Goal: Transaction & Acquisition: Purchase product/service

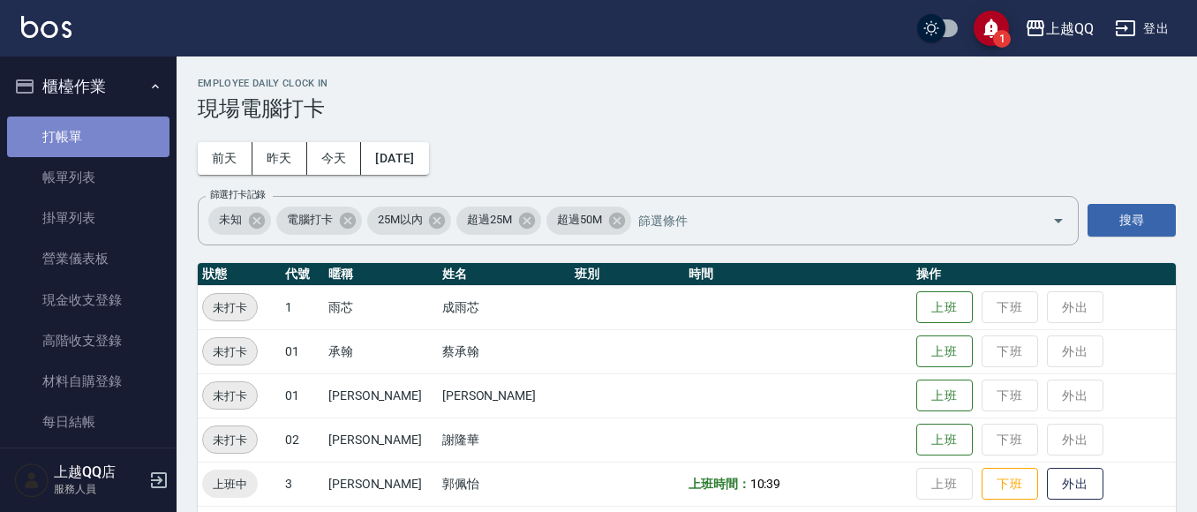
click at [132, 126] on link "打帳單" at bounding box center [88, 137] width 162 height 41
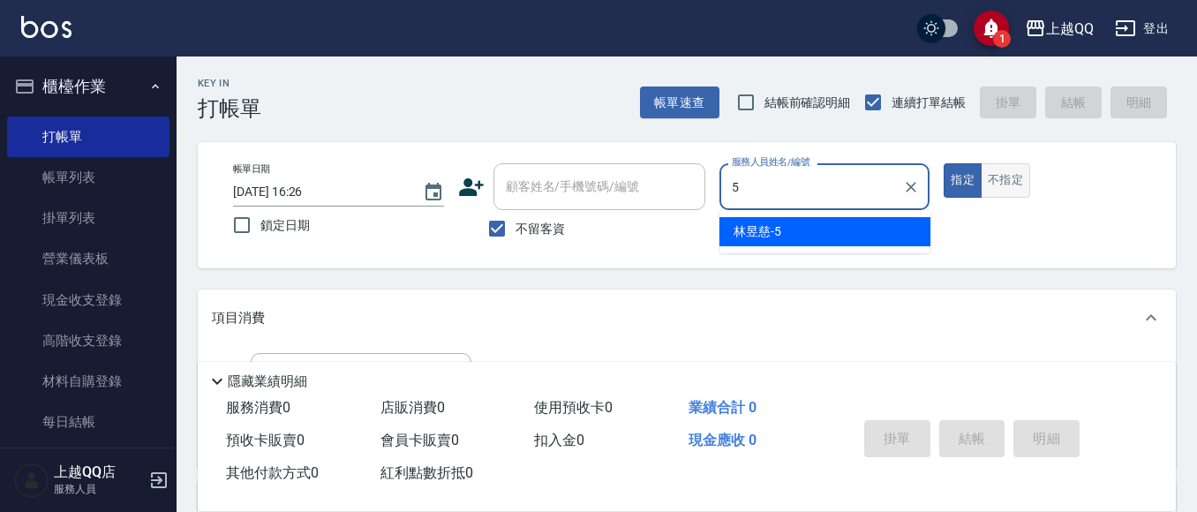
type input "5"
click at [998, 170] on button "不指定" at bounding box center [1005, 180] width 49 height 34
type input "[PERSON_NAME]5"
type button "false"
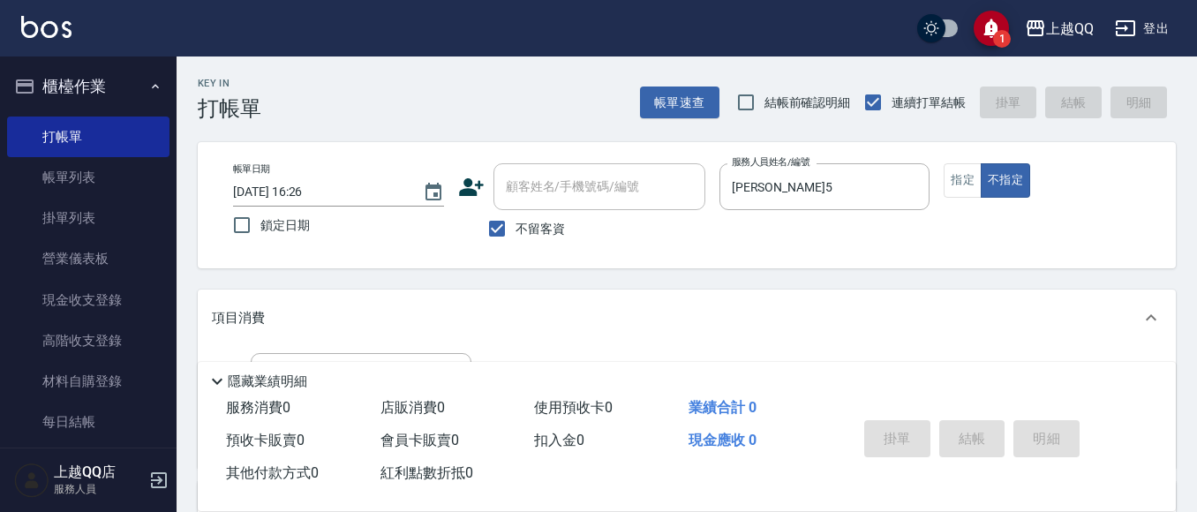
scroll to position [88, 0]
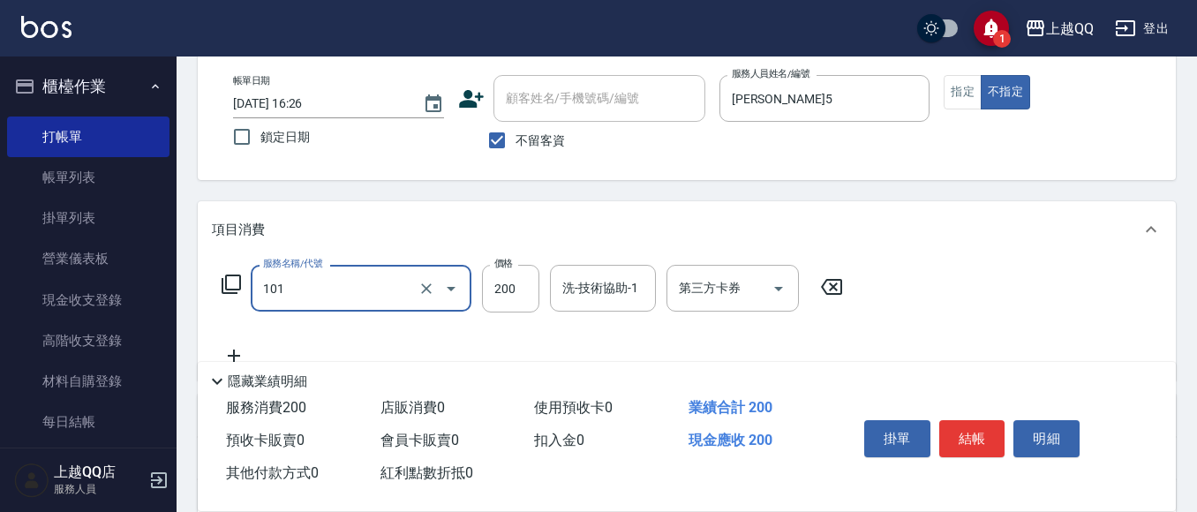
type input "洗髮(101)"
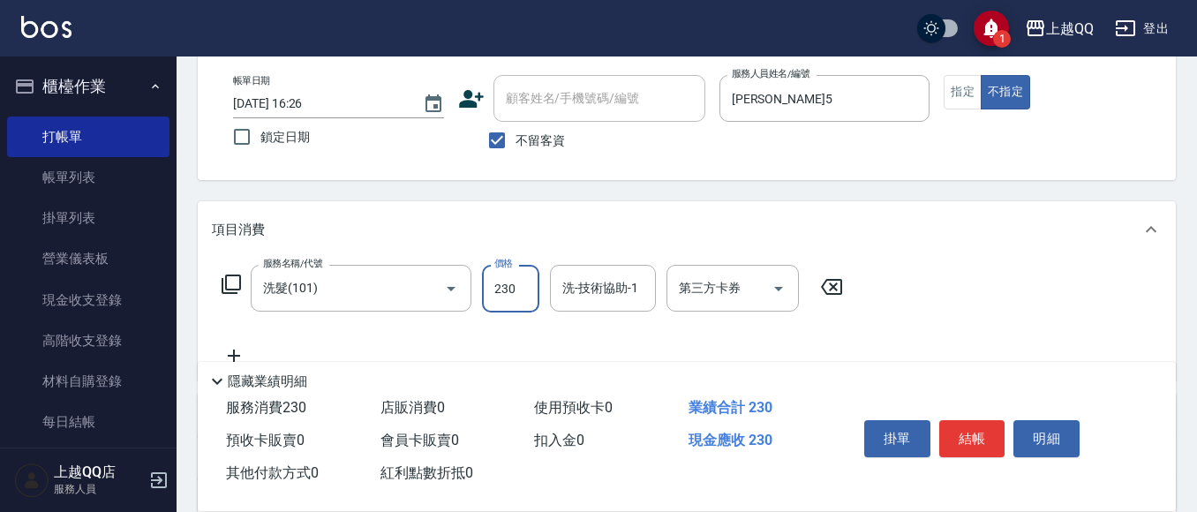
type input "230"
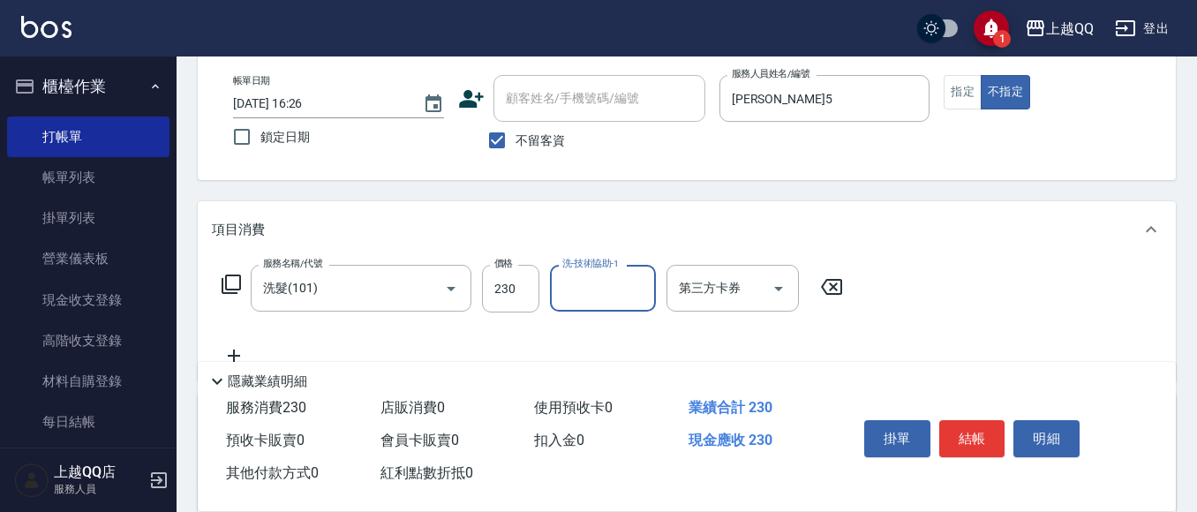
type input "5"
type input "陳宥蓁-25"
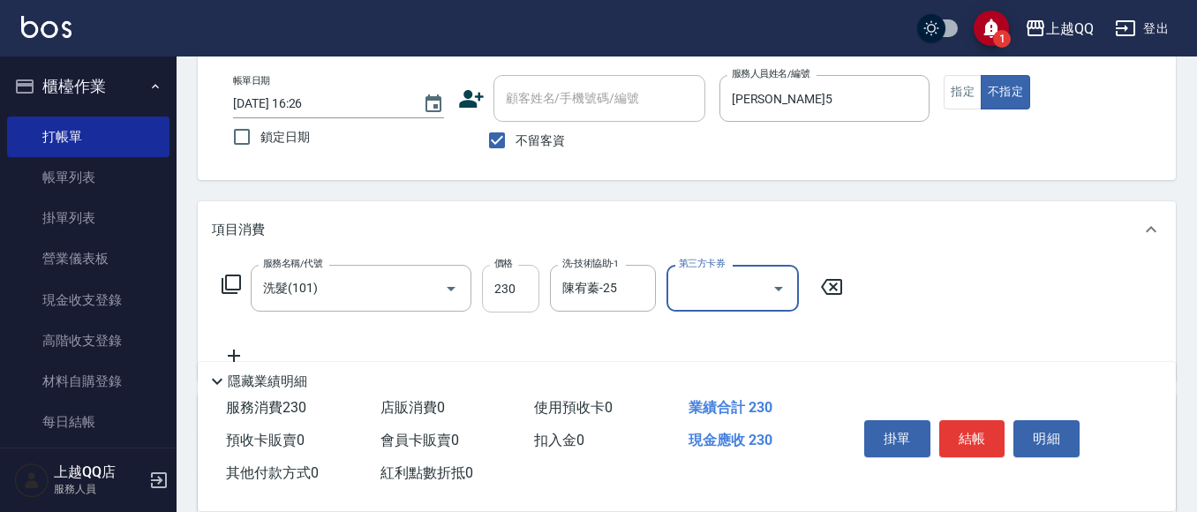
click at [514, 302] on input "230" at bounding box center [510, 289] width 57 height 48
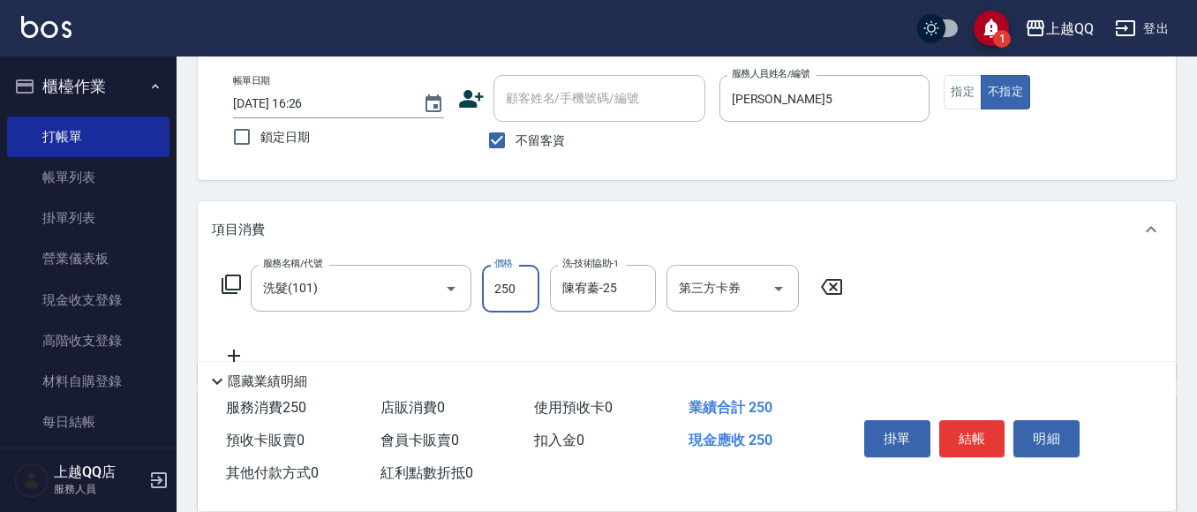
type input "250"
click at [960, 422] on button "結帳" at bounding box center [972, 438] width 66 height 37
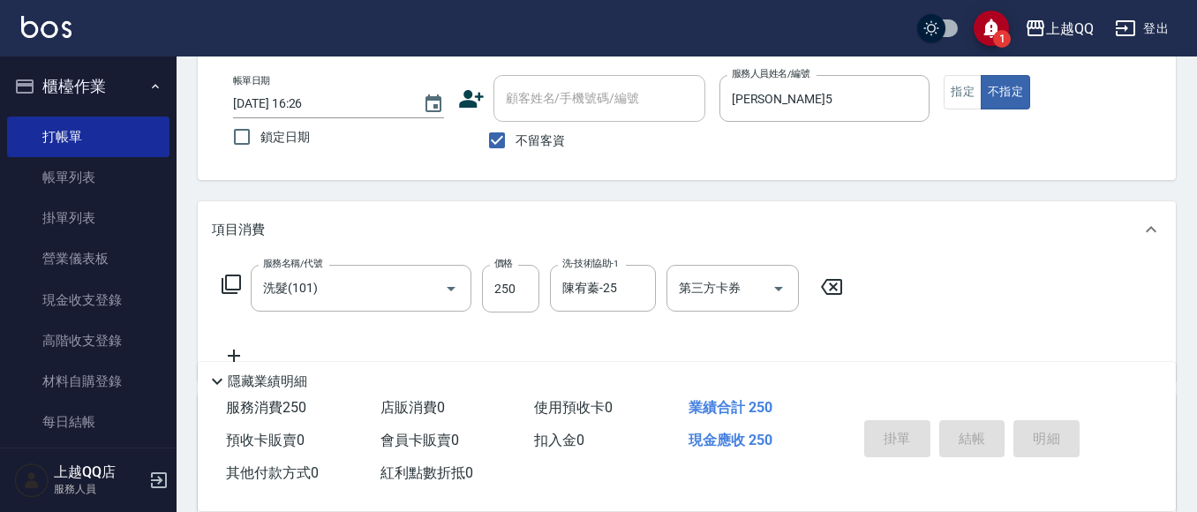
type input "[DATE] 16:27"
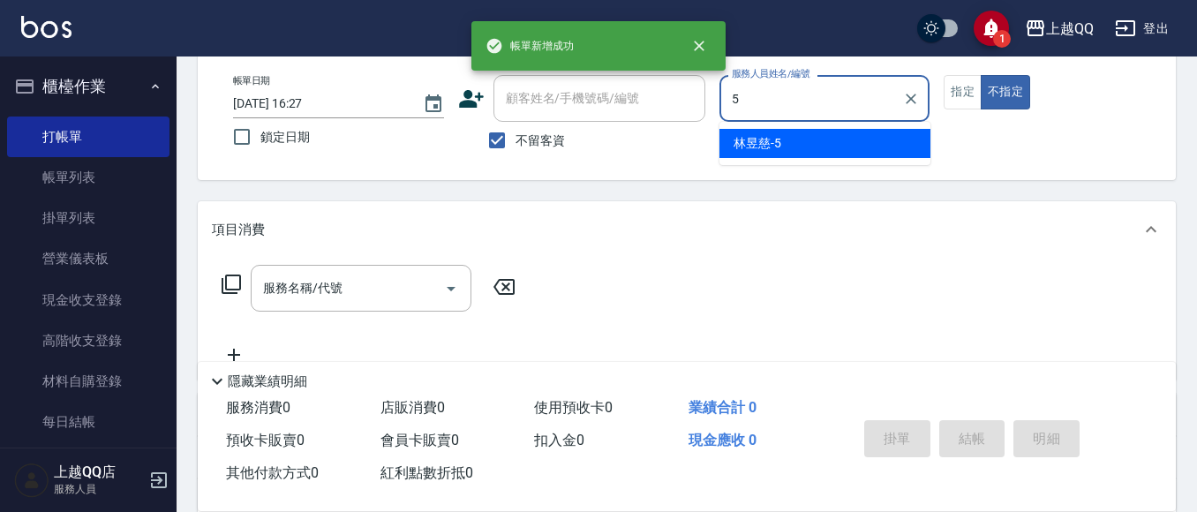
type input "[PERSON_NAME]5"
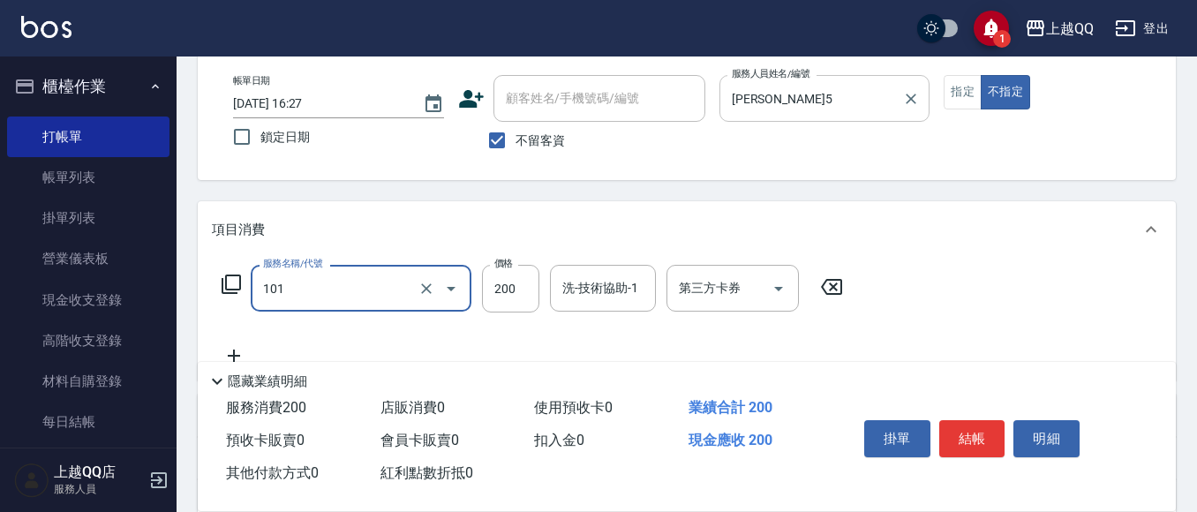
type input "洗髮(101)"
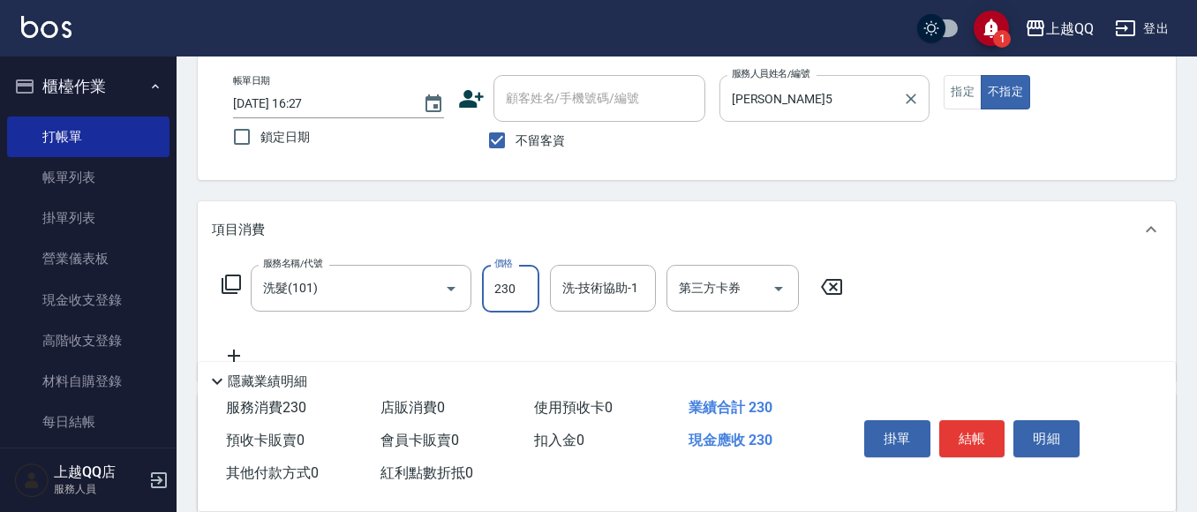
type input "230"
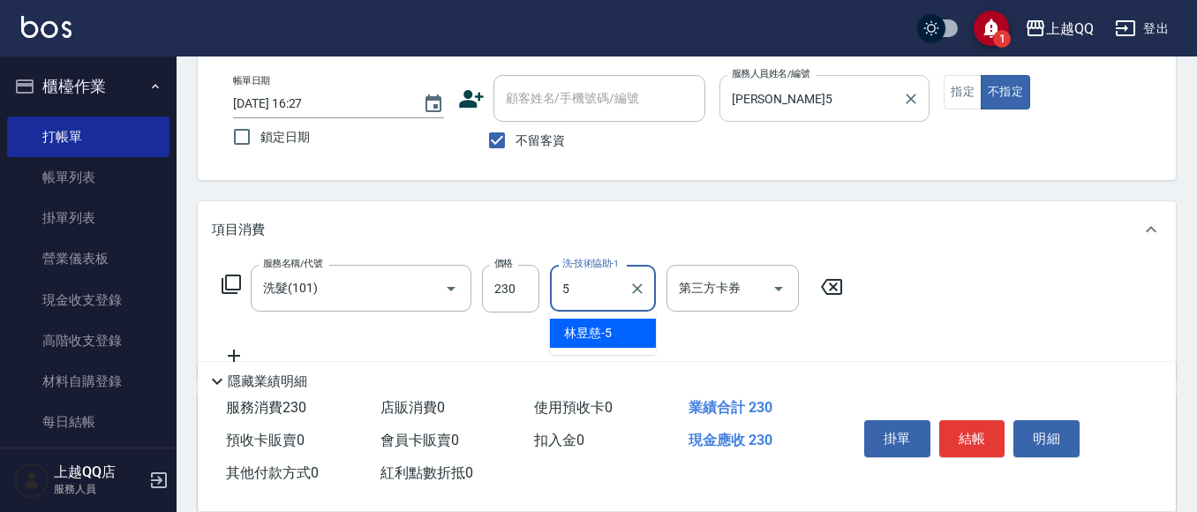
type input "[PERSON_NAME]5"
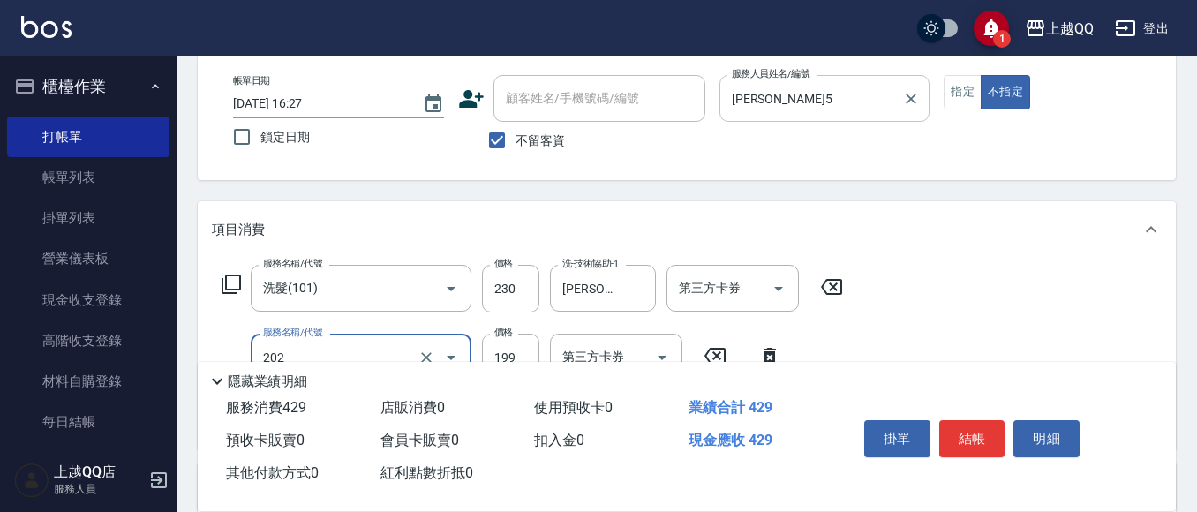
type input "不指定單剪(202)"
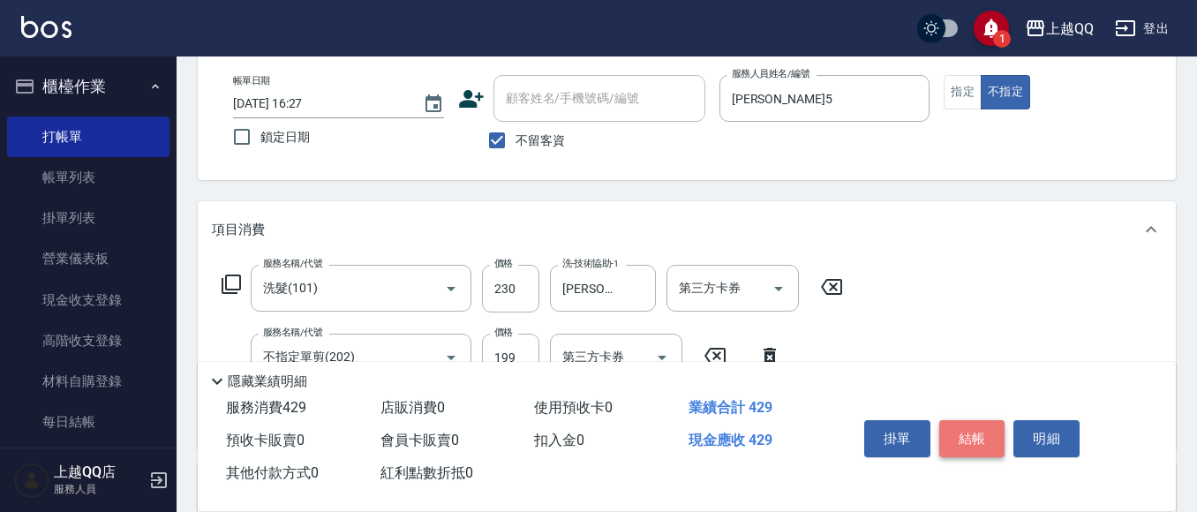
click at [965, 439] on button "結帳" at bounding box center [972, 438] width 66 height 37
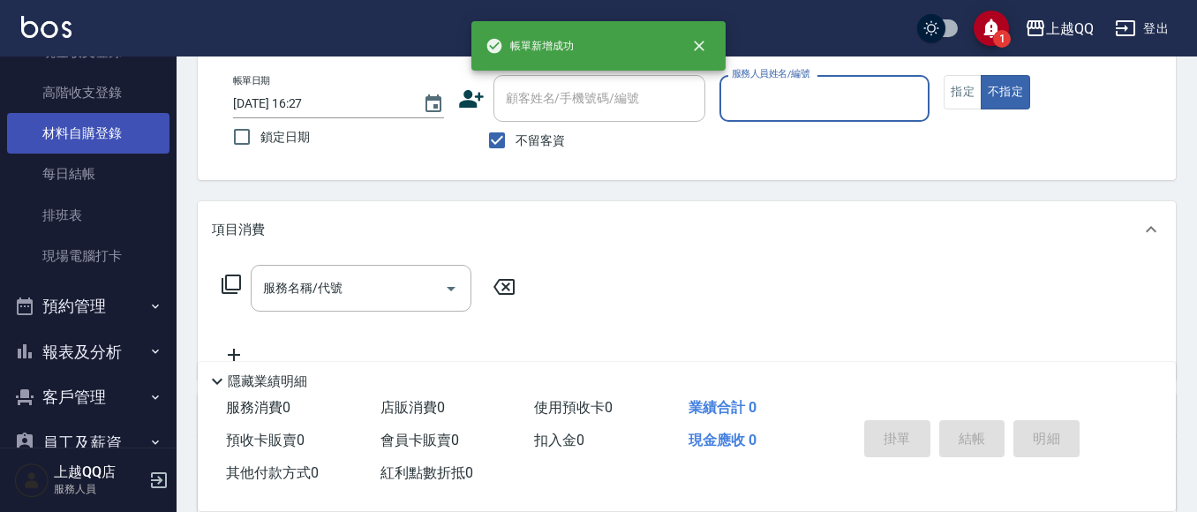
scroll to position [265, 0]
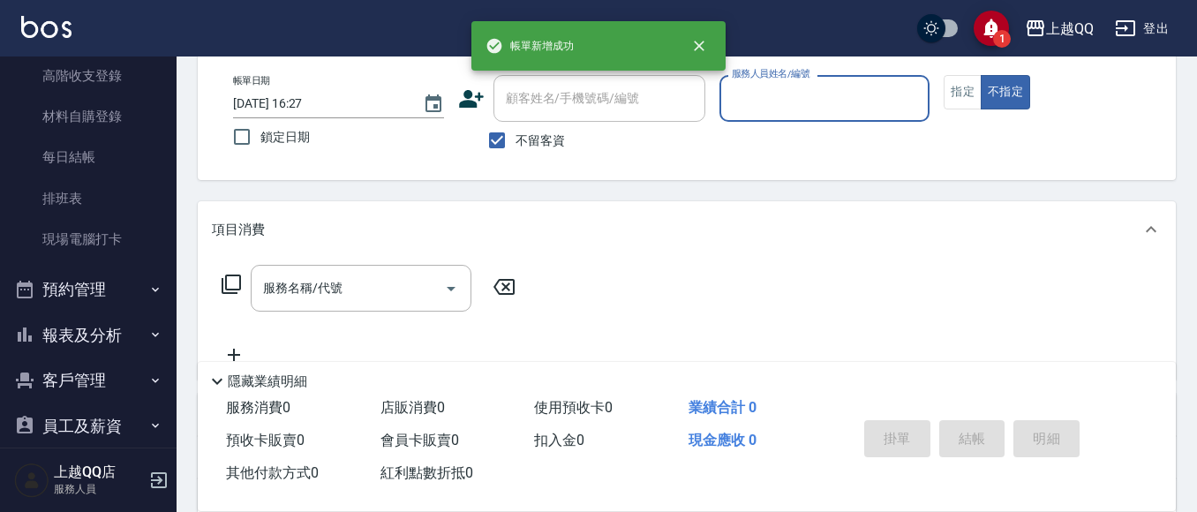
click at [47, 342] on button "報表及分析" at bounding box center [88, 335] width 162 height 46
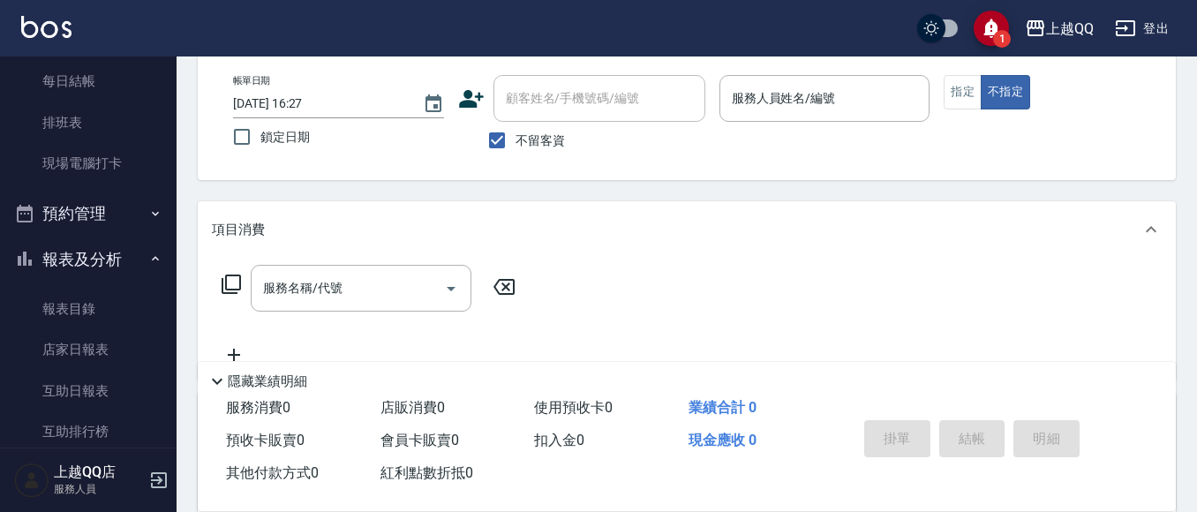
scroll to position [441, 0]
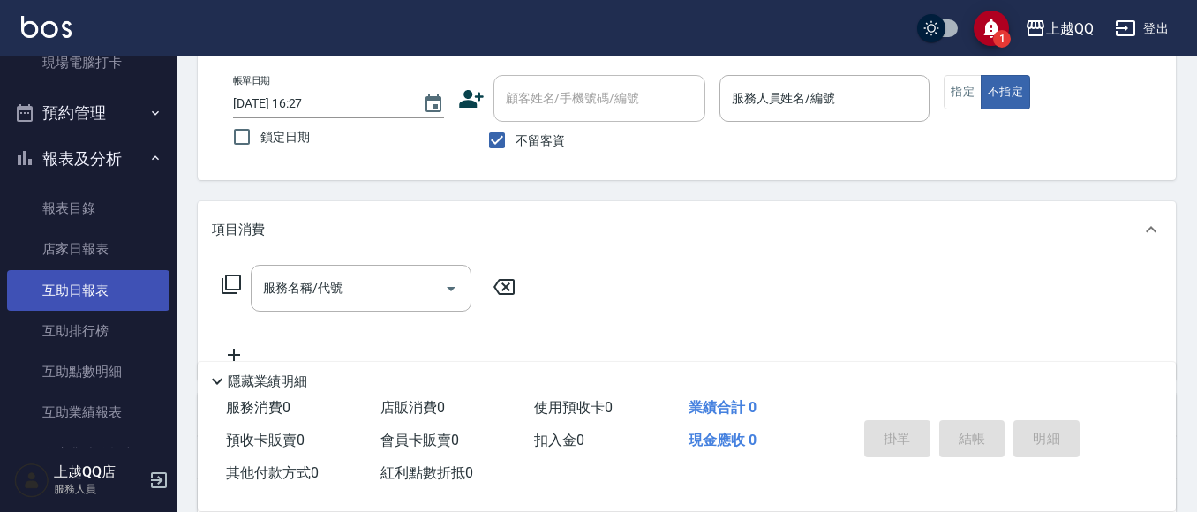
click at [84, 291] on link "互助日報表" at bounding box center [88, 290] width 162 height 41
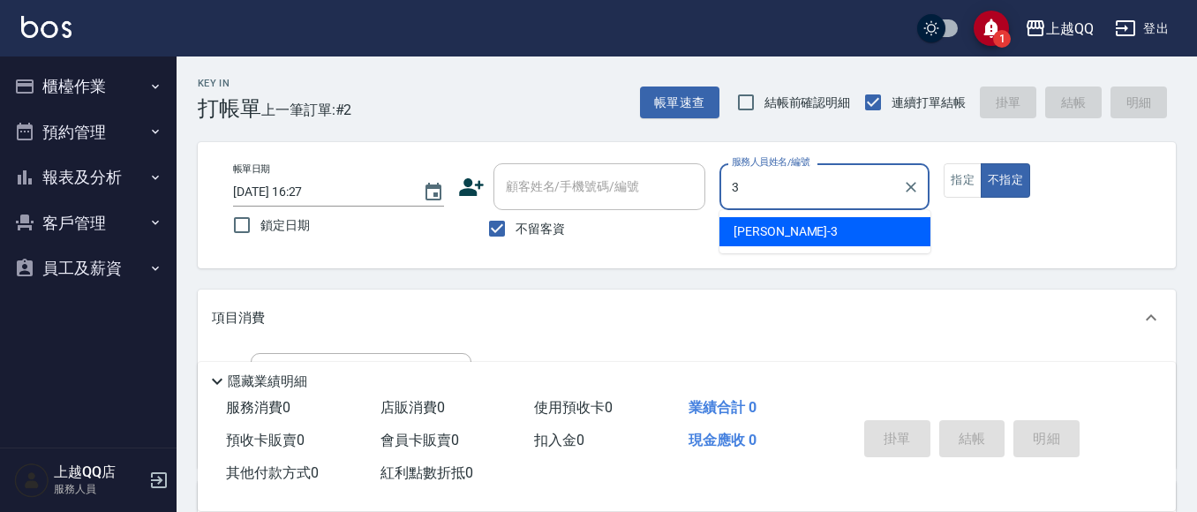
type input "佩怡-3"
type button "false"
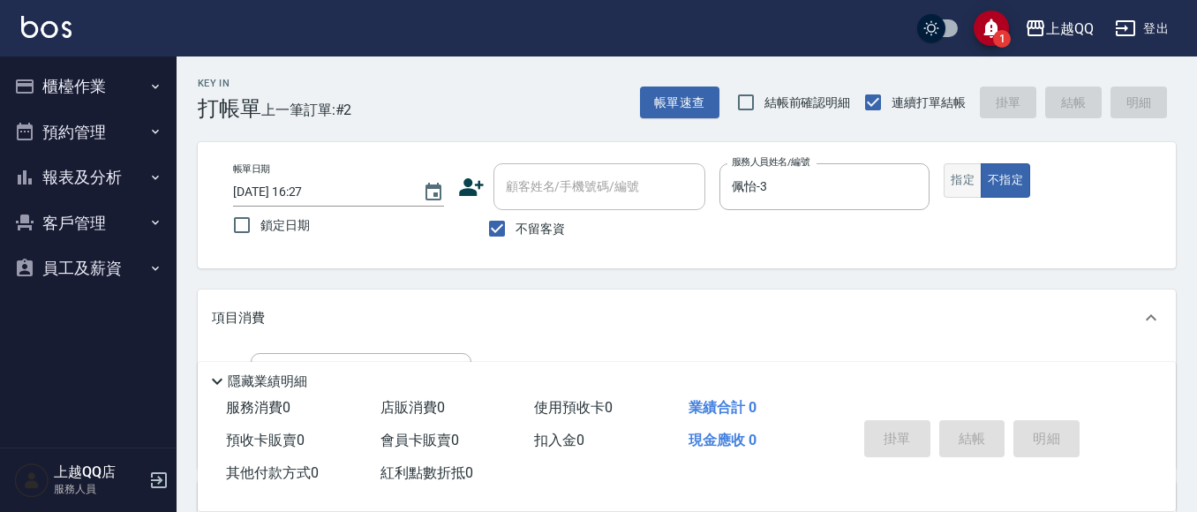
click at [956, 180] on button "指定" at bounding box center [963, 180] width 38 height 34
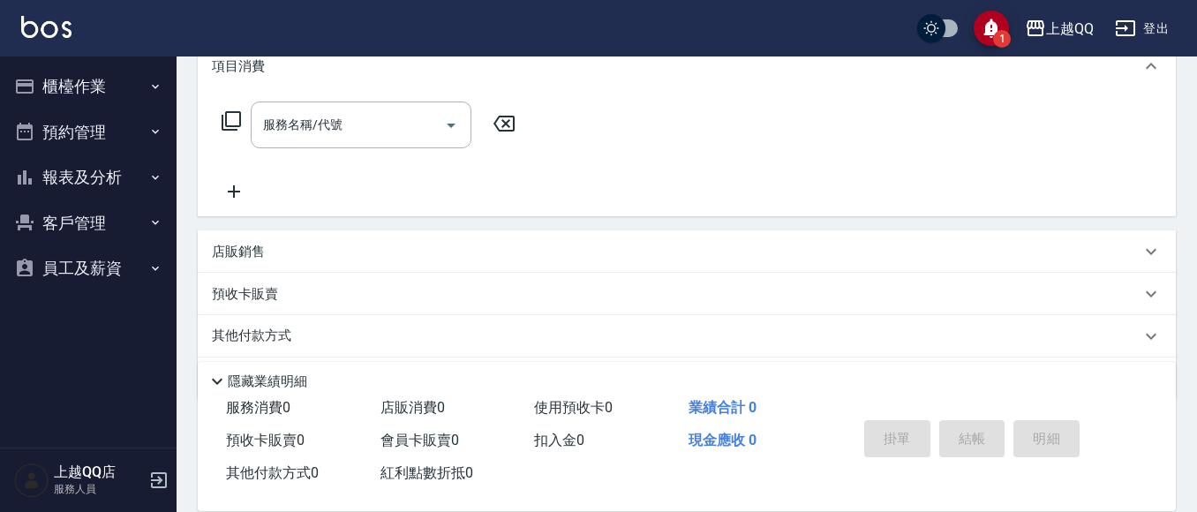
scroll to position [221, 0]
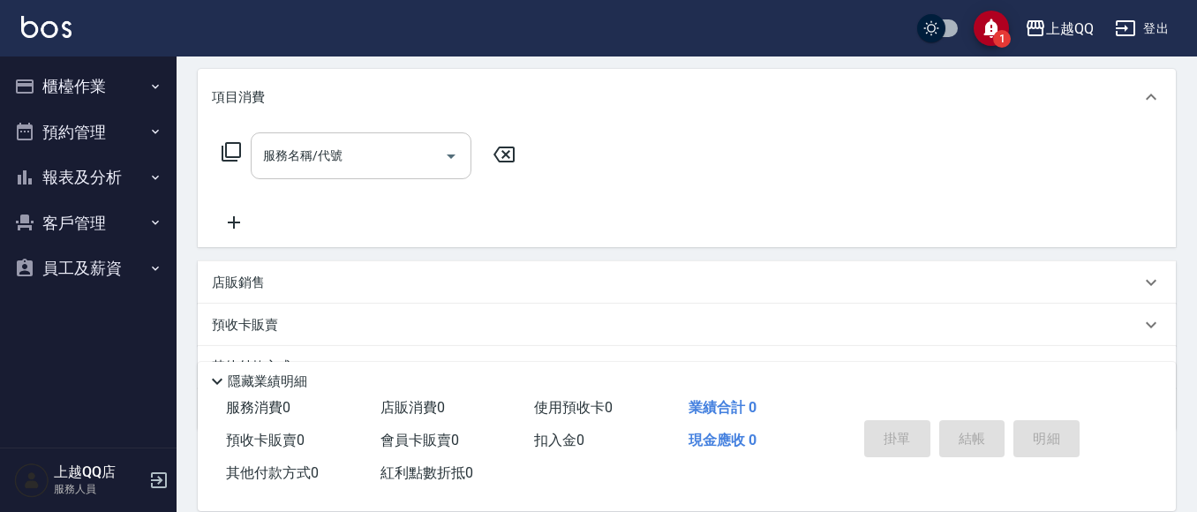
click at [319, 161] on div "服務名稱/代號 服務名稱/代號" at bounding box center [361, 155] width 221 height 47
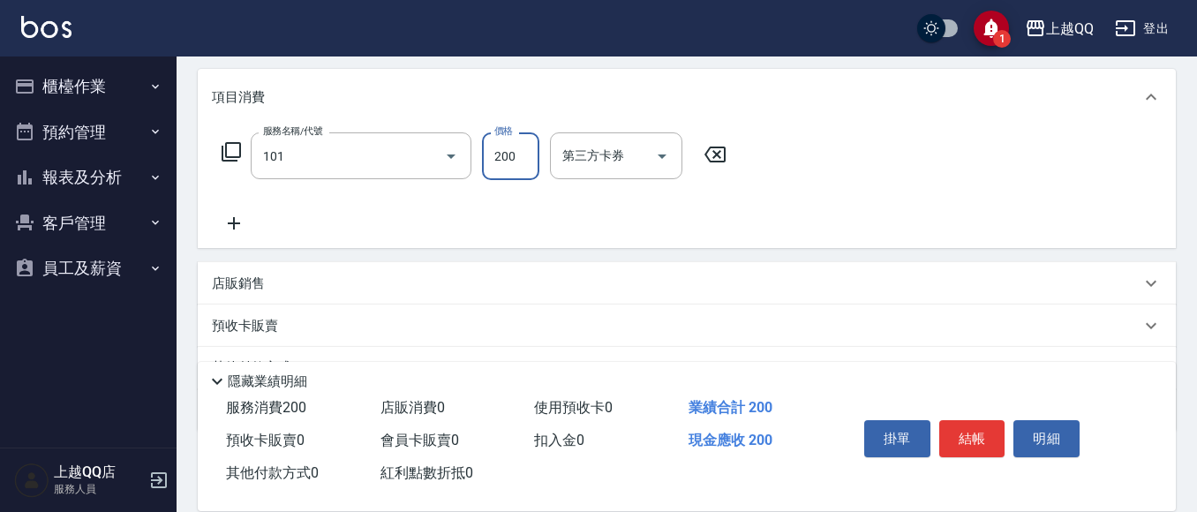
type input "洗髮(101)"
type input "330"
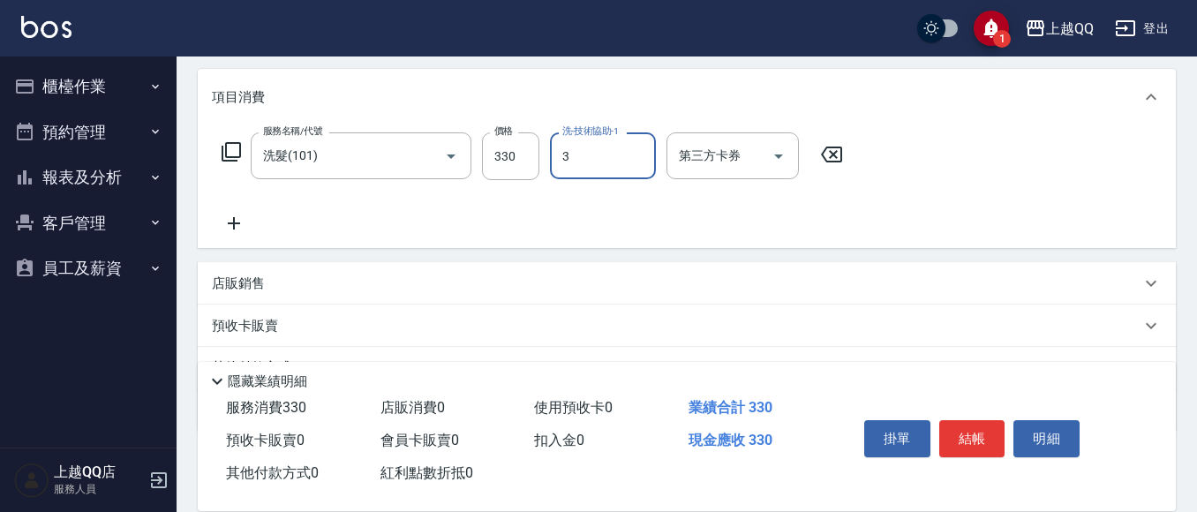
type input "佩怡-3"
click at [986, 429] on button "結帳" at bounding box center [972, 438] width 66 height 37
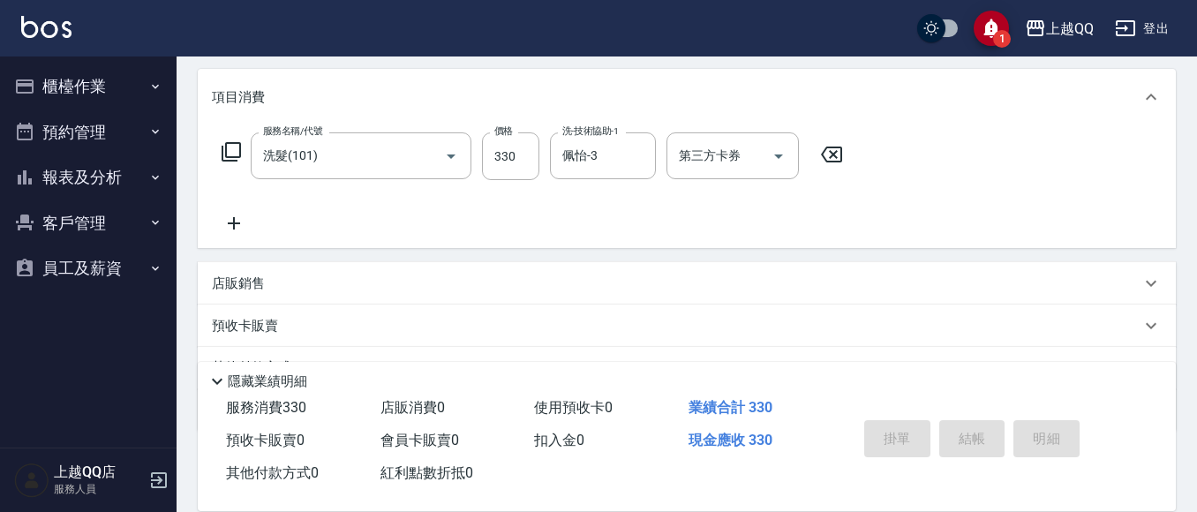
type input "2025/08/11 16:28"
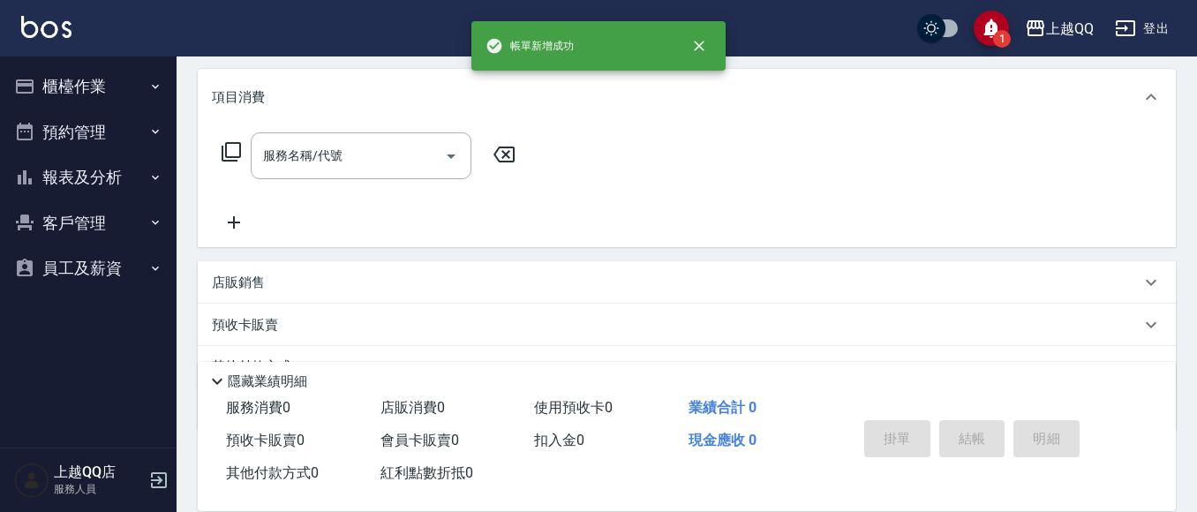
scroll to position [0, 0]
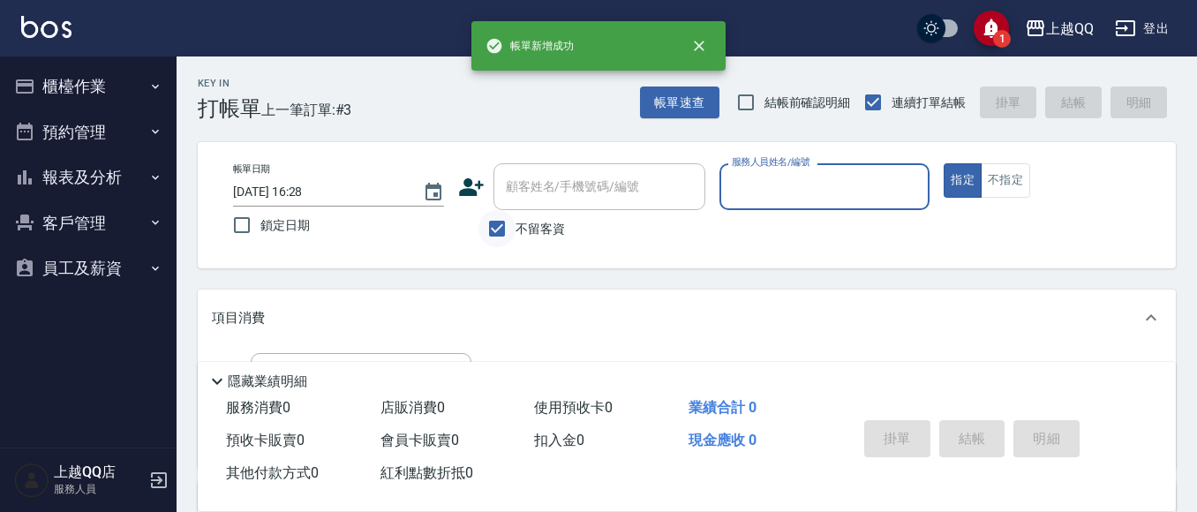
click at [496, 233] on input "不留客資" at bounding box center [496, 228] width 37 height 37
checkbox input "false"
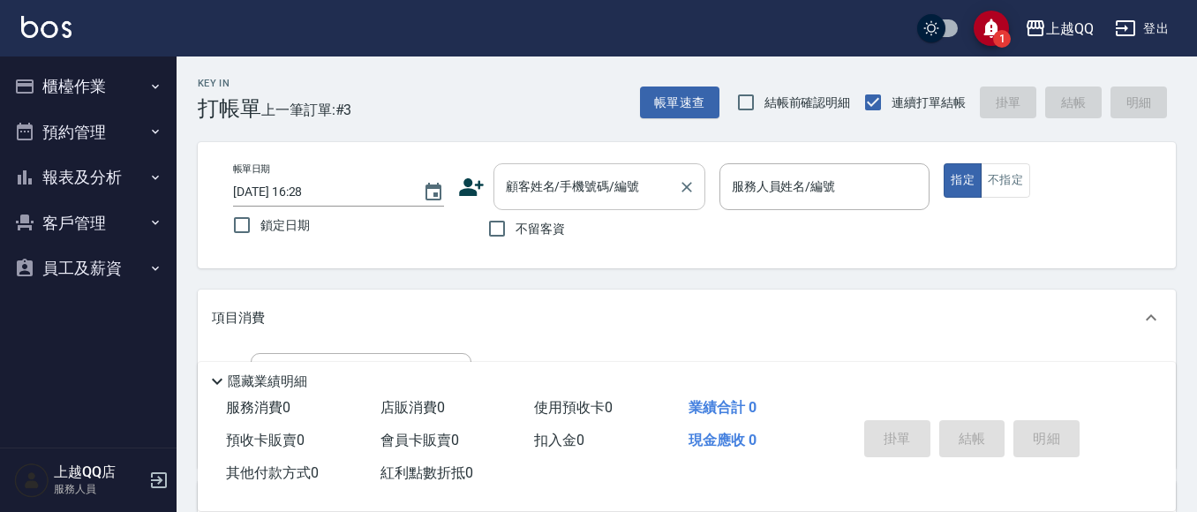
click at [525, 192] on div "顧客姓名/手機號碼/編號 顧客姓名/手機號碼/編號" at bounding box center [599, 186] width 212 height 47
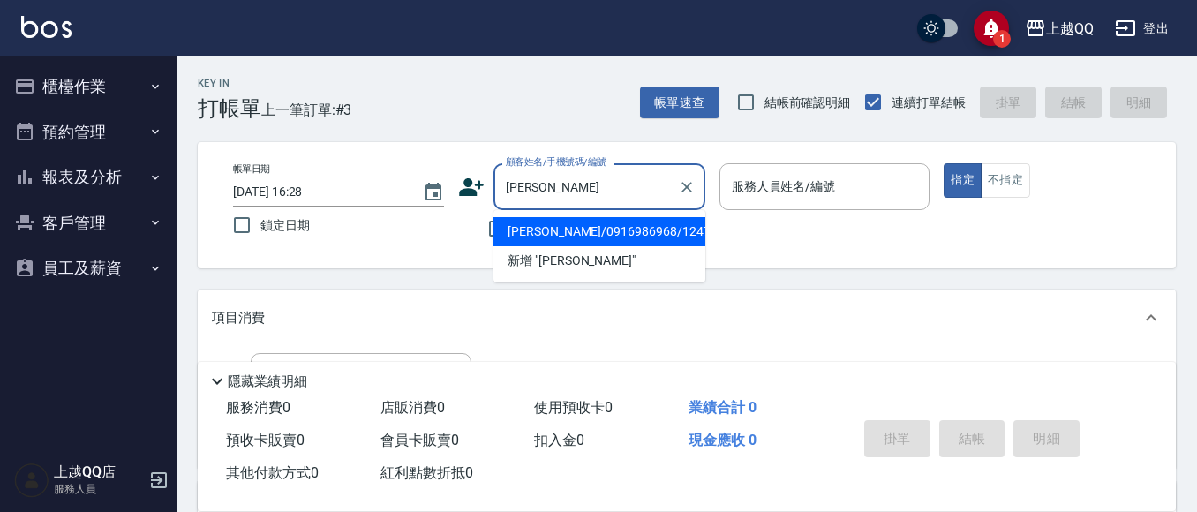
click at [623, 210] on ul "徐若馨/0916986968/1247 新增 "徐若"" at bounding box center [599, 246] width 212 height 72
drag, startPoint x: 643, startPoint y: 237, endPoint x: 1205, endPoint y: 281, distance: 564.0
click at [644, 237] on li "徐若馨/0916986968/1247" at bounding box center [599, 231] width 212 height 29
type input "徐若馨/0916986968/1247"
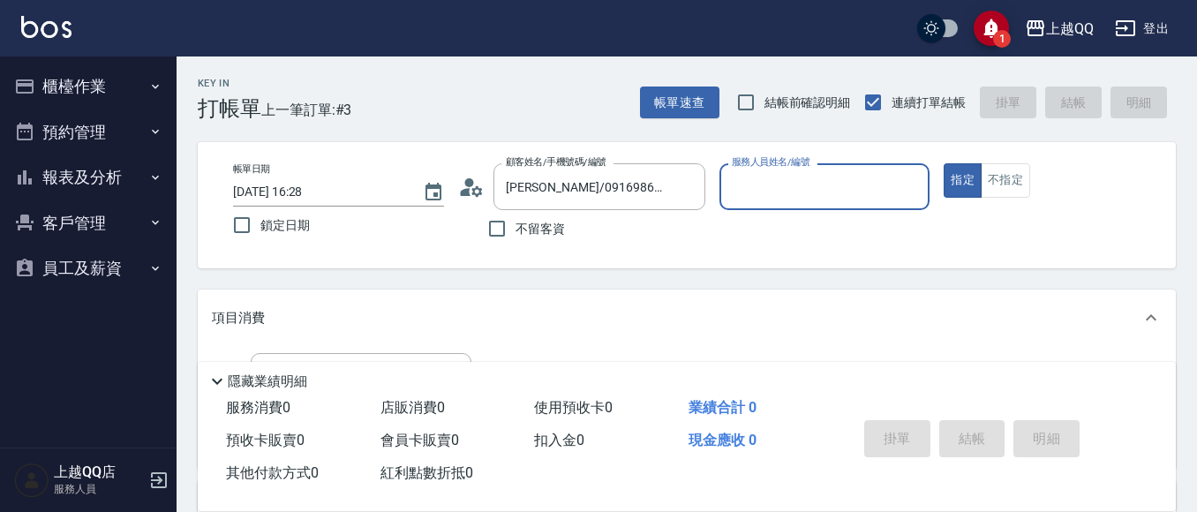
type input "佩怡-3"
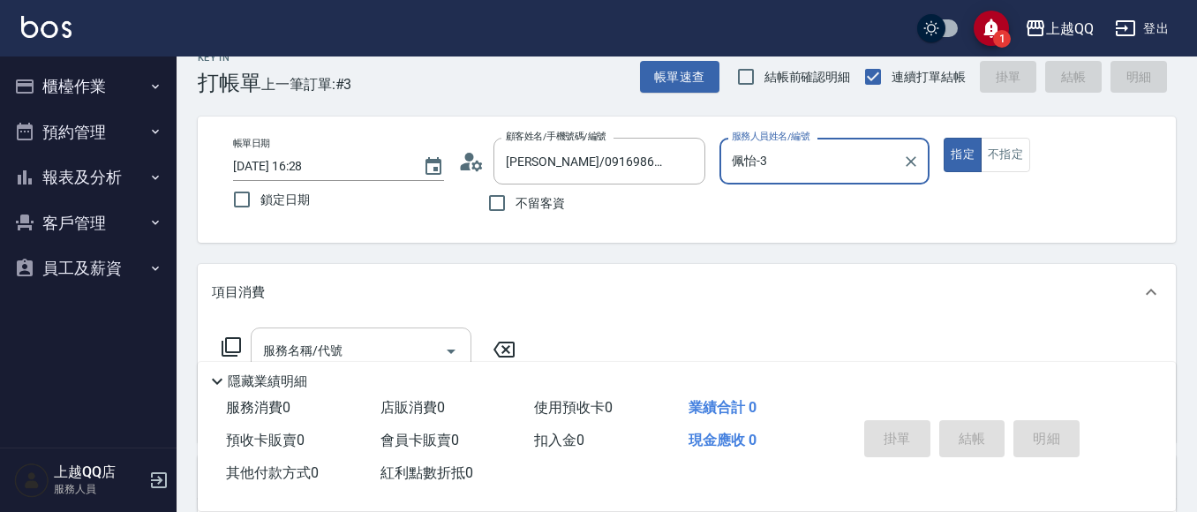
click at [384, 338] on input "服務名稱/代號" at bounding box center [348, 350] width 178 height 31
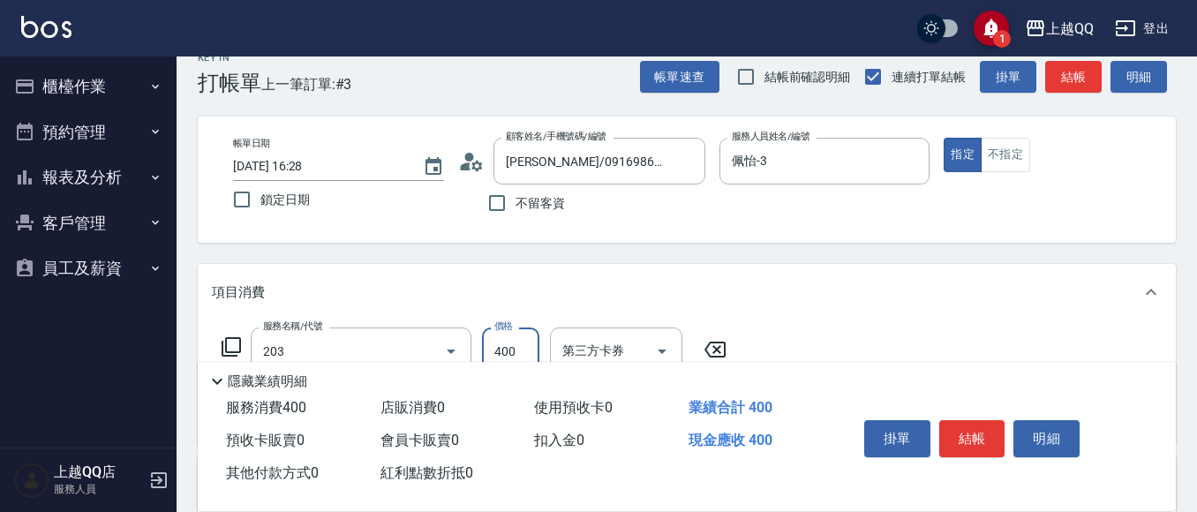
type input "指定單剪(203)"
type input "350"
type input "剪瀏海(201)"
click at [971, 422] on button "結帳" at bounding box center [972, 438] width 66 height 37
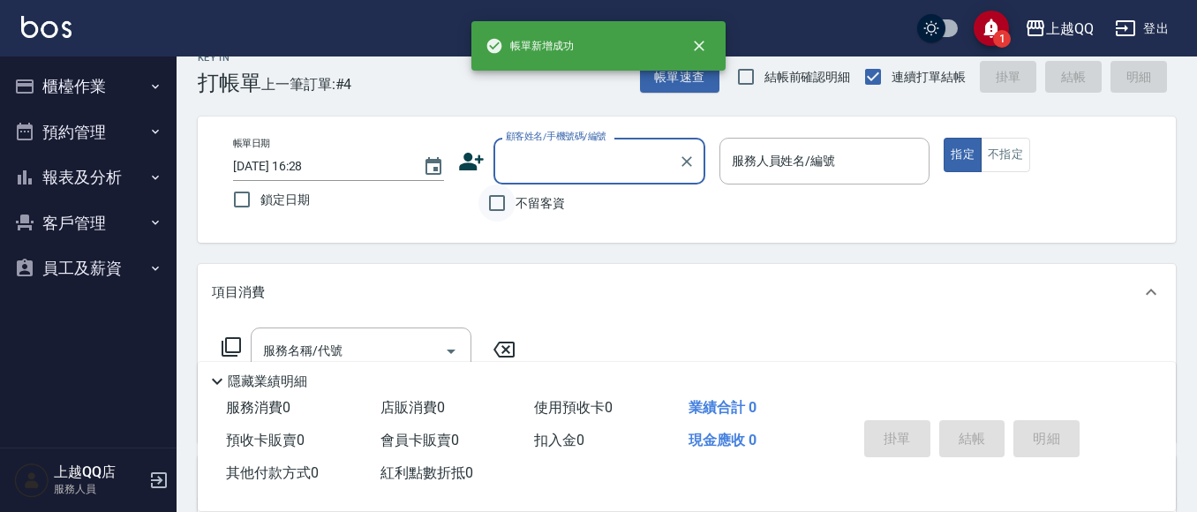
click at [502, 210] on input "不留客資" at bounding box center [496, 202] width 37 height 37
checkbox input "true"
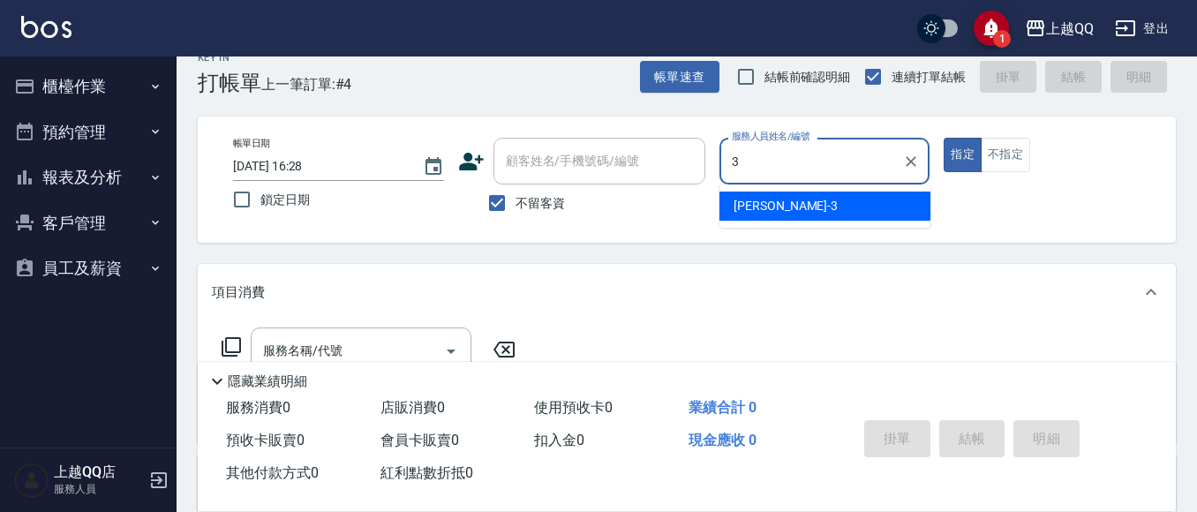
type input "3"
type button "true"
type input "佩怡-3"
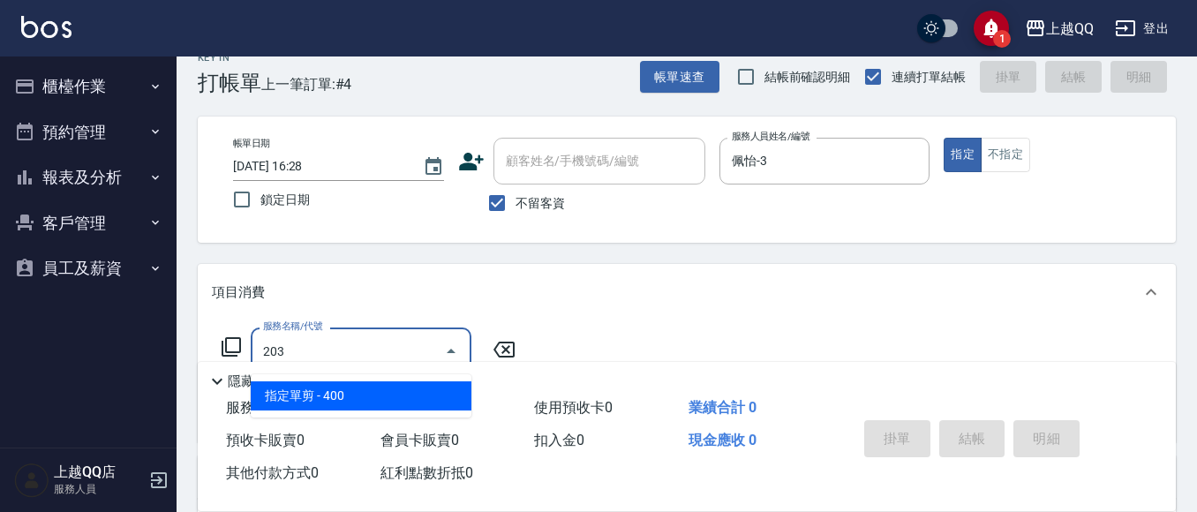
type input "指定單剪(203)"
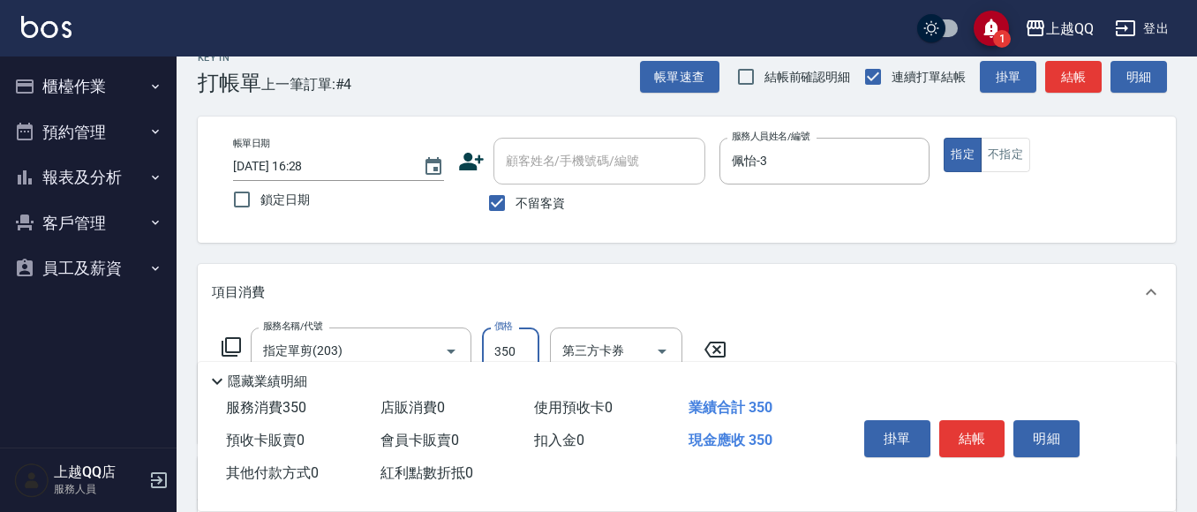
type input "350"
click at [962, 420] on button "結帳" at bounding box center [972, 438] width 66 height 37
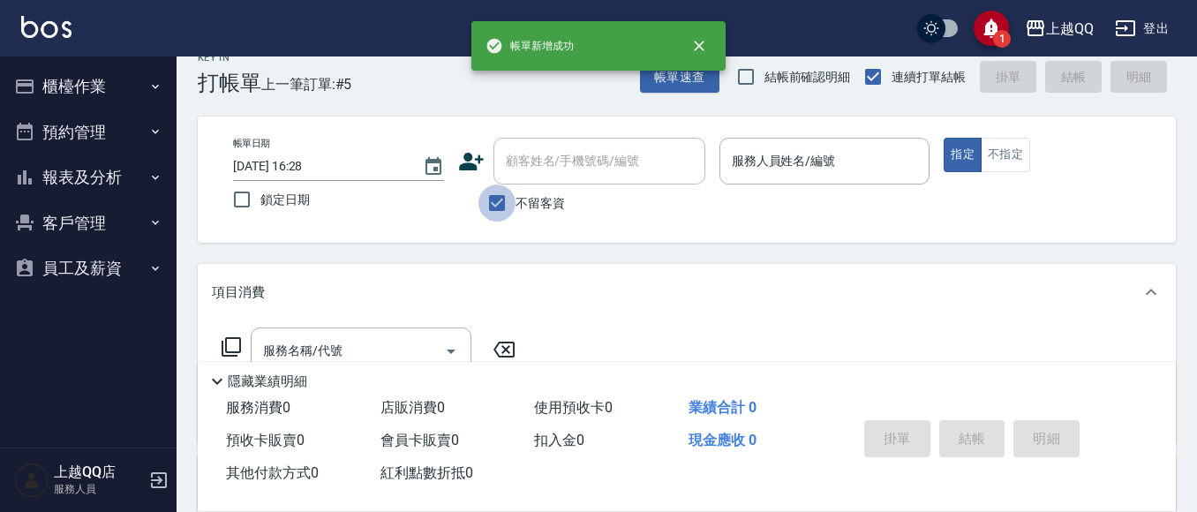
click at [509, 200] on input "不留客資" at bounding box center [496, 202] width 37 height 37
checkbox input "false"
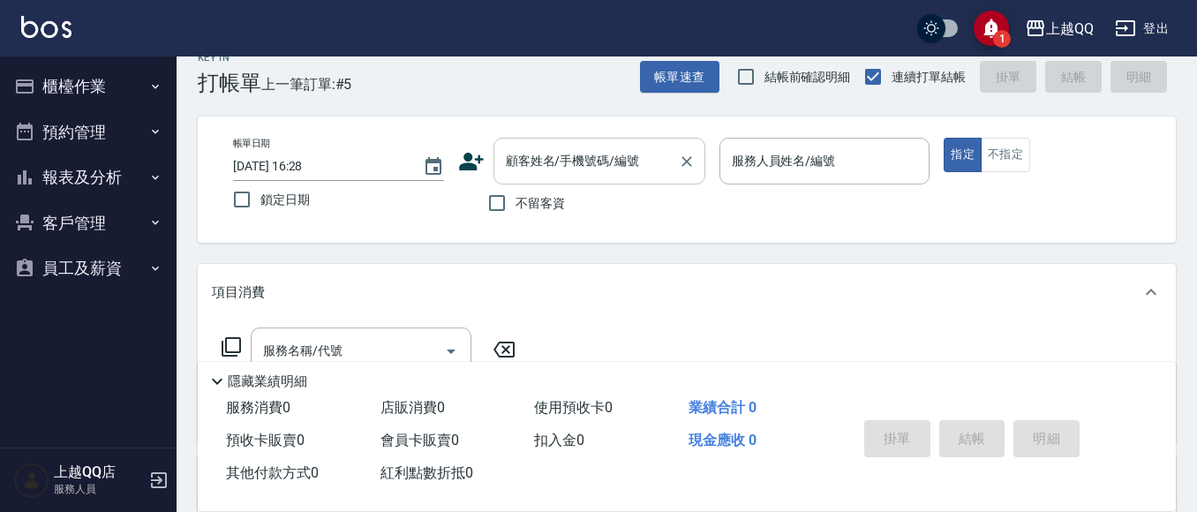
click at [557, 154] on div "顧客姓名/手機號碼/編號 顧客姓名/手機號碼/編號" at bounding box center [599, 161] width 212 height 47
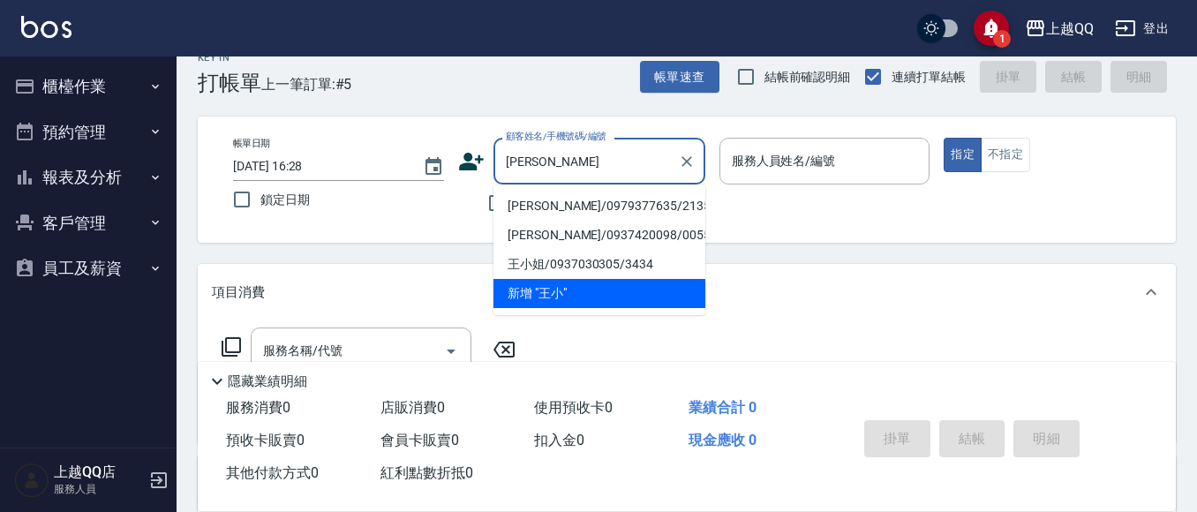
click at [601, 200] on li "王小麗/0979377635/2135" at bounding box center [599, 206] width 212 height 29
type input "王小麗/0979377635/2135"
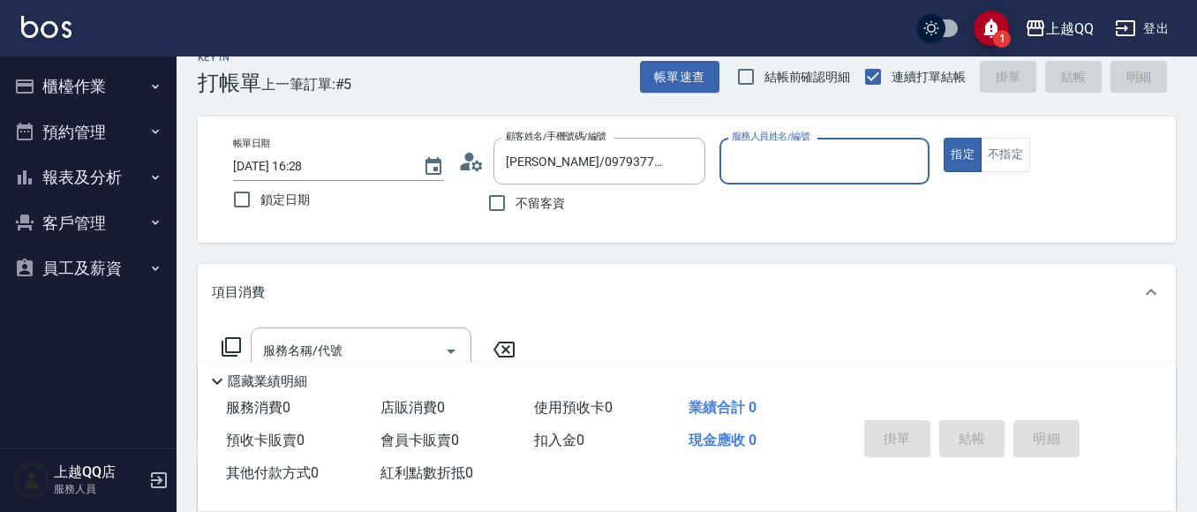
type input "佩怡-3"
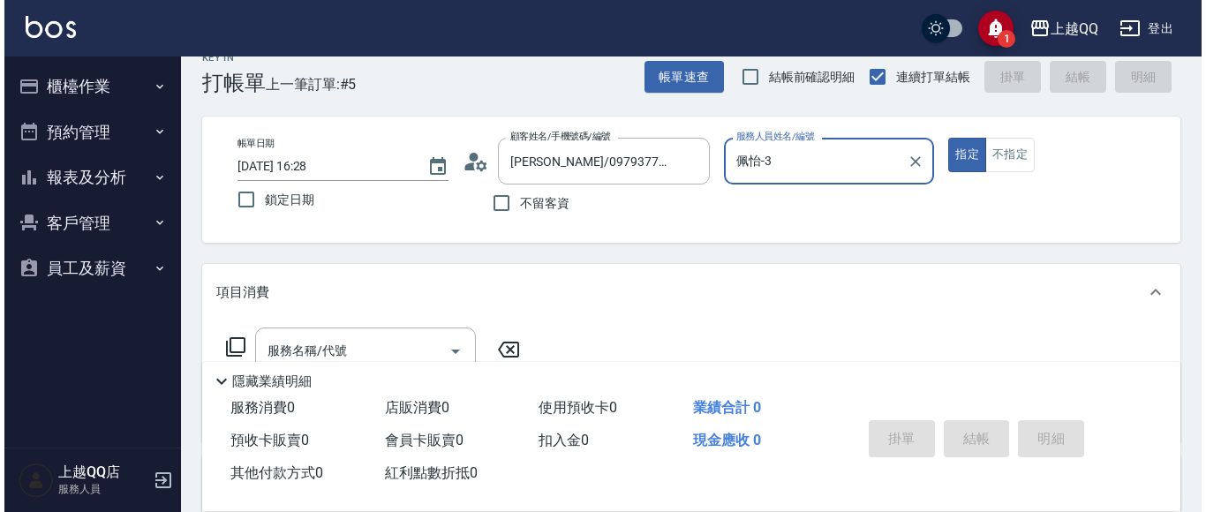
scroll to position [99, 0]
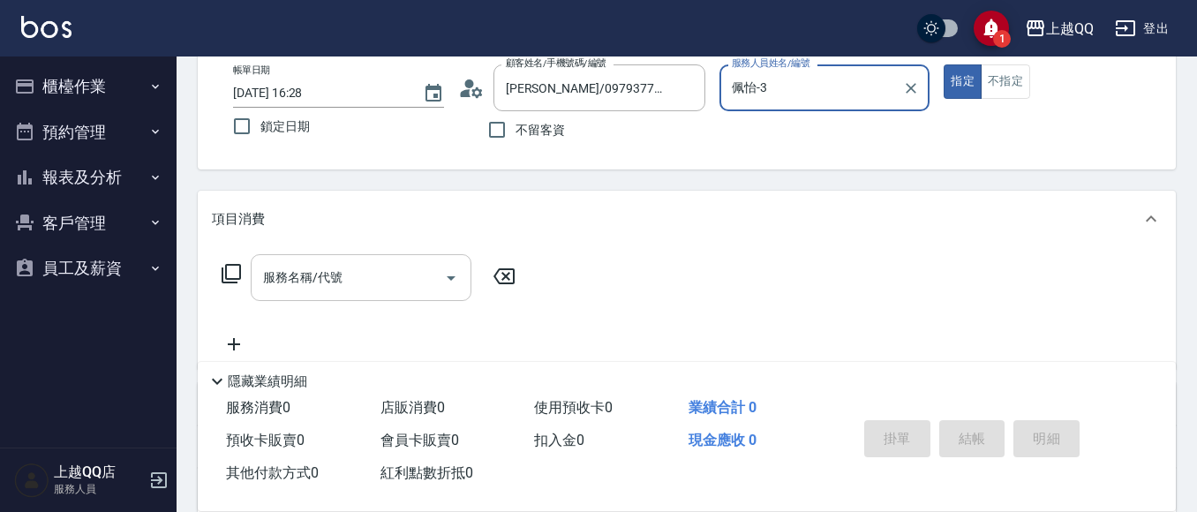
click at [374, 289] on input "服務名稱/代號" at bounding box center [348, 277] width 178 height 31
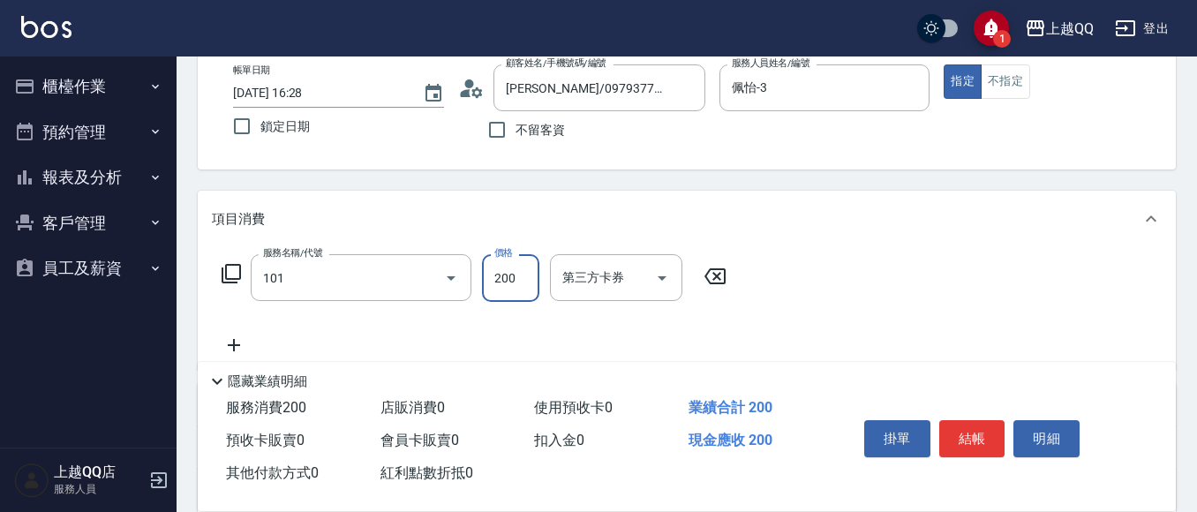
type input "洗髮(101)"
type input "280"
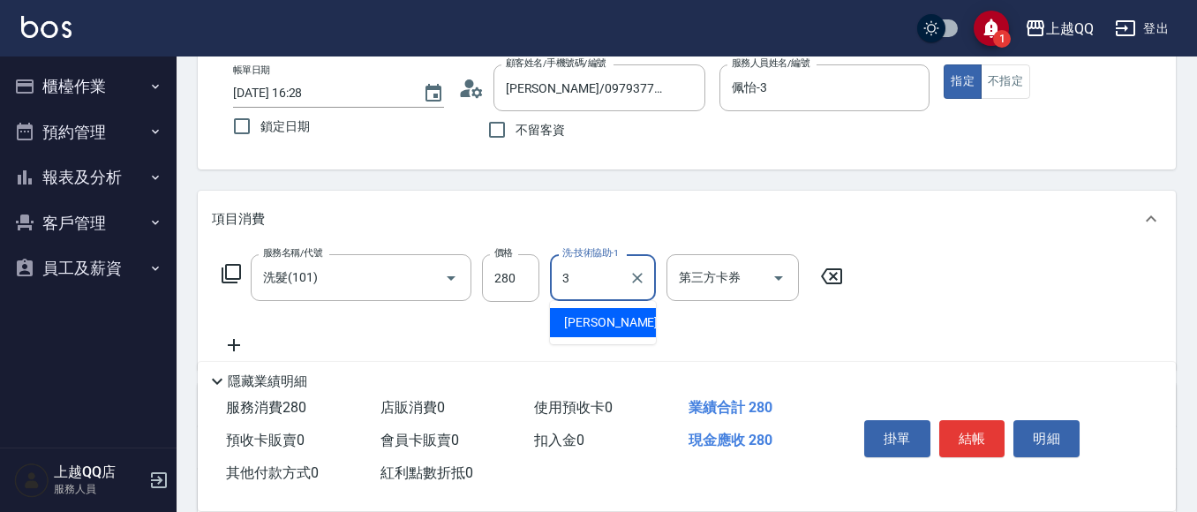
type input "佩怡-3"
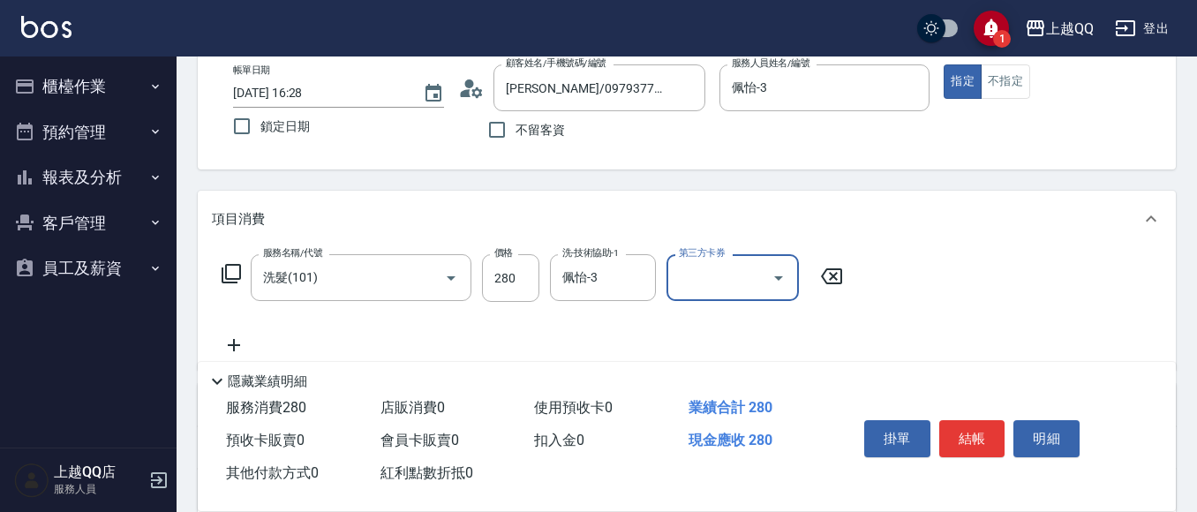
click at [936, 413] on div "掛單 結帳 明細" at bounding box center [972, 441] width 230 height 56
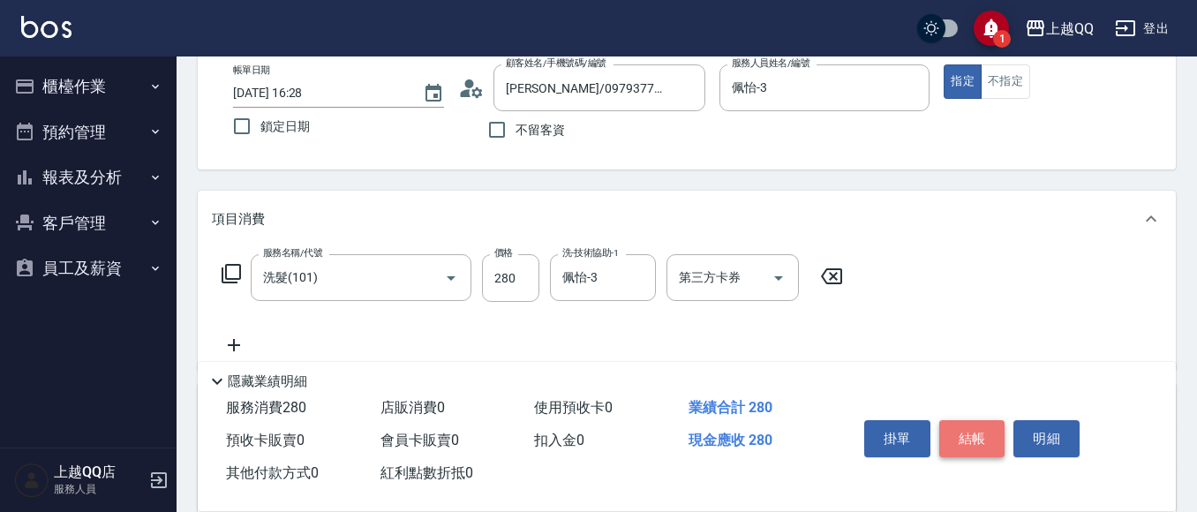
click at [952, 420] on button "結帳" at bounding box center [972, 438] width 66 height 37
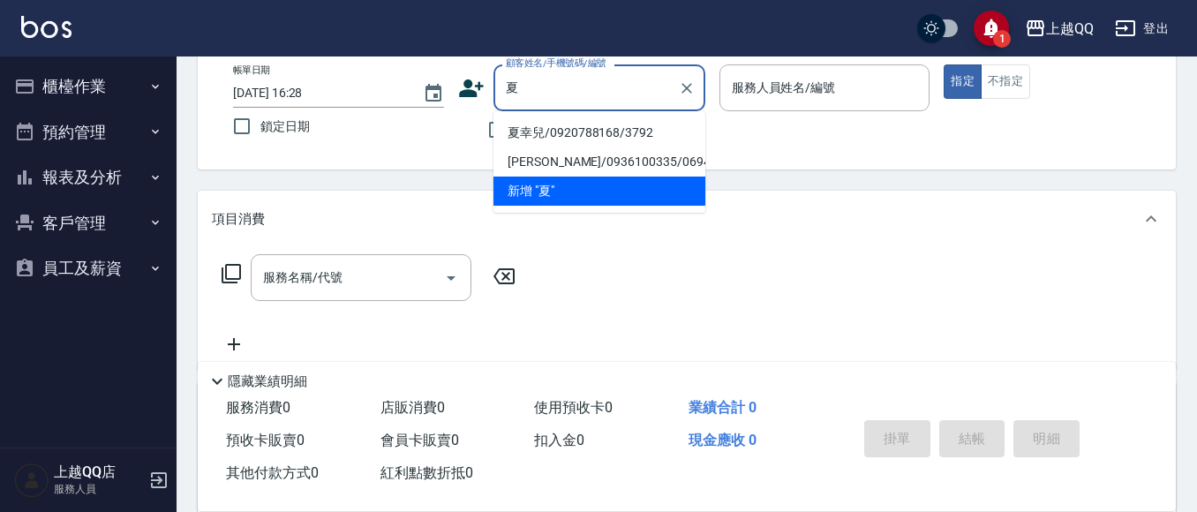
click at [508, 144] on li "夏幸兒/0920788168/3792" at bounding box center [599, 132] width 212 height 29
type input "夏幸兒/0920788168/3792"
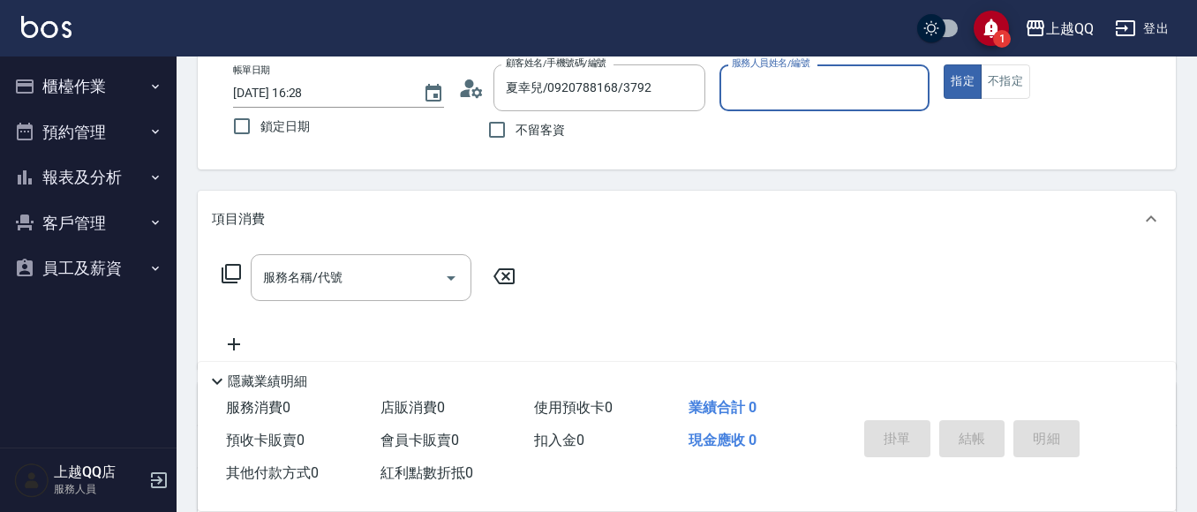
type input "佩怡-3"
click at [354, 293] on div "服務名稱/代號" at bounding box center [361, 277] width 221 height 47
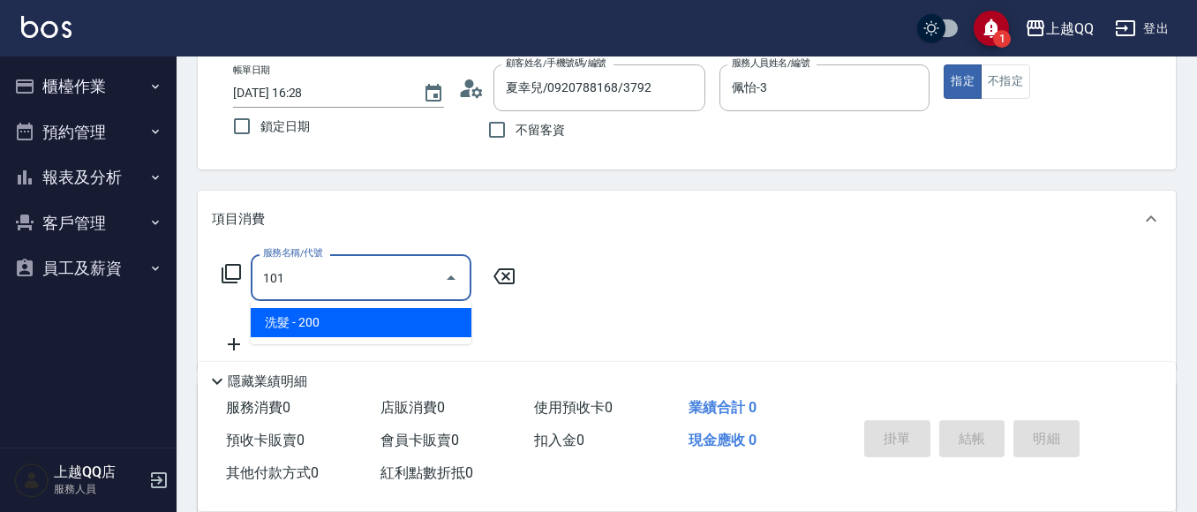
type input "洗髮(101)"
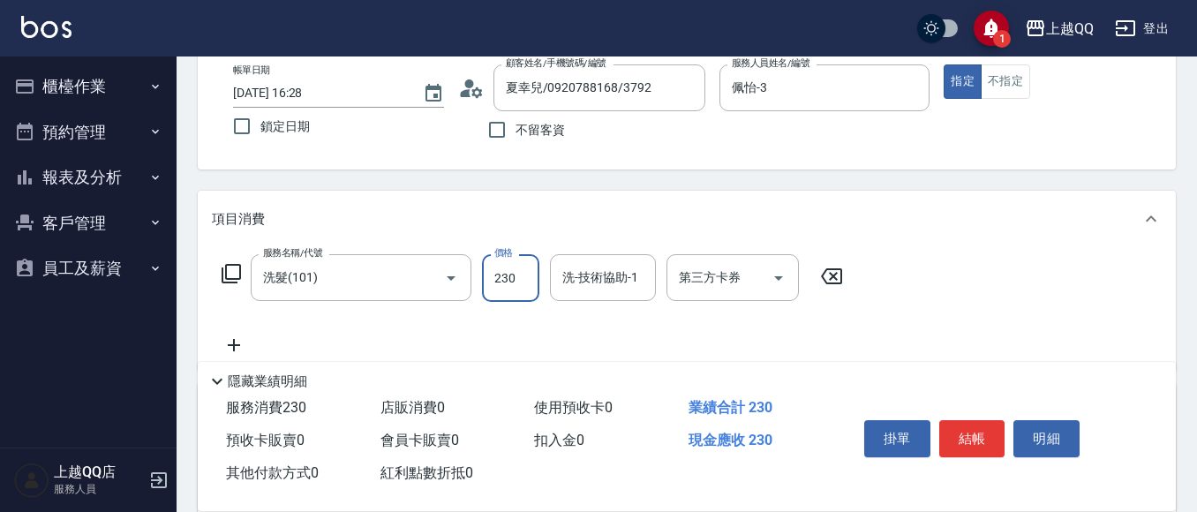
type input "230"
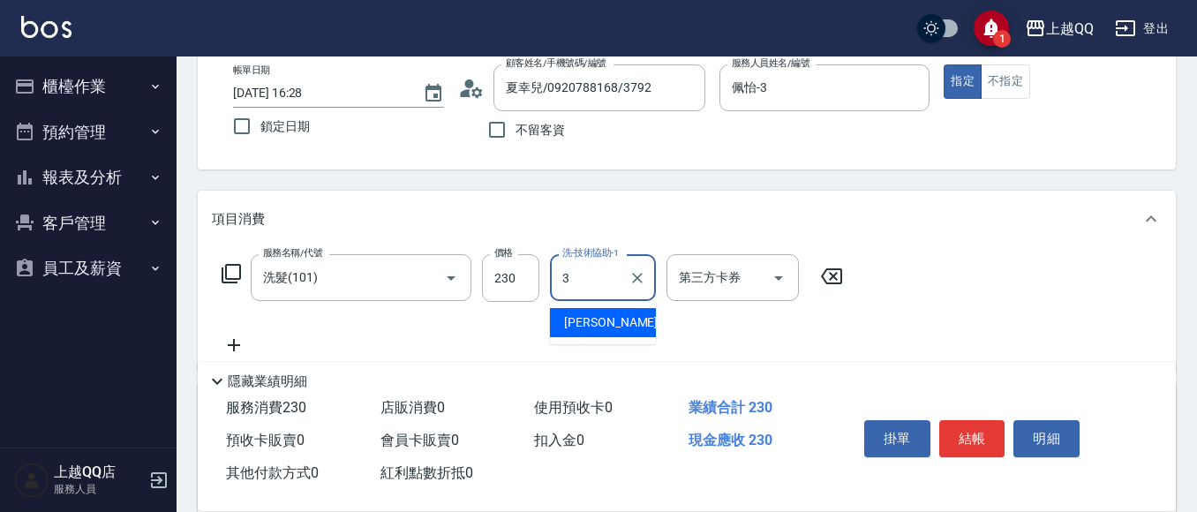
type input "佩怡-3"
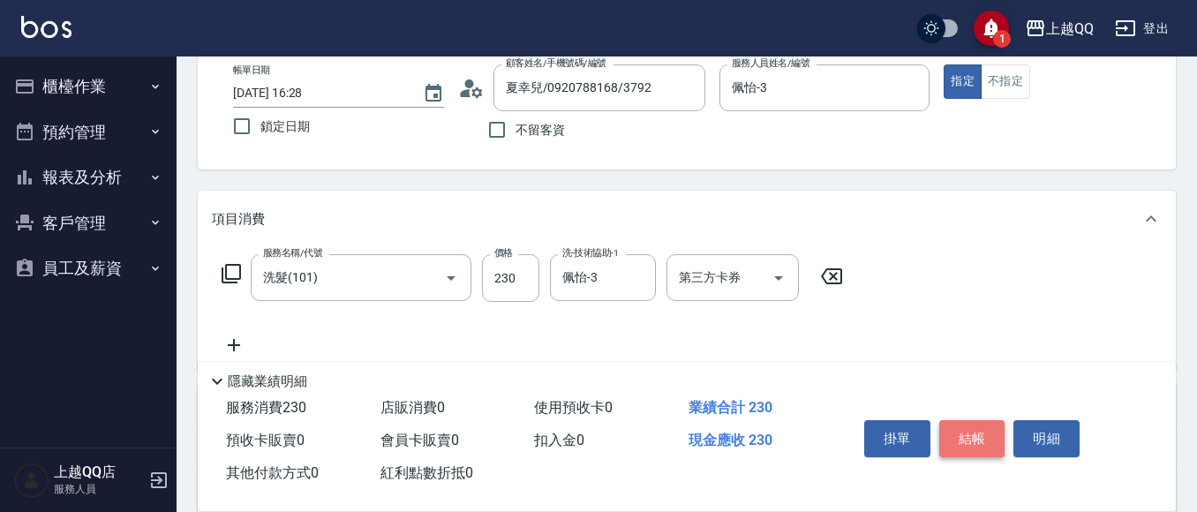
click at [946, 441] on button "結帳" at bounding box center [972, 438] width 66 height 37
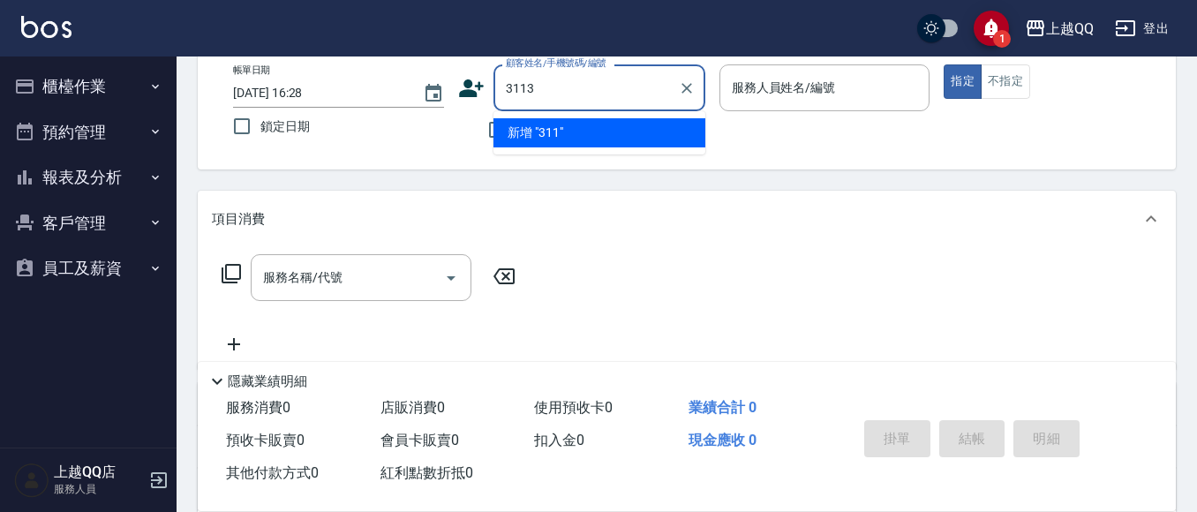
type input "3113"
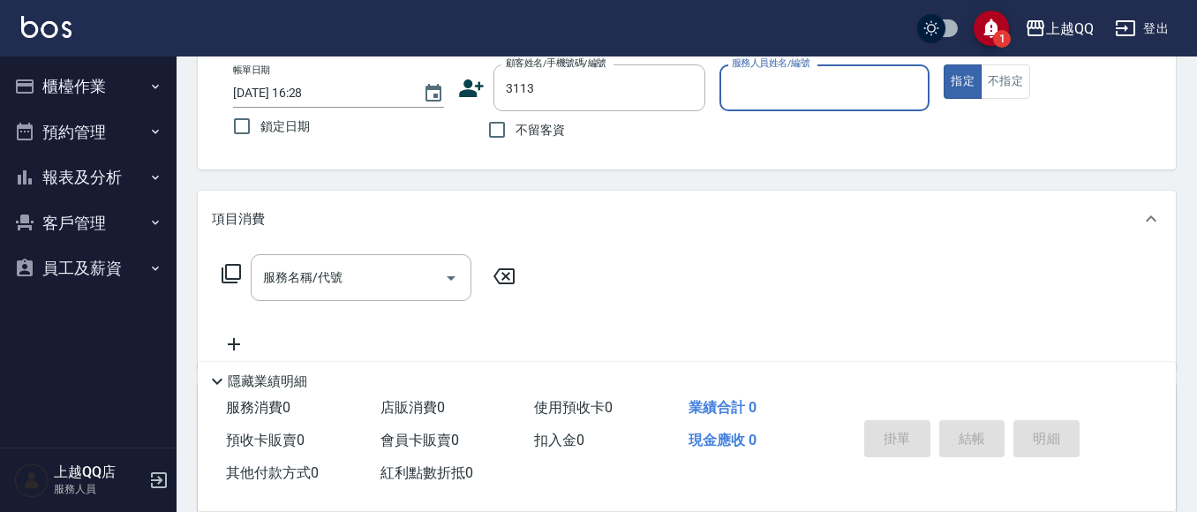
click at [944, 64] on button "指定" at bounding box center [963, 81] width 38 height 34
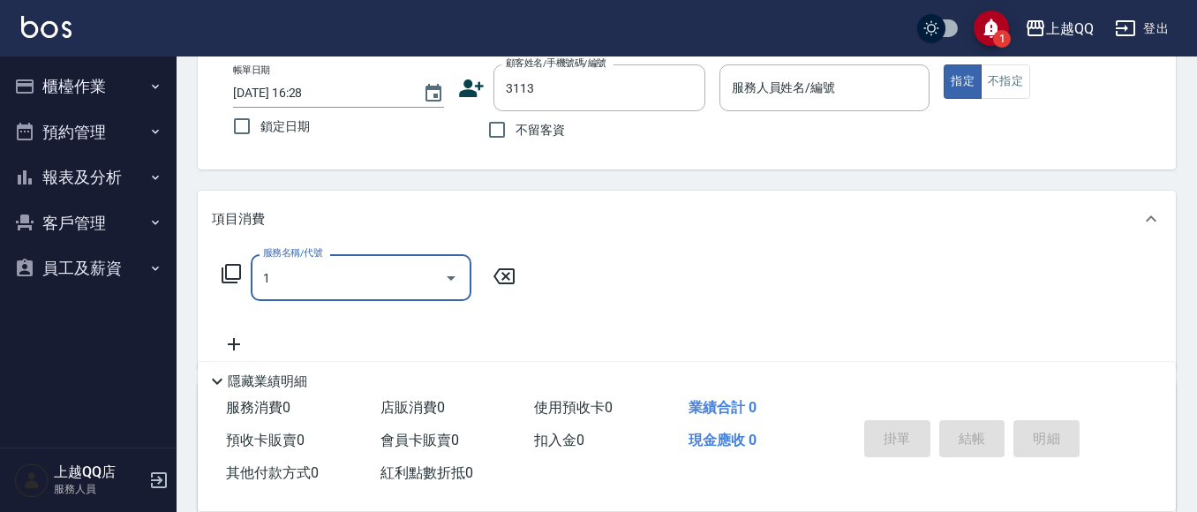
type input "10"
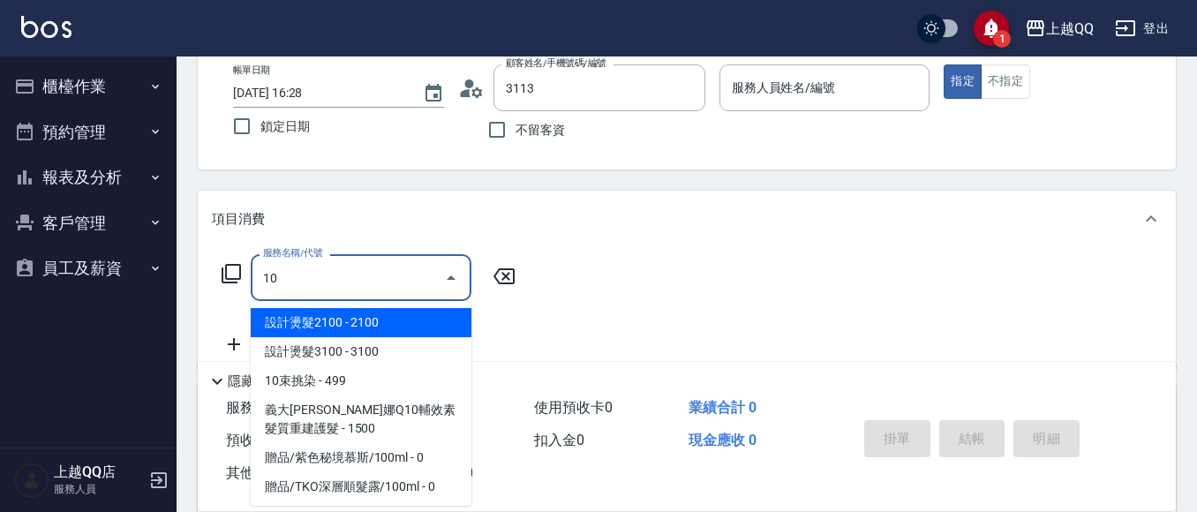
type input "孟妍/0910887186/3113"
type input "101"
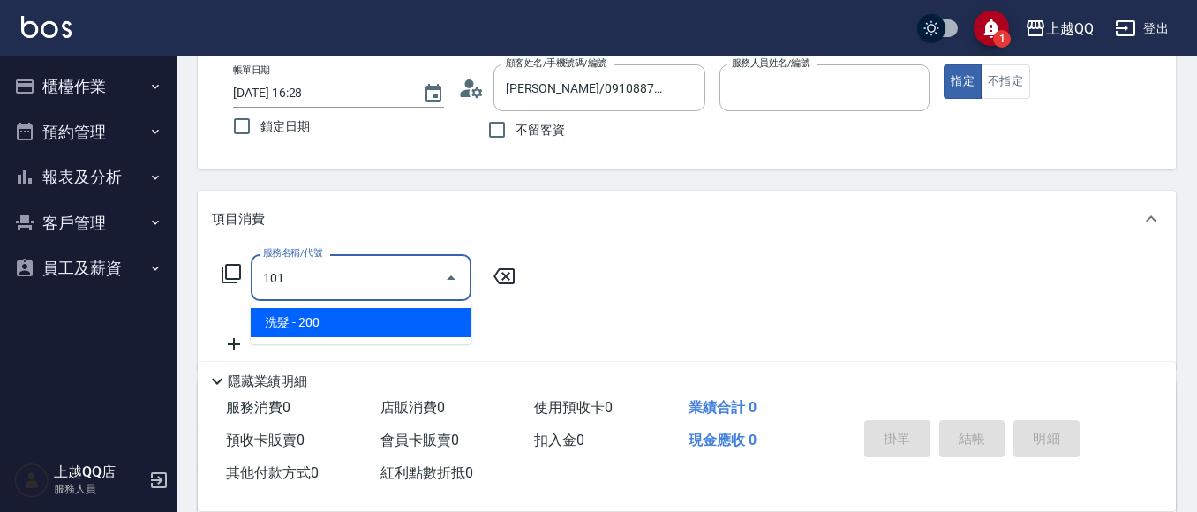
type input "佩怡-3"
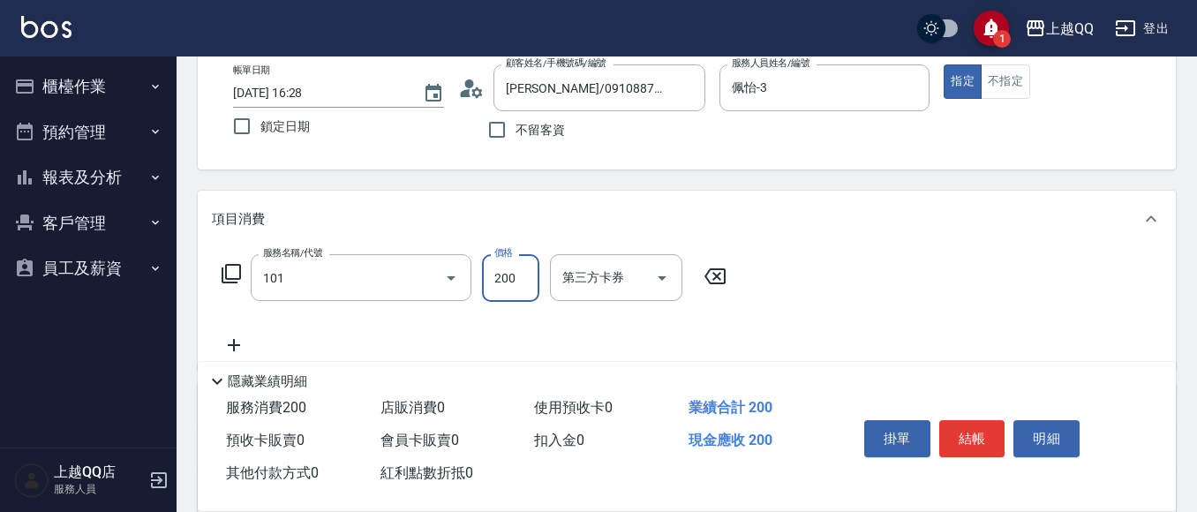
type input "洗髮(101)"
type input "230"
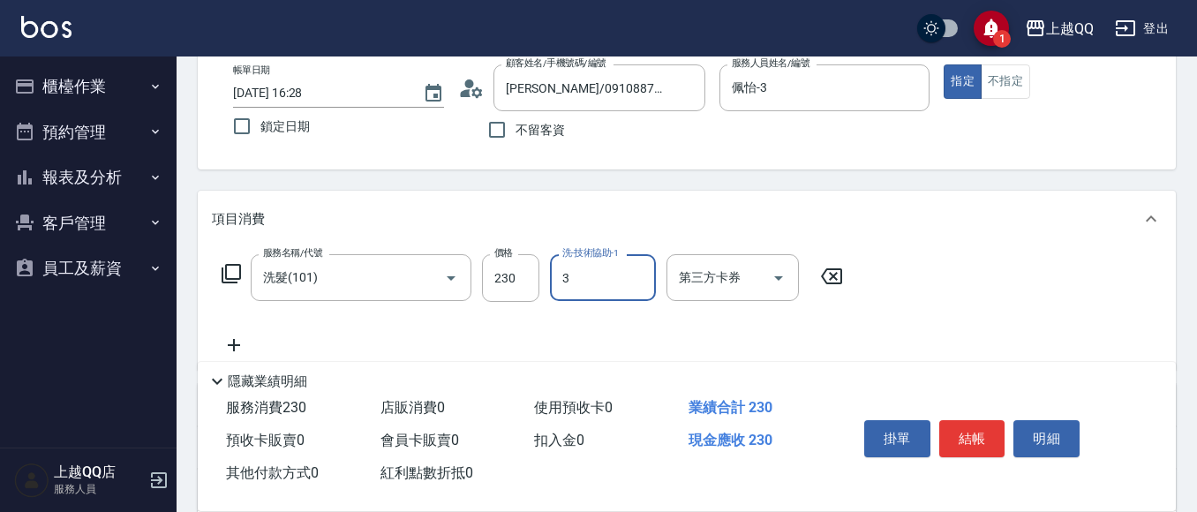
type input "佩怡-3"
click at [953, 455] on div "掛單 結帳 明細" at bounding box center [972, 441] width 230 height 56
click at [961, 423] on button "結帳" at bounding box center [972, 438] width 66 height 37
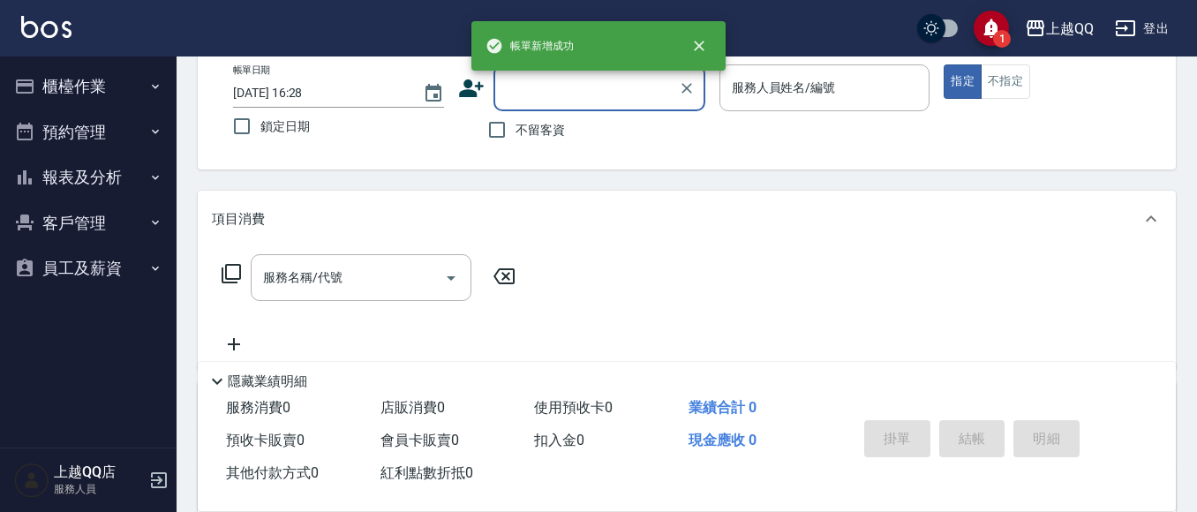
click at [499, 132] on input "不留客資" at bounding box center [496, 129] width 37 height 37
checkbox input "true"
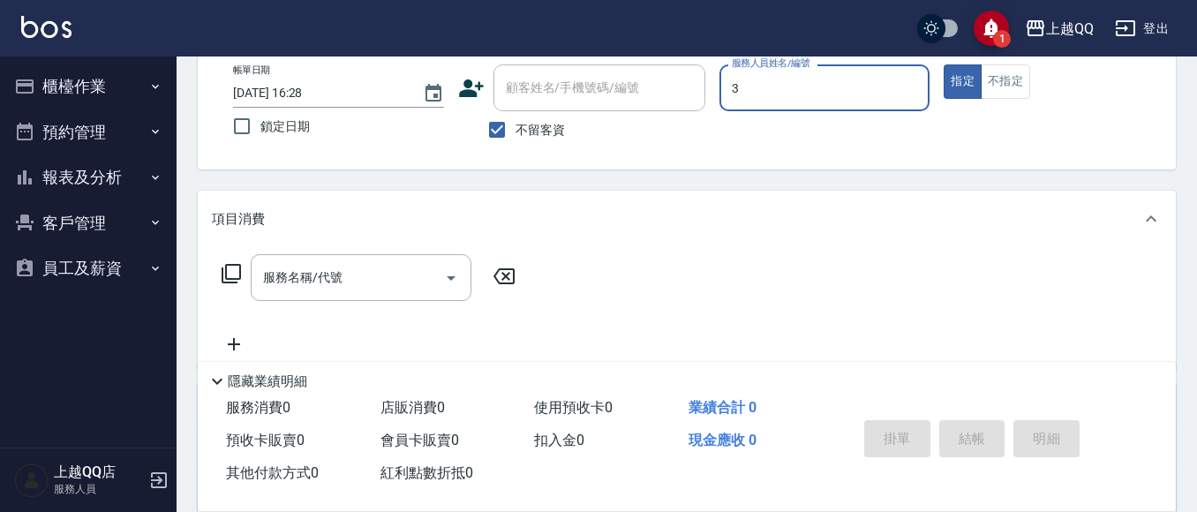
type input "佩怡-3"
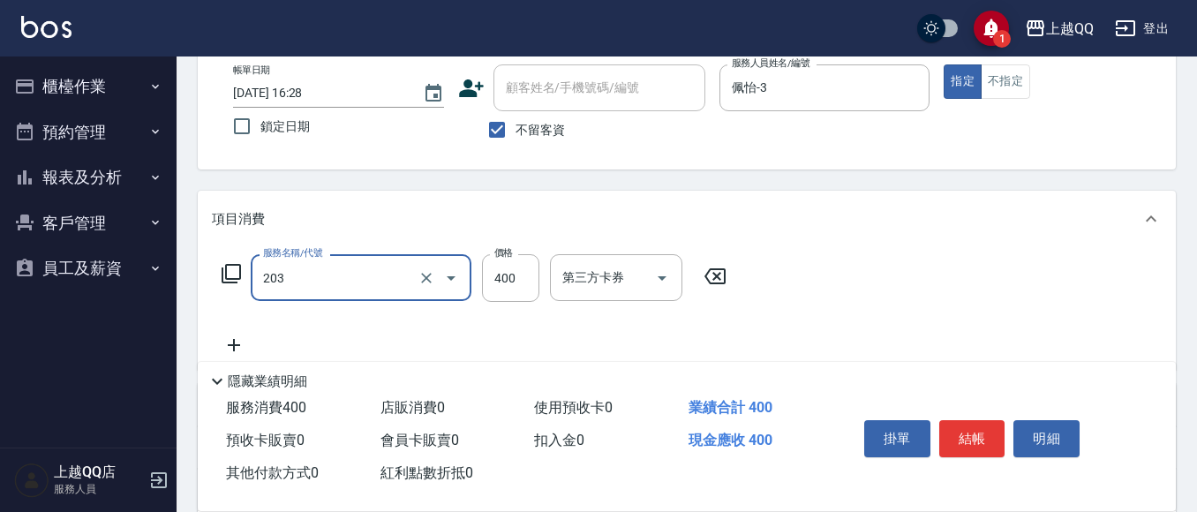
type input "指定單剪(203)"
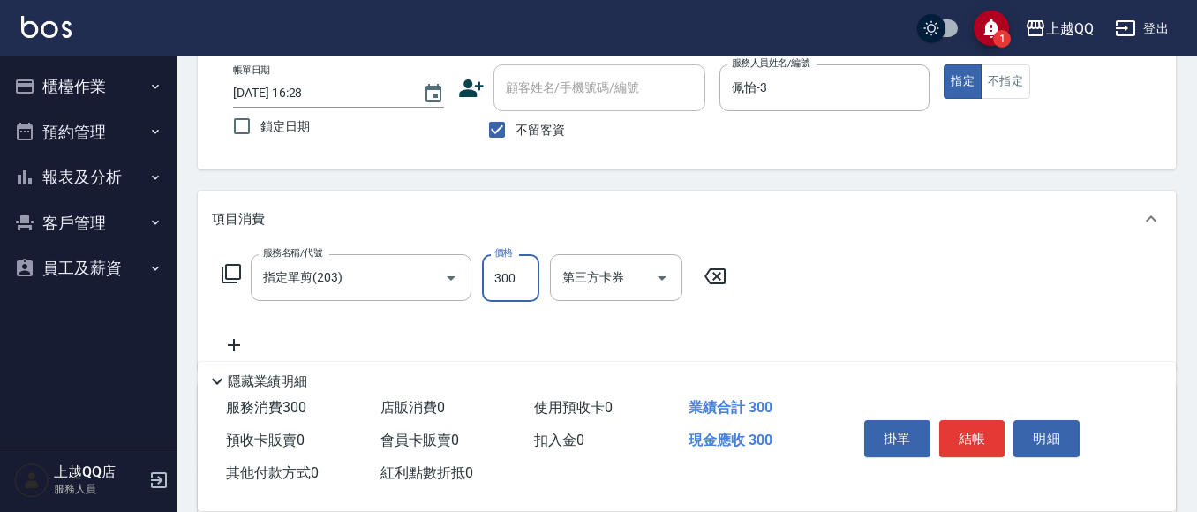
type input "300"
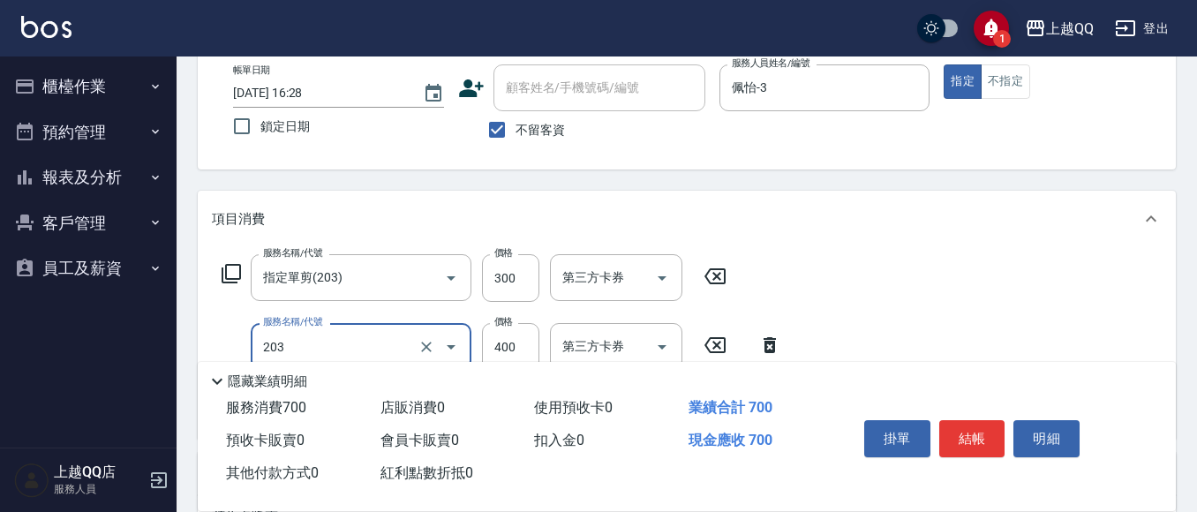
type input "指定單剪(203)"
type input "200"
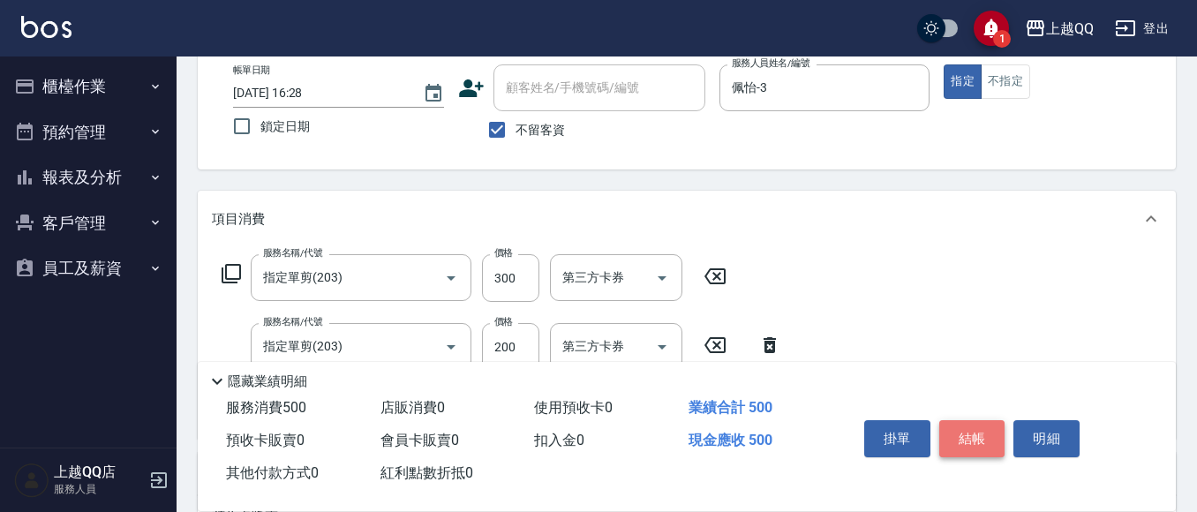
click at [963, 425] on button "結帳" at bounding box center [972, 438] width 66 height 37
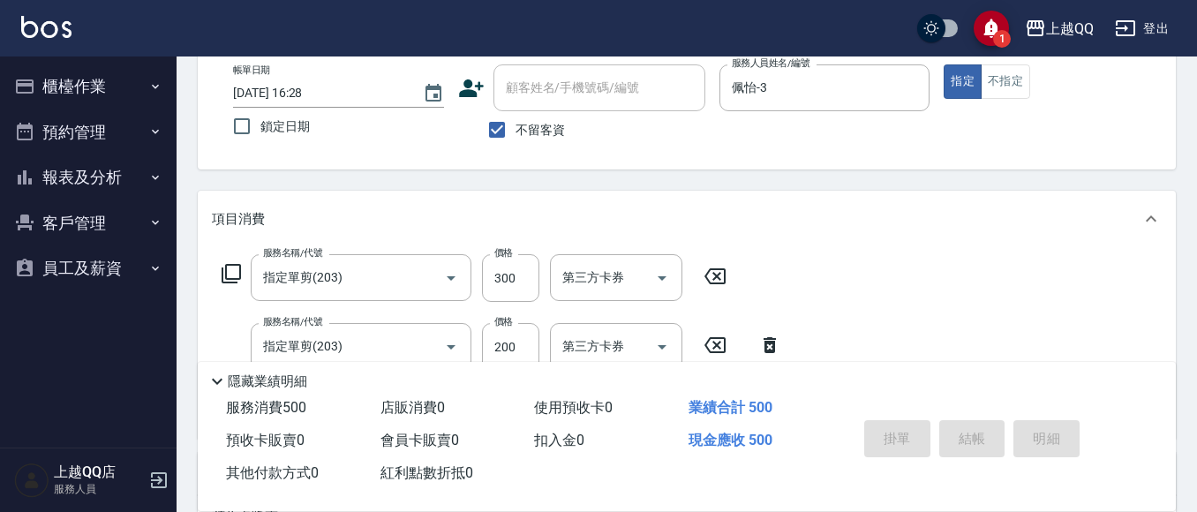
type input "2025/08/11 16:29"
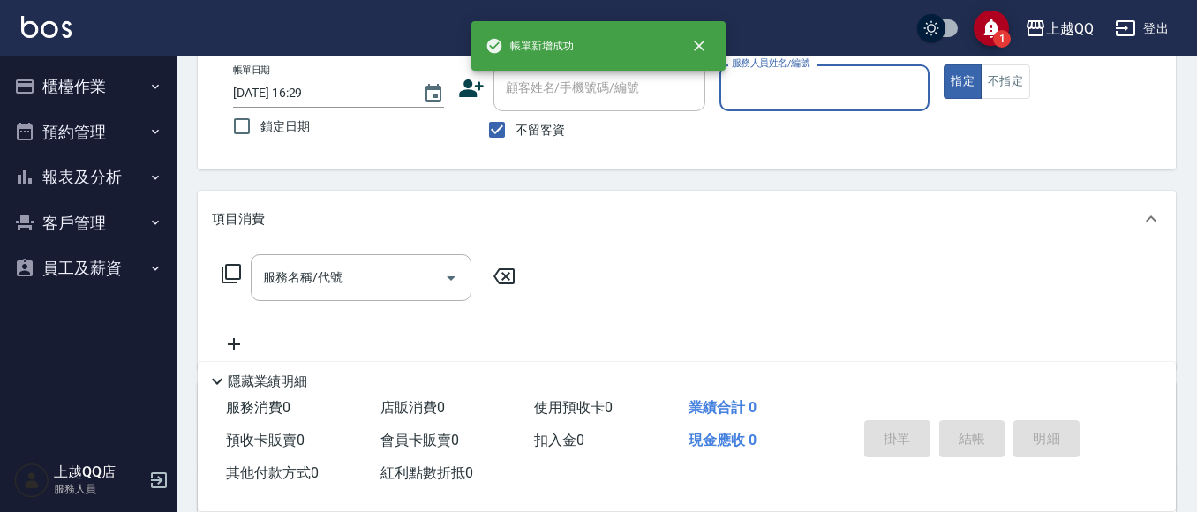
click at [502, 147] on input "不留客資" at bounding box center [496, 129] width 37 height 37
checkbox input "false"
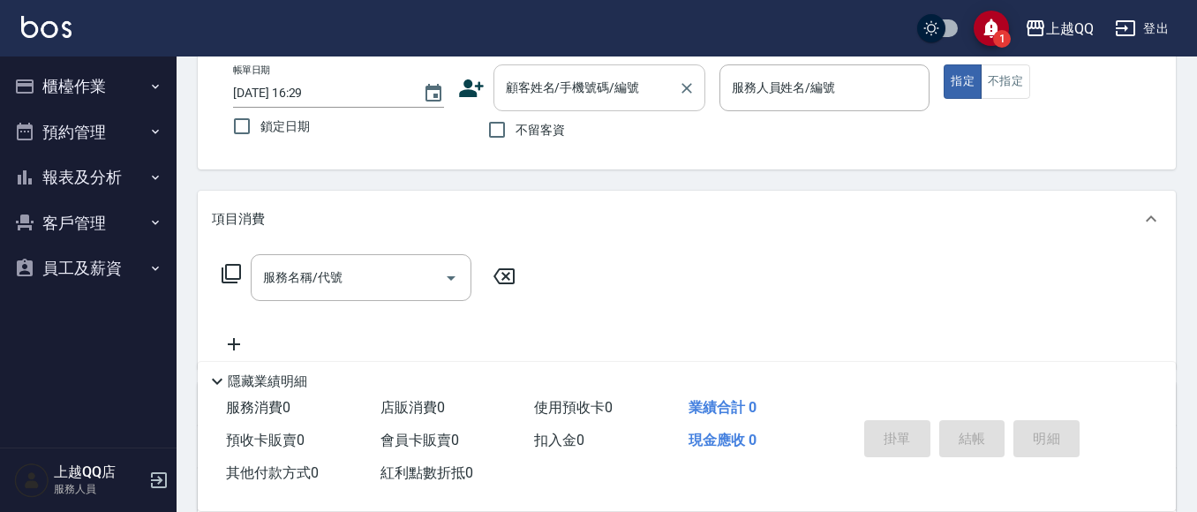
drag, startPoint x: 540, startPoint y: 90, endPoint x: 563, endPoint y: 106, distance: 27.9
click at [541, 92] on div "顧客姓名/手機號碼/編號 顧客姓名/手機號碼/編號" at bounding box center [599, 87] width 212 height 47
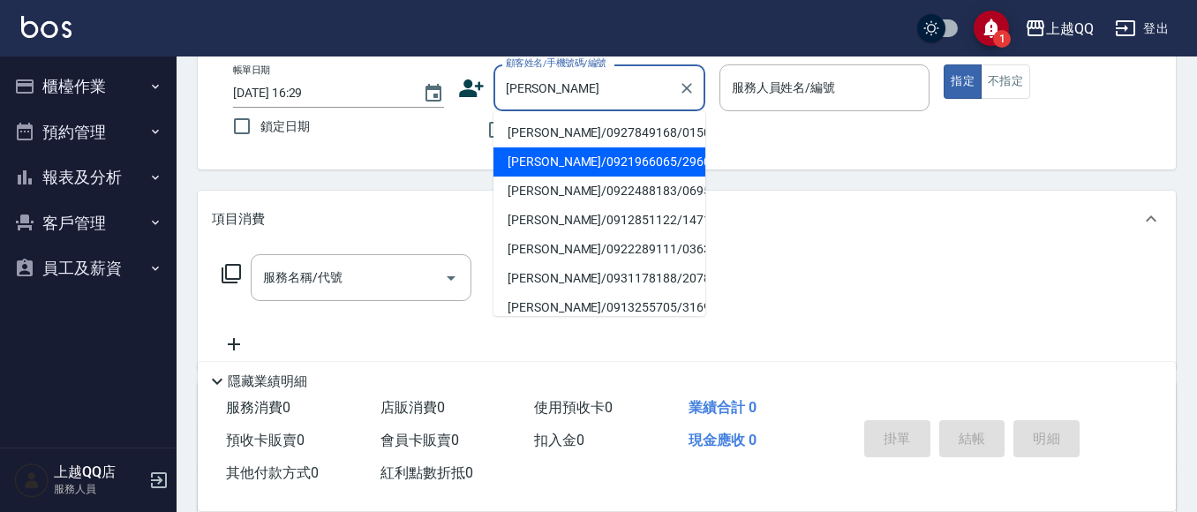
click at [584, 154] on li "張淑芬/0921966065/2960" at bounding box center [599, 161] width 212 height 29
type input "張淑芬/0921966065/2960"
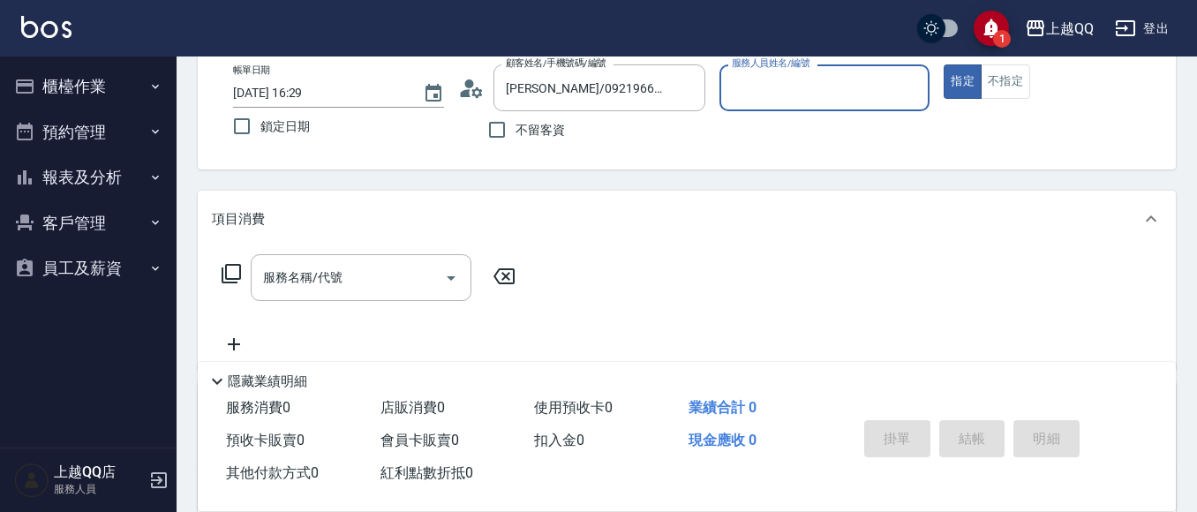
type input "佩怡-3"
click at [230, 273] on icon at bounding box center [231, 273] width 21 height 21
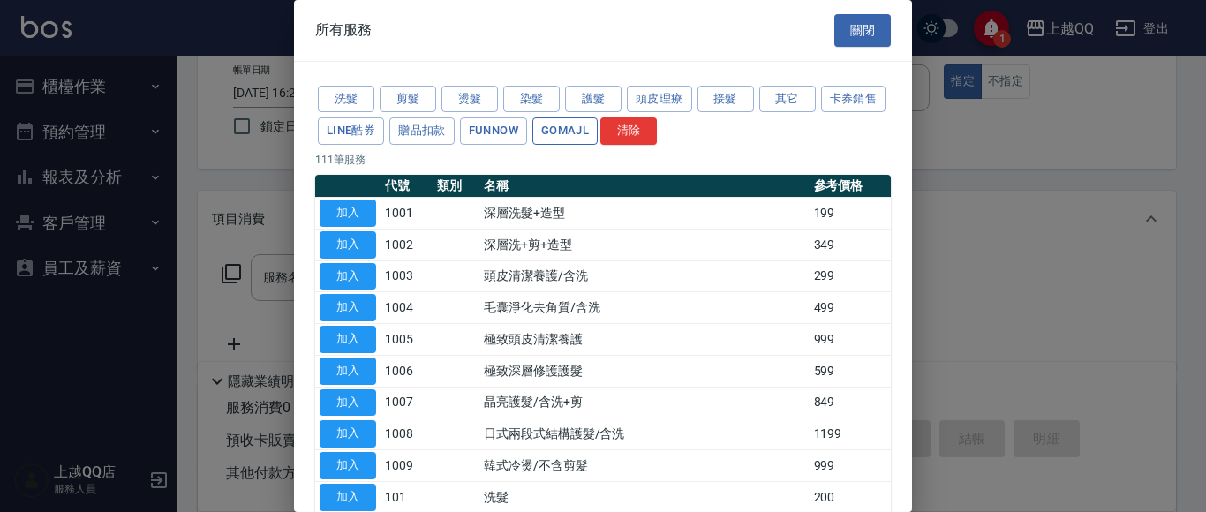
click at [598, 101] on button "護髮" at bounding box center [593, 99] width 56 height 27
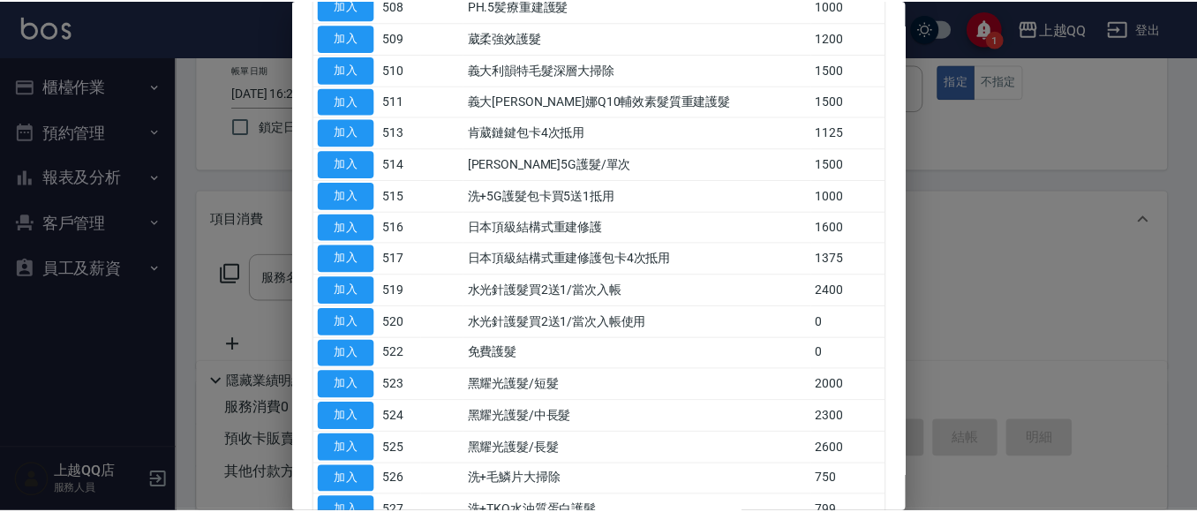
scroll to position [666, 0]
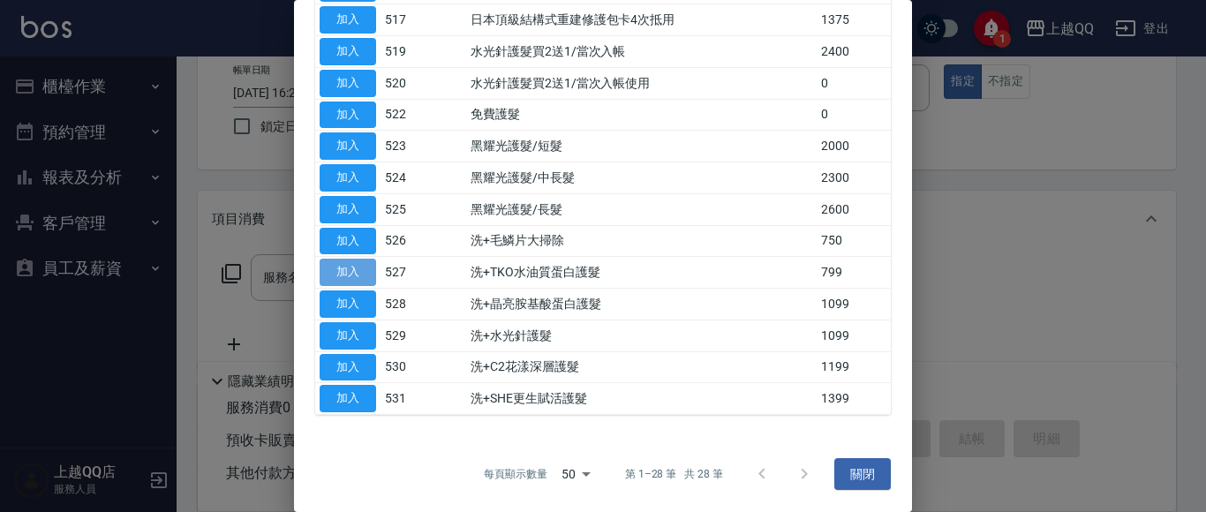
click at [343, 275] on button "加入" at bounding box center [348, 272] width 56 height 27
type input "洗+TKO水油質蛋白護髮(527)"
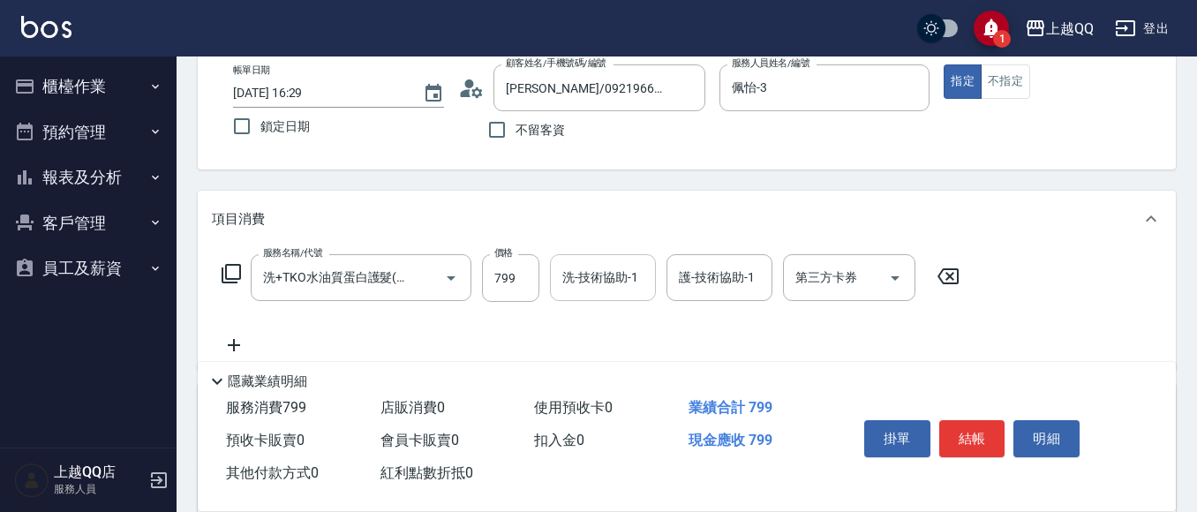
click at [624, 274] on div "洗-技術協助-1 洗-技術協助-1" at bounding box center [603, 277] width 106 height 47
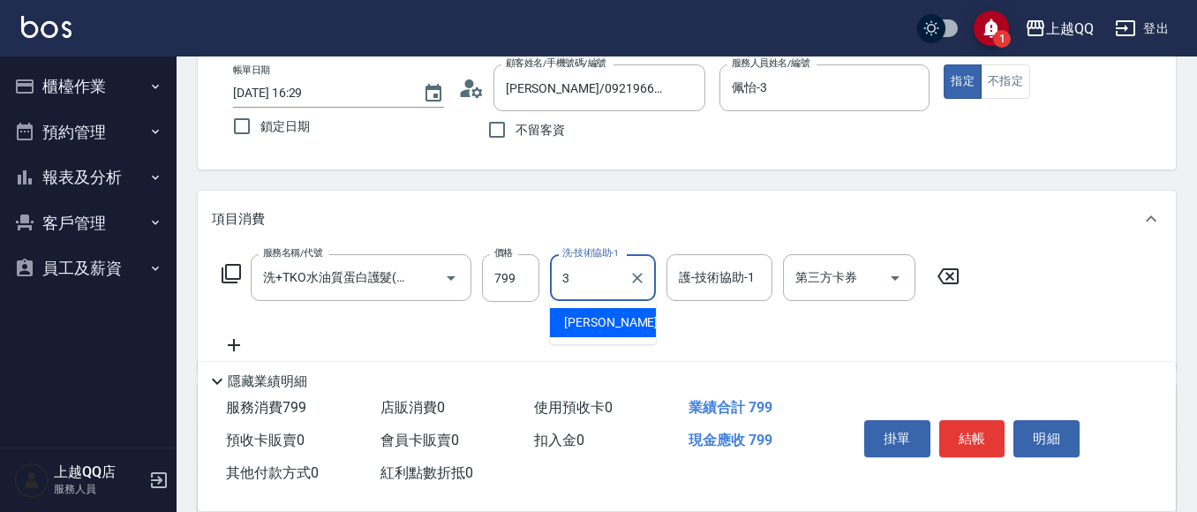
type input "佩怡-3"
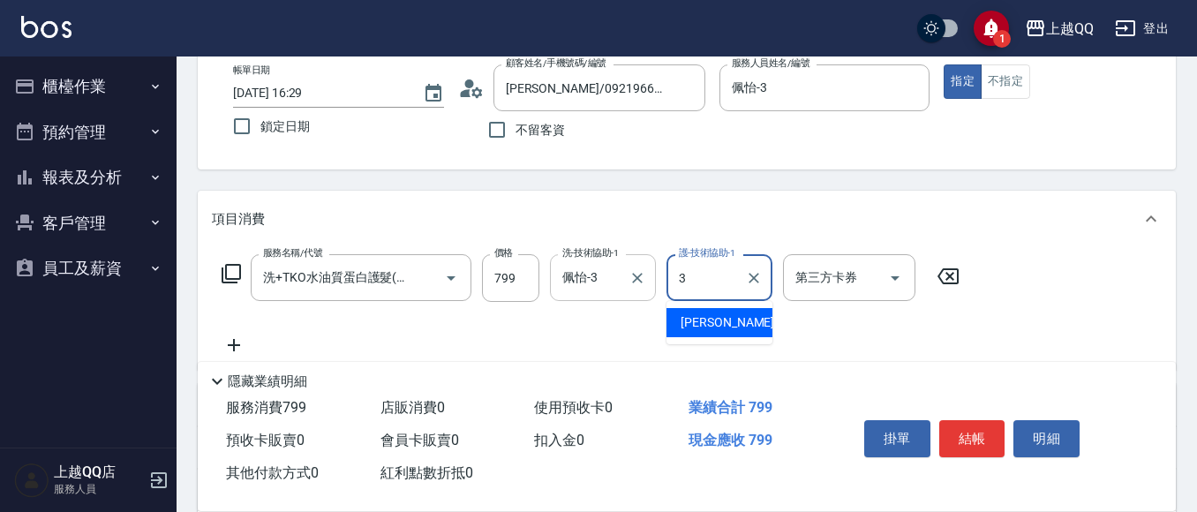
type input "佩怡-3"
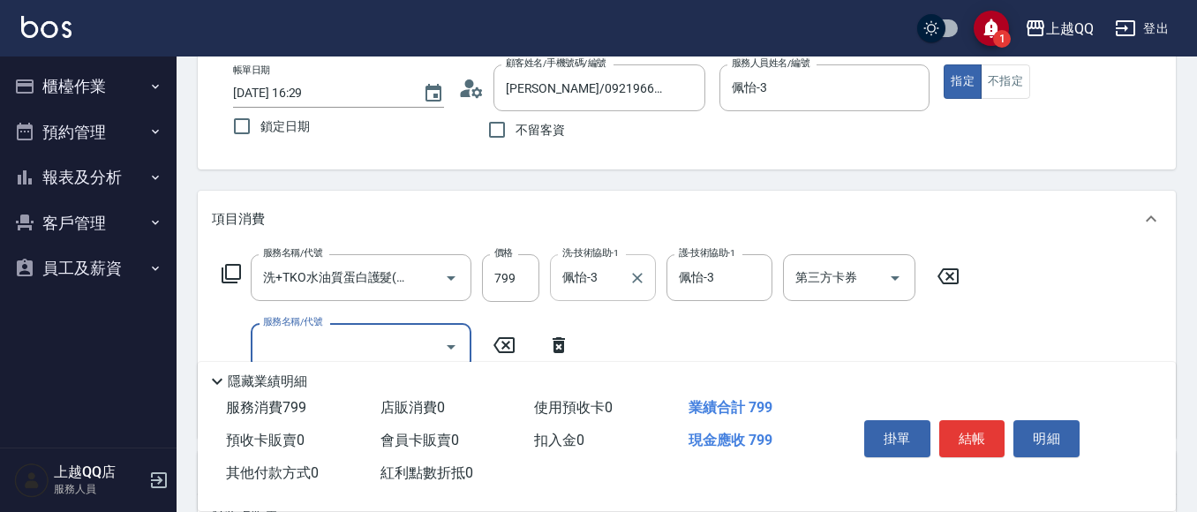
scroll to position [0, 0]
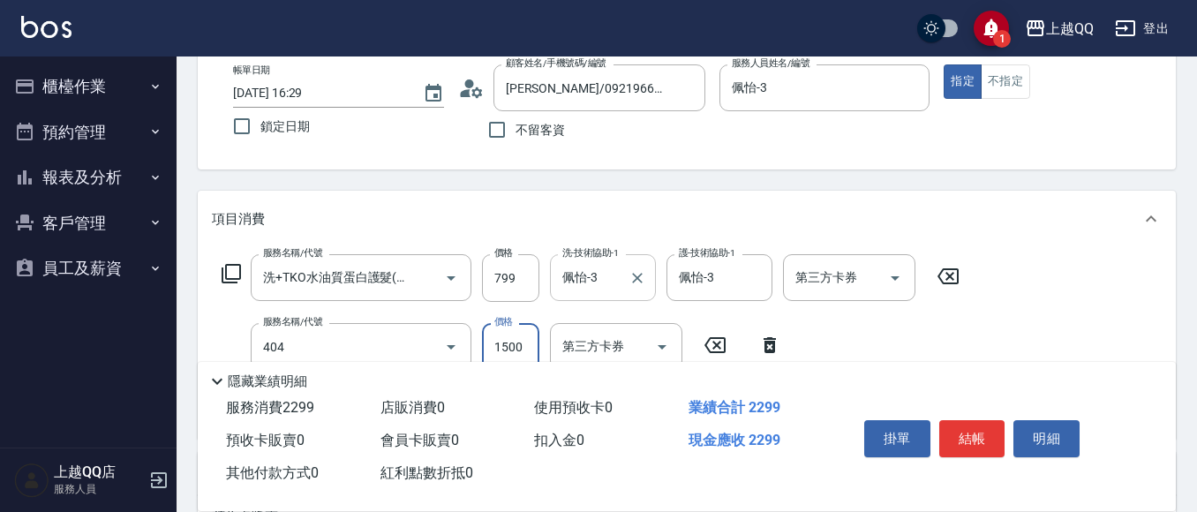
type input "設計染髮(404)"
type input "1300"
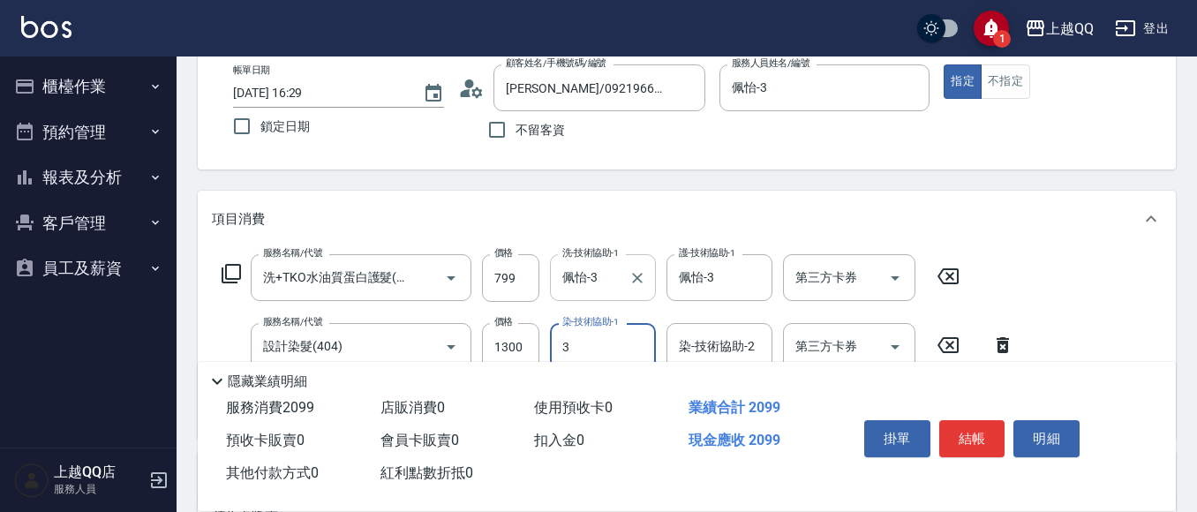
type input "佩怡-3"
type input "指定單剪(203)"
type input "350"
click at [965, 422] on button "結帳" at bounding box center [972, 438] width 66 height 37
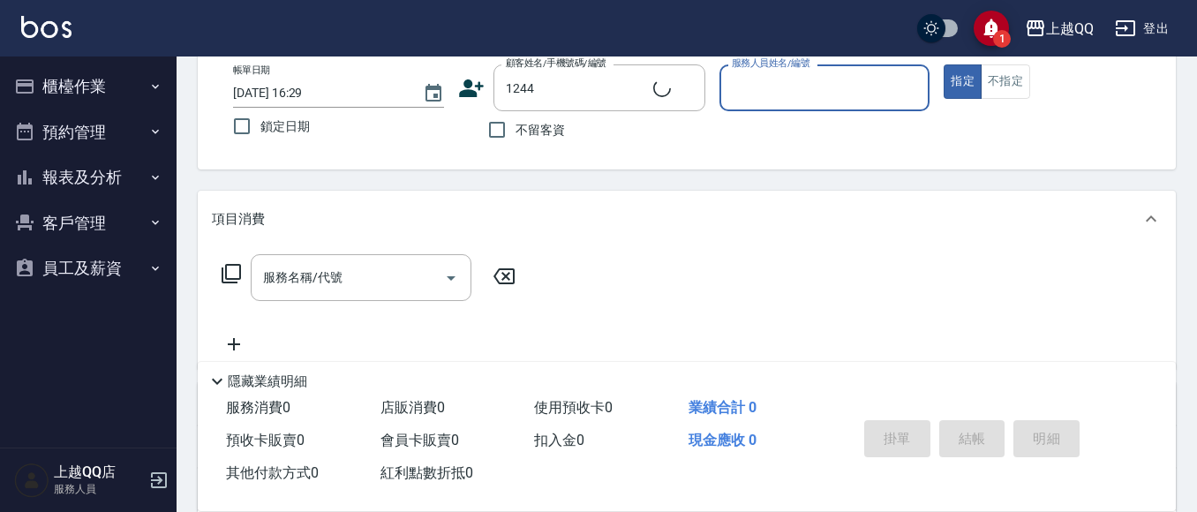
type input "蘇錦玉/0926906715/1244"
type input "佩怡-3"
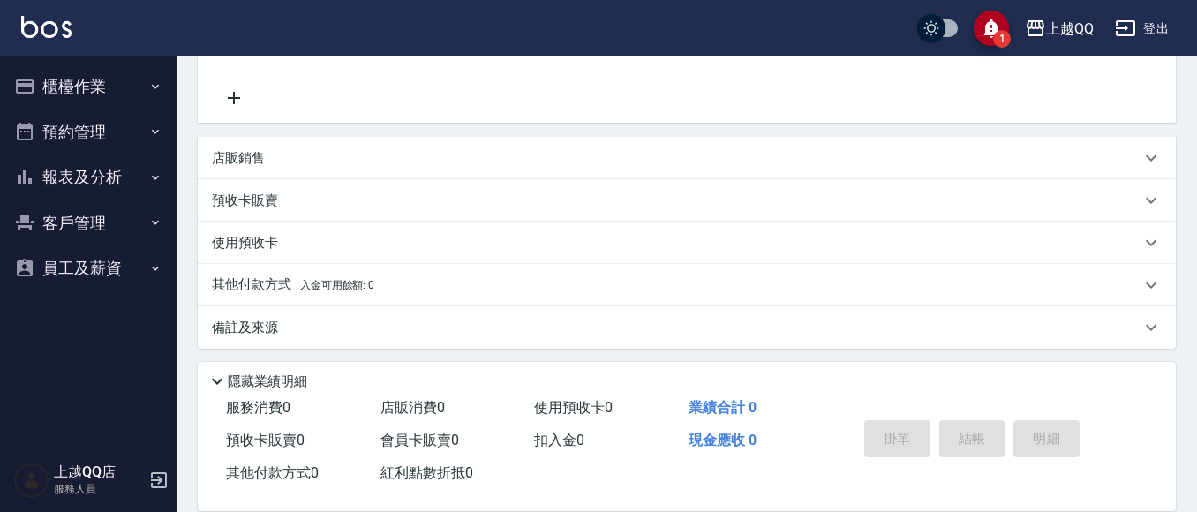
scroll to position [351, 0]
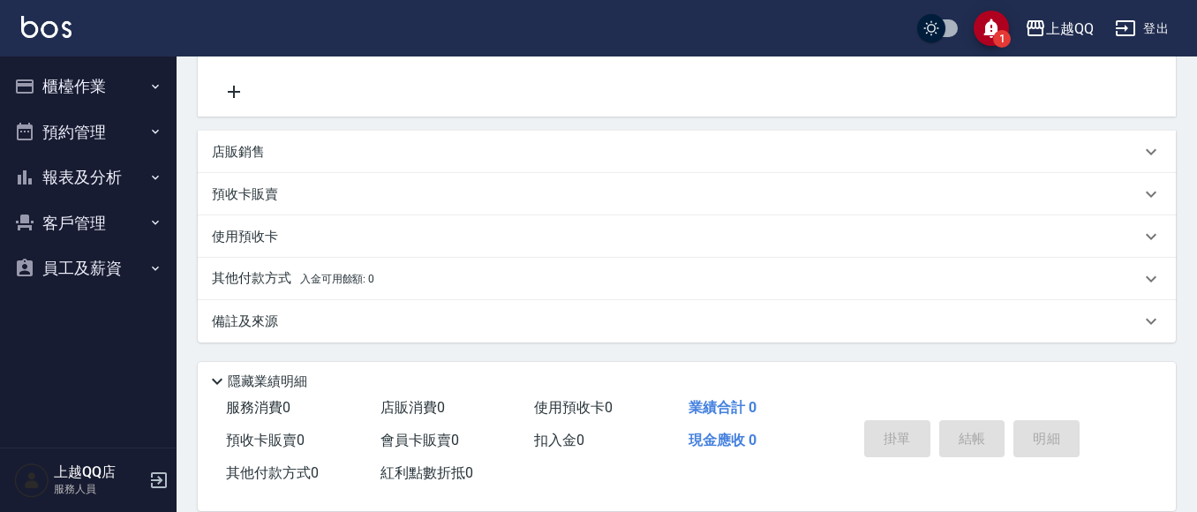
drag, startPoint x: 230, startPoint y: 192, endPoint x: 304, endPoint y: 203, distance: 74.0
click at [234, 195] on p "預收卡販賣" at bounding box center [245, 194] width 66 height 19
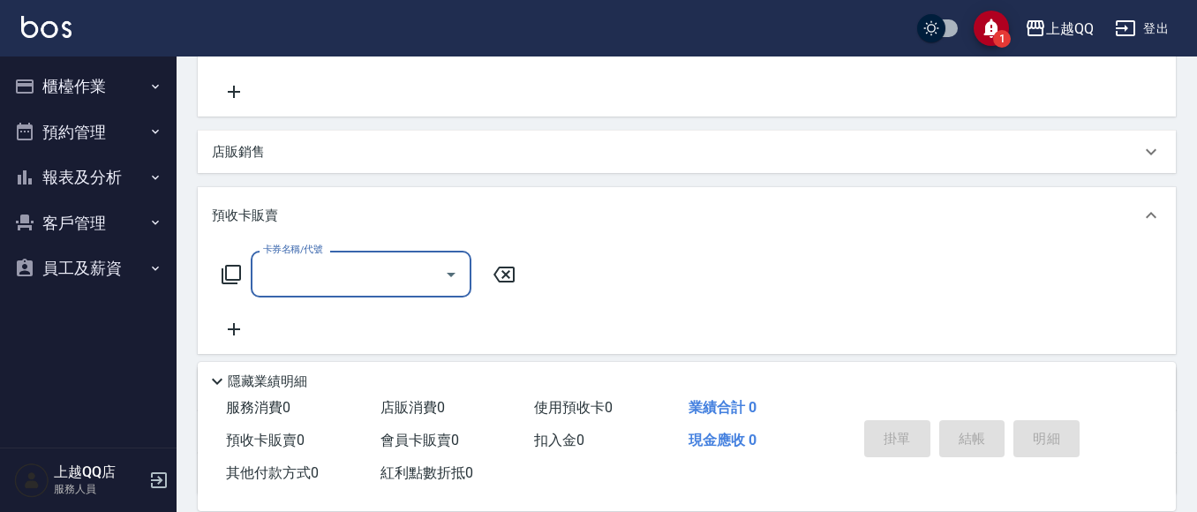
scroll to position [0, 0]
click at [245, 281] on div "卡券名稱/代號 卡券名稱/代號" at bounding box center [369, 274] width 314 height 47
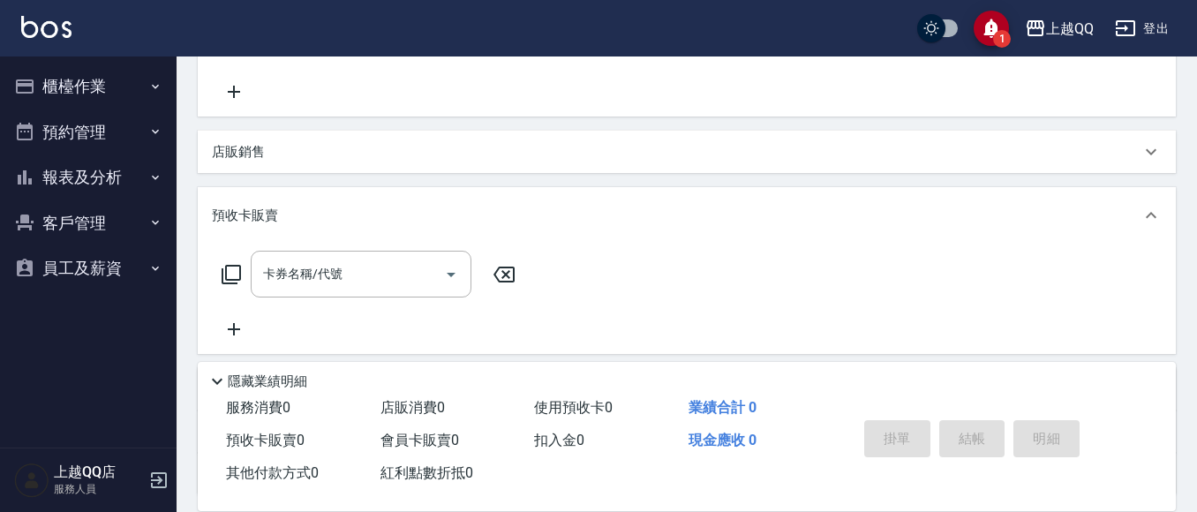
click at [245, 272] on div "卡券名稱/代號 卡券名稱/代號" at bounding box center [369, 274] width 314 height 47
click at [236, 273] on icon at bounding box center [231, 274] width 21 height 21
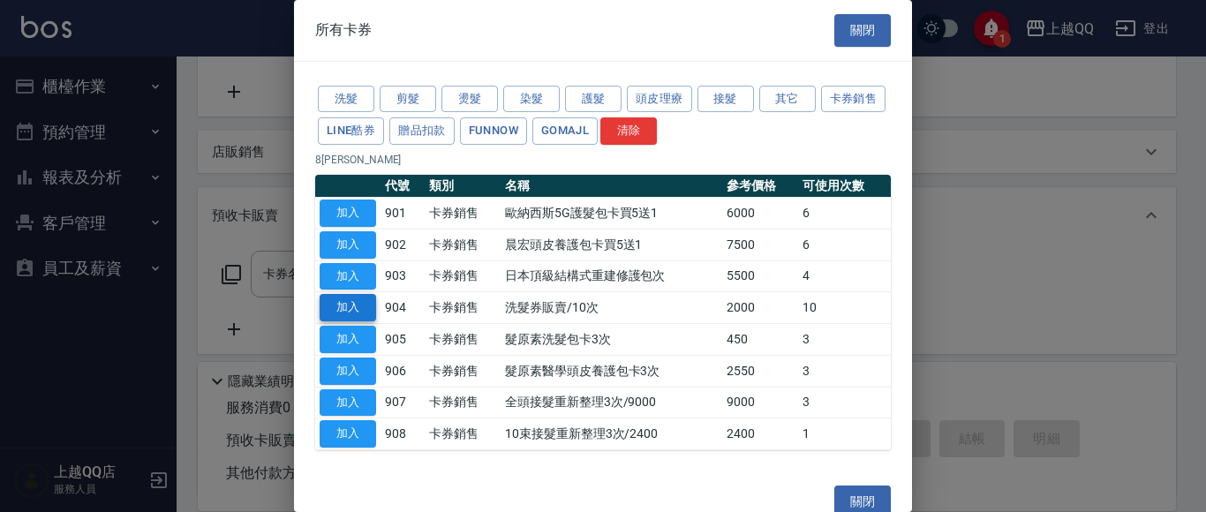
click at [359, 305] on button "加入" at bounding box center [348, 307] width 56 height 27
type input "洗髮券販賣/10次(904)"
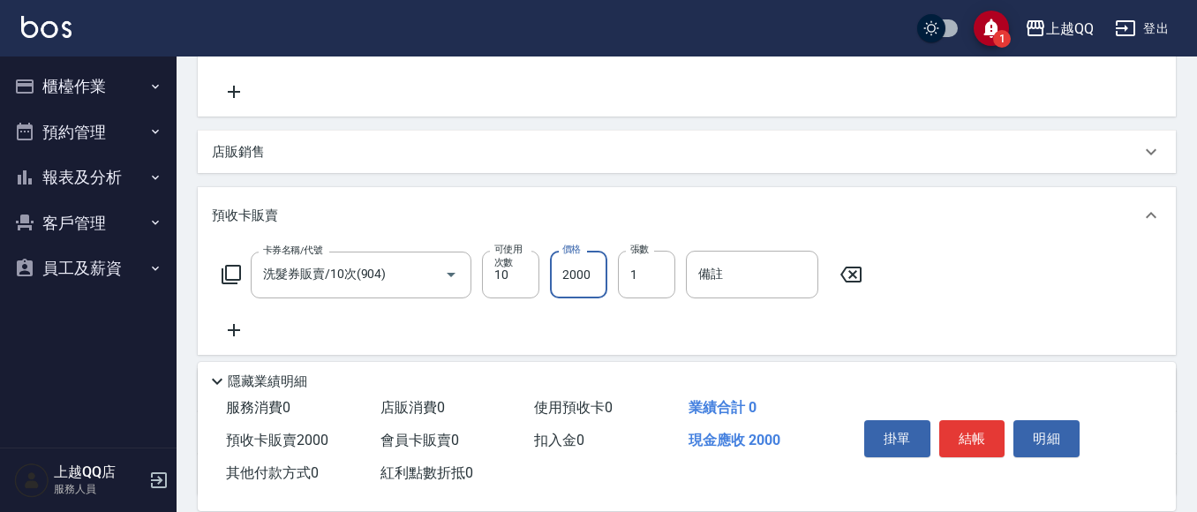
click at [592, 289] on input "2000" at bounding box center [578, 275] width 57 height 48
type input "2300"
drag, startPoint x: 976, startPoint y: 426, endPoint x: 825, endPoint y: 461, distance: 154.8
click at [952, 451] on div "掛單 結帳 明細" at bounding box center [972, 441] width 230 height 56
drag, startPoint x: 990, startPoint y: 428, endPoint x: 982, endPoint y: 433, distance: 9.5
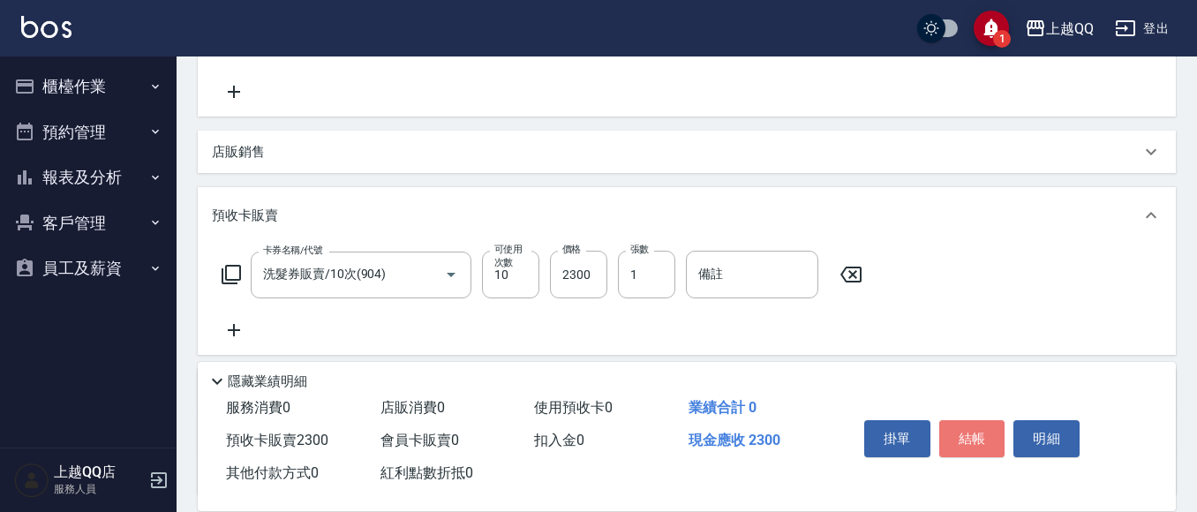
click at [990, 435] on button "結帳" at bounding box center [972, 438] width 66 height 37
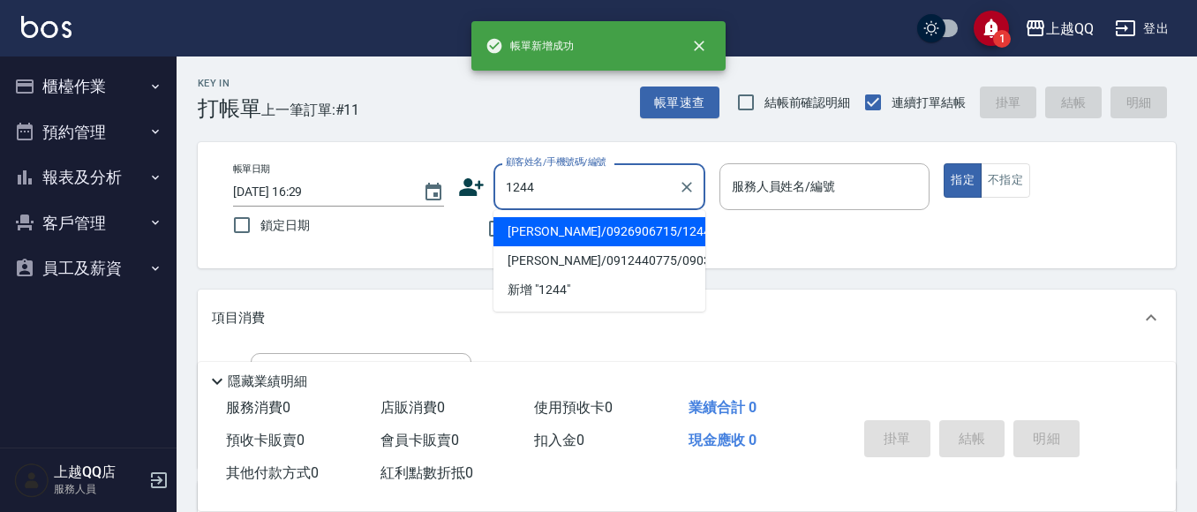
type input "蘇錦玉/0926906715/1244"
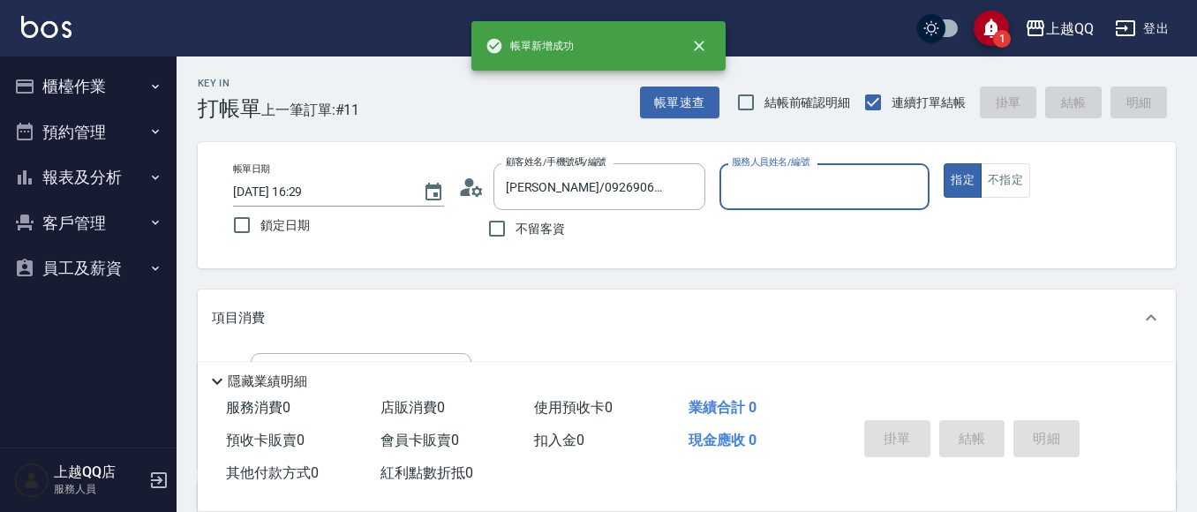
type input "佩怡-3"
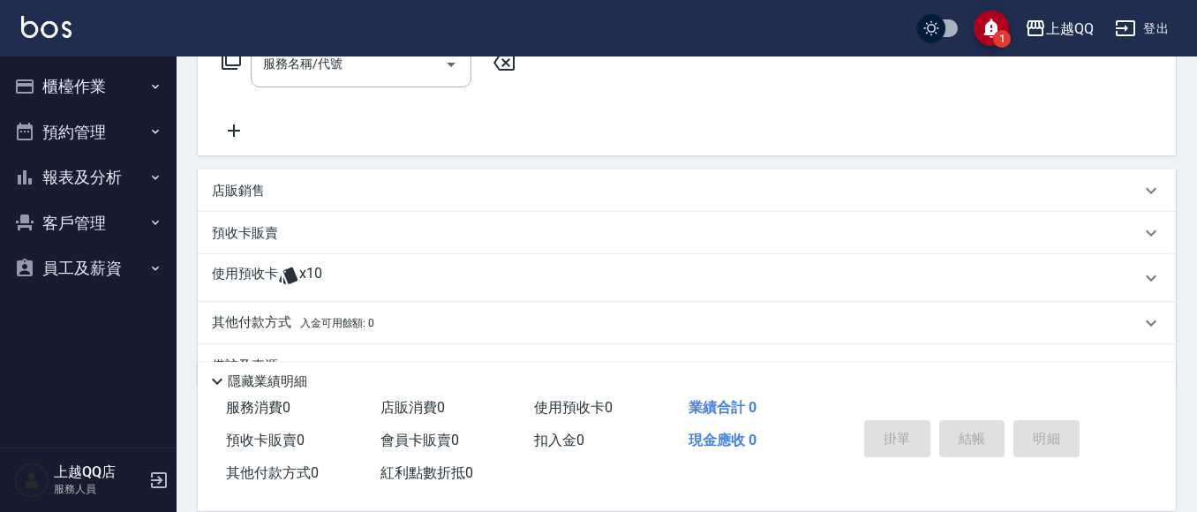
scroll to position [357, 0]
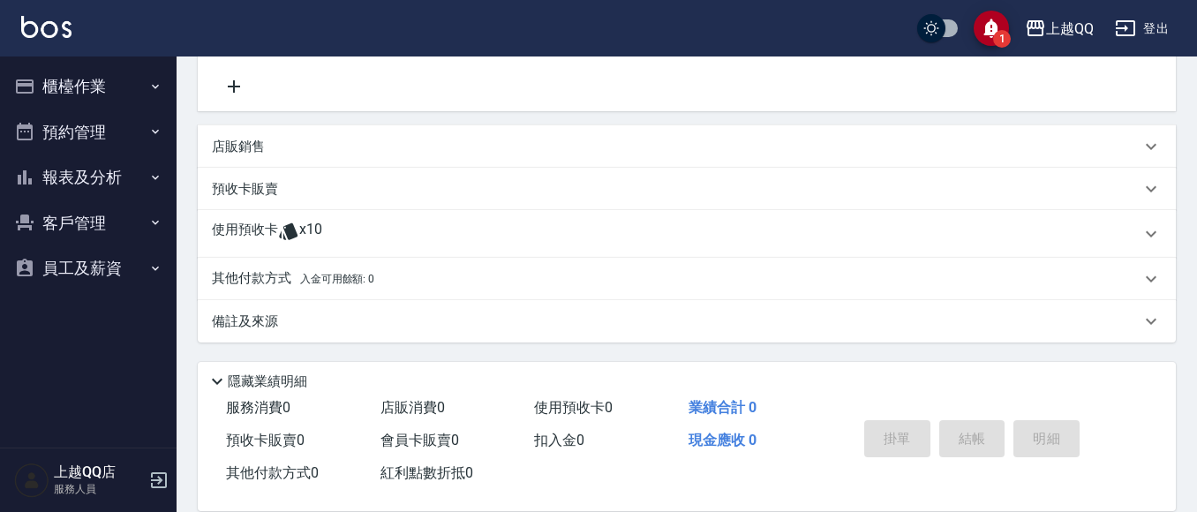
click at [270, 223] on p "使用預收卡" at bounding box center [245, 234] width 66 height 26
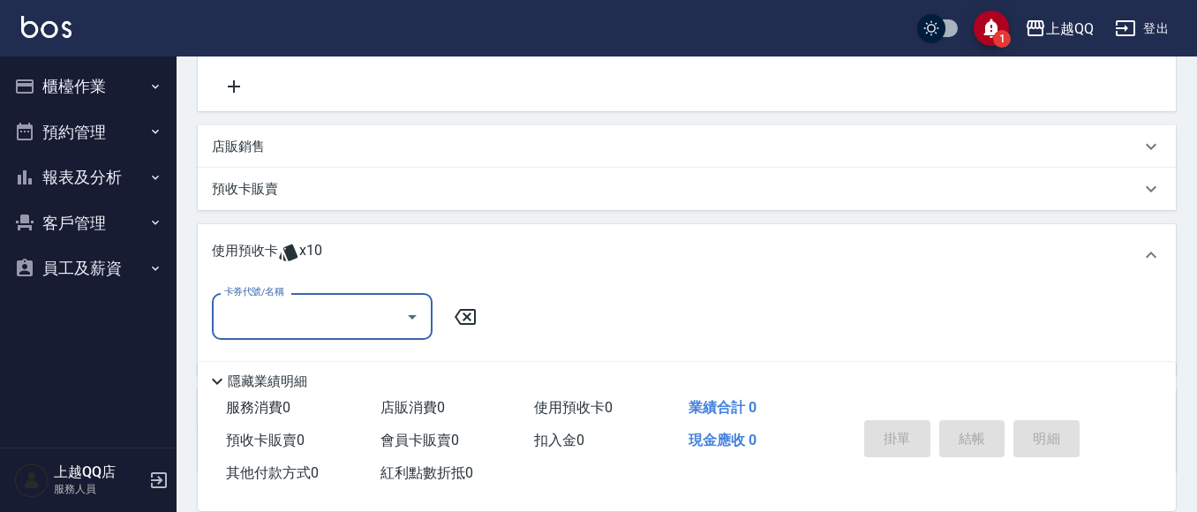
scroll to position [0, 0]
drag, startPoint x: 307, startPoint y: 308, endPoint x: 320, endPoint y: 326, distance: 21.6
click at [307, 309] on input "卡券代號/名稱" at bounding box center [309, 316] width 178 height 31
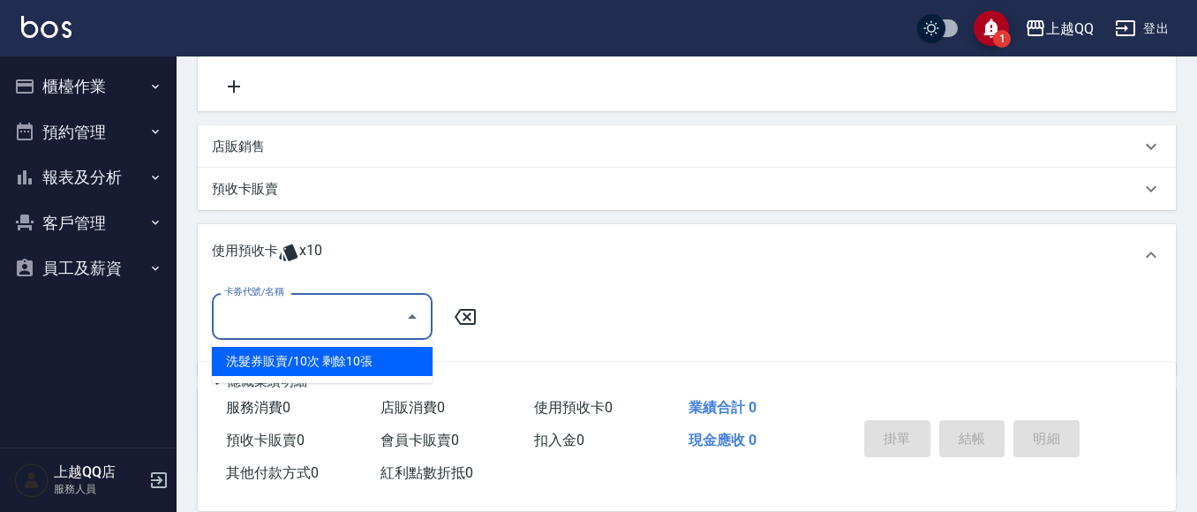
click at [391, 367] on div "洗髮券販賣/10次 剩餘10張" at bounding box center [322, 361] width 221 height 29
type input "洗髮券販賣/10次"
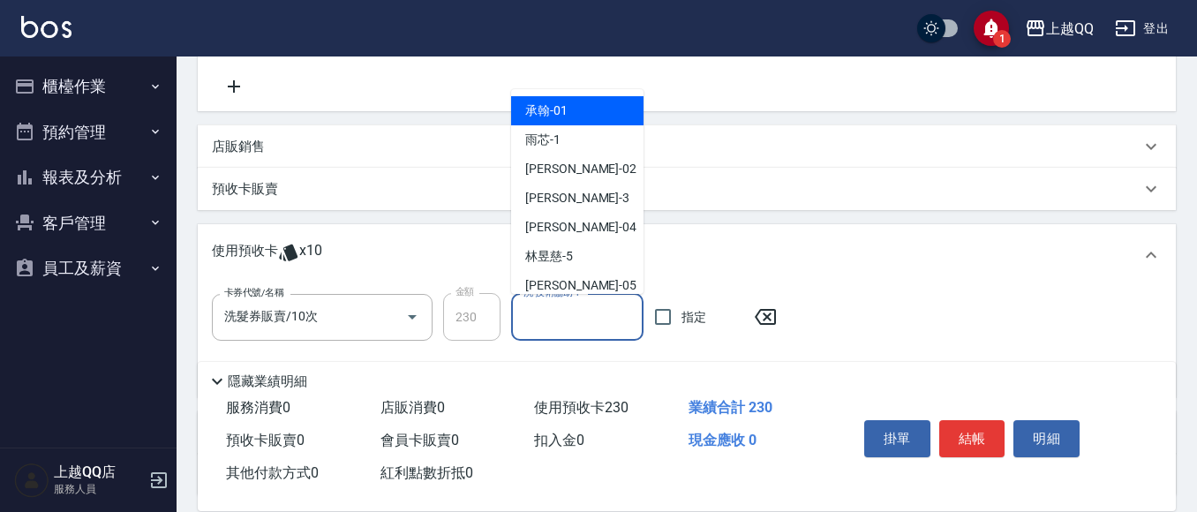
click at [561, 322] on input "洗-技術協助-1" at bounding box center [577, 317] width 117 height 31
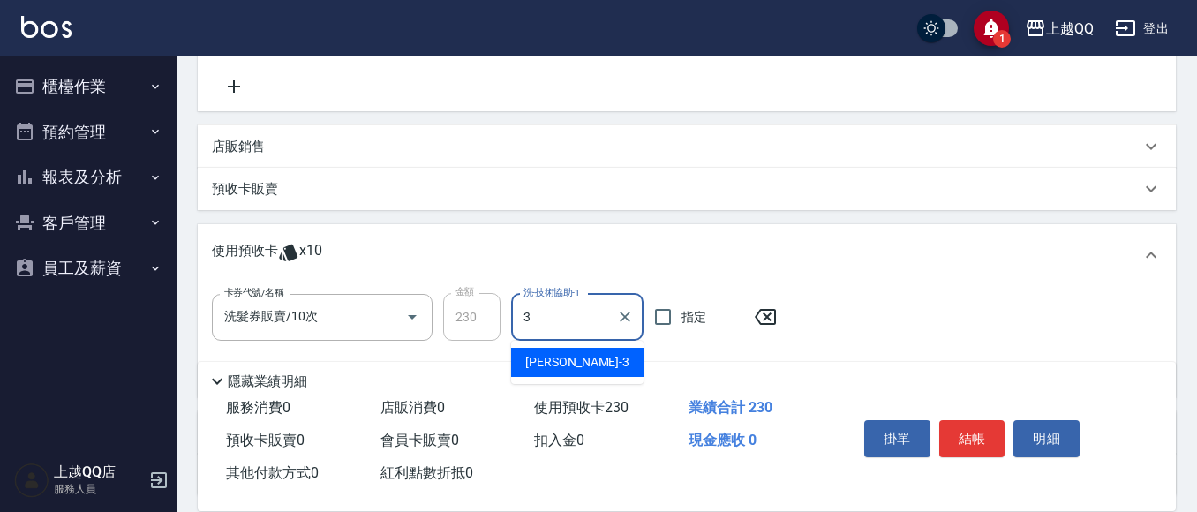
type input "佩怡-3"
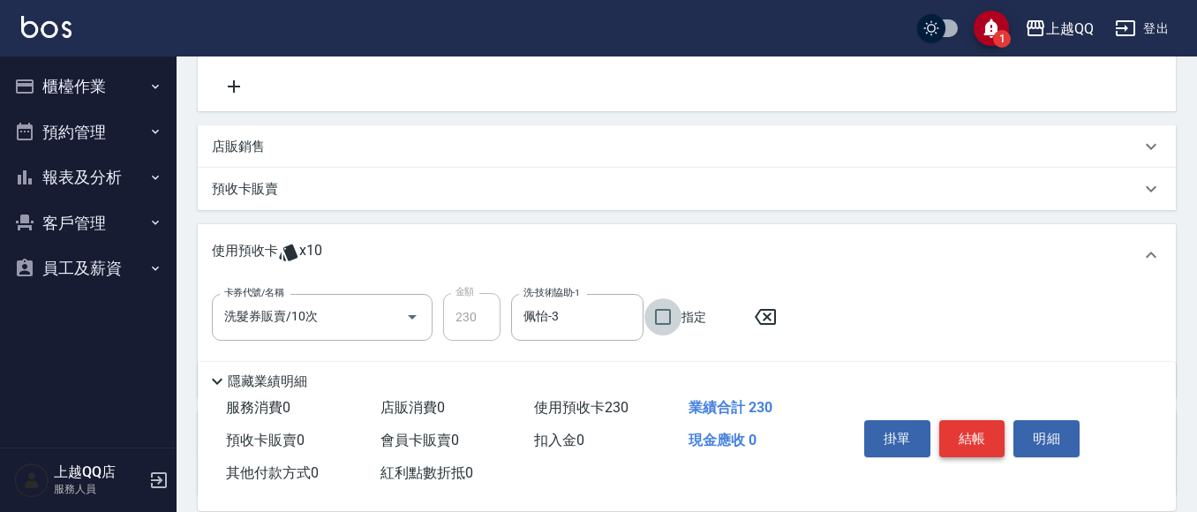
click at [967, 438] on button "結帳" at bounding box center [972, 438] width 66 height 37
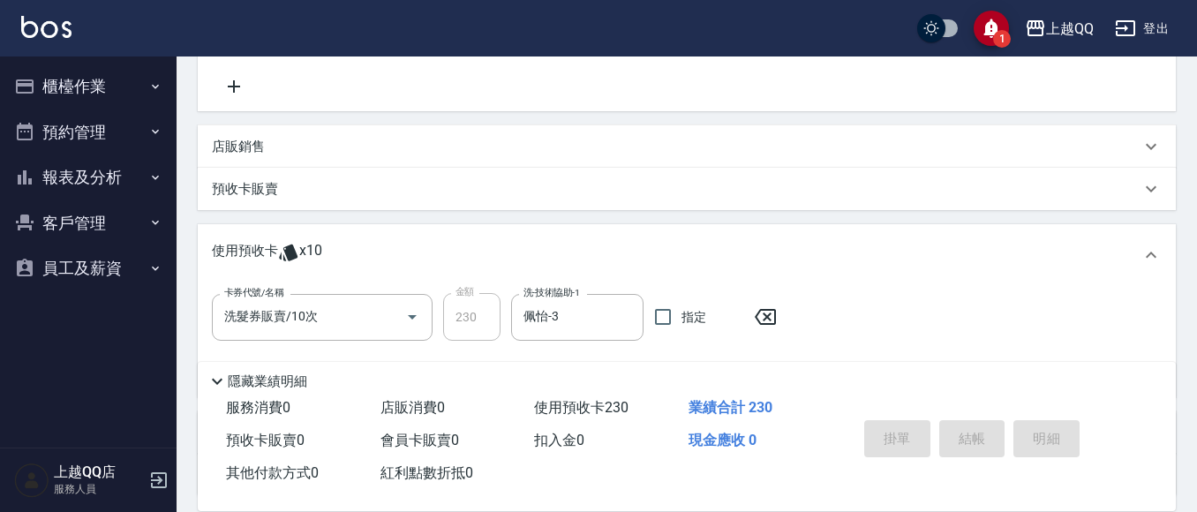
type input "2025/08/11 16:30"
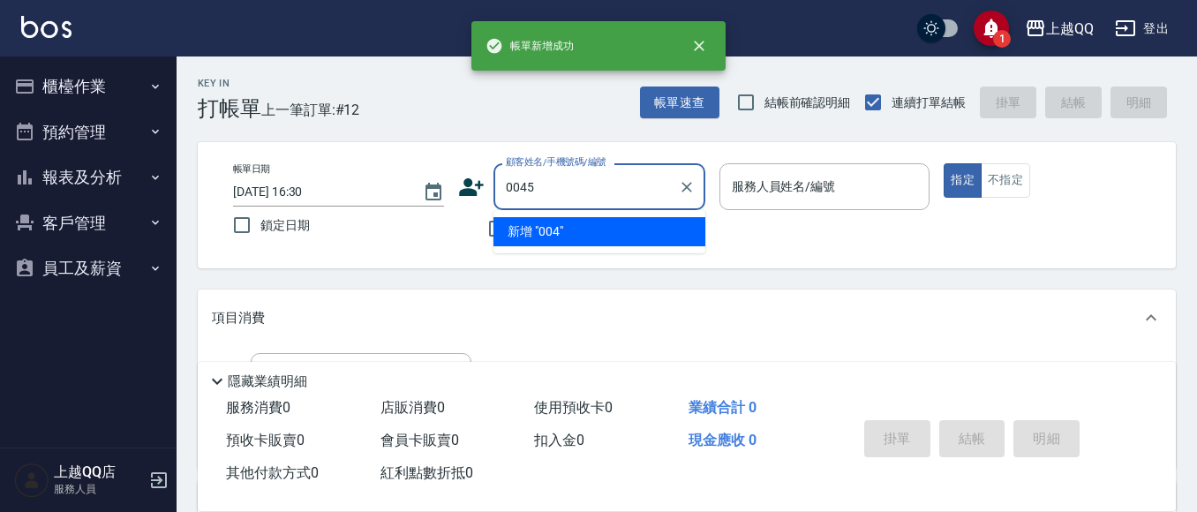
type input "0045"
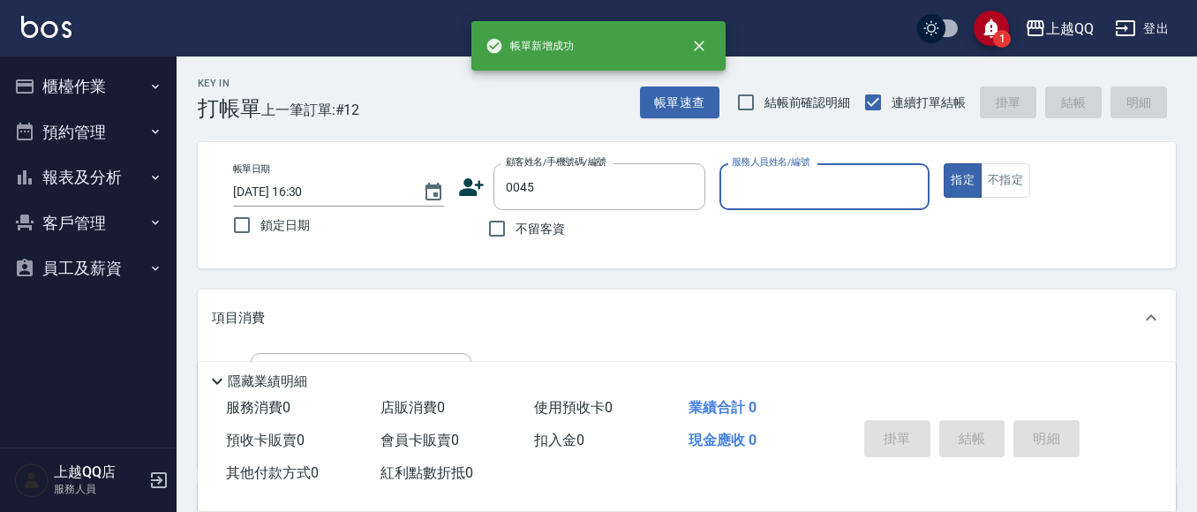
click at [944, 163] on button "指定" at bounding box center [963, 180] width 38 height 34
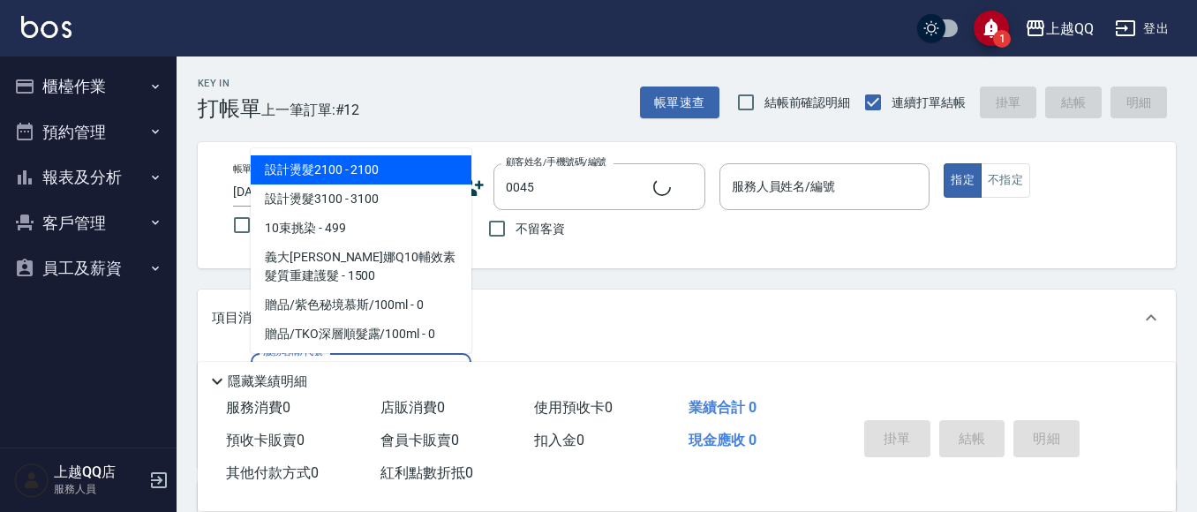
type input "101"
type input "孫碧文/0937912815/0045"
type input "101"
type input "佩怡-3"
type input "洗髮(101)"
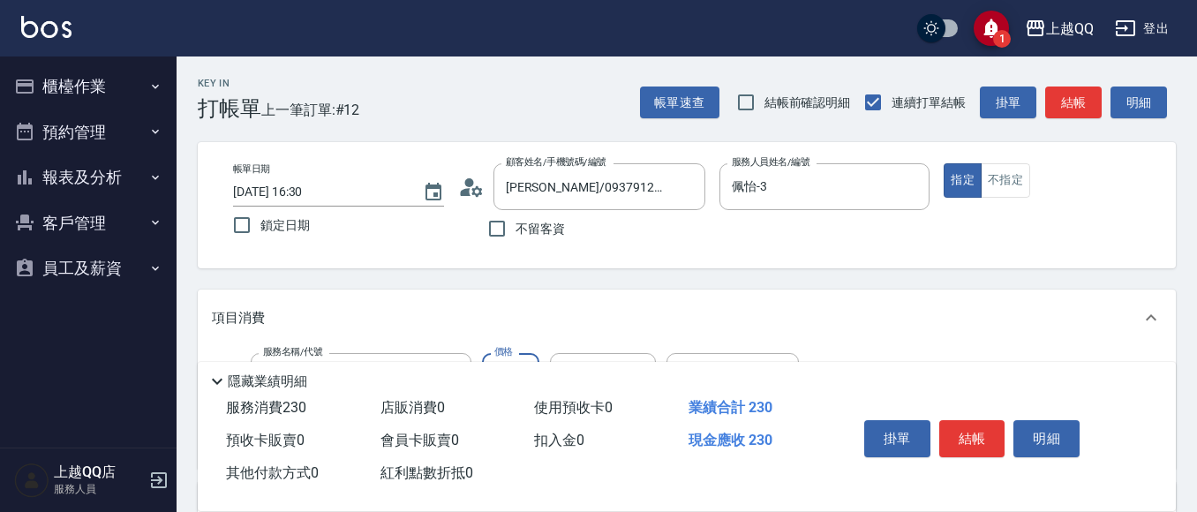
type input "230"
type input "欣樺-6"
click at [969, 420] on button "結帳" at bounding box center [972, 438] width 66 height 37
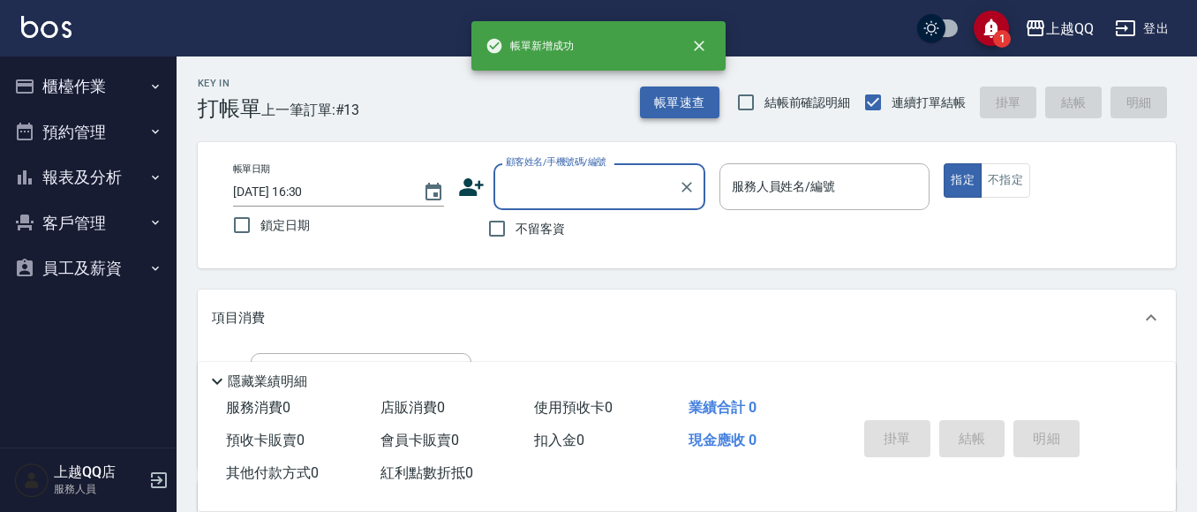
click at [674, 96] on button "帳單速查" at bounding box center [679, 103] width 79 height 33
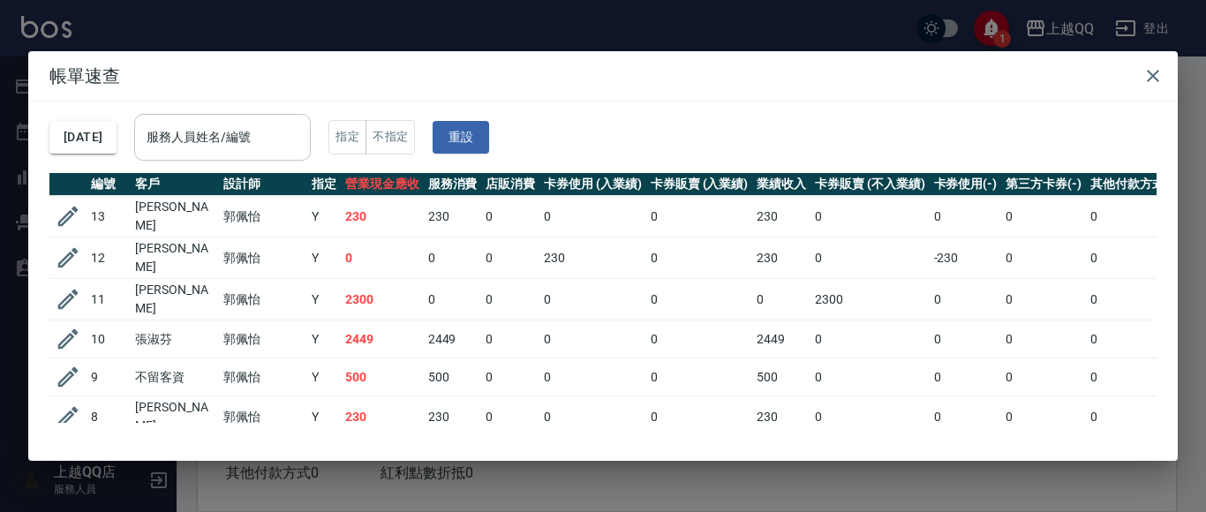
drag, startPoint x: 287, startPoint y: 145, endPoint x: 334, endPoint y: 134, distance: 48.0
click at [293, 144] on input "服務人員姓名/編號" at bounding box center [222, 137] width 161 height 31
type input "佩怡-3"
drag, startPoint x: 1171, startPoint y: 64, endPoint x: 1171, endPoint y: 80, distance: 15.9
click at [1176, 66] on h2 "帳單速查" at bounding box center [602, 75] width 1149 height 49
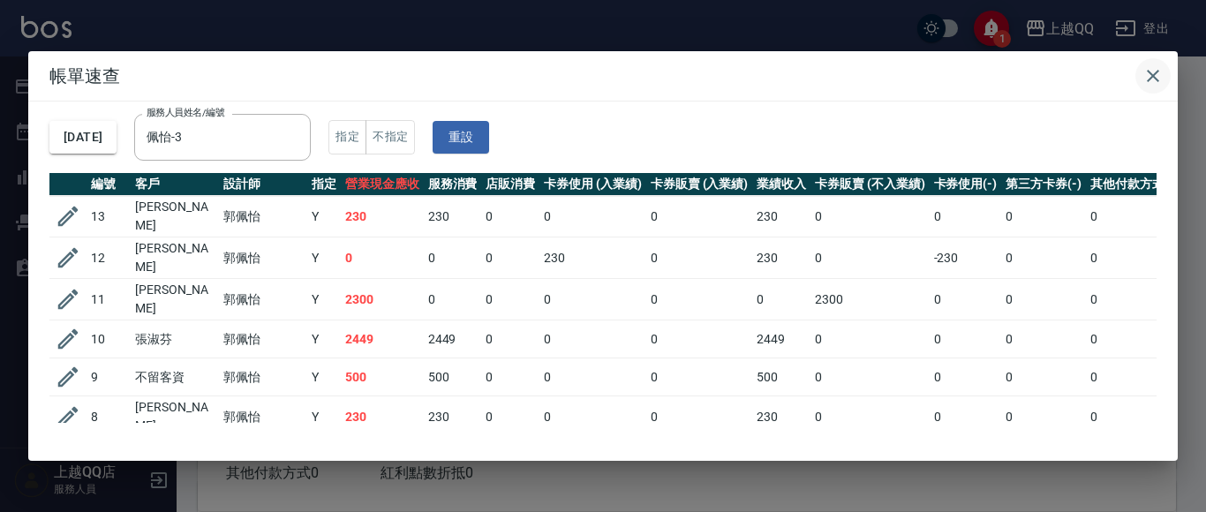
click at [1159, 75] on icon "button" at bounding box center [1152, 75] width 21 height 21
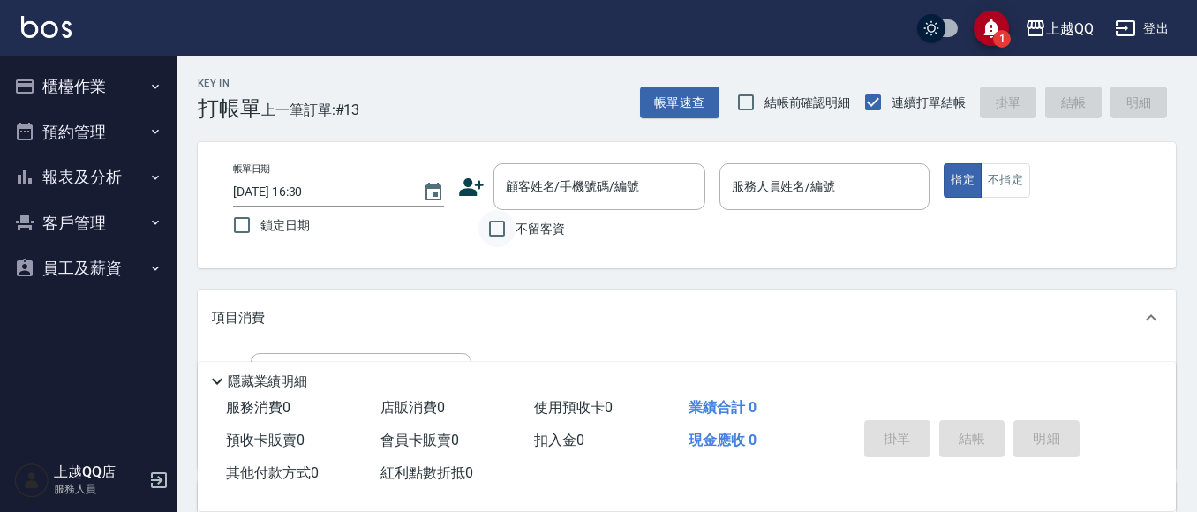
click at [503, 222] on input "不留客資" at bounding box center [496, 228] width 37 height 37
checkbox input "true"
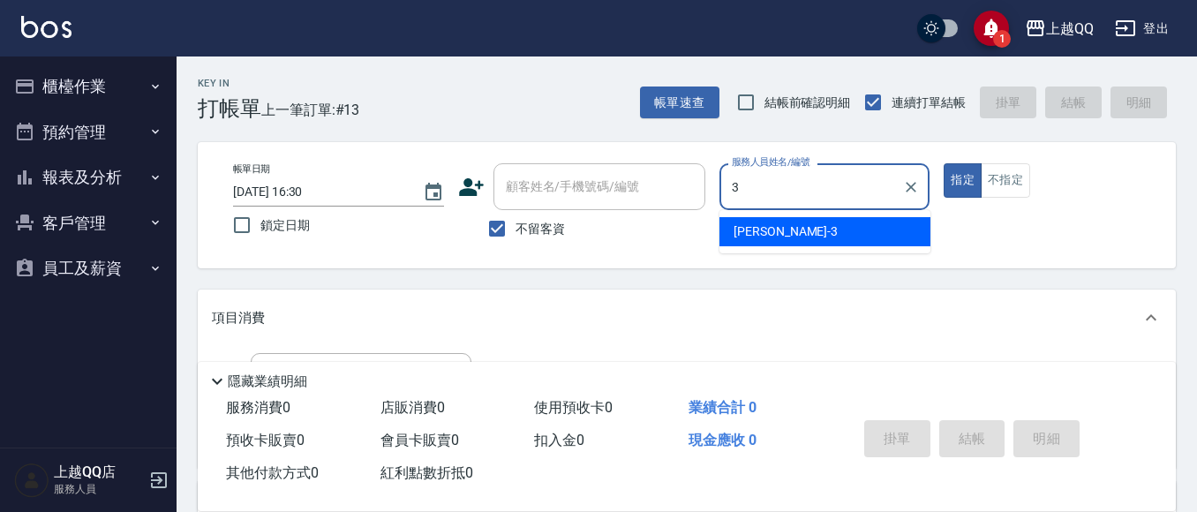
type input "佩怡-3"
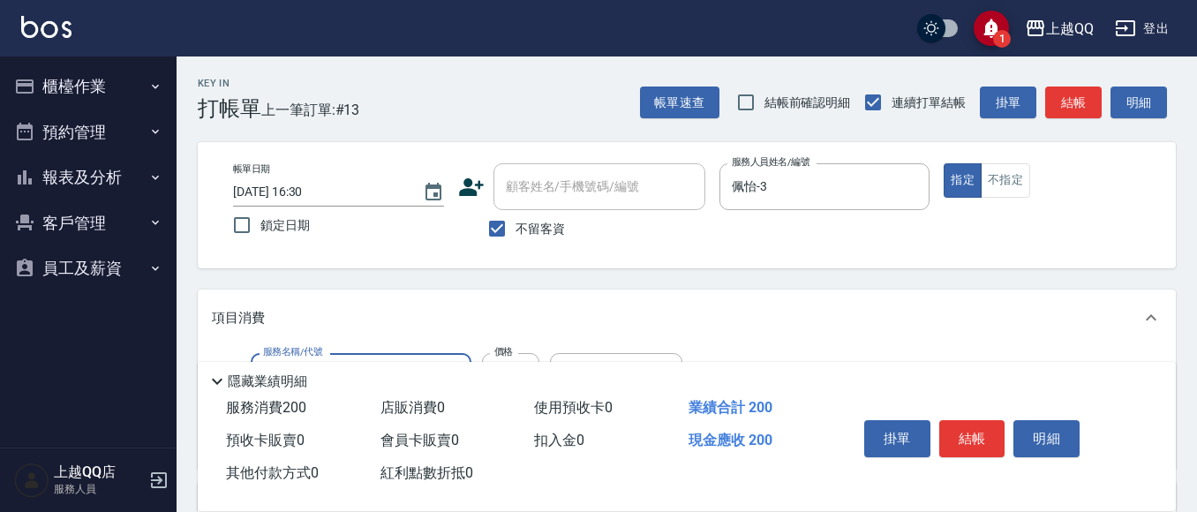
type input "洗髮(101)"
type input "280"
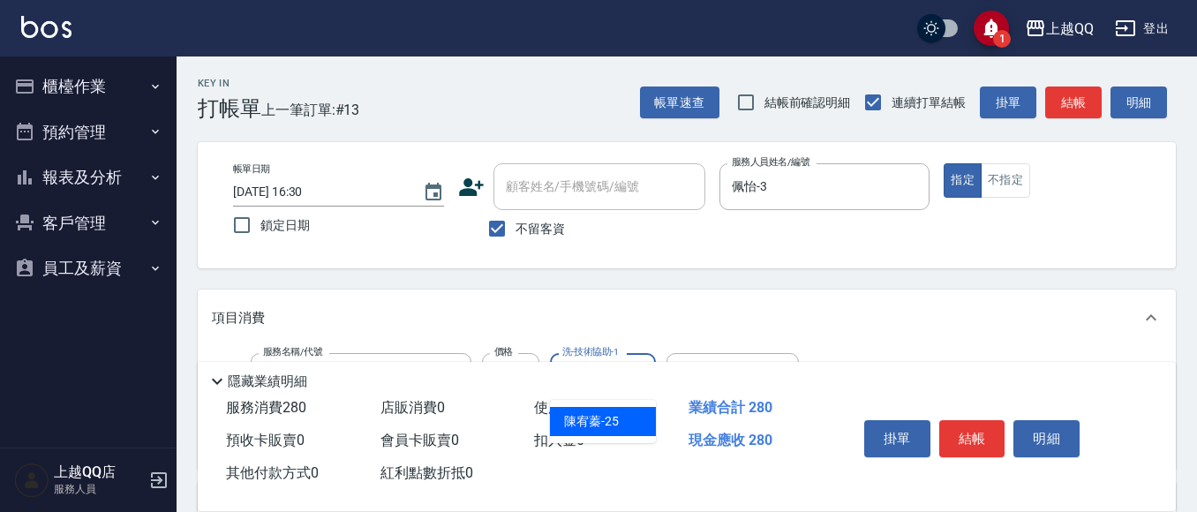
type input "陳宥蓁-25"
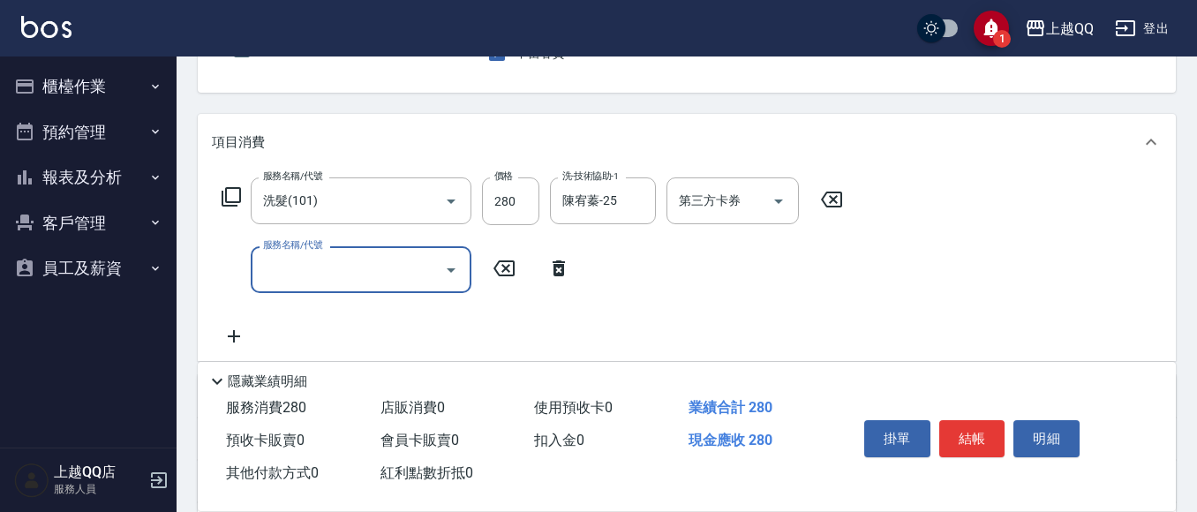
scroll to position [177, 0]
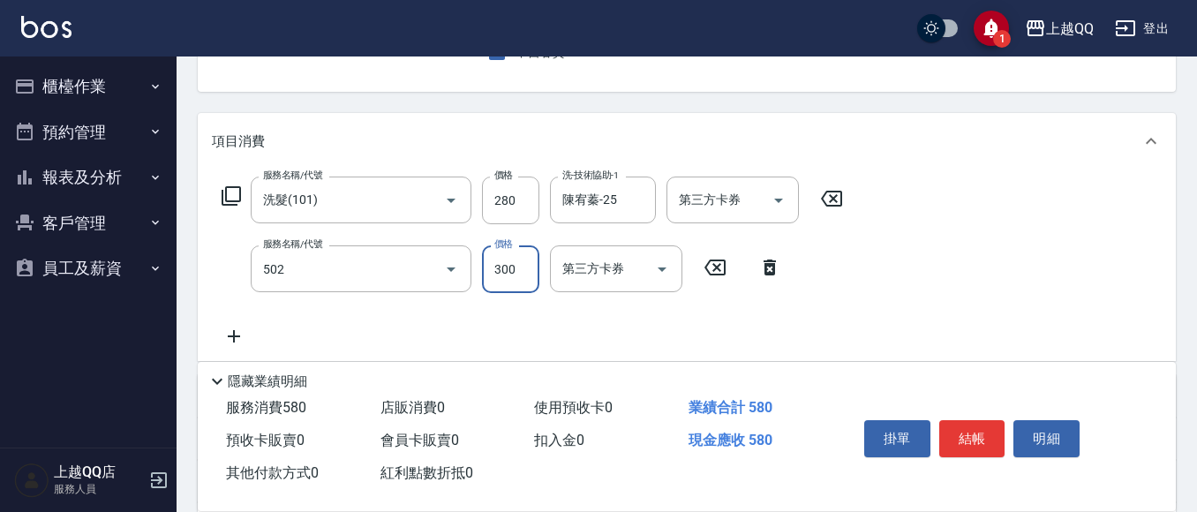
type input "自備護髮(502)"
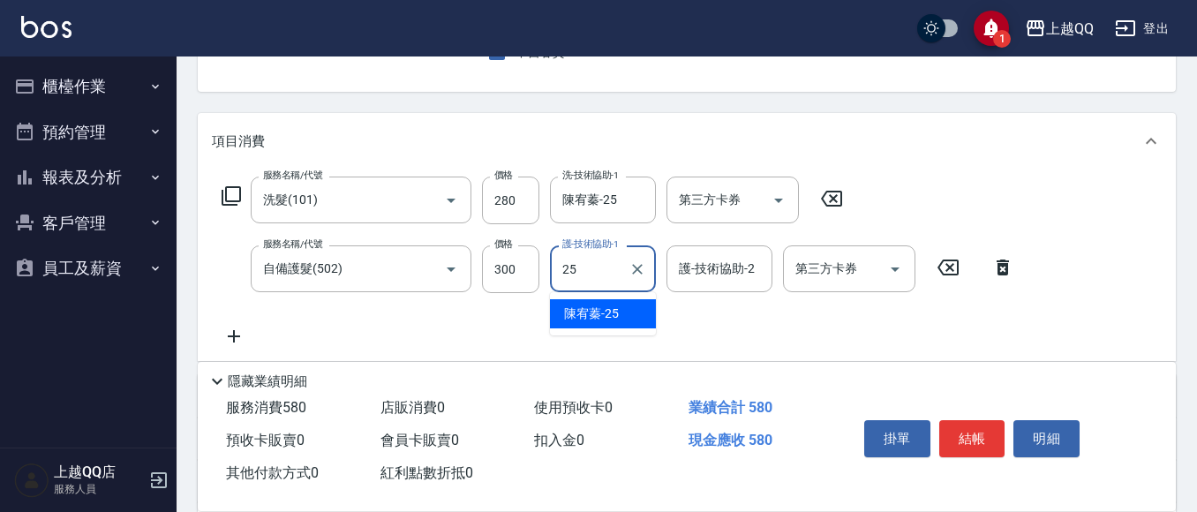
type input "陳宥蓁-25"
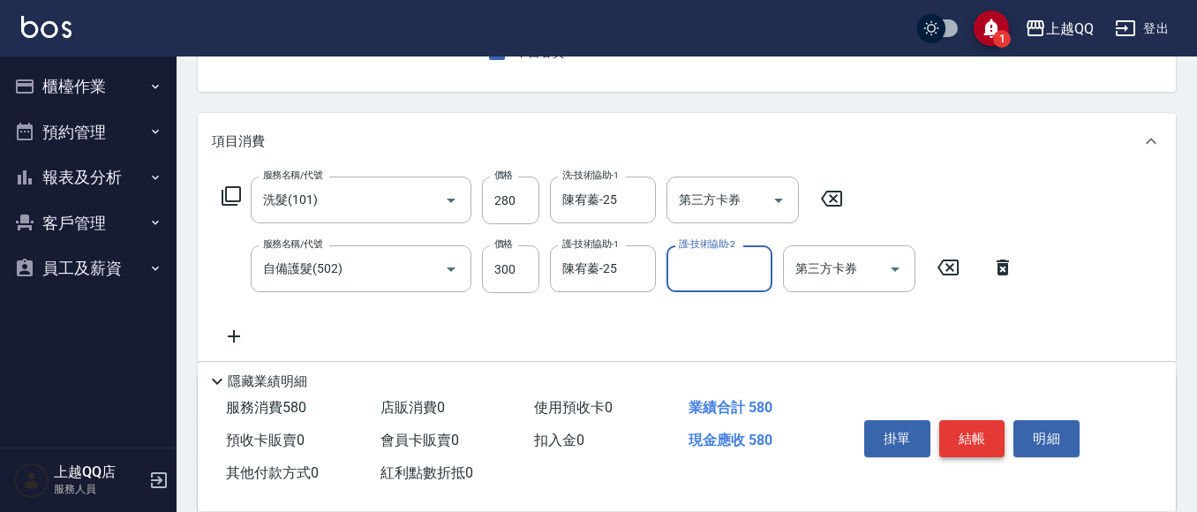
click at [971, 433] on button "結帳" at bounding box center [972, 438] width 66 height 37
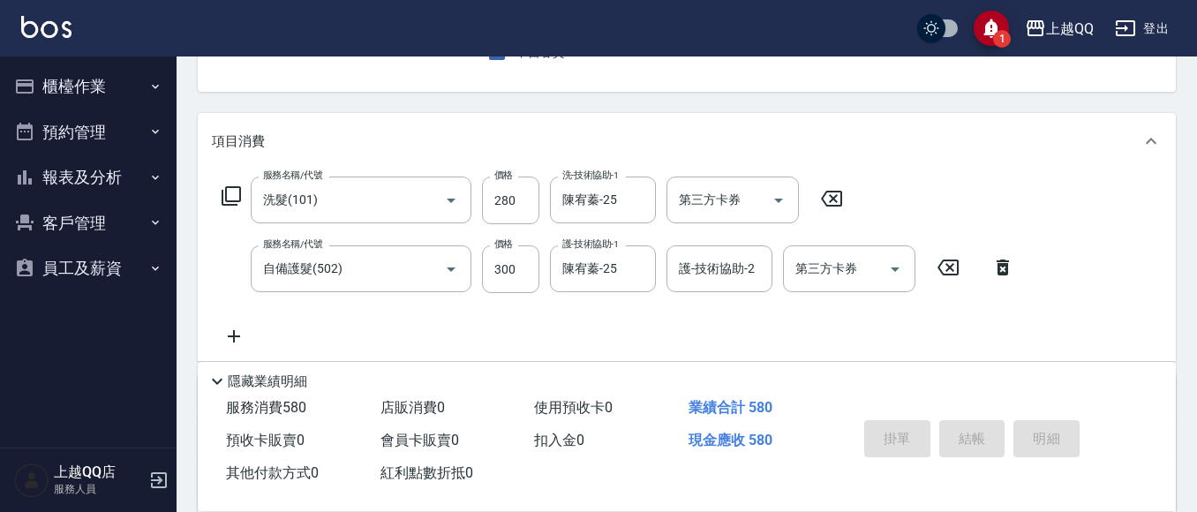
type input "2025/08/11 16:31"
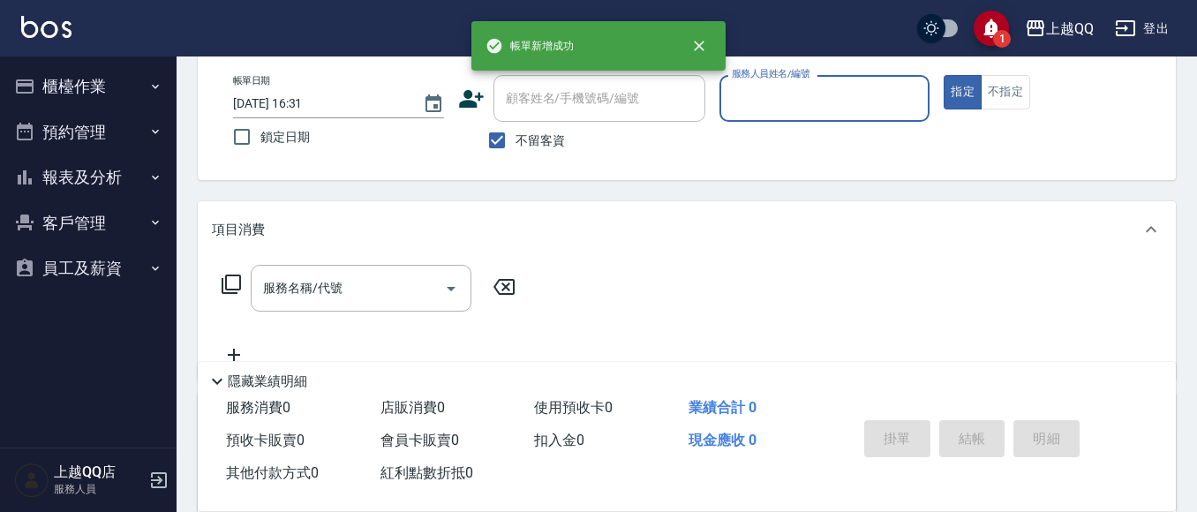
scroll to position [0, 0]
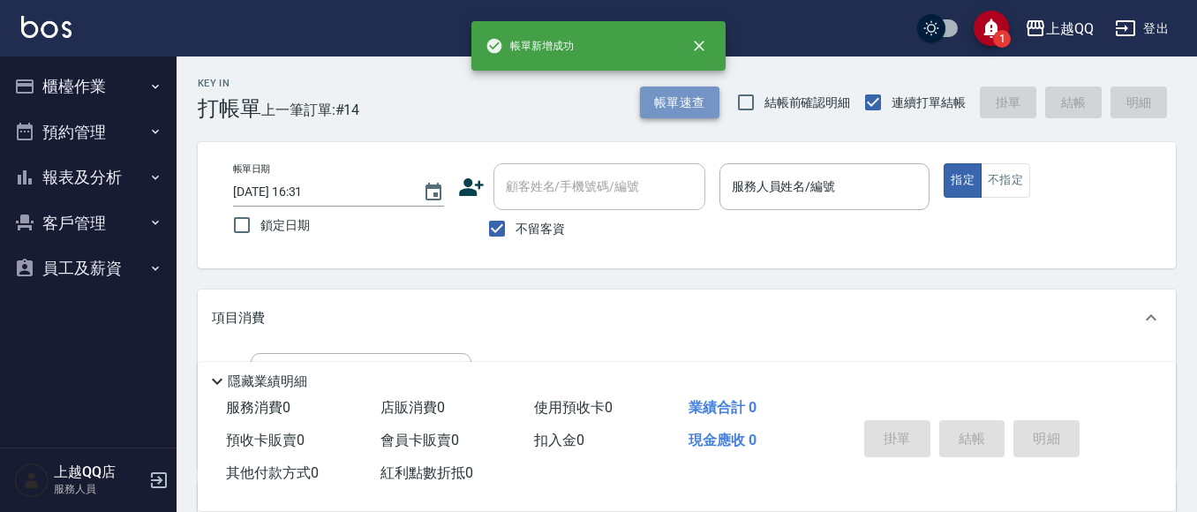
click at [696, 109] on button "帳單速查" at bounding box center [679, 103] width 79 height 33
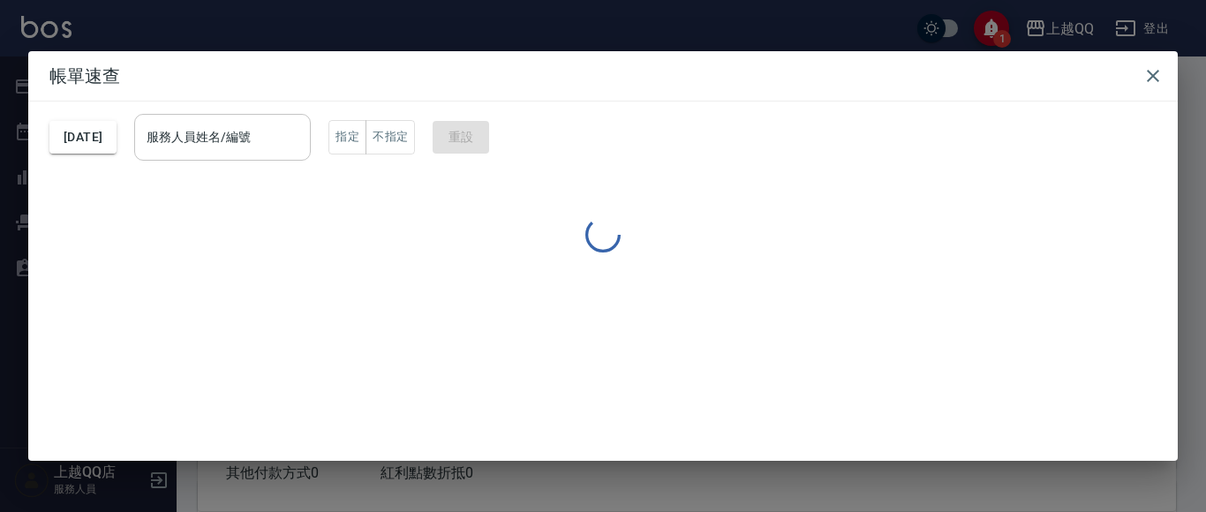
click at [232, 120] on div "服務人員姓名/編號" at bounding box center [222, 137] width 177 height 47
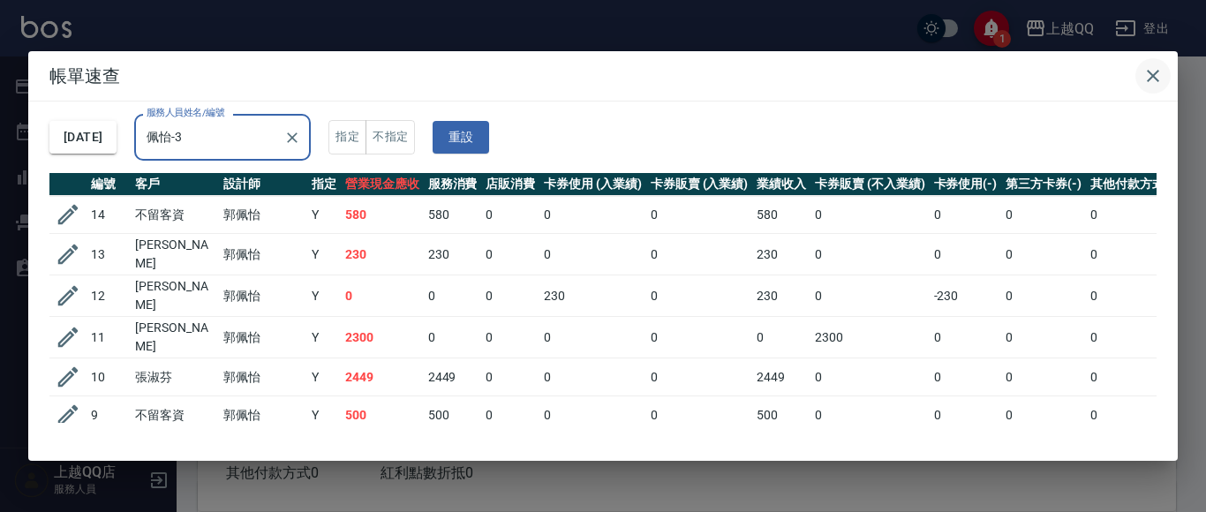
type input "佩怡-3"
drag, startPoint x: 1160, startPoint y: 65, endPoint x: 1000, endPoint y: 138, distance: 175.4
click at [1156, 71] on icon "button" at bounding box center [1152, 75] width 21 height 21
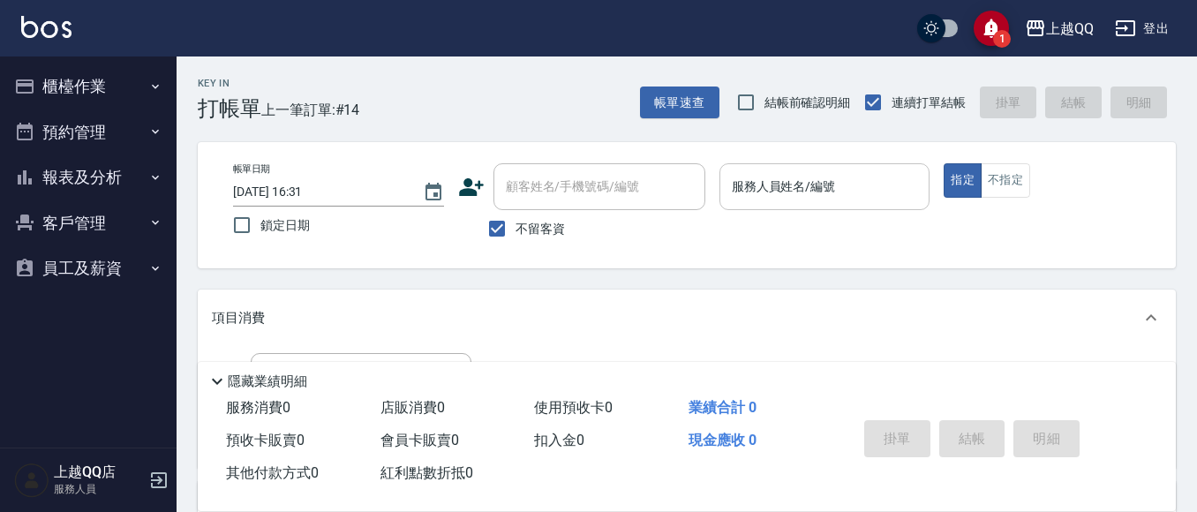
click at [755, 173] on div "服務人員姓名/編號 服務人員姓名/編號" at bounding box center [824, 186] width 211 height 47
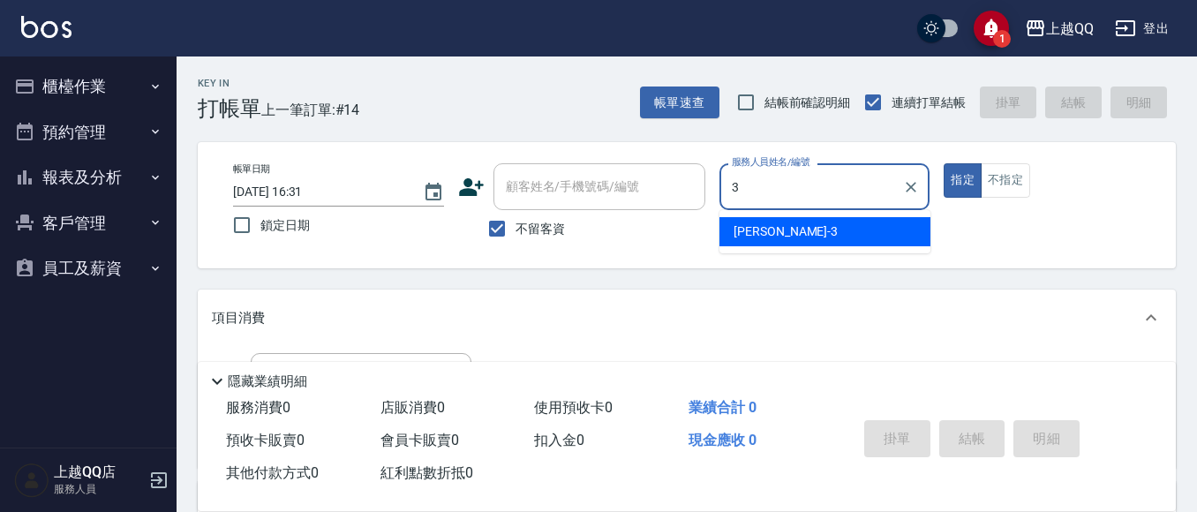
type input "佩怡-3"
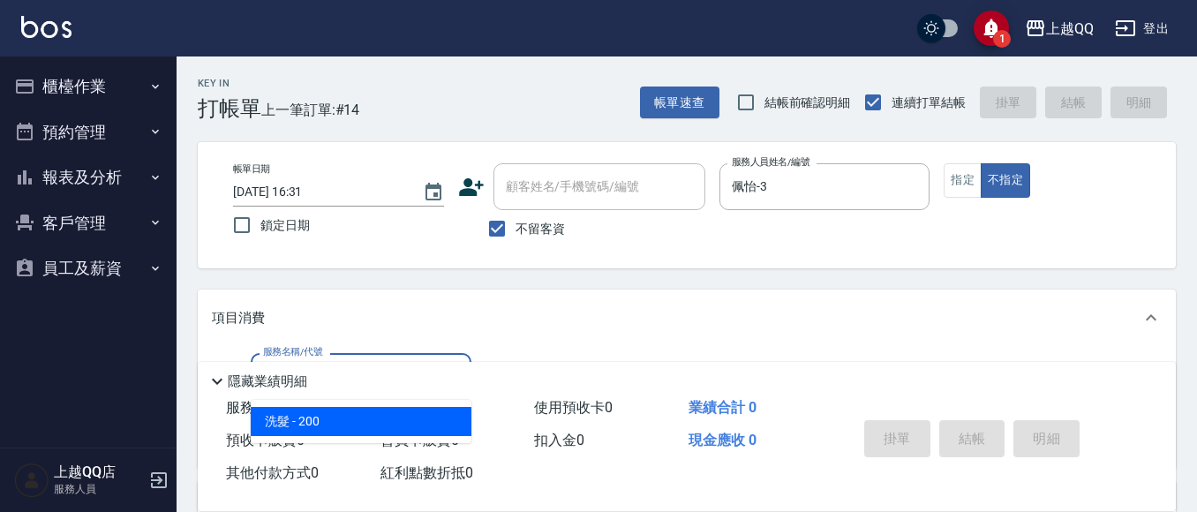
type input "洗髮(101)"
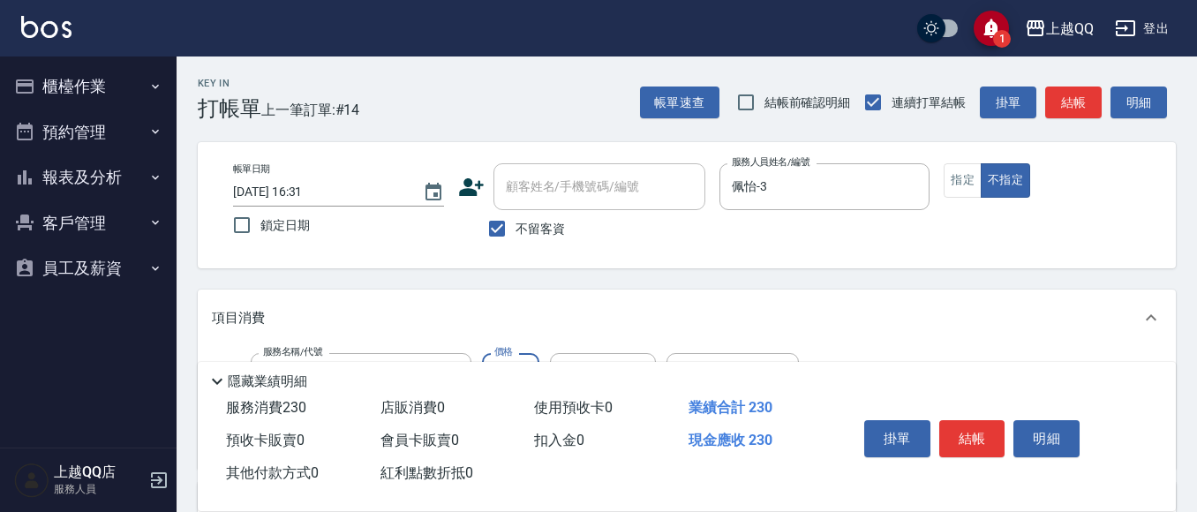
type input "230"
type input "2"
type input "佩怡-3"
type input "不指定單剪(202)"
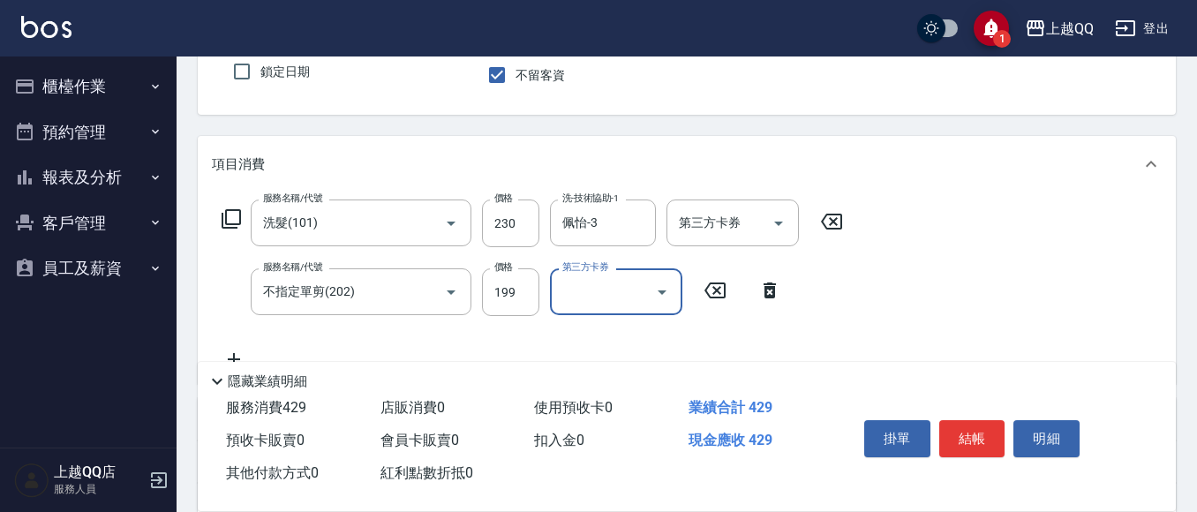
scroll to position [177, 0]
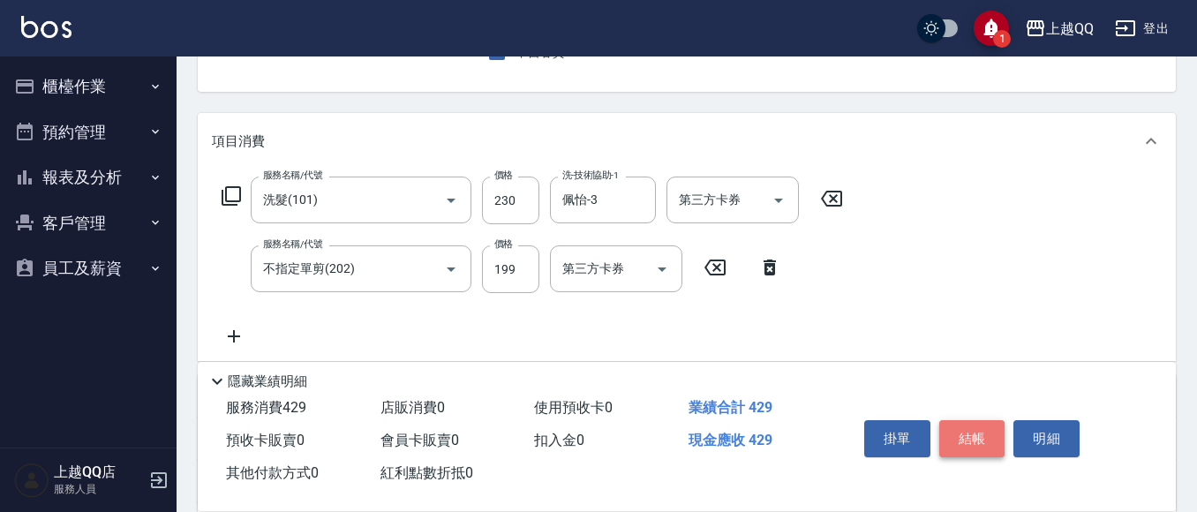
click at [962, 439] on button "結帳" at bounding box center [972, 438] width 66 height 37
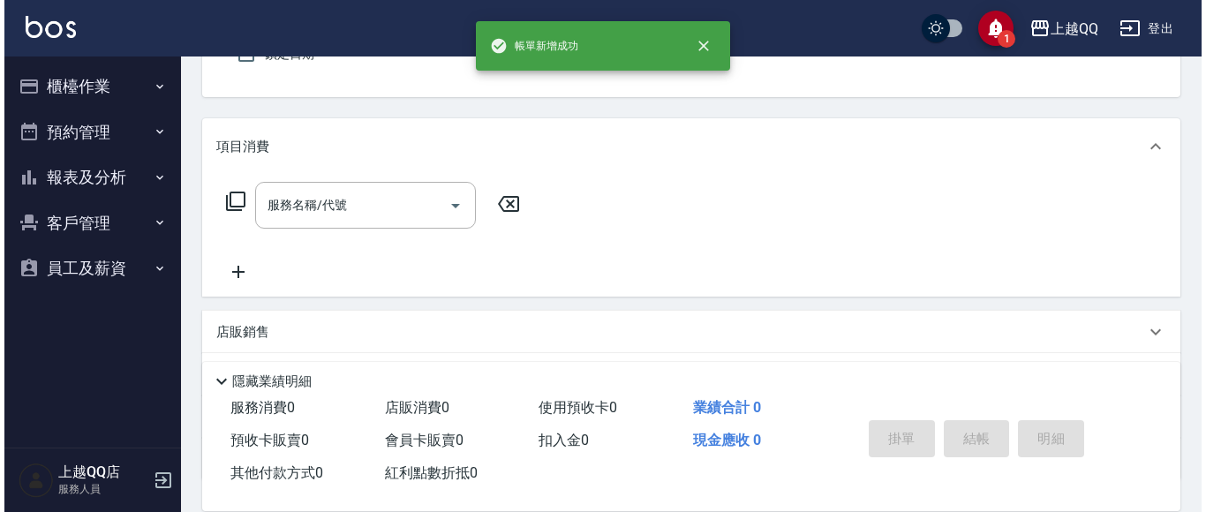
scroll to position [0, 0]
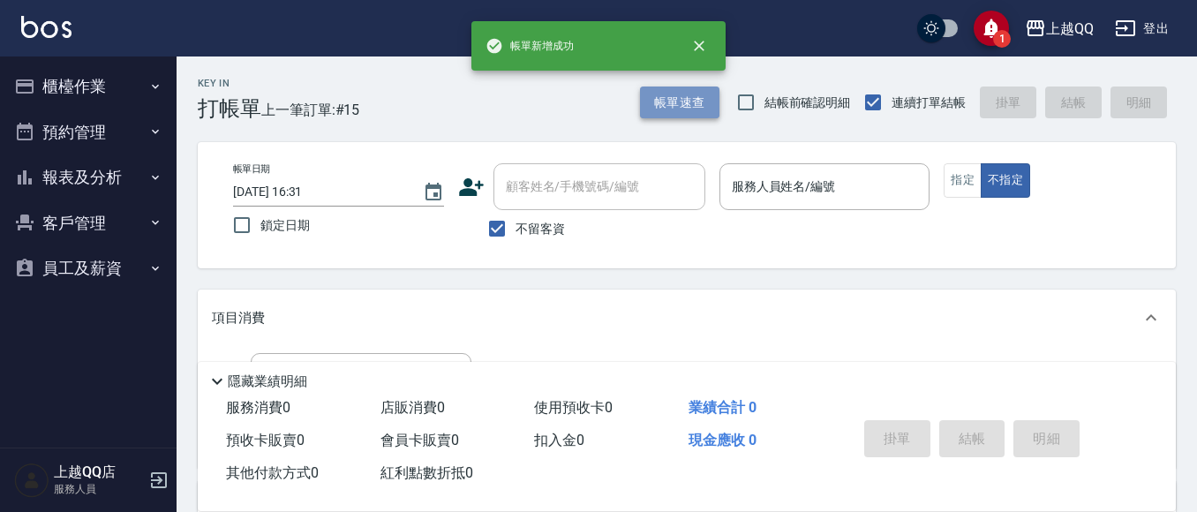
click at [681, 118] on button "帳單速查" at bounding box center [679, 103] width 79 height 33
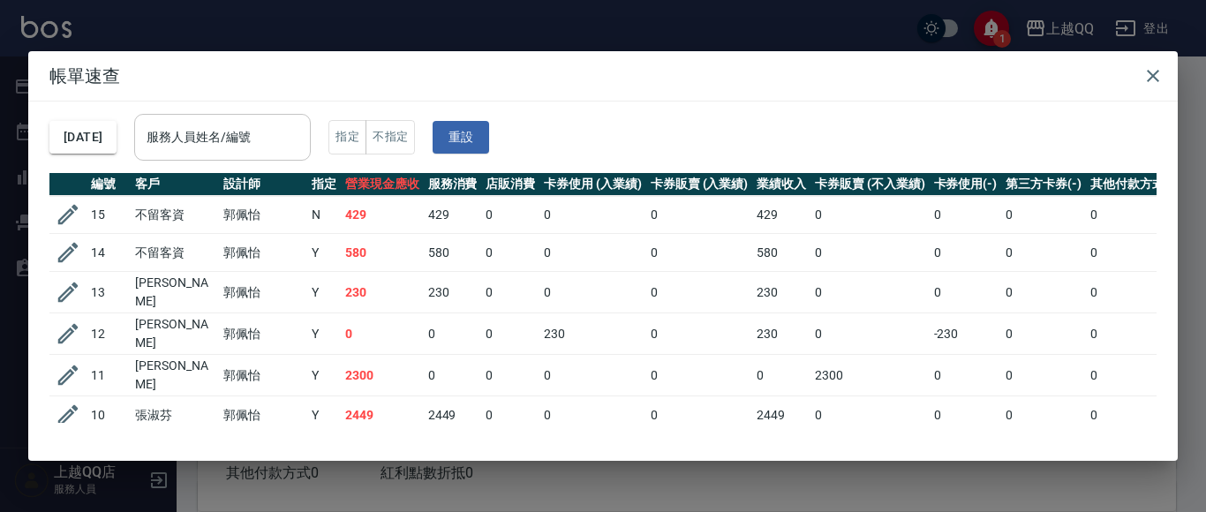
click at [222, 142] on input "服務人員姓名/編號" at bounding box center [222, 137] width 161 height 31
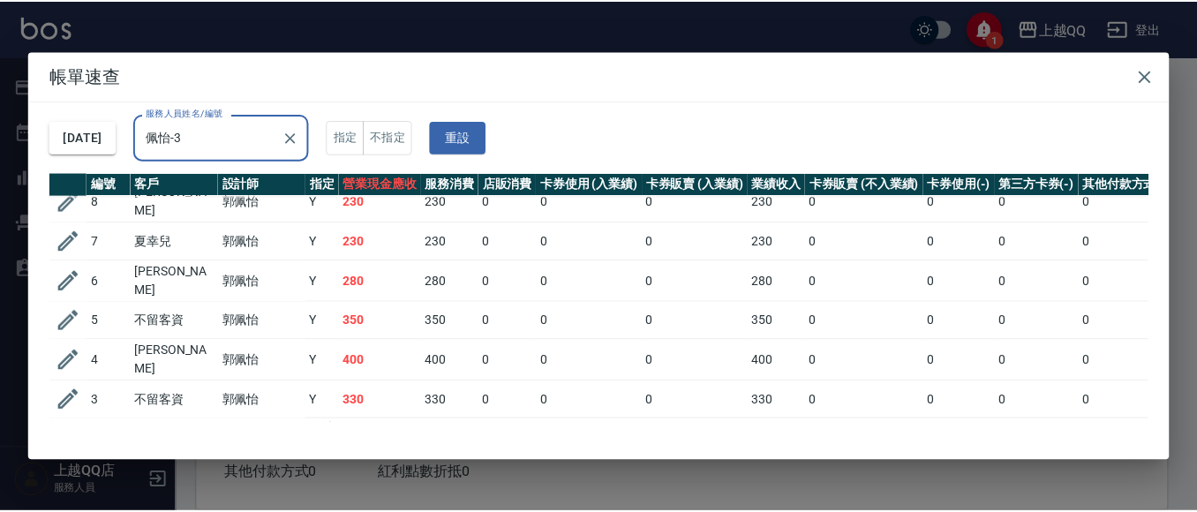
scroll to position [305, 0]
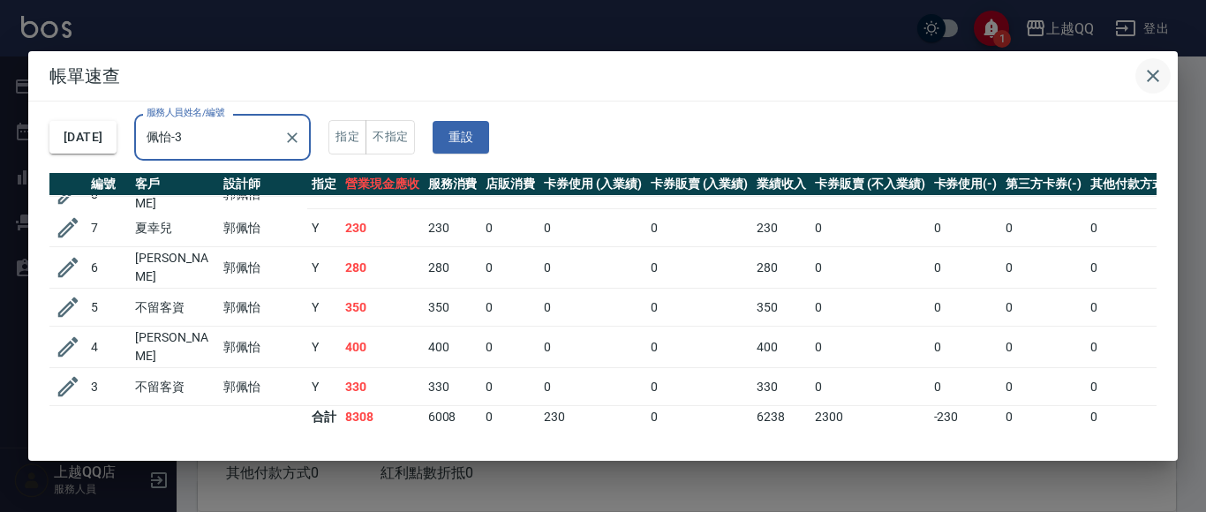
type input "佩怡-3"
click at [1163, 82] on icon "button" at bounding box center [1152, 75] width 21 height 21
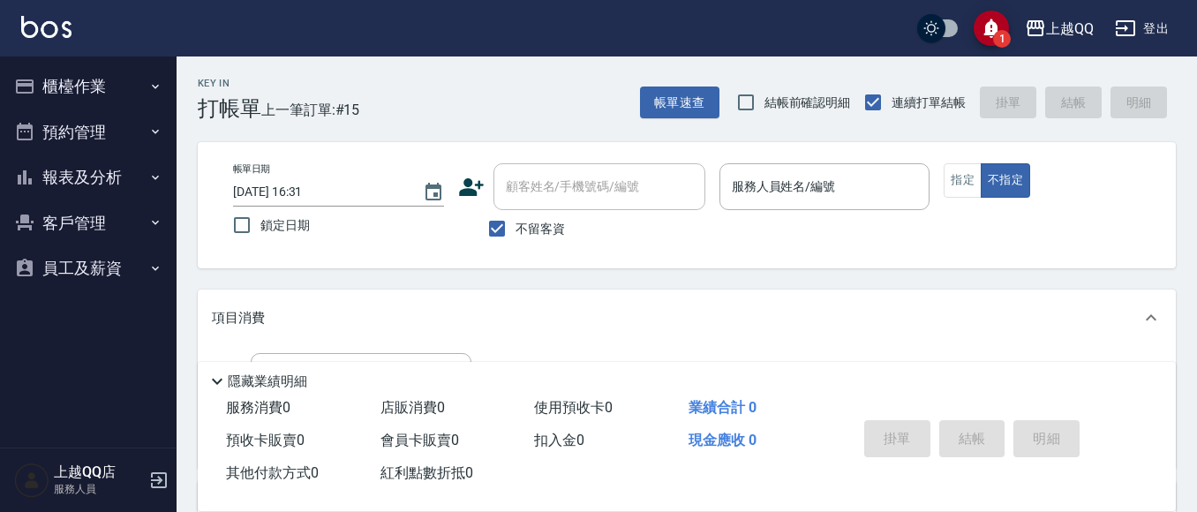
click at [89, 185] on button "報表及分析" at bounding box center [88, 177] width 162 height 46
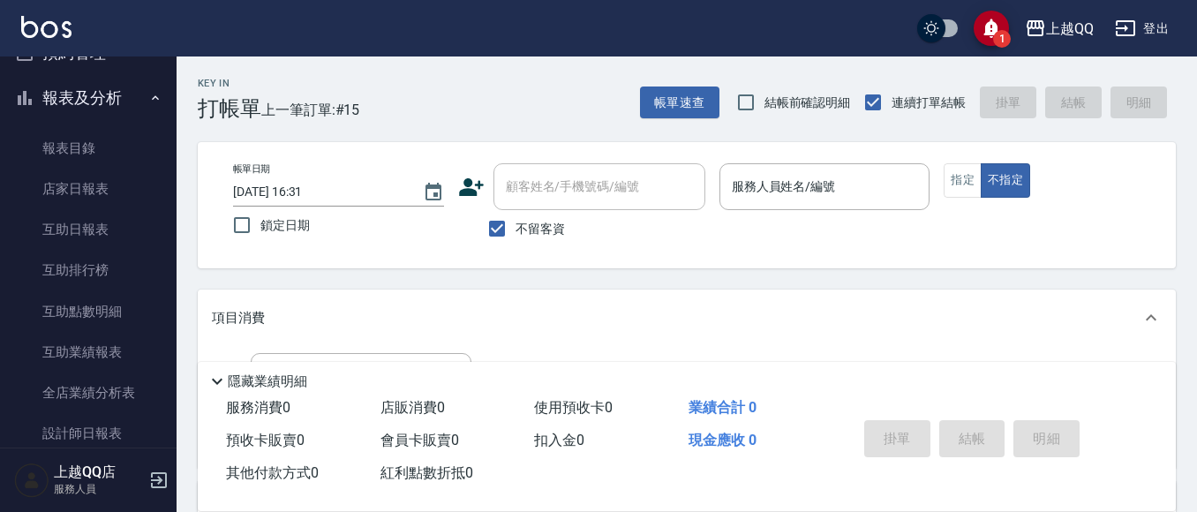
scroll to position [147, 0]
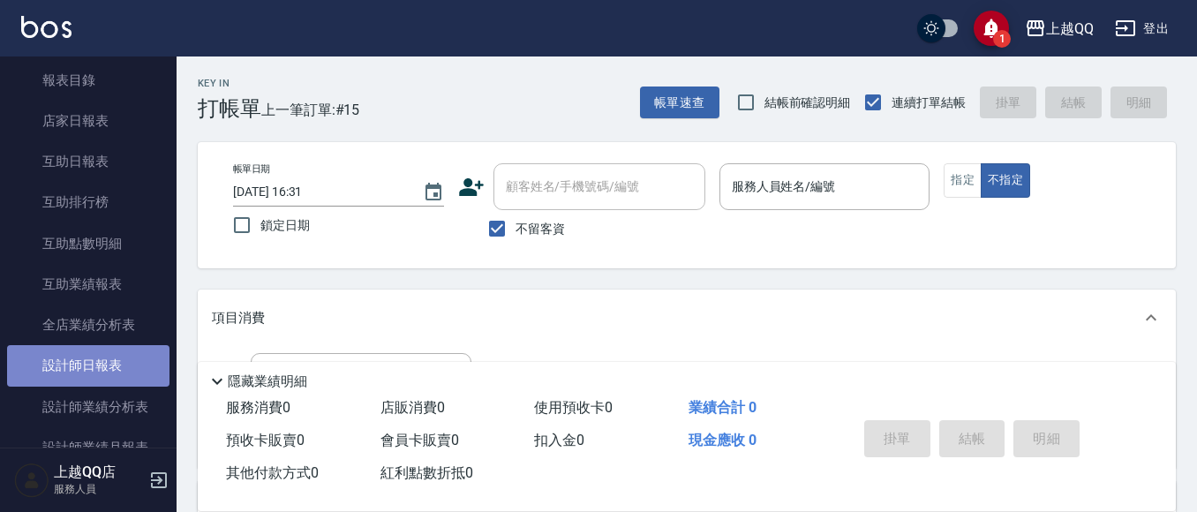
click at [91, 367] on link "設計師日報表" at bounding box center [88, 365] width 162 height 41
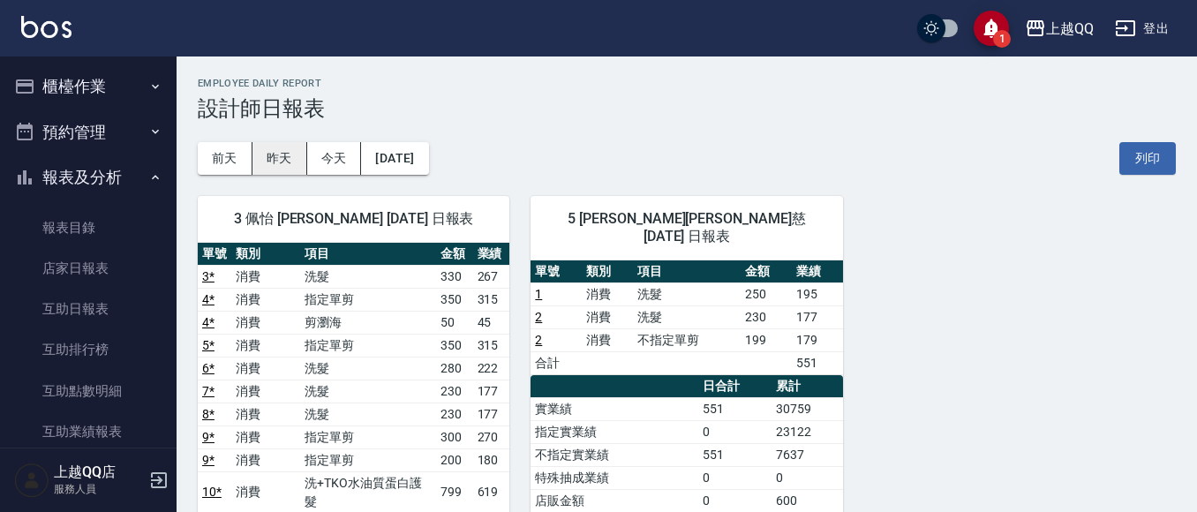
click at [272, 153] on button "昨天" at bounding box center [279, 158] width 55 height 33
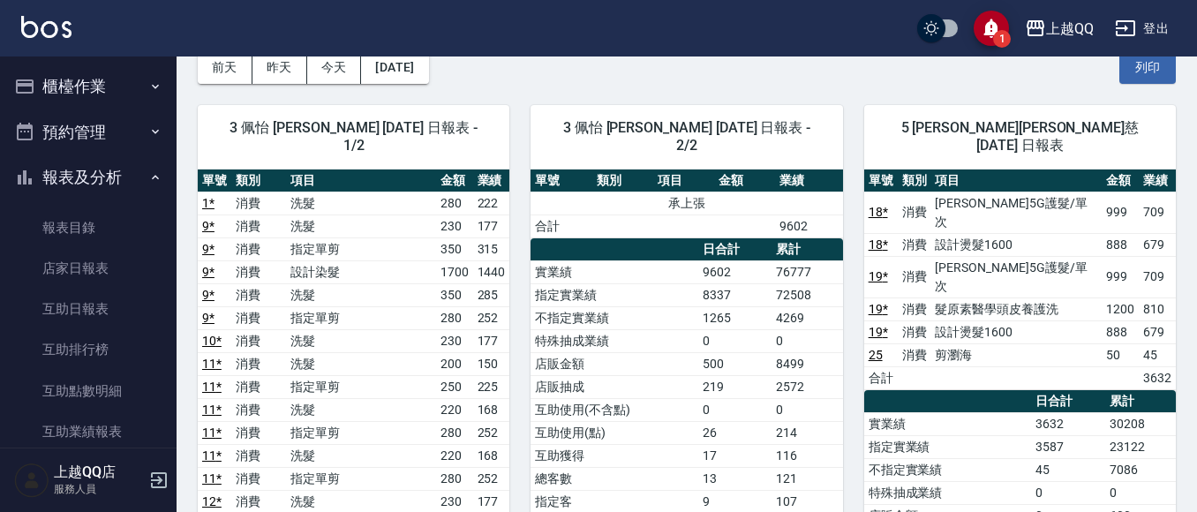
scroll to position [88, 0]
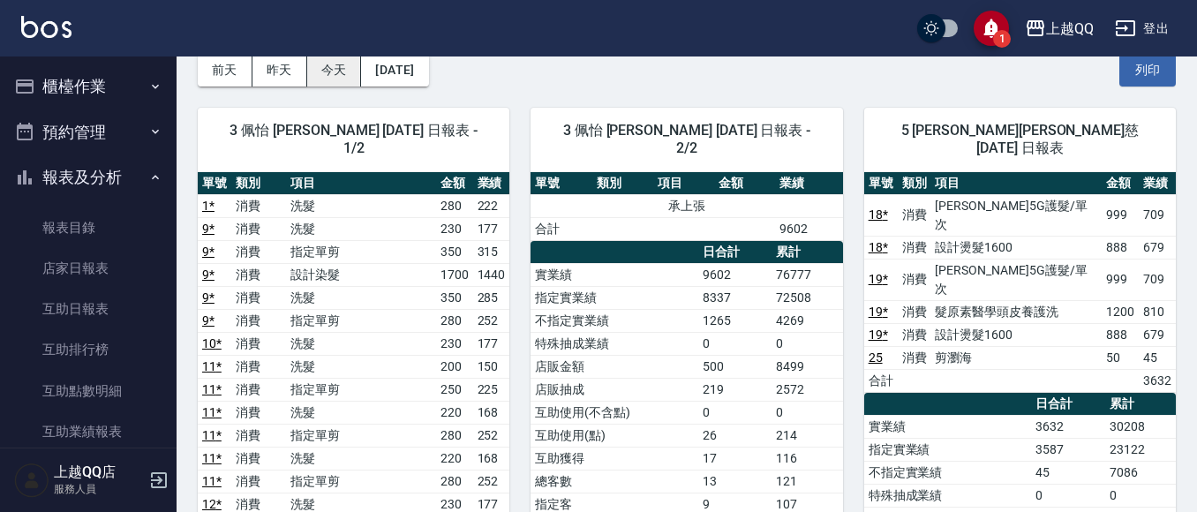
click at [326, 69] on button "今天" at bounding box center [334, 70] width 55 height 33
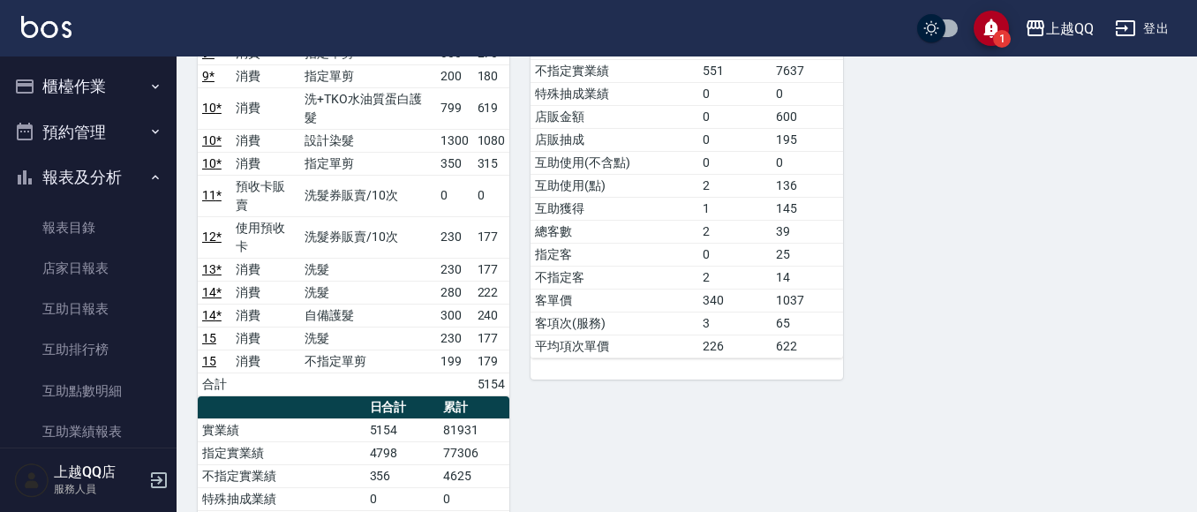
scroll to position [353, 0]
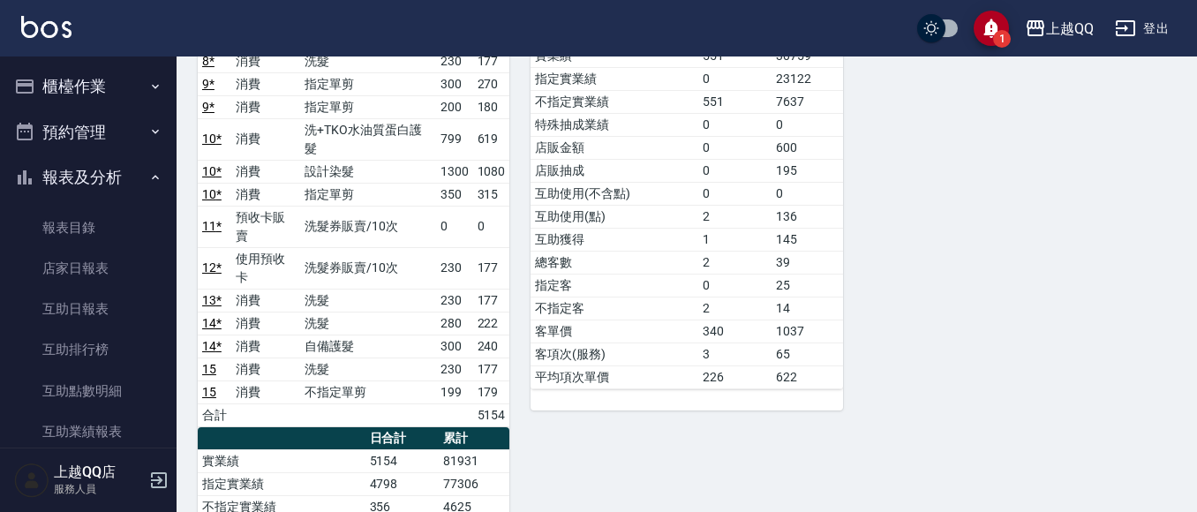
click at [90, 87] on button "櫃檯作業" at bounding box center [88, 87] width 162 height 46
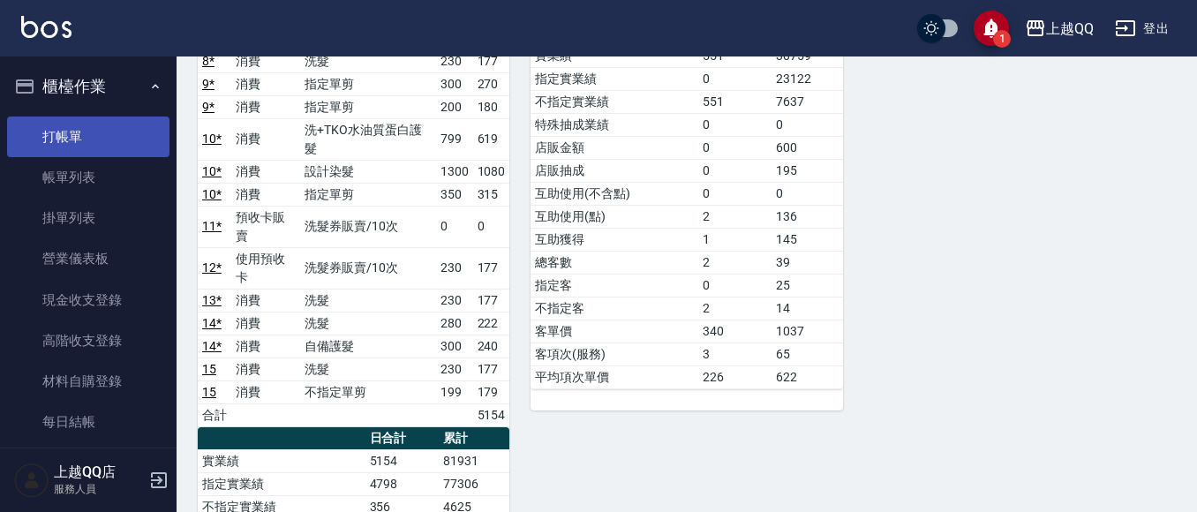
click at [76, 147] on link "打帳單" at bounding box center [88, 137] width 162 height 41
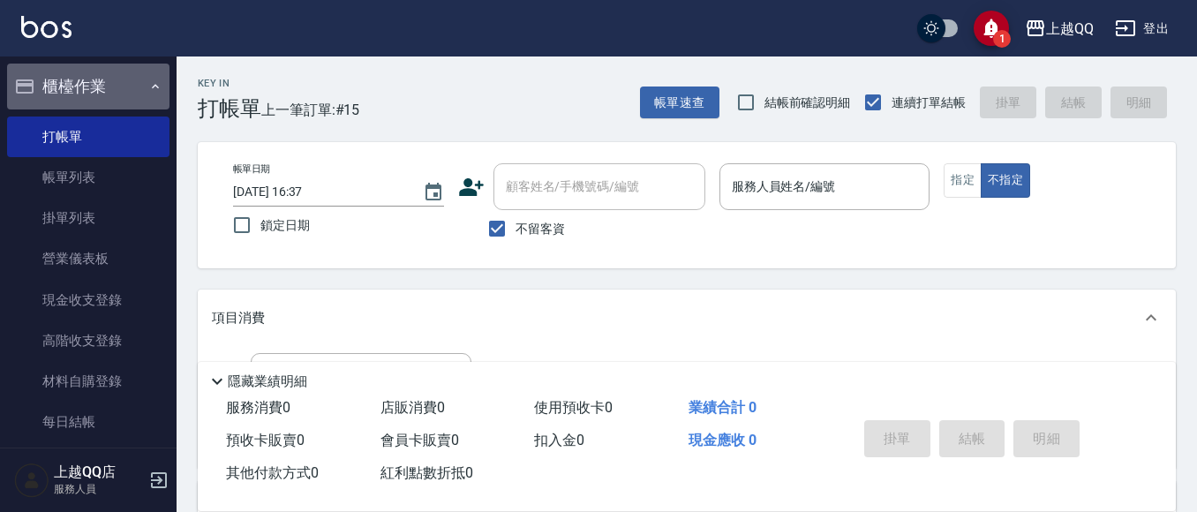
click at [108, 94] on button "櫃檯作業" at bounding box center [88, 87] width 162 height 46
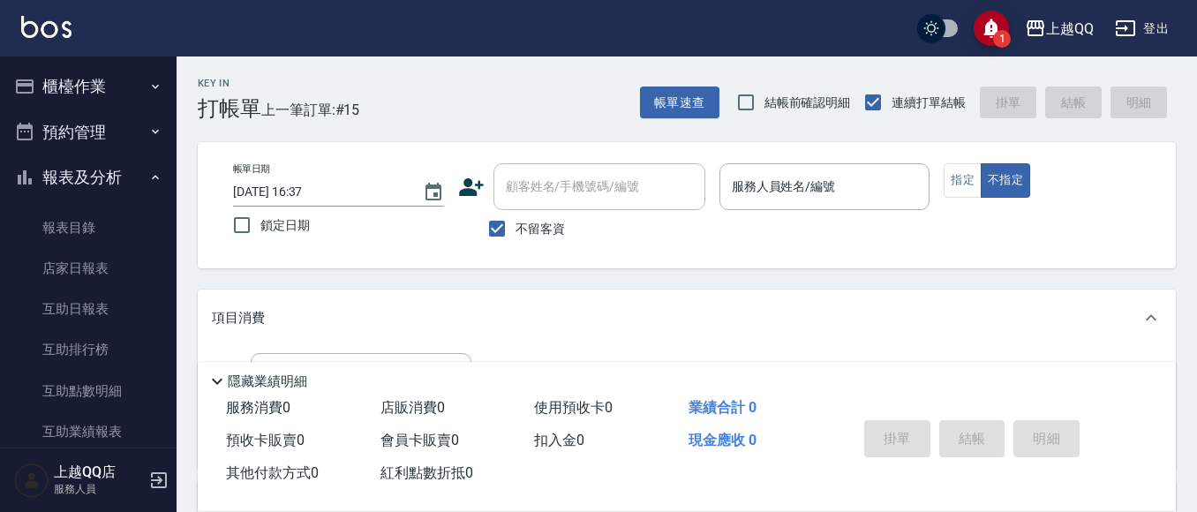
click at [90, 168] on button "報表及分析" at bounding box center [88, 177] width 162 height 46
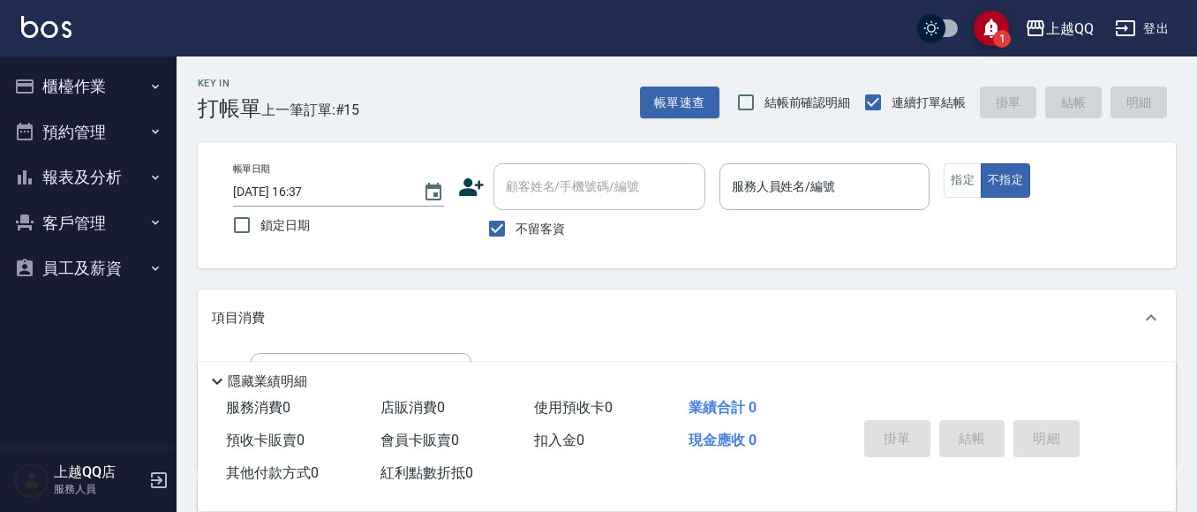
click at [101, 88] on button "櫃檯作業" at bounding box center [88, 87] width 162 height 46
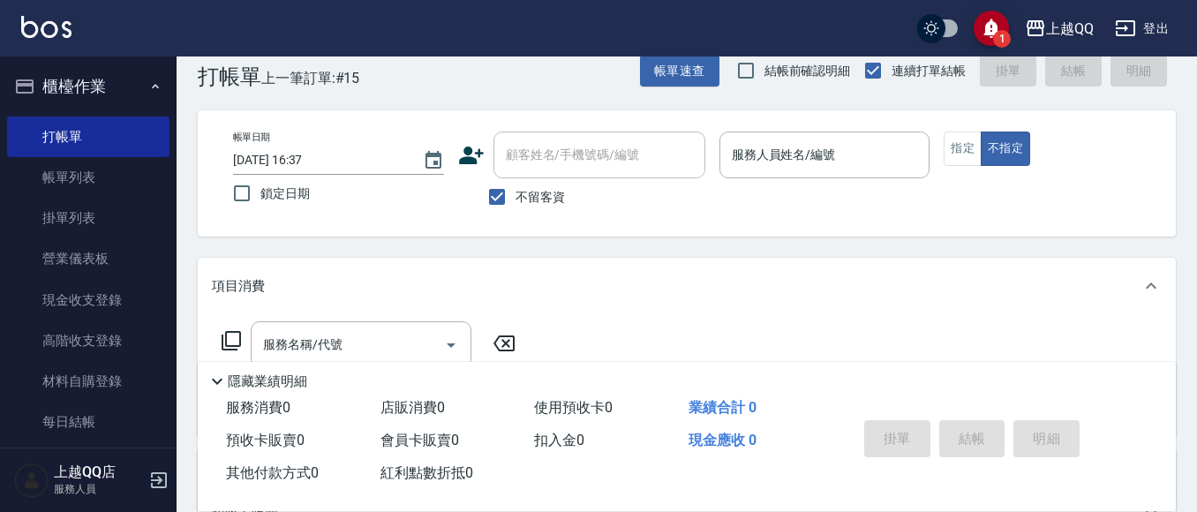
scroll to position [88, 0]
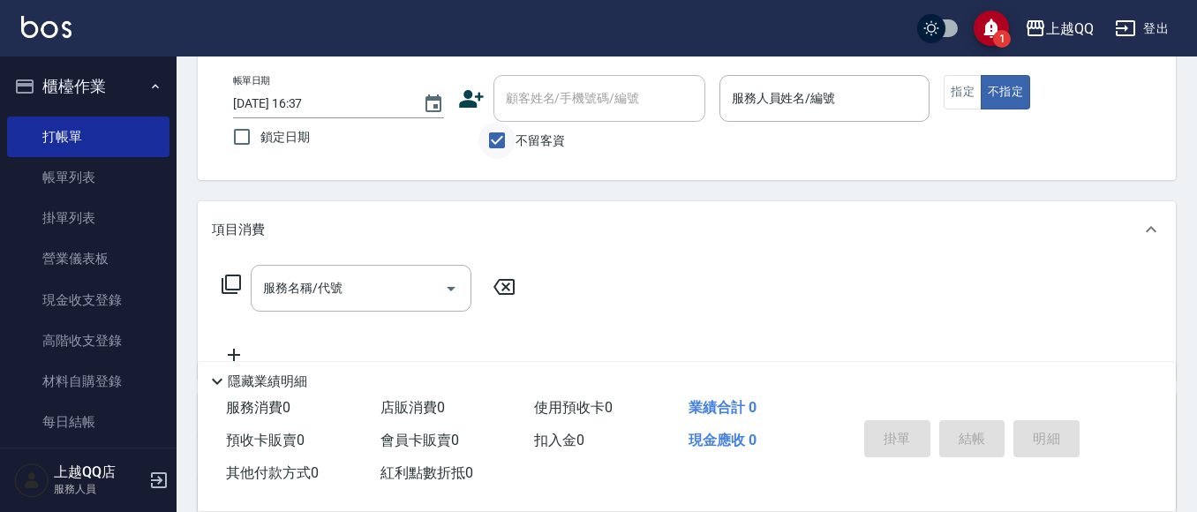
drag, startPoint x: 493, startPoint y: 143, endPoint x: 512, endPoint y: 130, distance: 23.5
click at [496, 143] on input "不留客資" at bounding box center [496, 140] width 37 height 37
checkbox input "false"
click at [582, 57] on div "帳單日期 2025/08/11 16:37 鎖定日期 顧客姓名/手機號碼/編號 顧客姓名/手機號碼/編號 不留客資 服務人員姓名/編號 服務人員姓名/編號 指…" at bounding box center [687, 117] width 978 height 126
click at [565, 95] on div "顧客姓名/手機號碼/編號 顧客姓名/手機號碼/編號" at bounding box center [599, 98] width 212 height 47
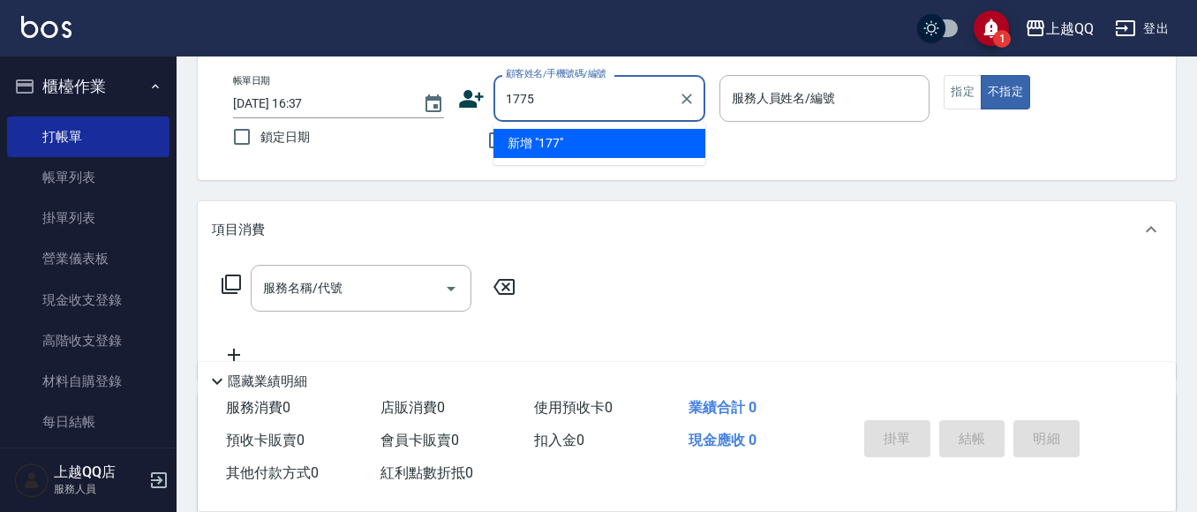
type input "1775"
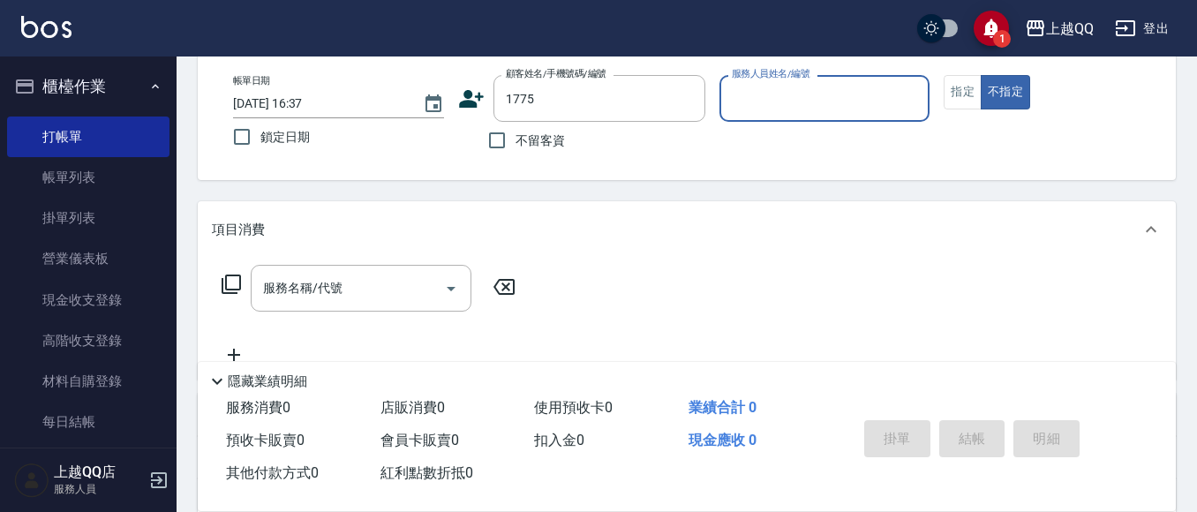
click at [981, 75] on button "不指定" at bounding box center [1005, 92] width 49 height 34
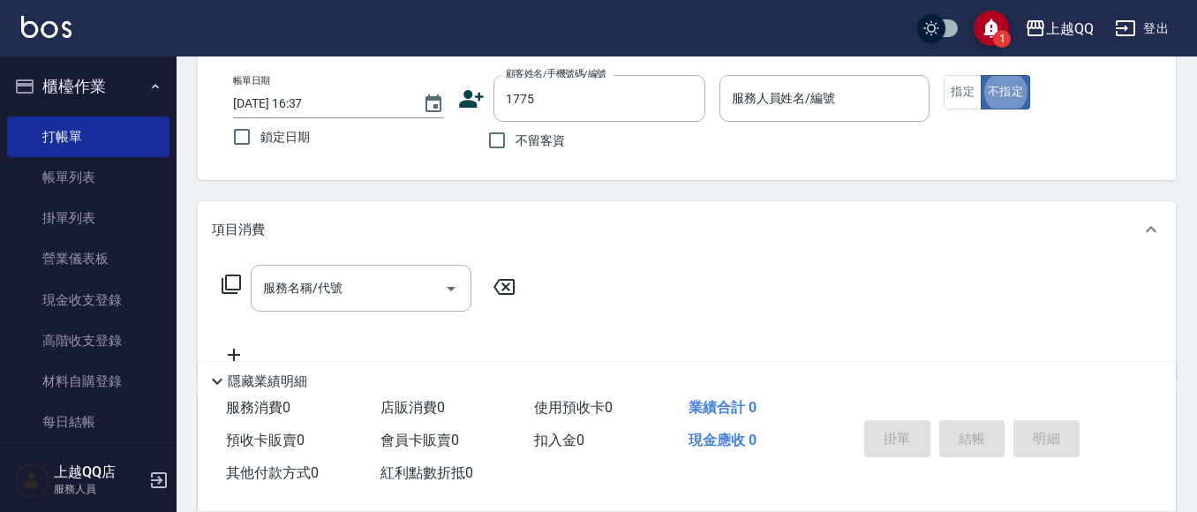
type button "false"
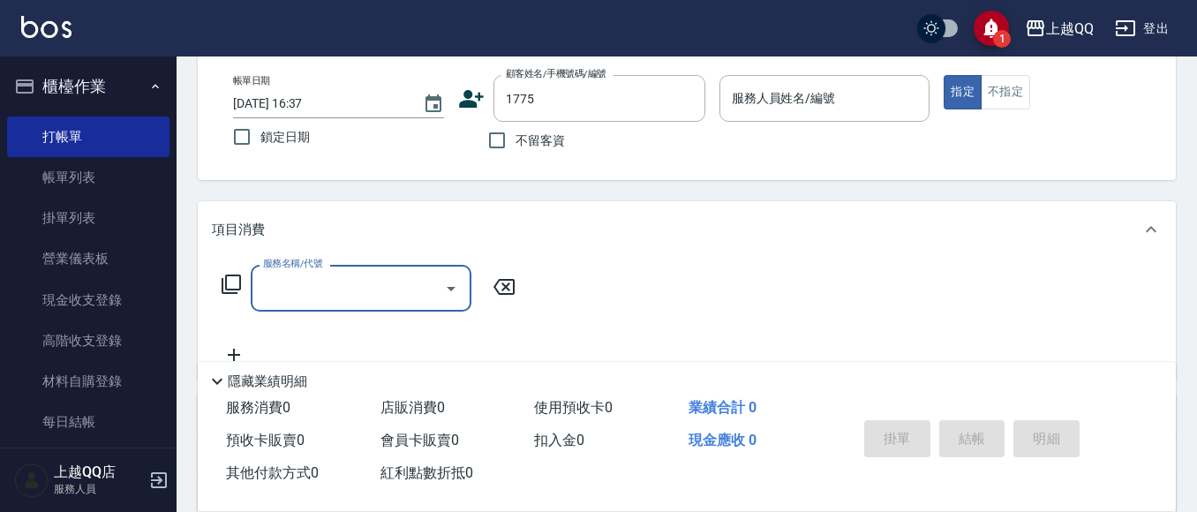
type input "曲小姐/0000000/1775"
type input "欣樺-6"
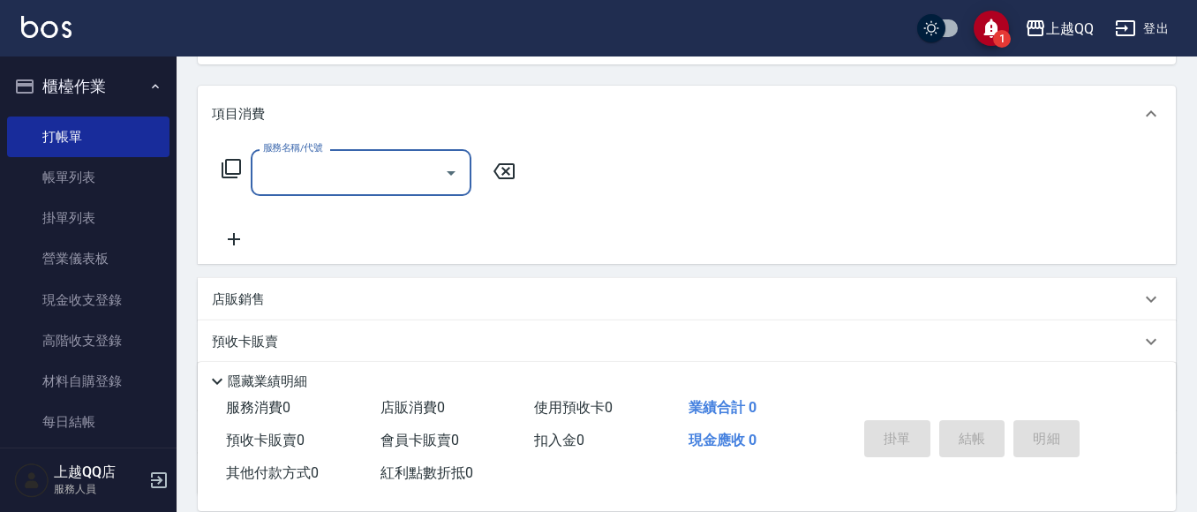
scroll to position [265, 0]
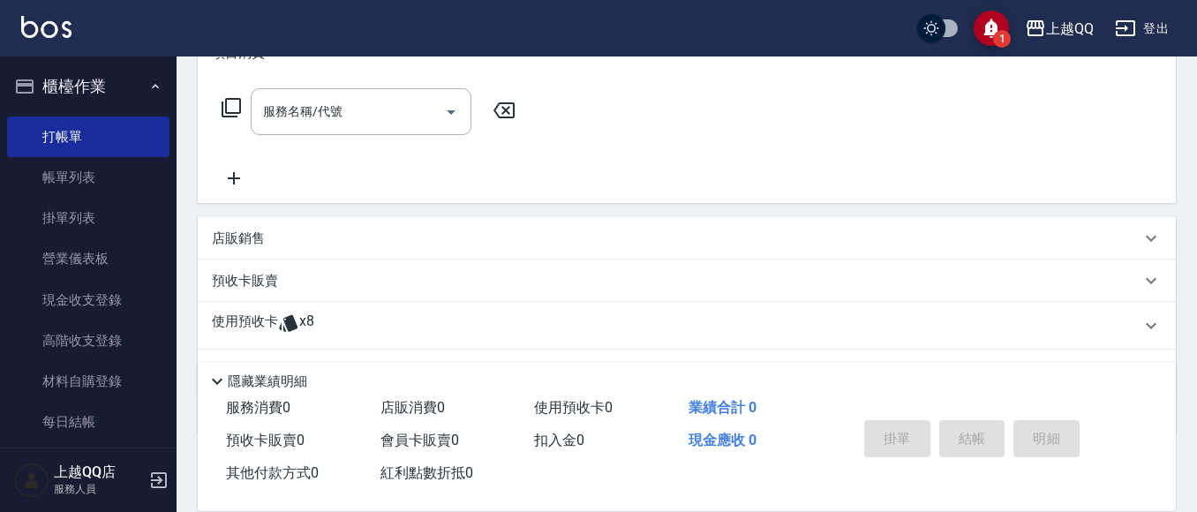
click at [306, 328] on span "x8" at bounding box center [306, 325] width 15 height 26
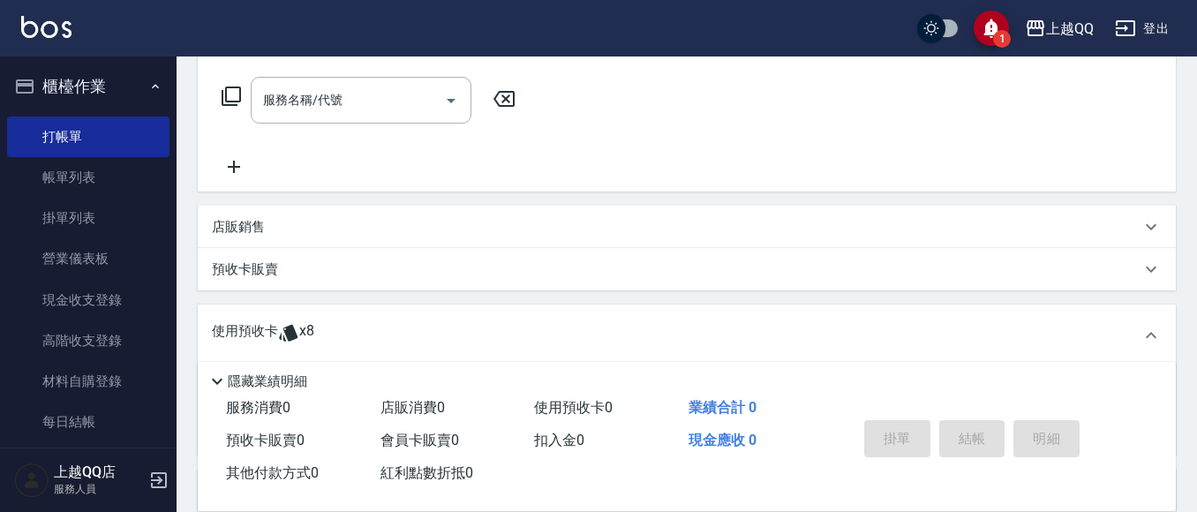
scroll to position [353, 0]
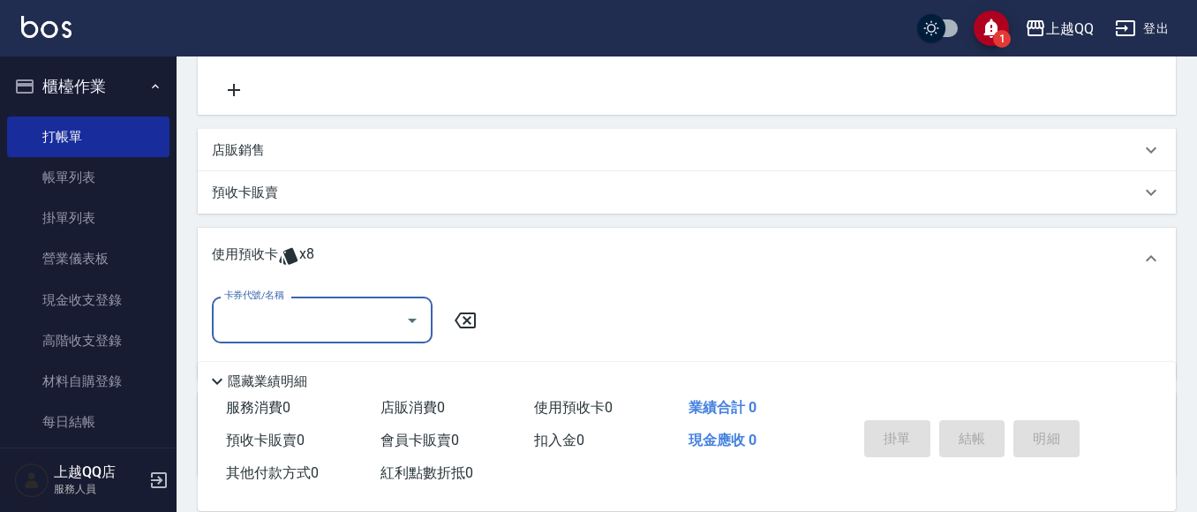
click at [332, 305] on input "卡券代號/名稱" at bounding box center [309, 320] width 178 height 31
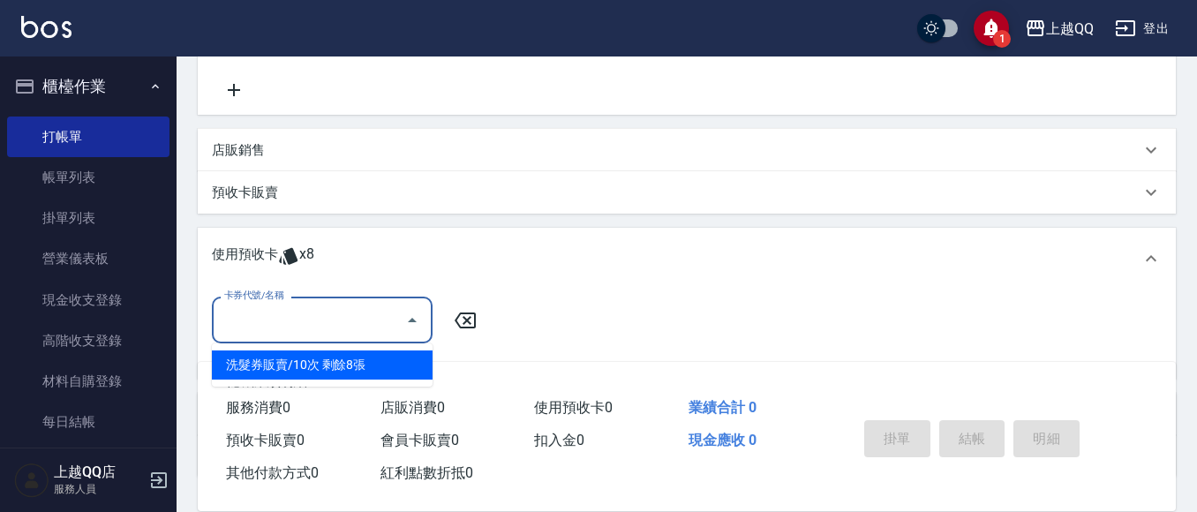
drag, startPoint x: 391, startPoint y: 380, endPoint x: 403, endPoint y: 372, distance: 14.5
click at [395, 379] on ul "洗髮券販賣/10次 剩餘8張" at bounding box center [322, 364] width 221 height 43
click at [403, 372] on div "洗髮券販賣/10次 剩餘8張" at bounding box center [322, 364] width 221 height 29
type input "洗髮券販賣/10次"
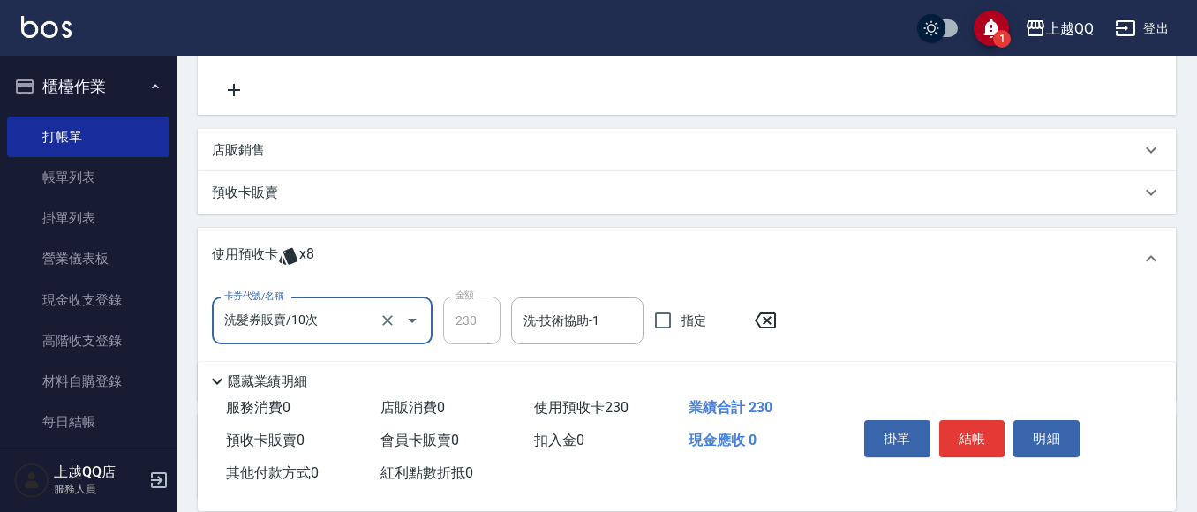
click at [521, 294] on div "卡券代號/名稱 洗髮券販賣/10次 卡券代號/名稱 金額 230 金額 洗-技術協助-1 洗-技術協助-1 指定" at bounding box center [687, 345] width 978 height 111
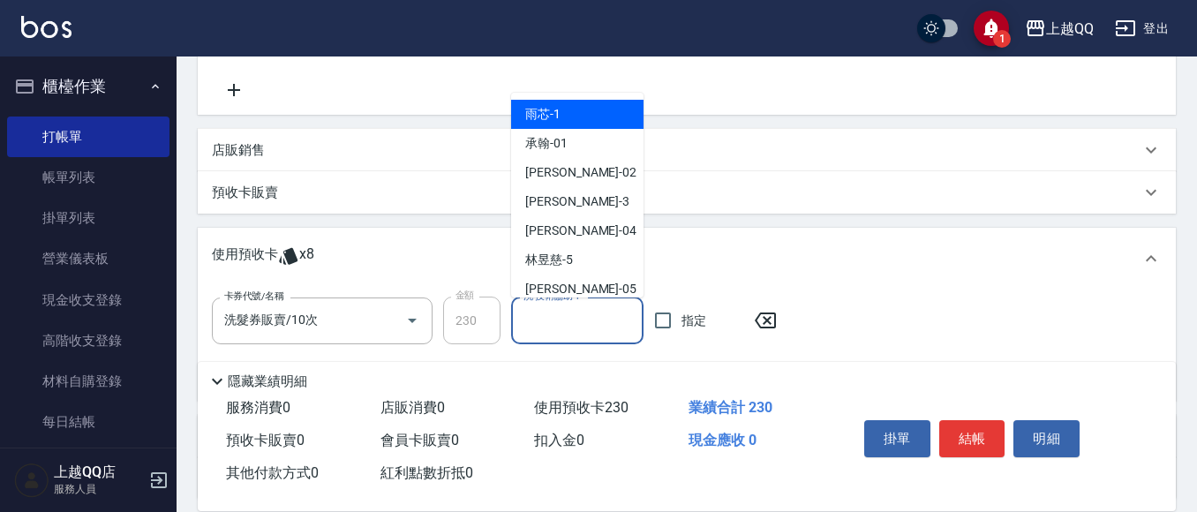
drag, startPoint x: 527, startPoint y: 315, endPoint x: 629, endPoint y: 11, distance: 320.2
click at [545, 320] on input "洗-技術協助-1" at bounding box center [577, 320] width 117 height 31
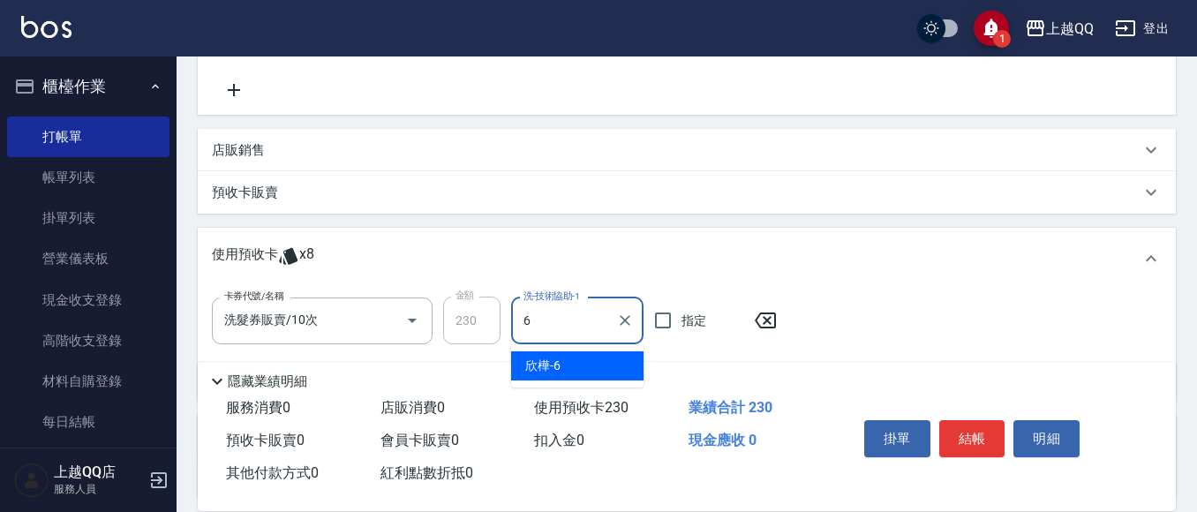
type input "欣樺-6"
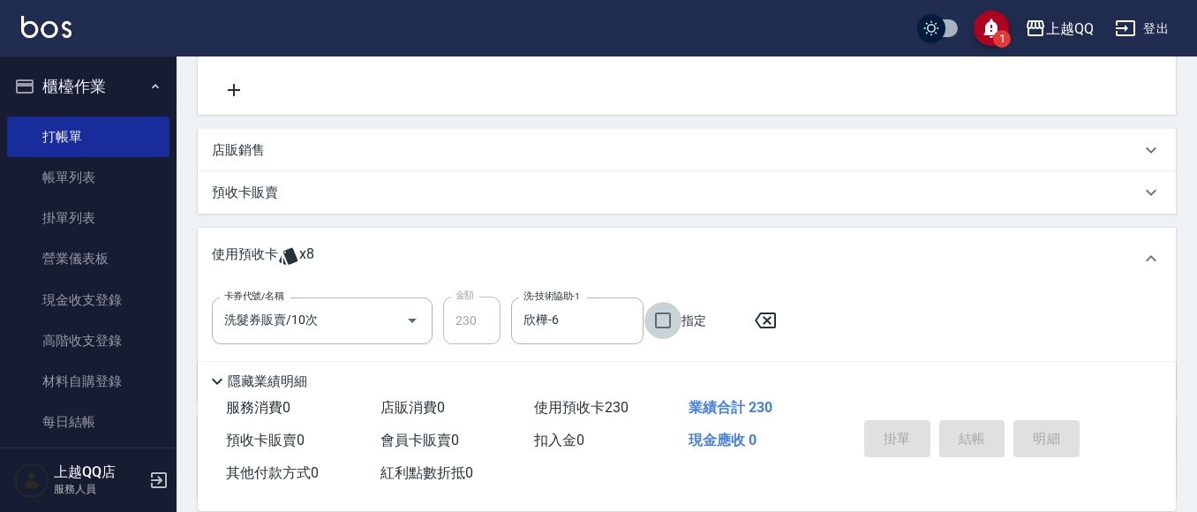
type input "2025/08/11 17:34"
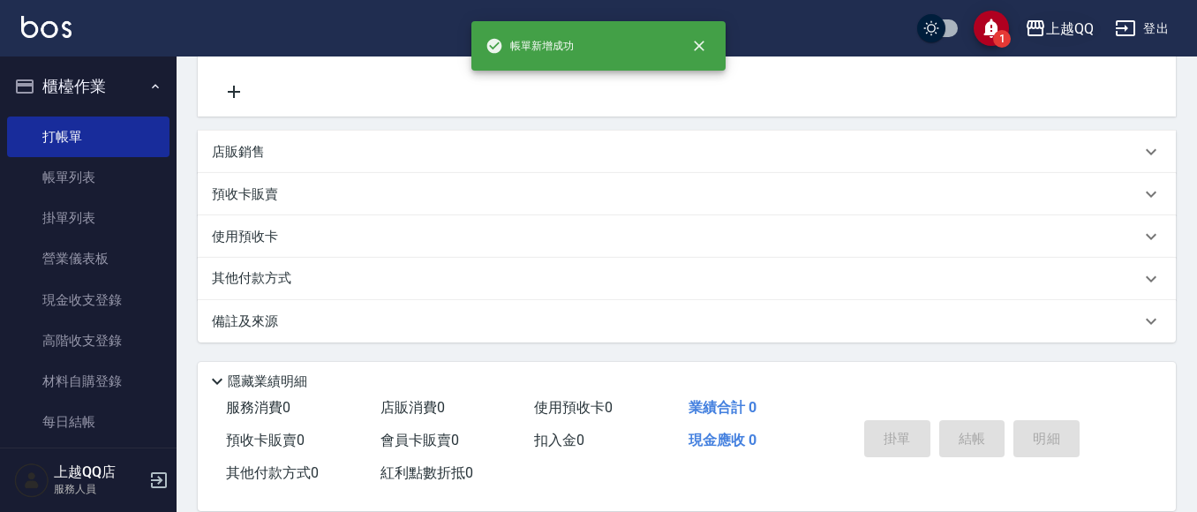
scroll to position [88, 0]
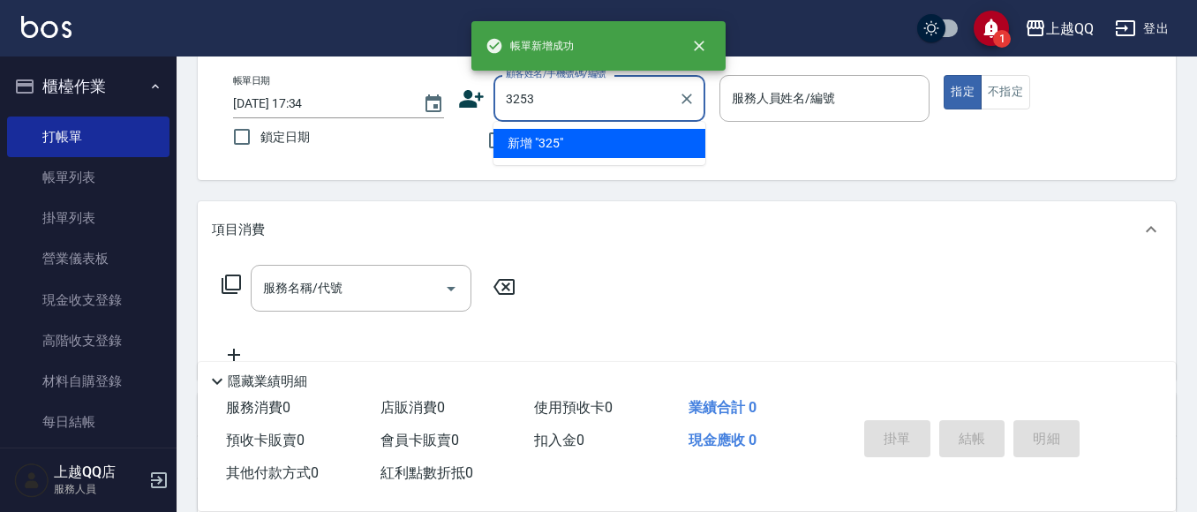
type input "3253"
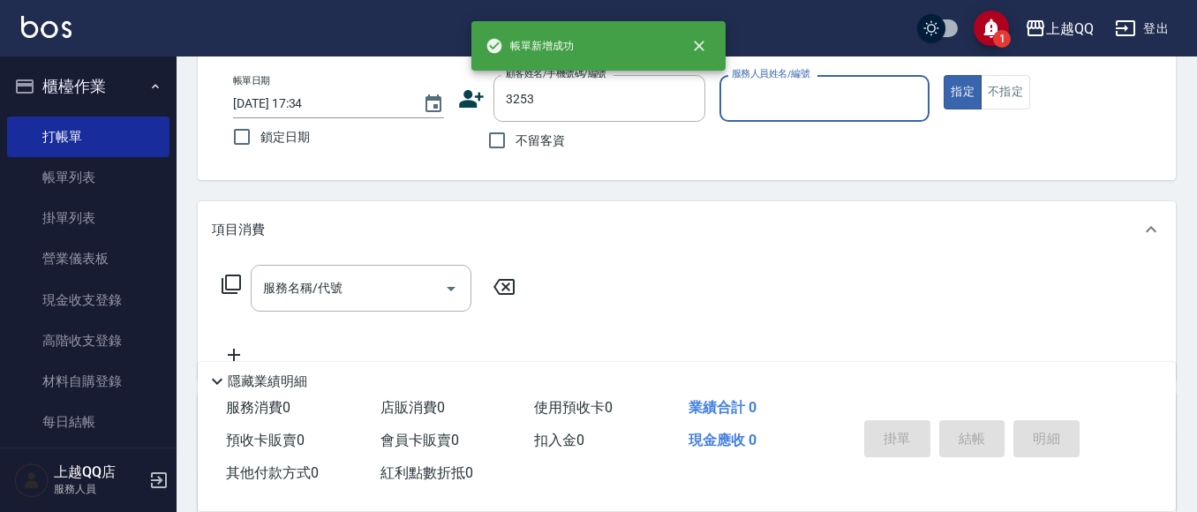
click at [944, 75] on button "指定" at bounding box center [963, 92] width 38 height 34
type button "true"
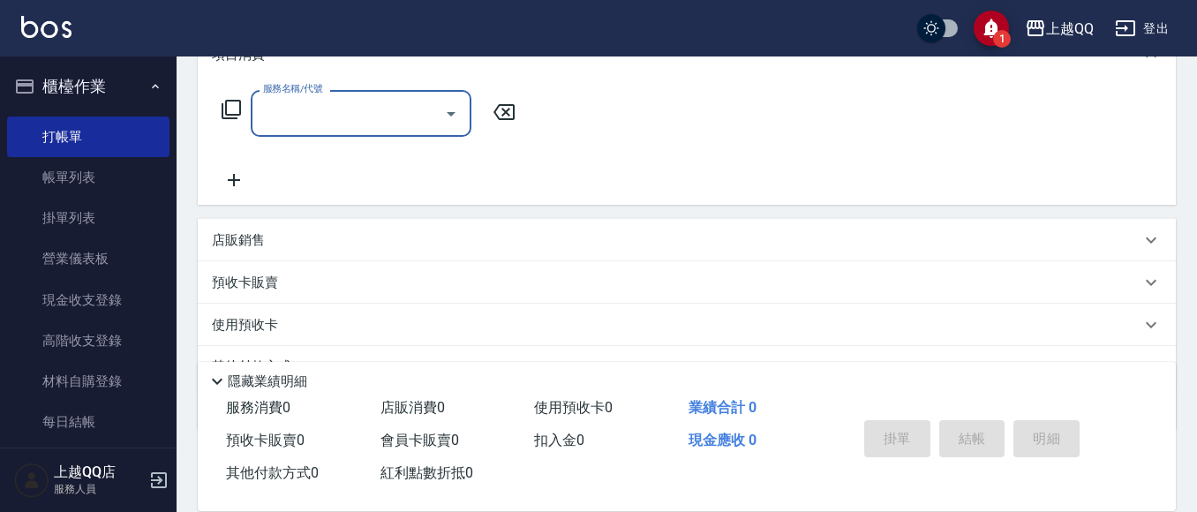
scroll to position [265, 0]
type input "石人妃/0916330727/3253"
type input "欣樺-6"
click at [310, 330] on span "x14" at bounding box center [310, 325] width 23 height 26
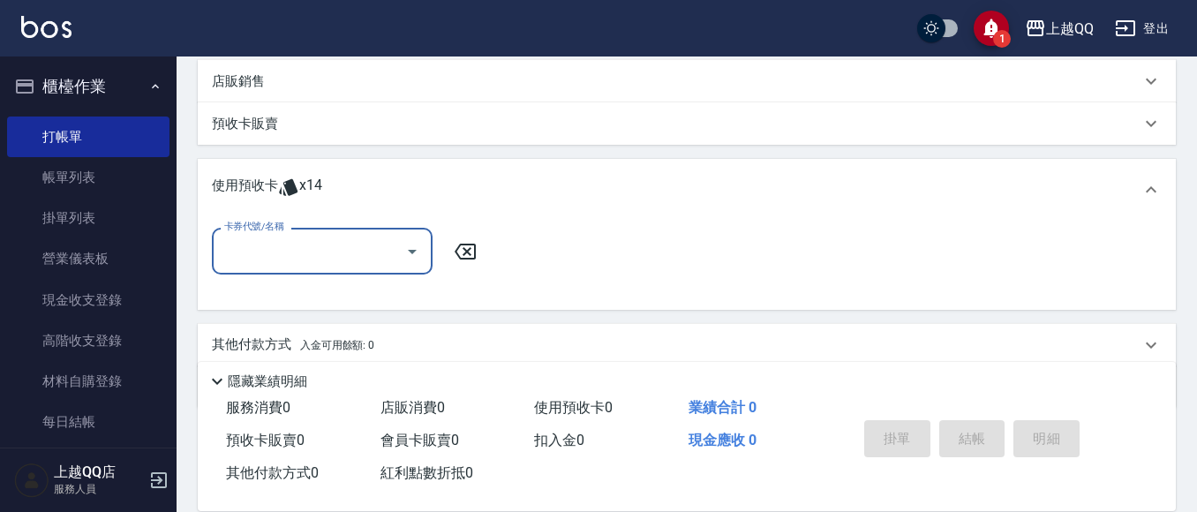
scroll to position [441, 0]
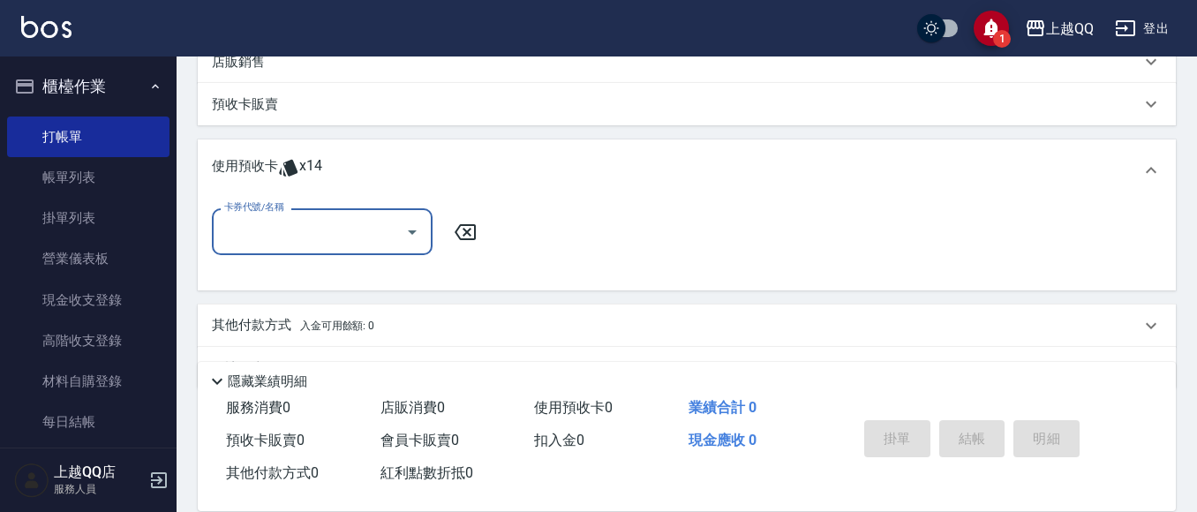
drag, startPoint x: 359, startPoint y: 208, endPoint x: 361, endPoint y: 233, distance: 24.8
click at [361, 209] on div "卡券代號/名稱" at bounding box center [322, 231] width 221 height 47
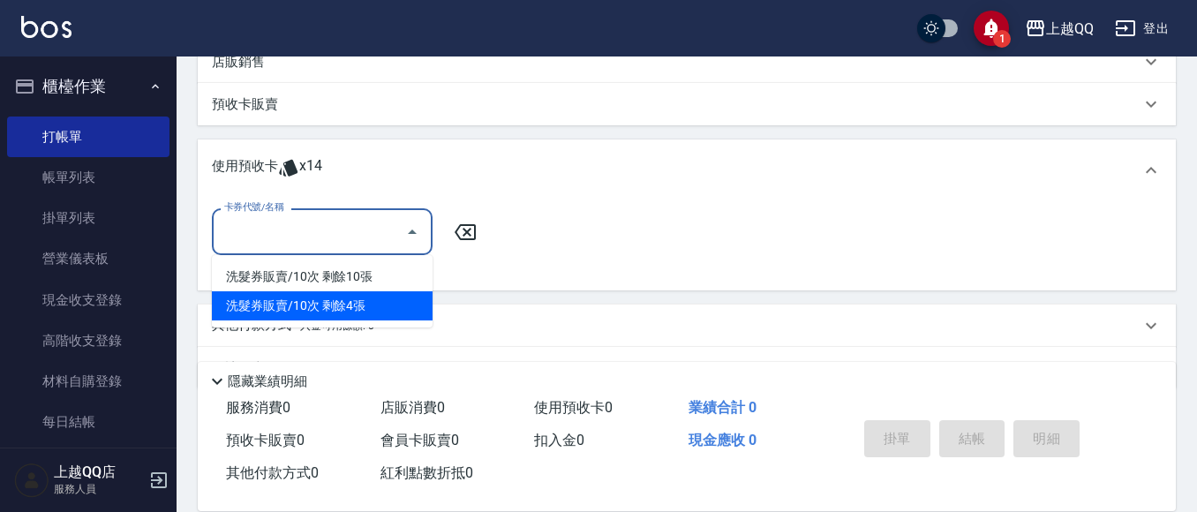
drag, startPoint x: 343, startPoint y: 300, endPoint x: 484, endPoint y: 297, distance: 140.4
click at [344, 301] on div "洗髮券販賣/10次 剩餘4張" at bounding box center [322, 305] width 221 height 29
type input "洗髮券販賣/10次"
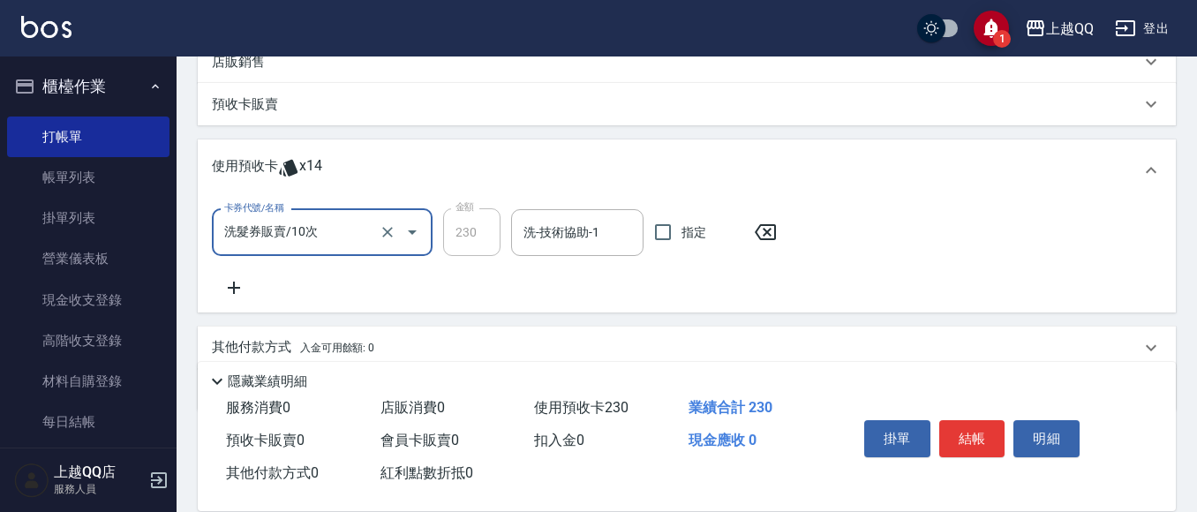
click at [560, 196] on div "使用預收卡 x14" at bounding box center [687, 170] width 978 height 62
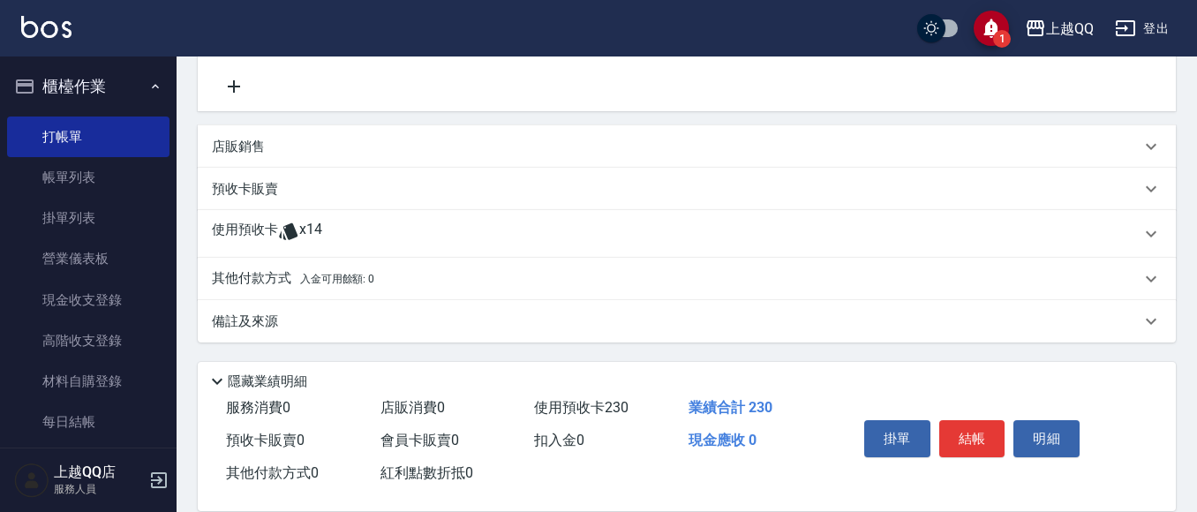
click at [567, 229] on div "使用預收卡 x14" at bounding box center [676, 234] width 929 height 26
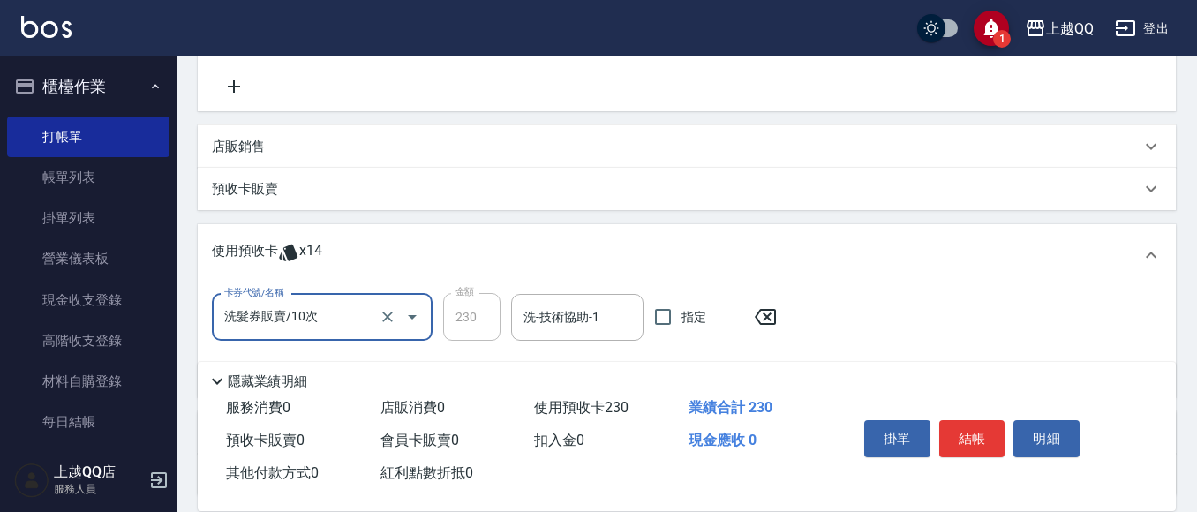
scroll to position [0, 0]
click at [606, 325] on input "洗-技術協助-1" at bounding box center [577, 317] width 117 height 31
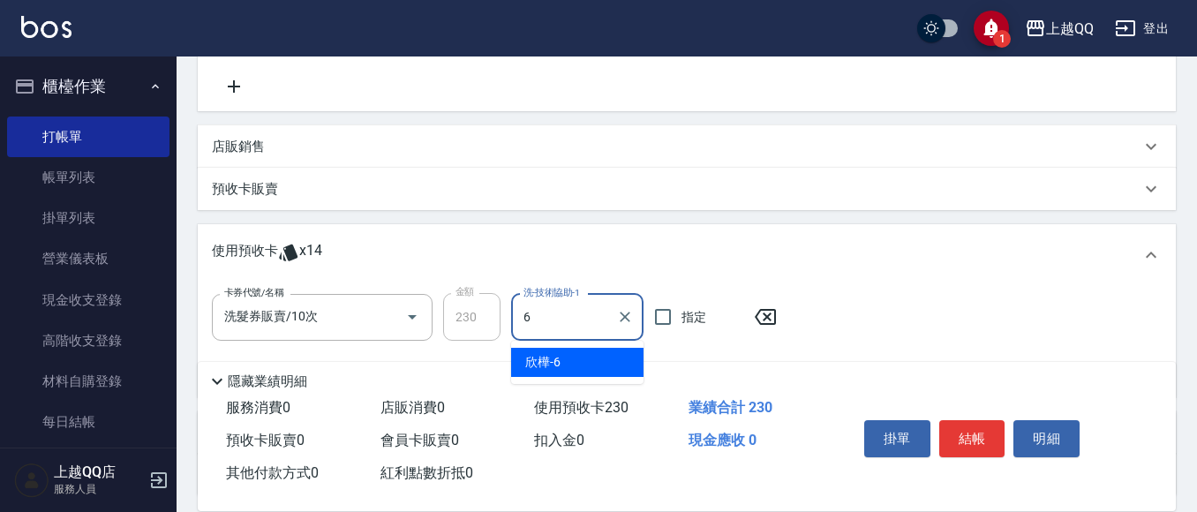
type input "欣樺-6"
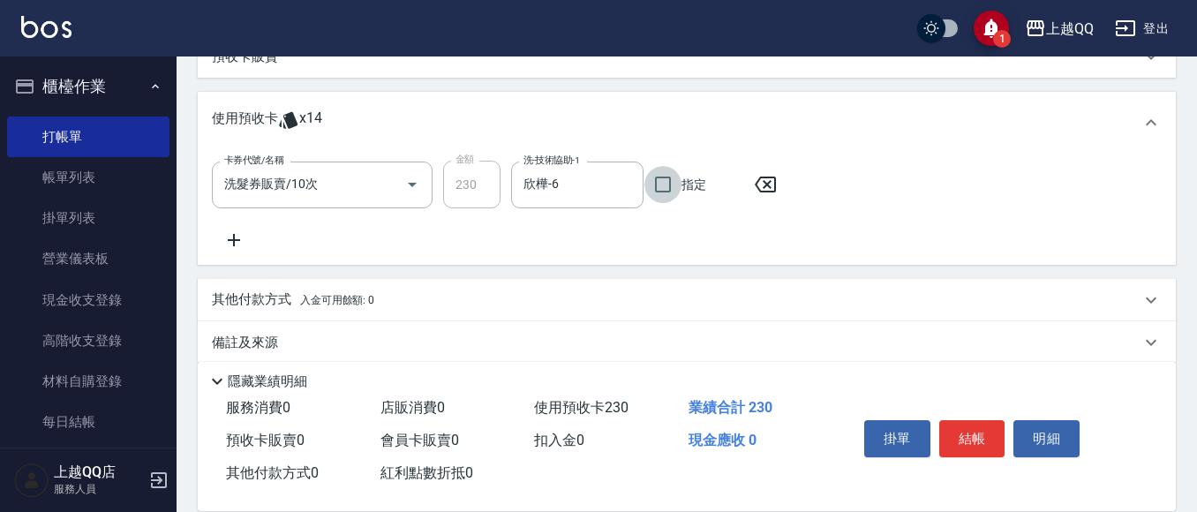
scroll to position [510, 0]
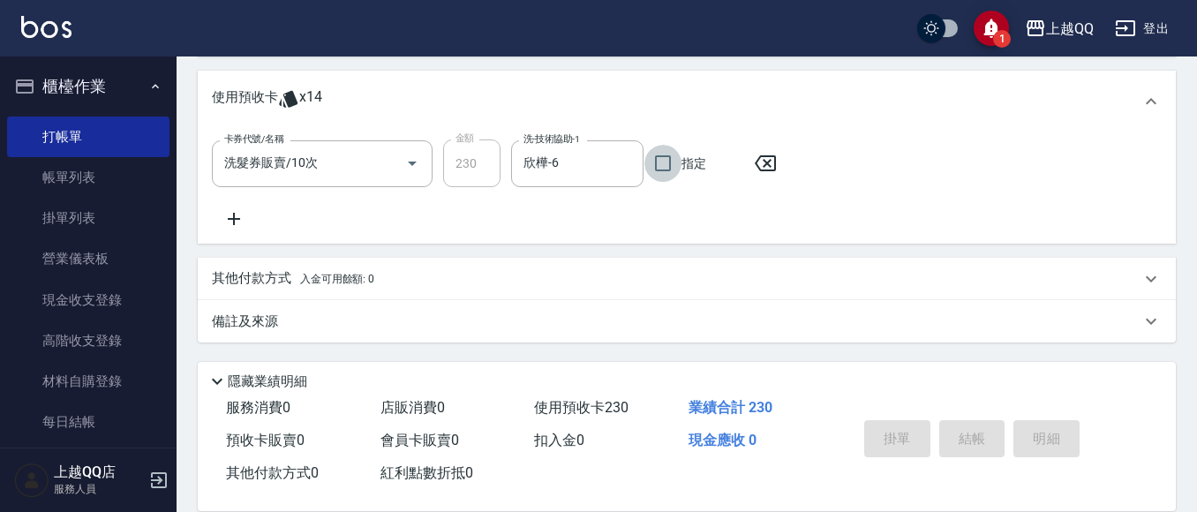
type input "2025/08/11 17:35"
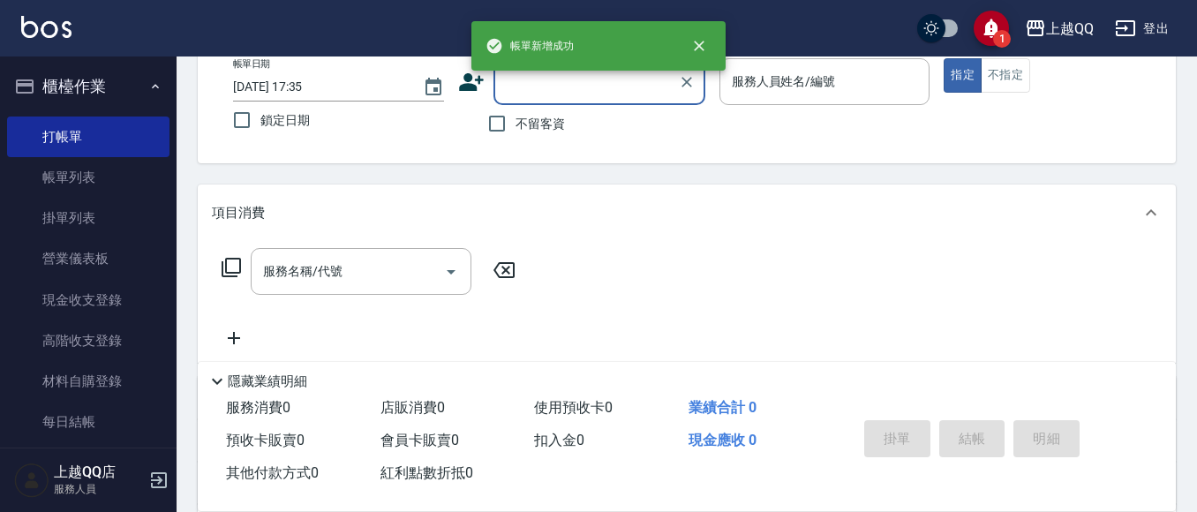
scroll to position [88, 0]
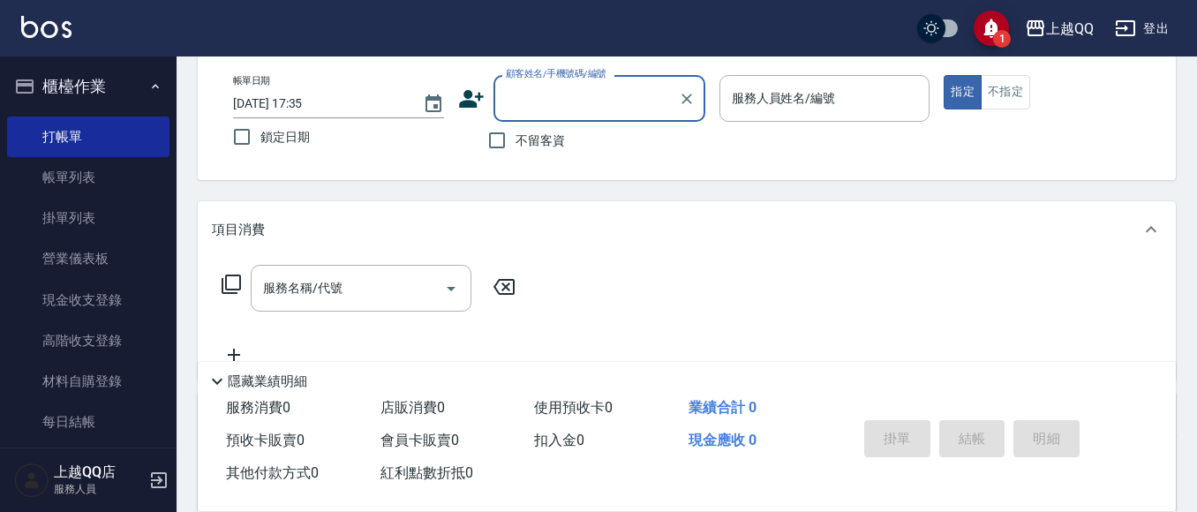
click at [546, 144] on span "不留客資" at bounding box center [540, 141] width 49 height 19
click at [516, 144] on input "不留客資" at bounding box center [496, 140] width 37 height 37
checkbox input "true"
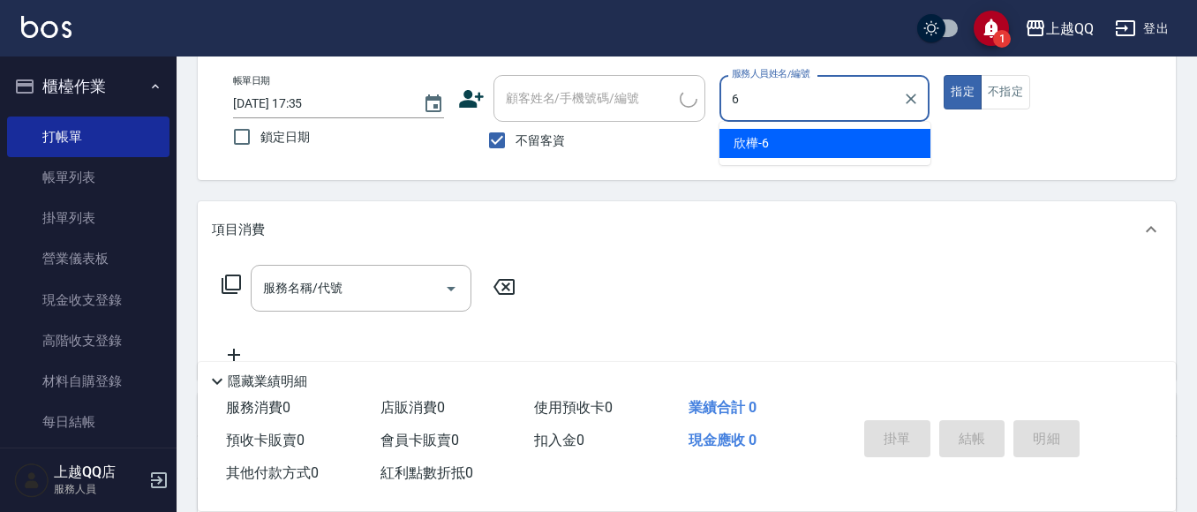
type input "欣樺-6"
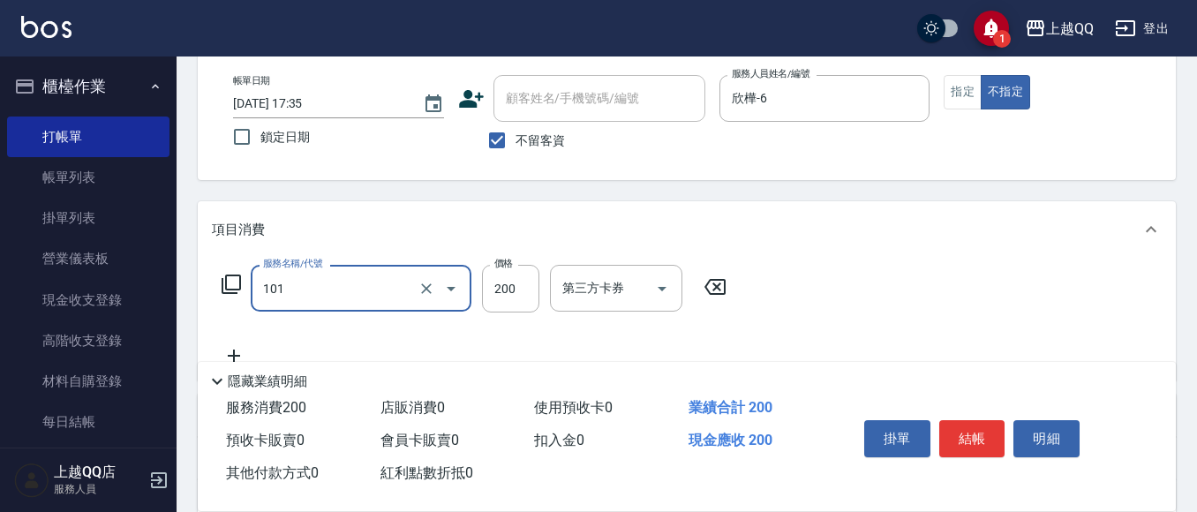
type input "洗髮(101)"
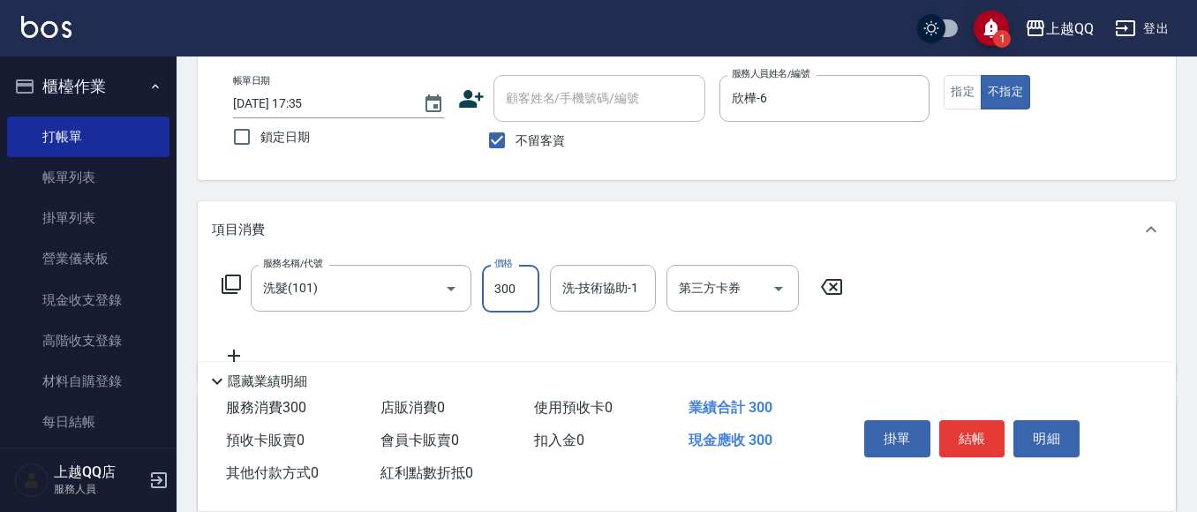
type input "300"
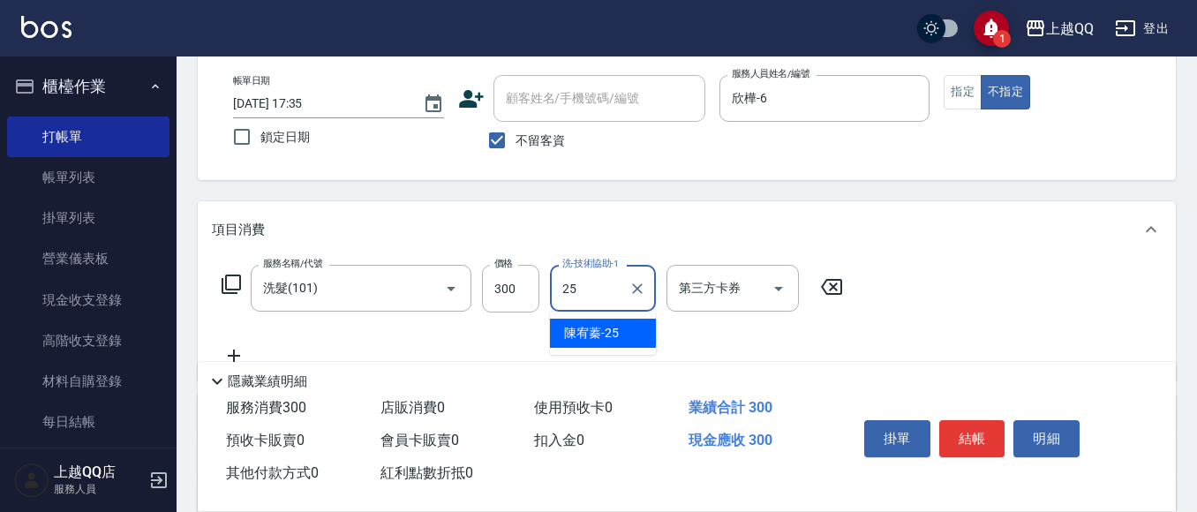
type input "陳宥蓁-25"
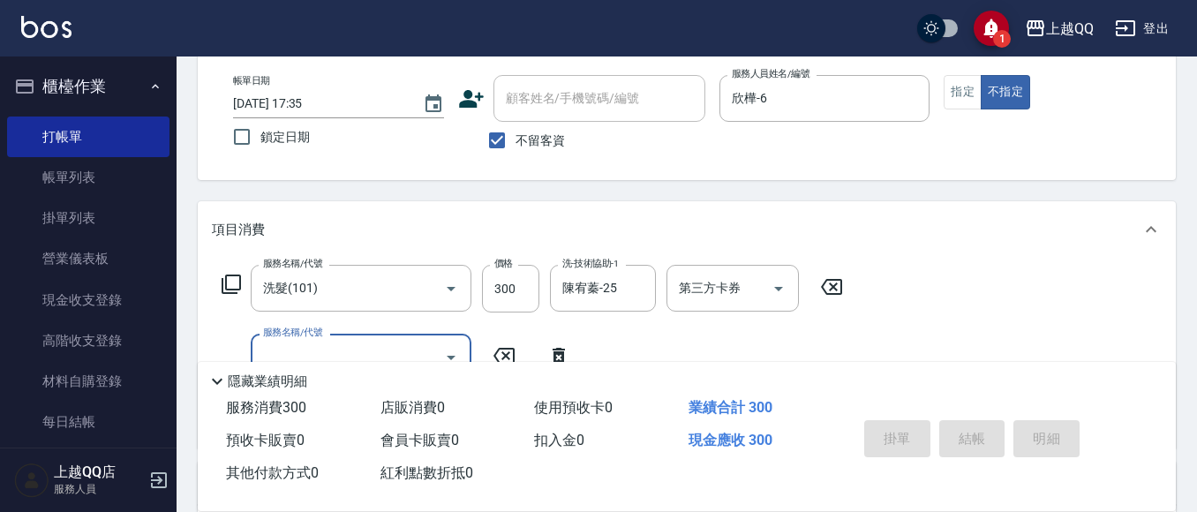
type input "2025/08/11 17:36"
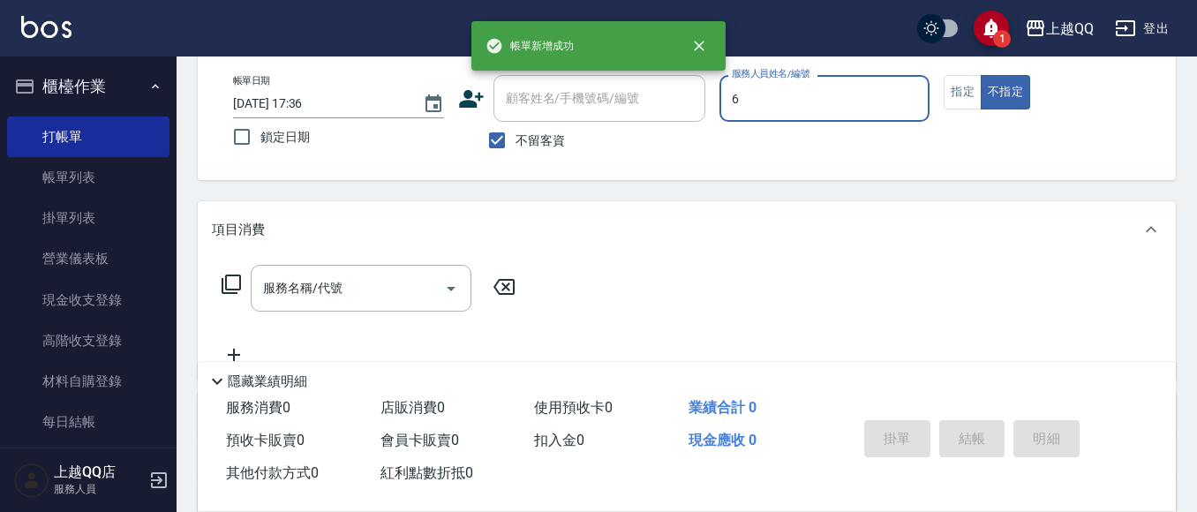
type input "欣樺-6"
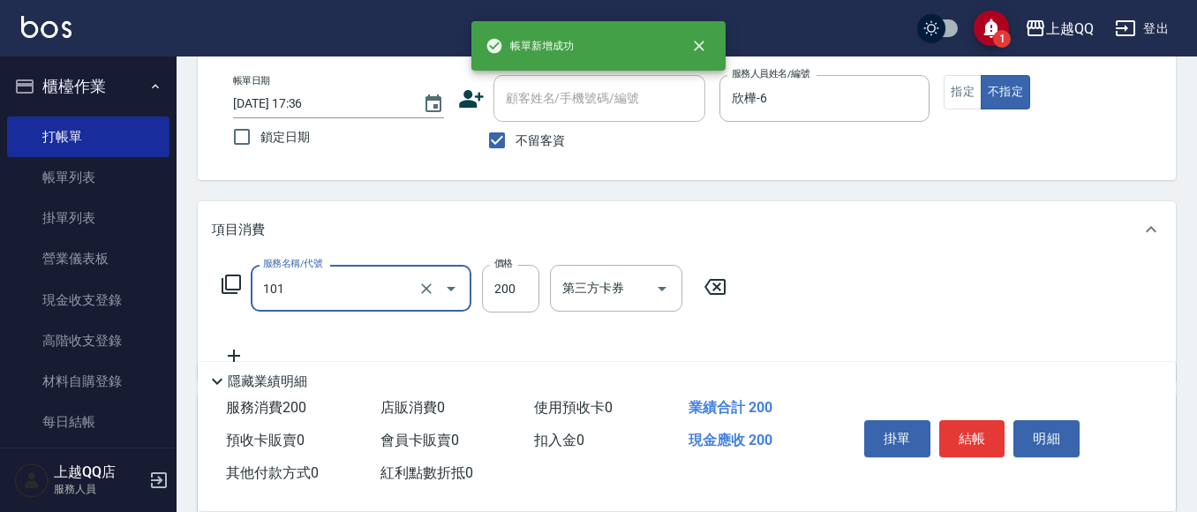
type input "洗髮(101)"
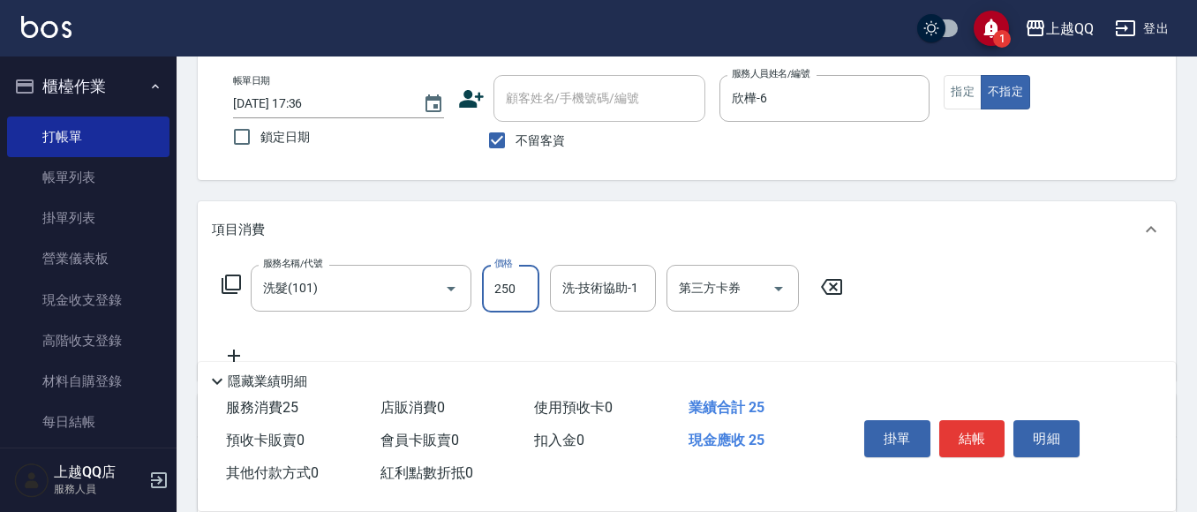
type input "250"
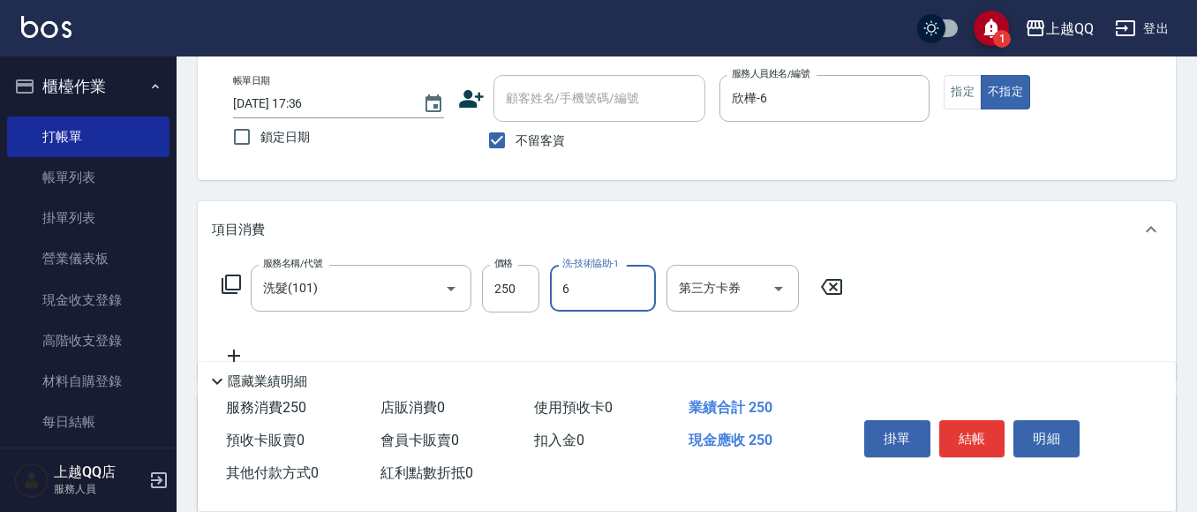
type input "欣樺-6"
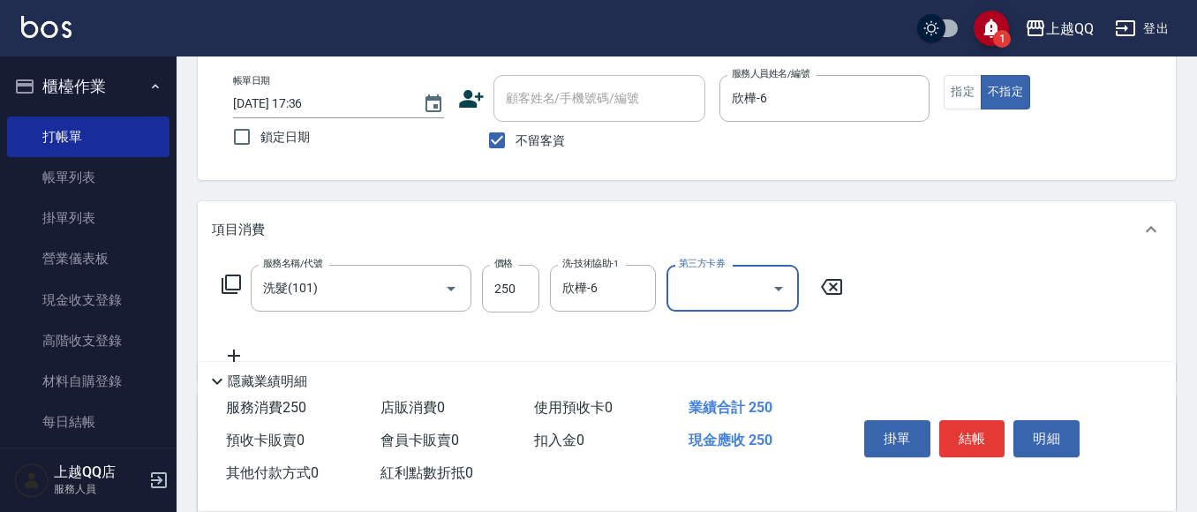
scroll to position [177, 0]
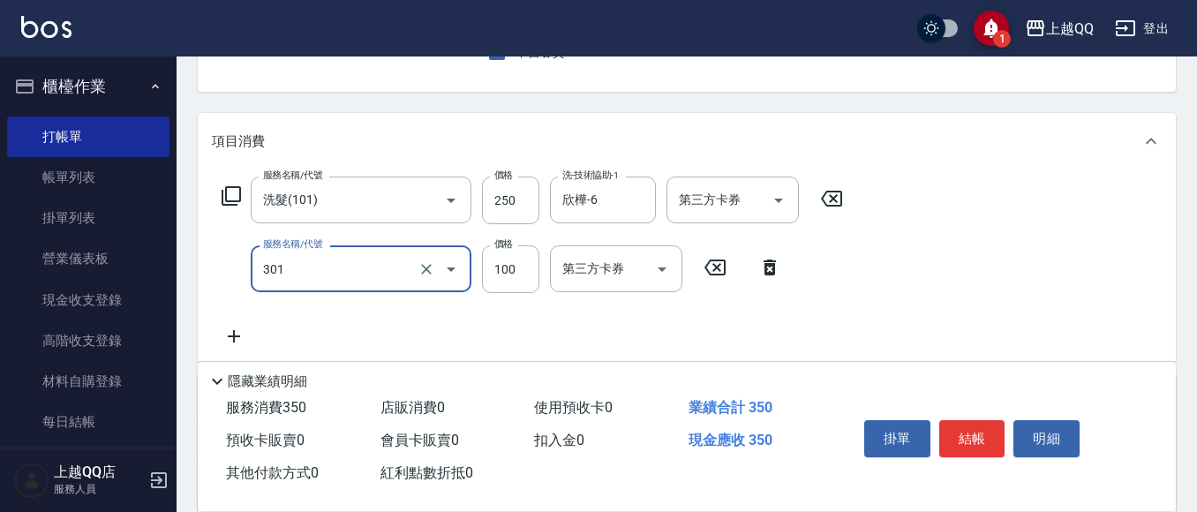
type input "補燙(301)"
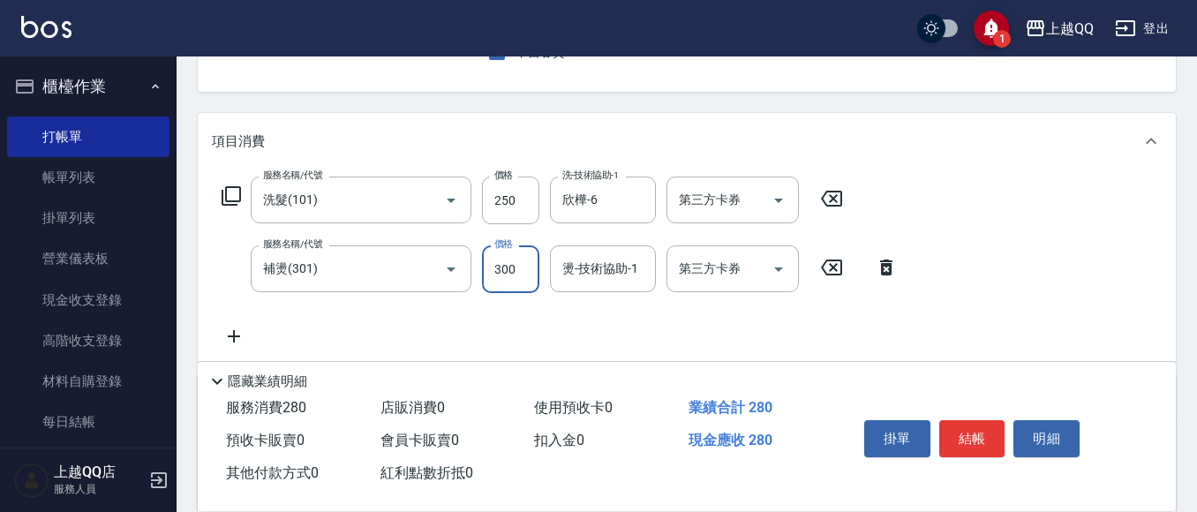
type input "300"
drag, startPoint x: 520, startPoint y: 194, endPoint x: 555, endPoint y: 1, distance: 196.5
click at [520, 192] on input "250" at bounding box center [510, 201] width 57 height 48
click at [515, 199] on input "250" at bounding box center [510, 201] width 57 height 48
type input "300"
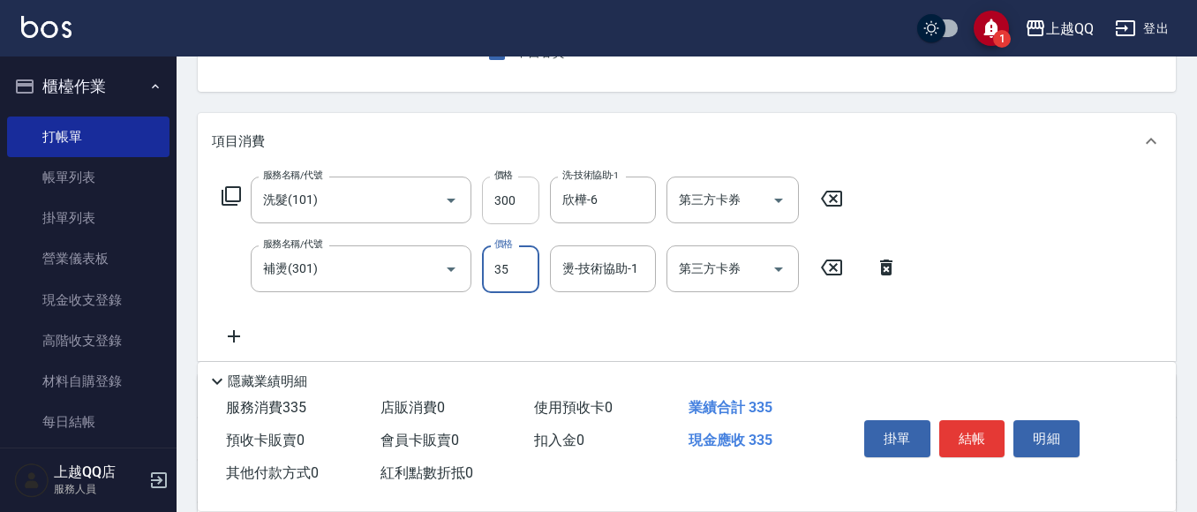
type input "350"
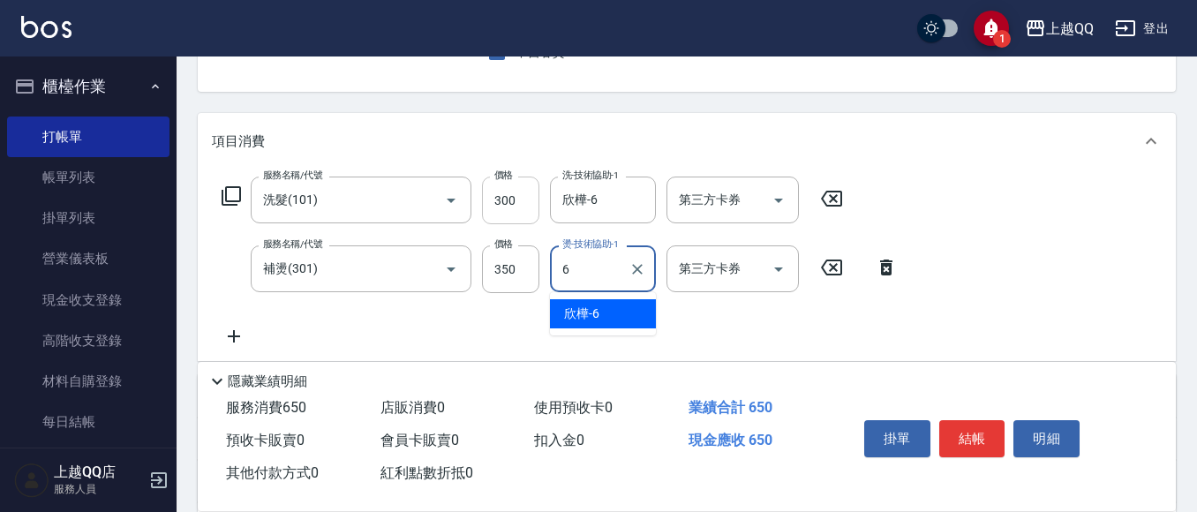
type input "欣樺-6"
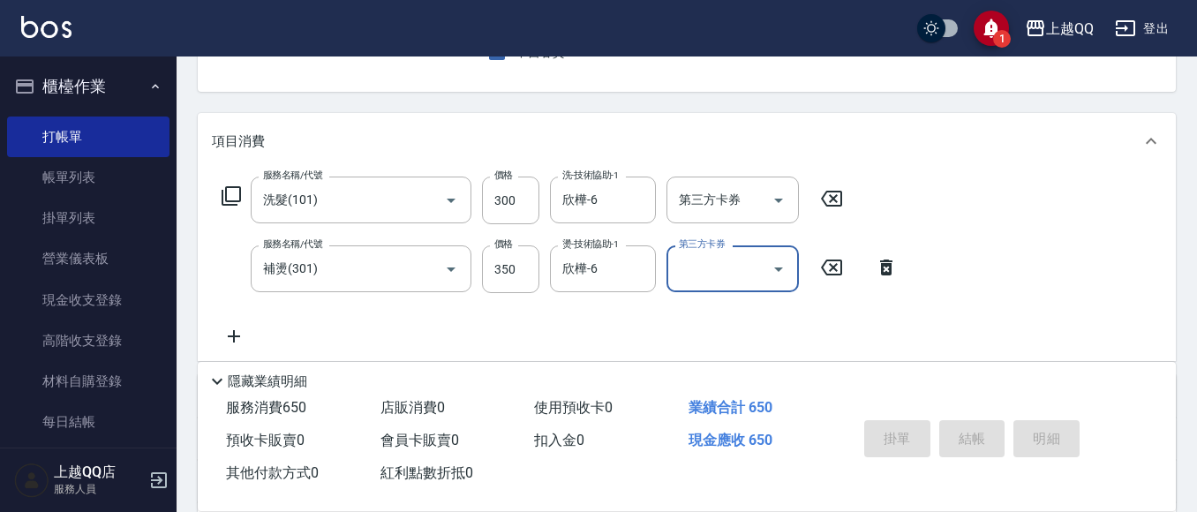
type input "2025/08/11 17:37"
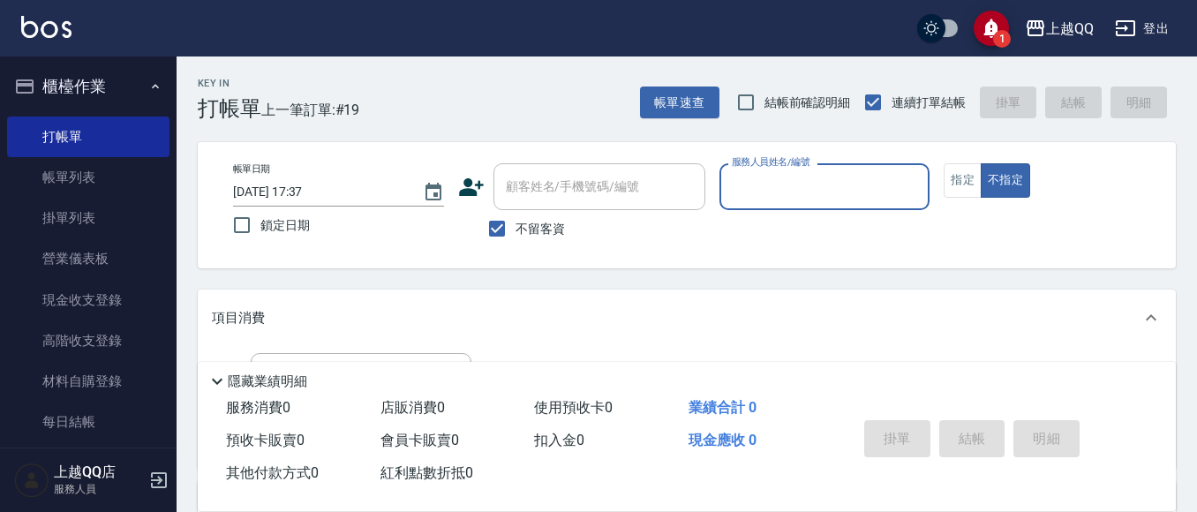
scroll to position [63, 0]
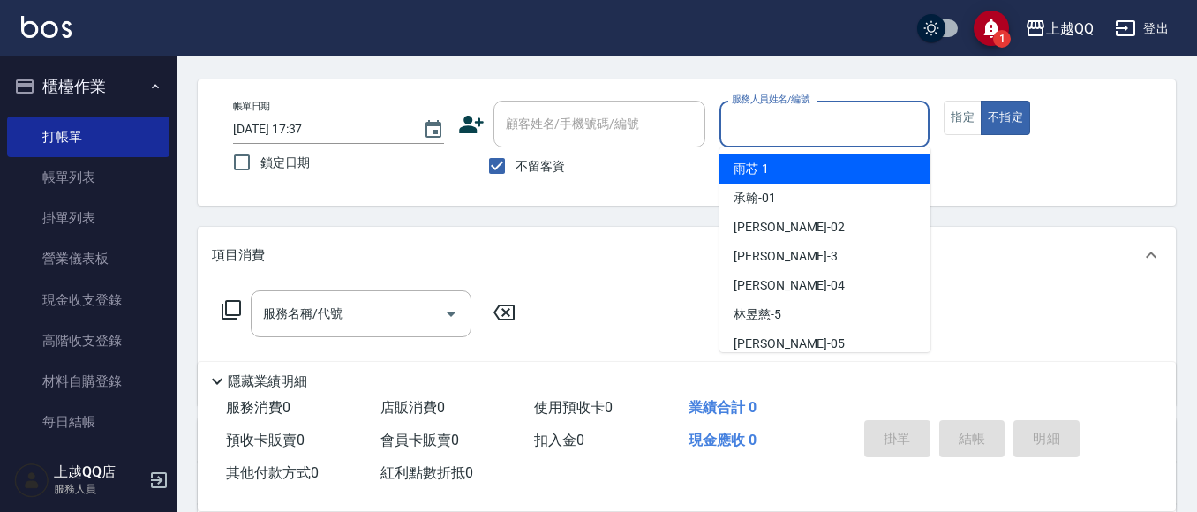
click at [754, 132] on input "服務人員姓名/編號" at bounding box center [824, 124] width 195 height 31
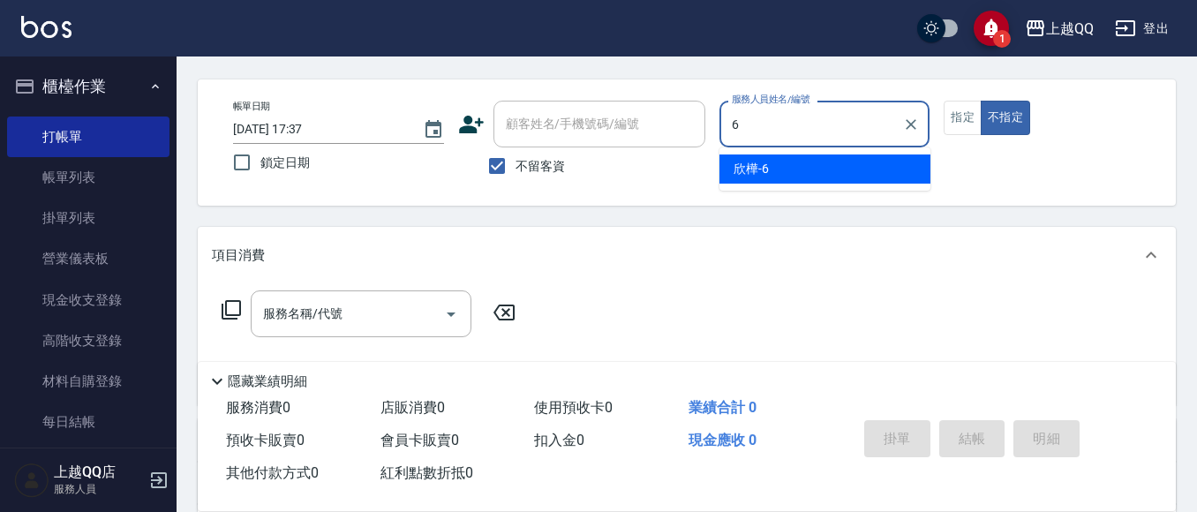
type input "欣樺-6"
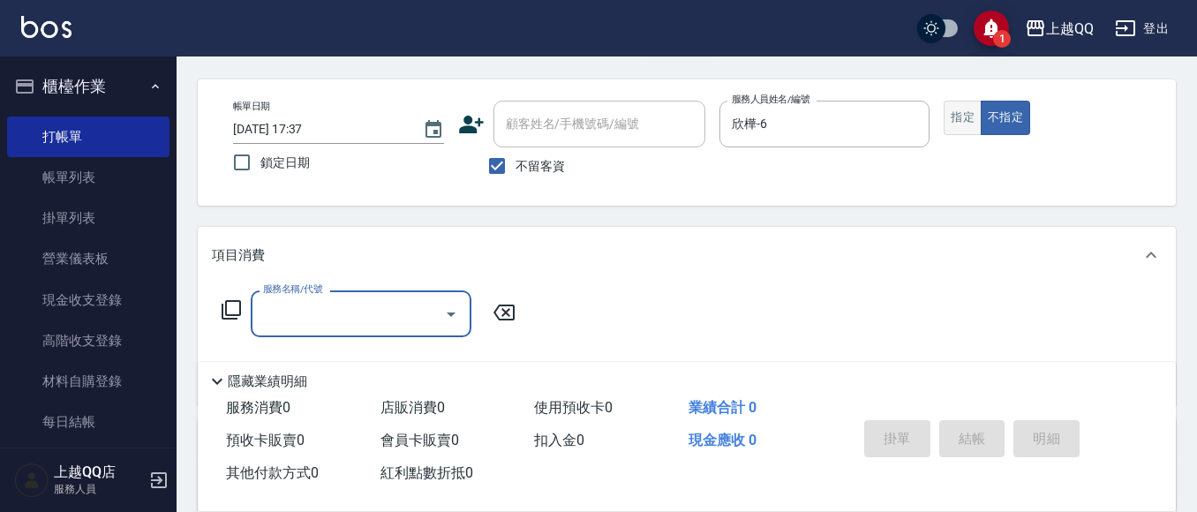
click at [964, 120] on button "指定" at bounding box center [963, 118] width 38 height 34
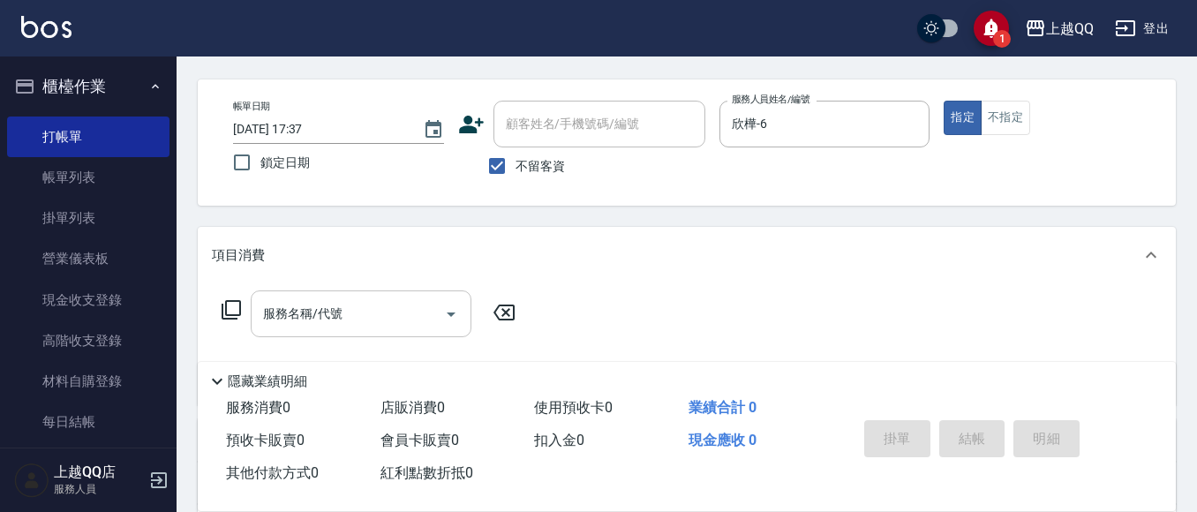
drag, startPoint x: 293, startPoint y: 327, endPoint x: 292, endPoint y: 317, distance: 10.6
click at [295, 324] on input "服務名稱/代號" at bounding box center [348, 313] width 178 height 31
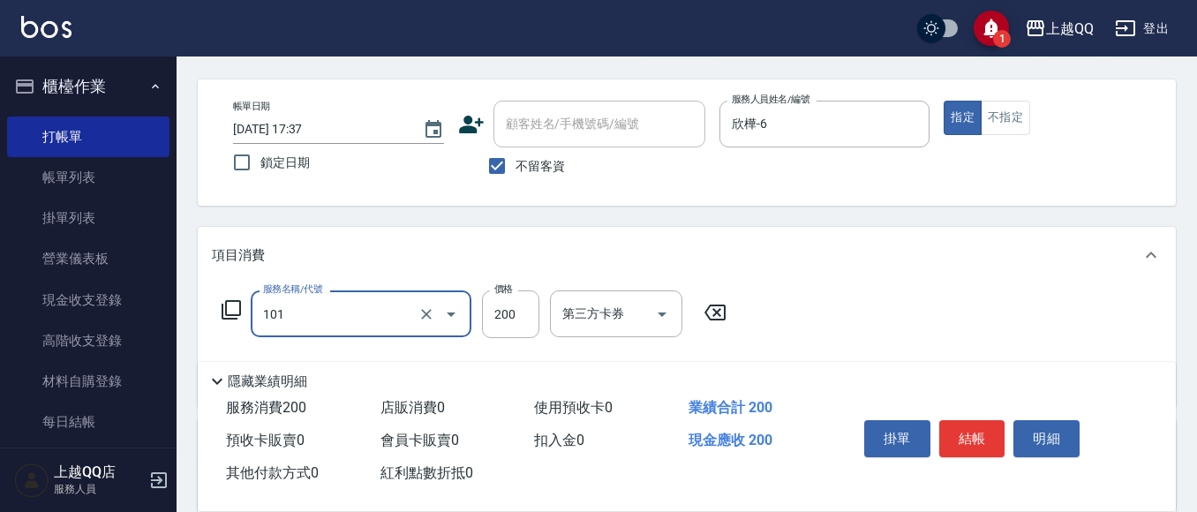
type input "洗髮(101)"
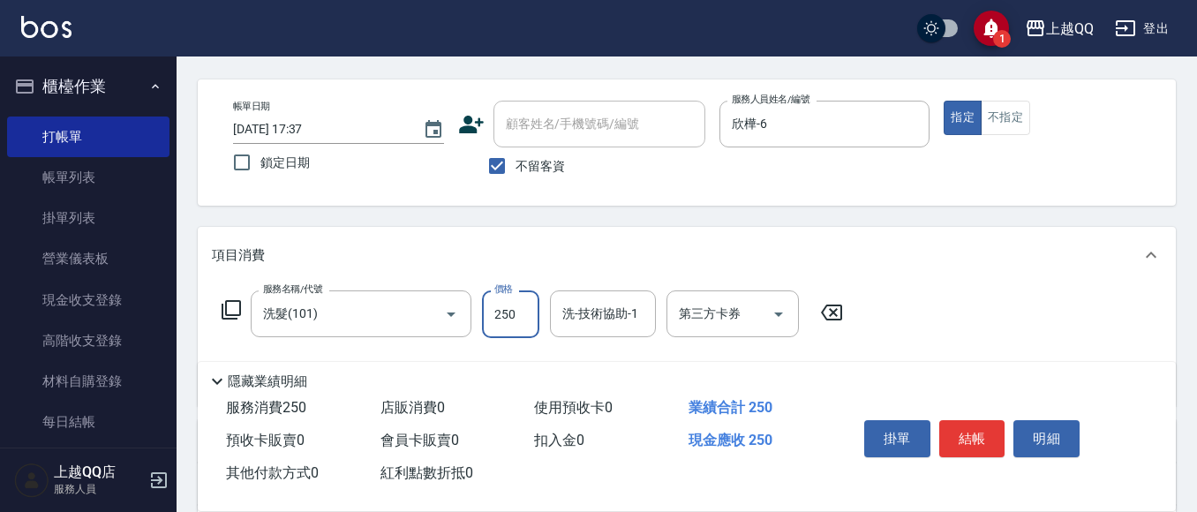
type input "250"
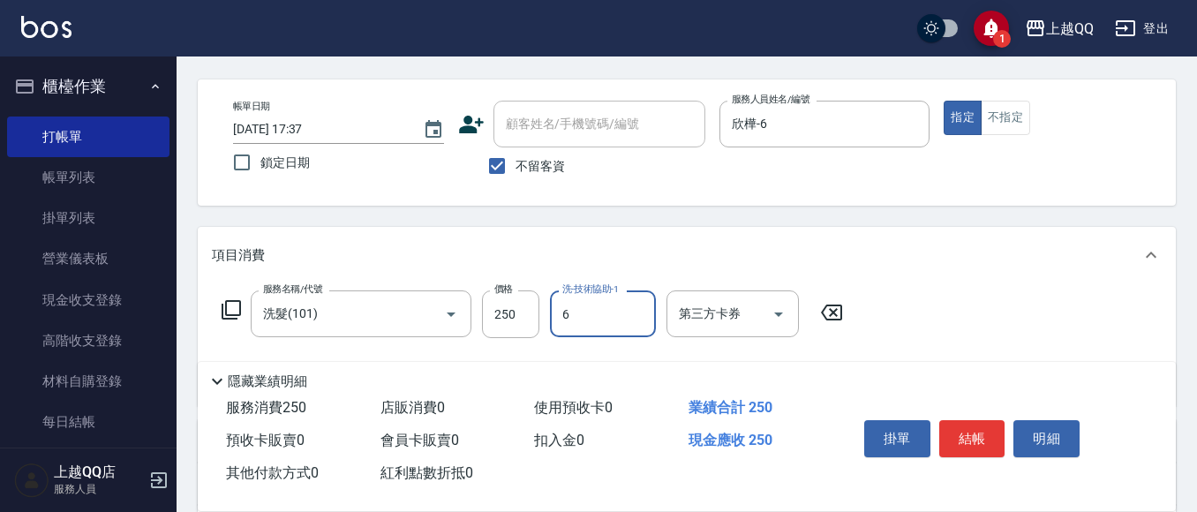
type input "欣樺-6"
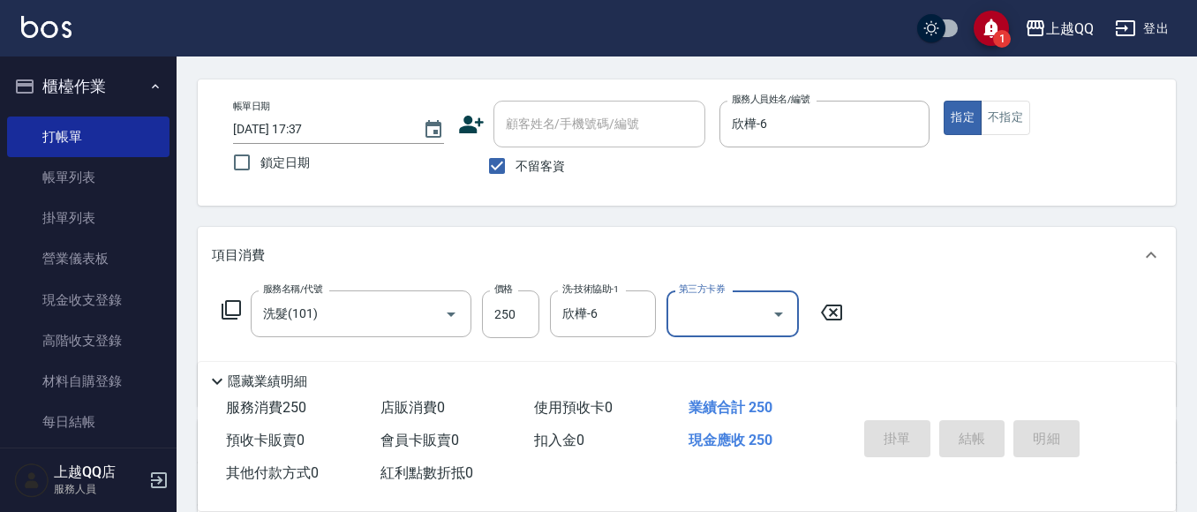
type input "2025/08/11 17:38"
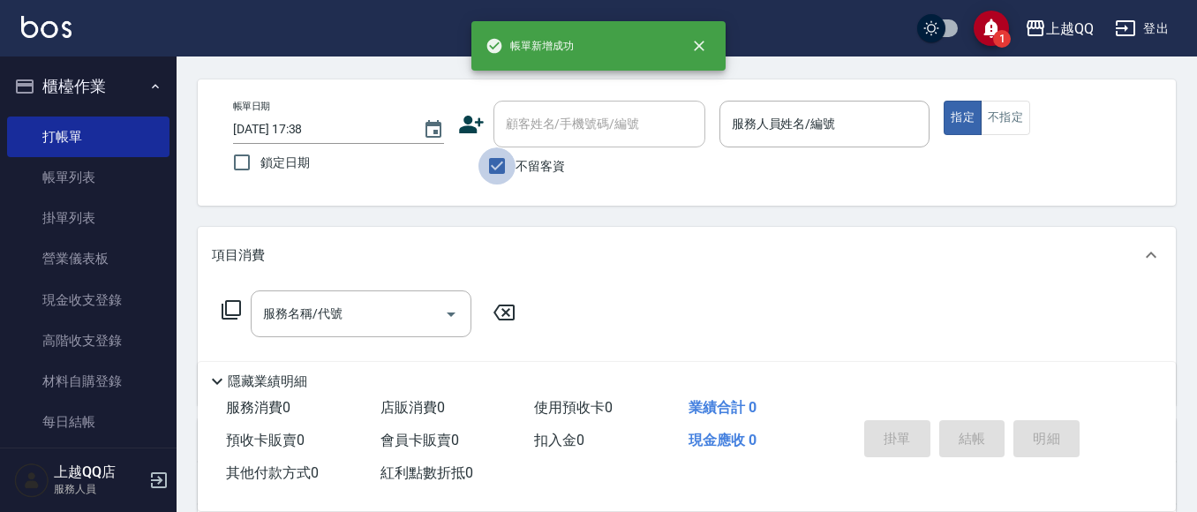
drag, startPoint x: 514, startPoint y: 170, endPoint x: 538, endPoint y: 136, distance: 41.9
click at [517, 169] on label "不留客資" at bounding box center [521, 165] width 87 height 37
click at [516, 169] on input "不留客資" at bounding box center [496, 165] width 37 height 37
checkbox input "false"
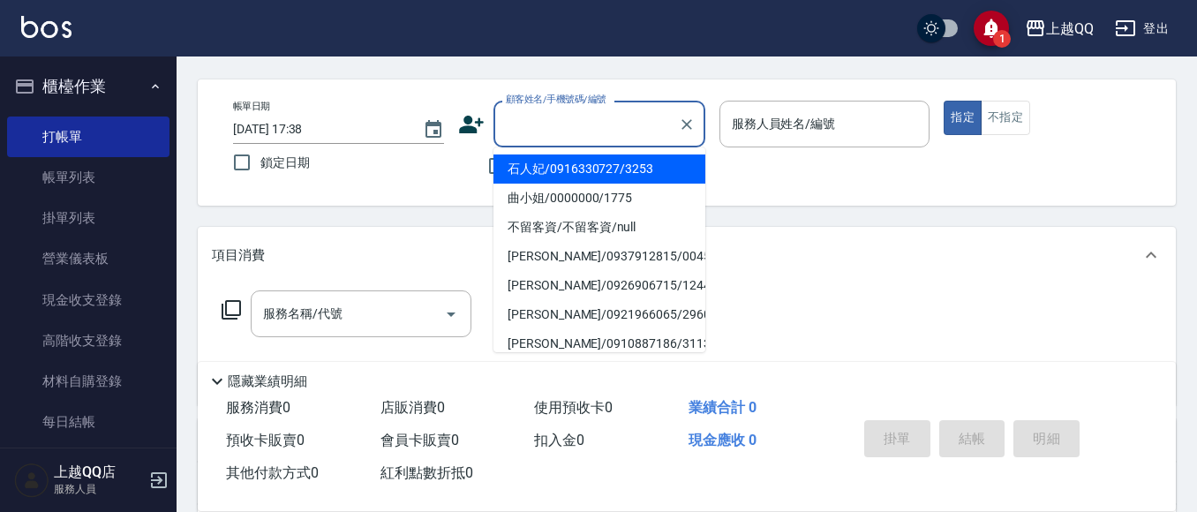
drag, startPoint x: 538, startPoint y: 136, endPoint x: 535, endPoint y: 14, distance: 121.8
click at [546, 132] on input "顧客姓名/手機號碼/編號" at bounding box center [585, 124] width 169 height 31
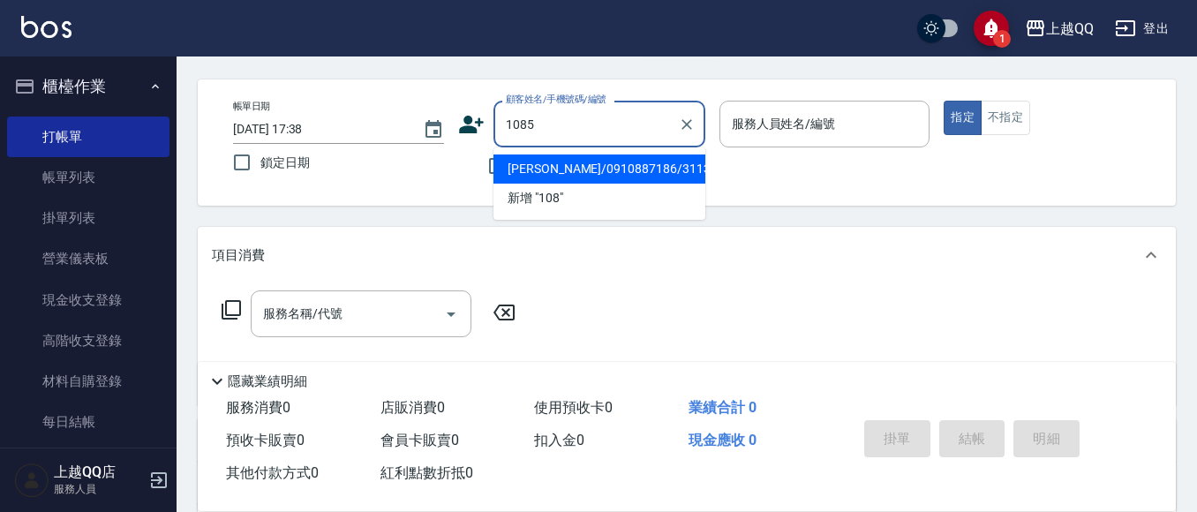
type input "1085"
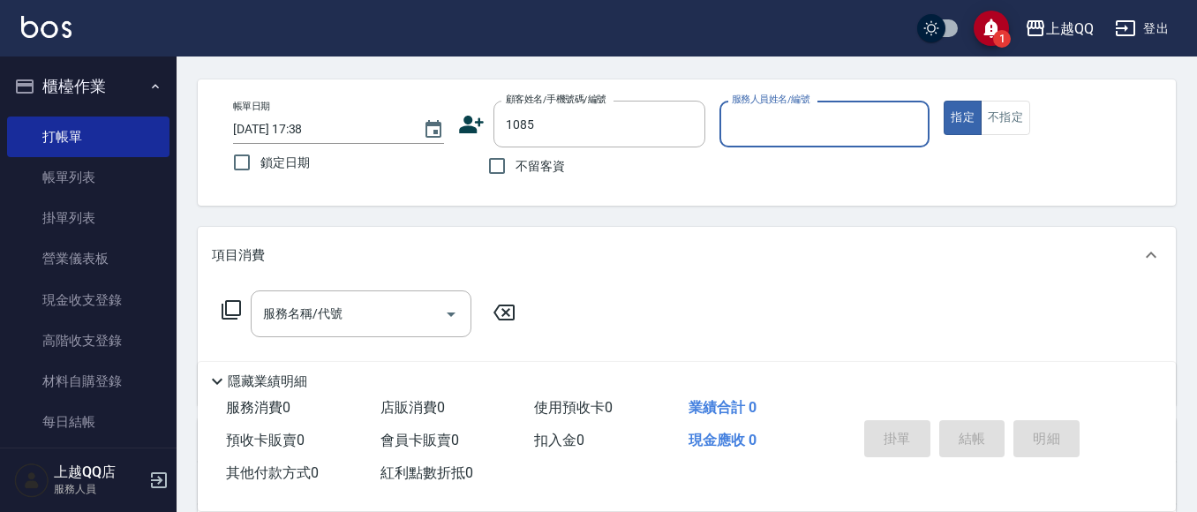
click at [944, 101] on button "指定" at bounding box center [963, 118] width 38 height 34
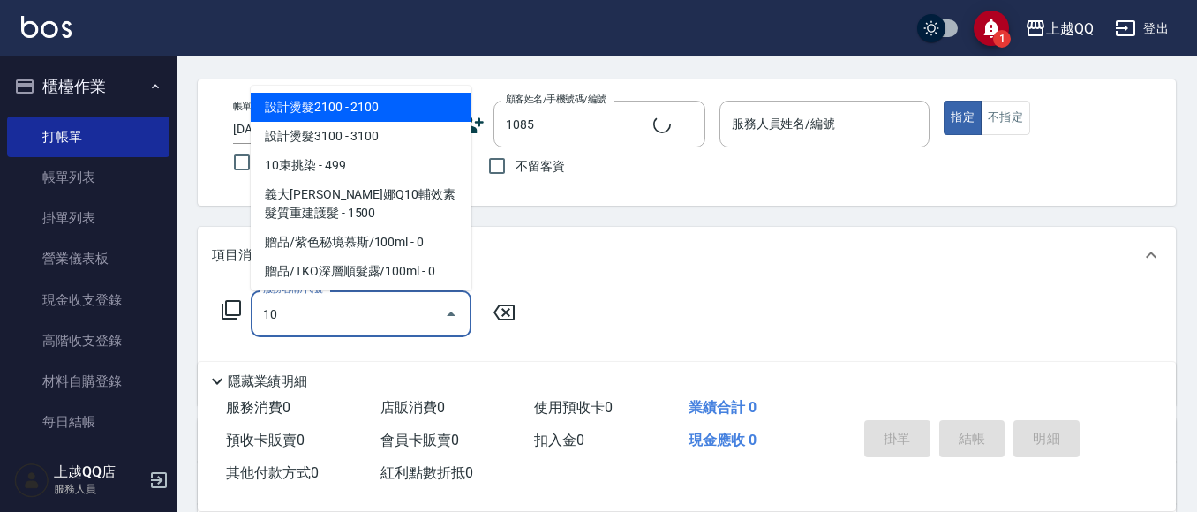
type input "101"
type input "林秋村/0970982730/1085"
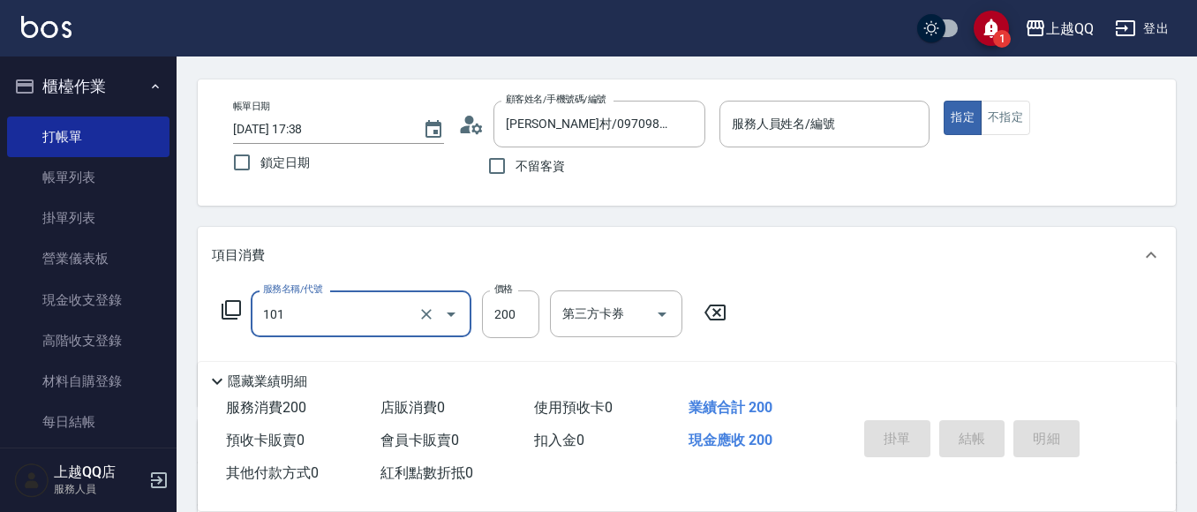
type input "101"
type input "欣樺-6"
type input "洗髮(101)"
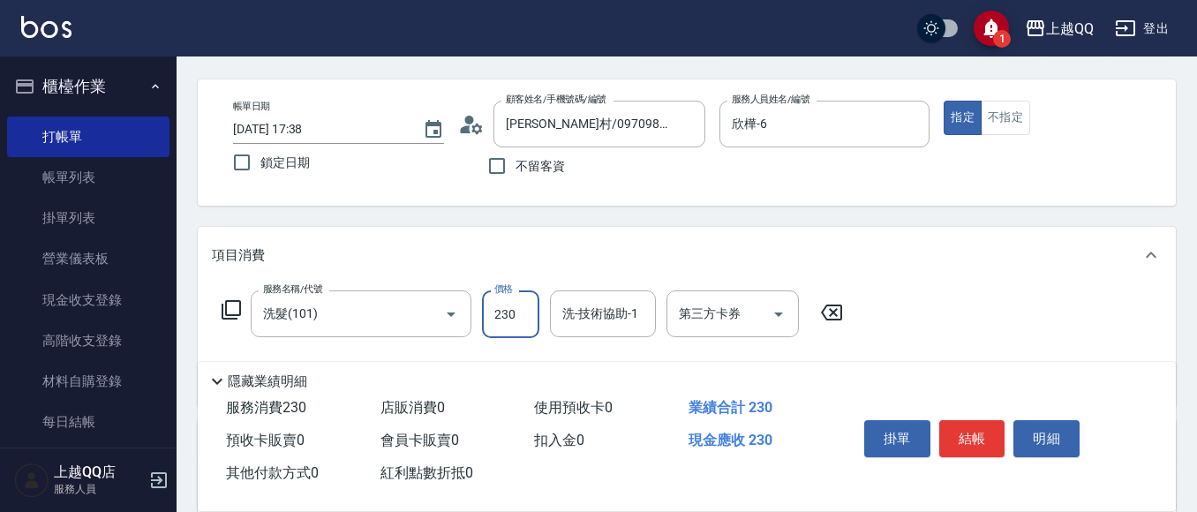
type input "230"
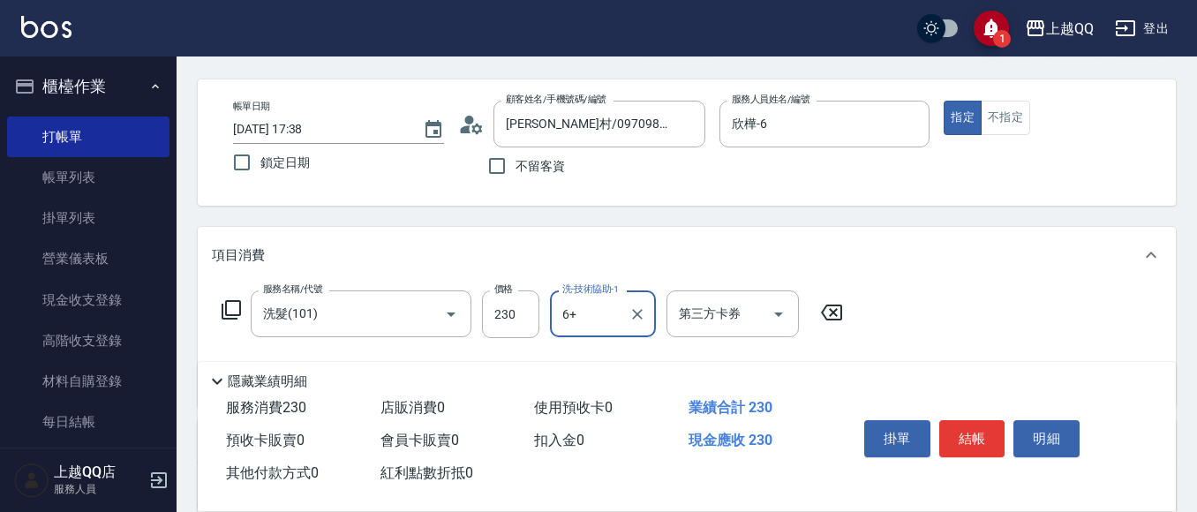
type input "6+"
click at [591, 255] on div "項目消費" at bounding box center [676, 255] width 929 height 19
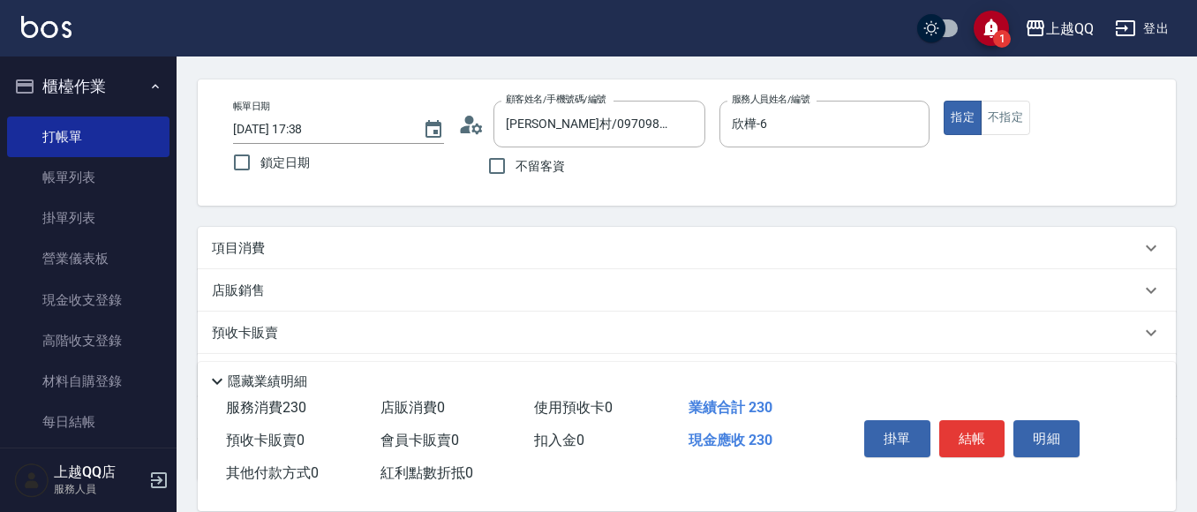
click at [603, 331] on div "預收卡販賣" at bounding box center [676, 333] width 929 height 19
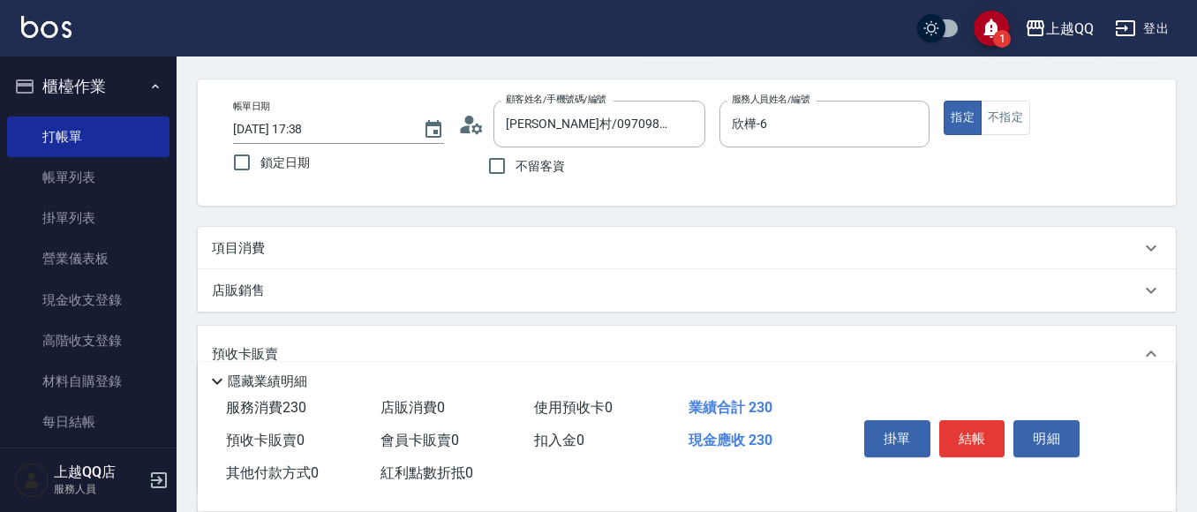
scroll to position [0, 0]
click at [468, 253] on div "項目消費" at bounding box center [676, 248] width 929 height 19
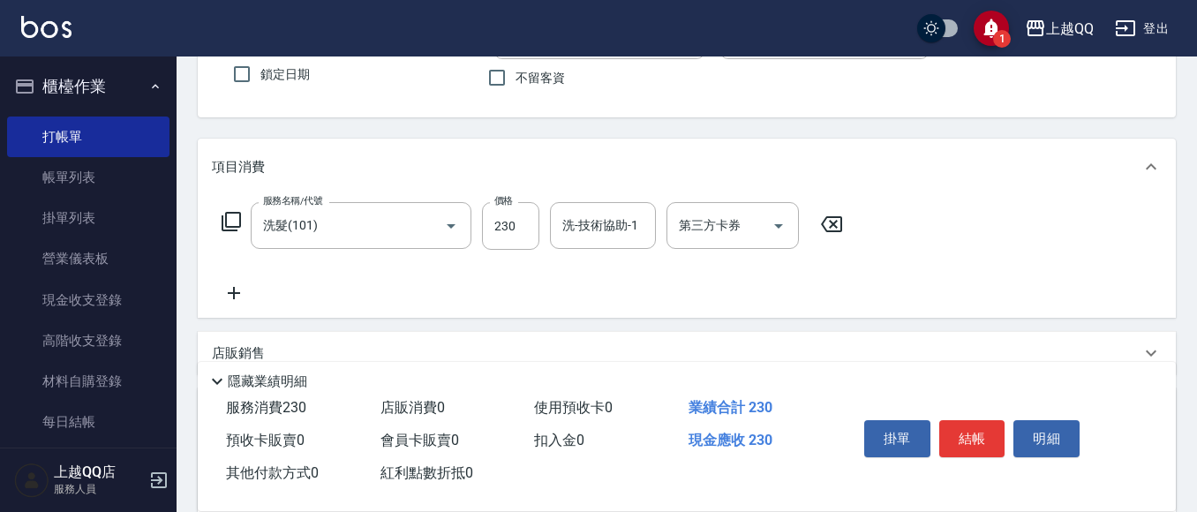
scroll to position [239, 0]
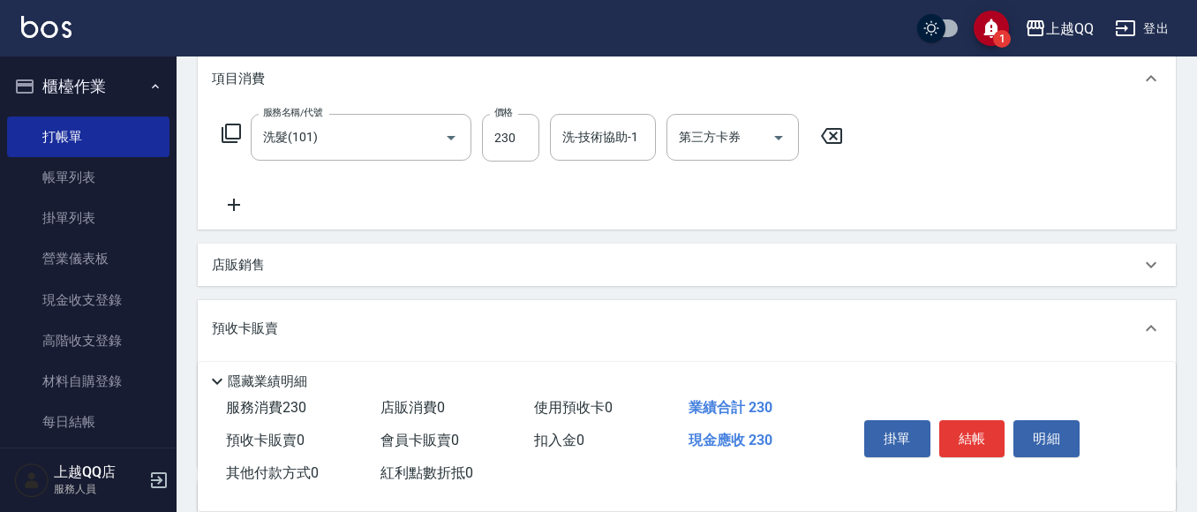
click at [251, 270] on p "店販銷售" at bounding box center [238, 265] width 53 height 19
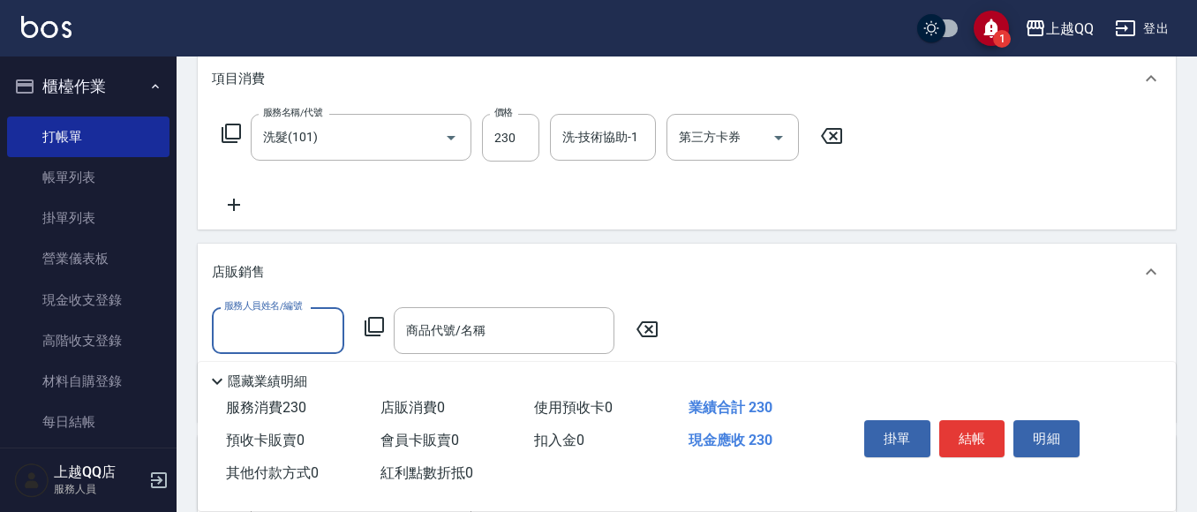
scroll to position [0, 0]
click at [251, 270] on p "店販銷售" at bounding box center [238, 272] width 53 height 19
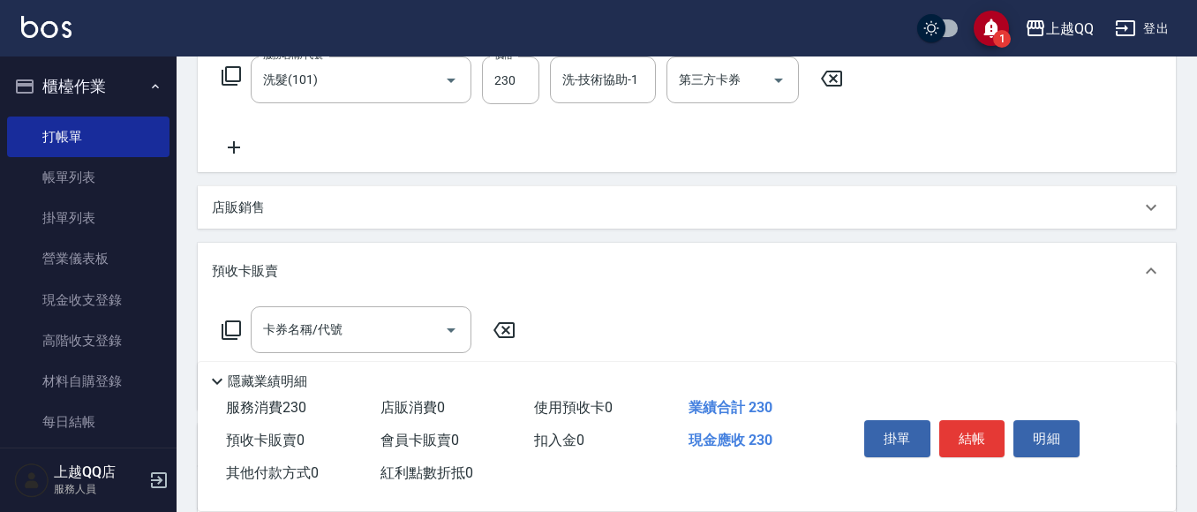
scroll to position [327, 0]
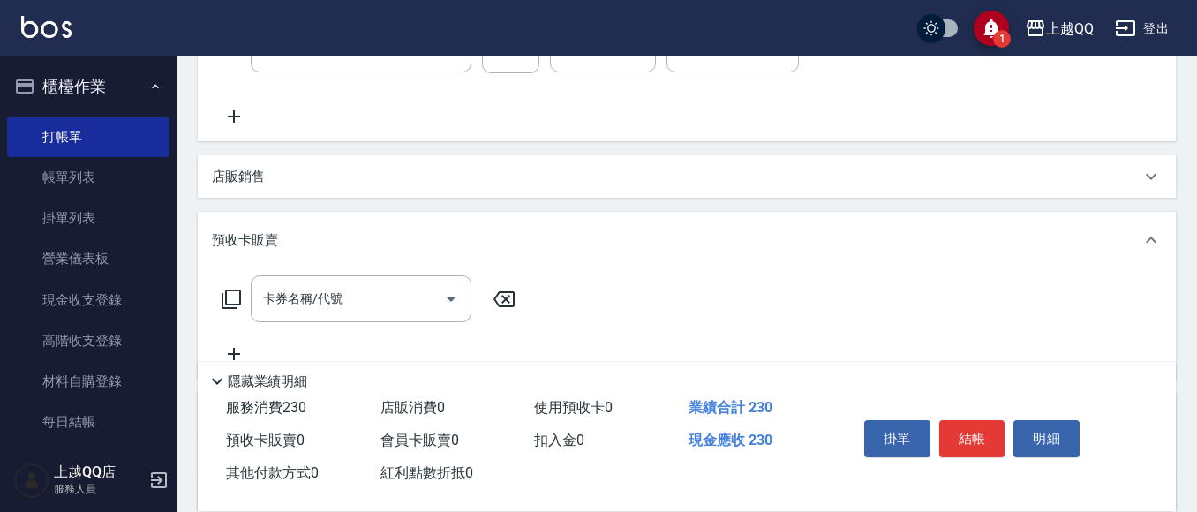
click at [270, 245] on p "預收卡販賣" at bounding box center [245, 240] width 66 height 19
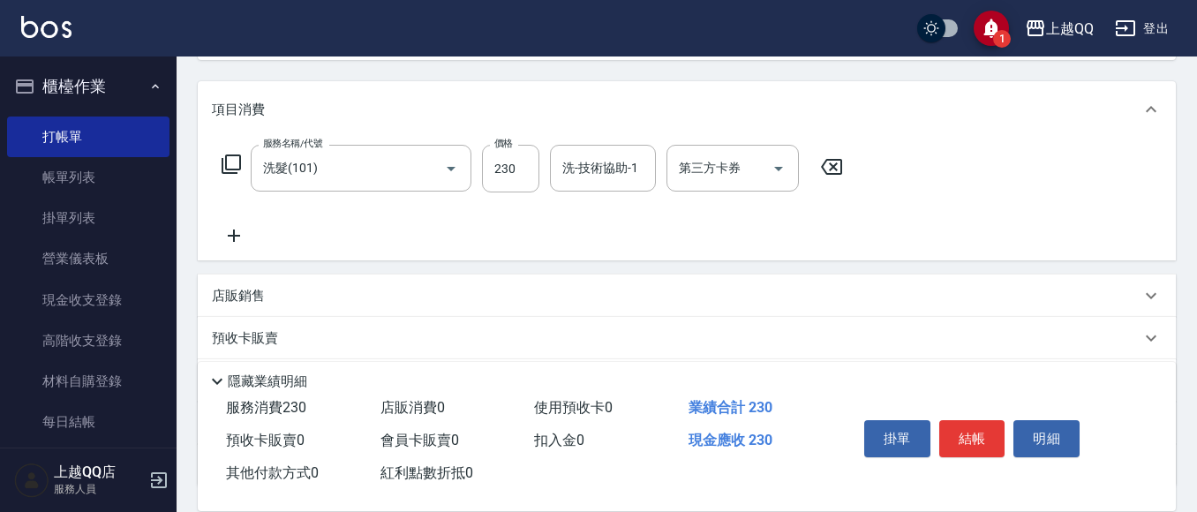
scroll to position [239, 0]
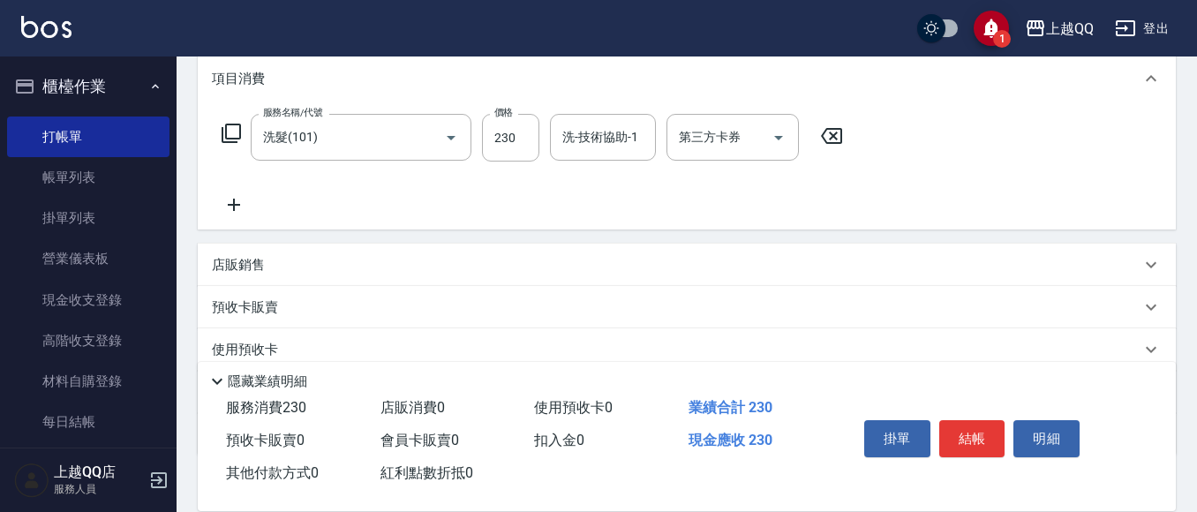
drag, startPoint x: 559, startPoint y: 146, endPoint x: 621, endPoint y: 35, distance: 126.9
click at [561, 146] on input "洗-技術協助-1" at bounding box center [603, 137] width 90 height 31
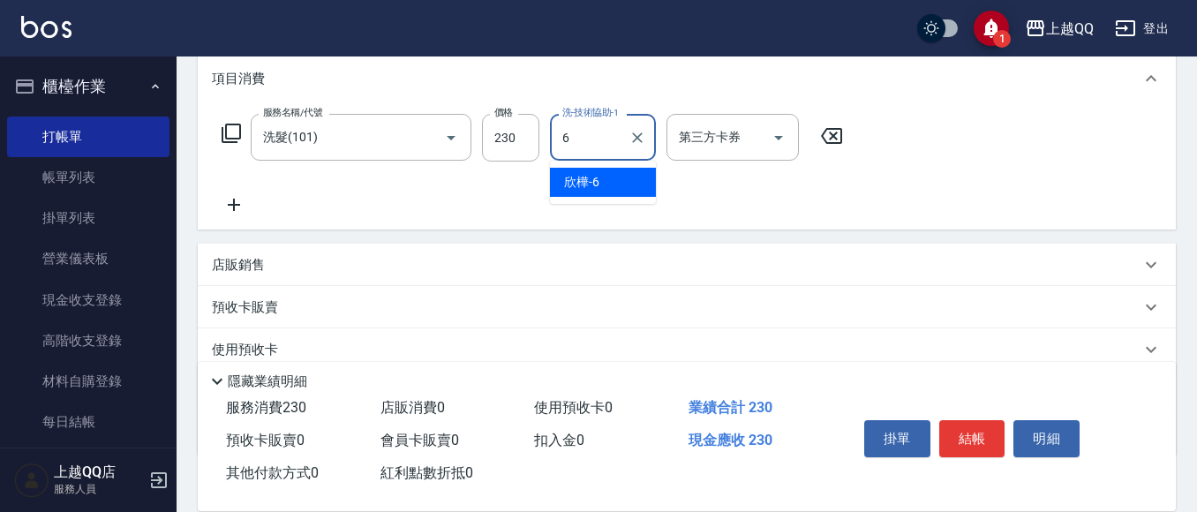
type input "欣樺-6"
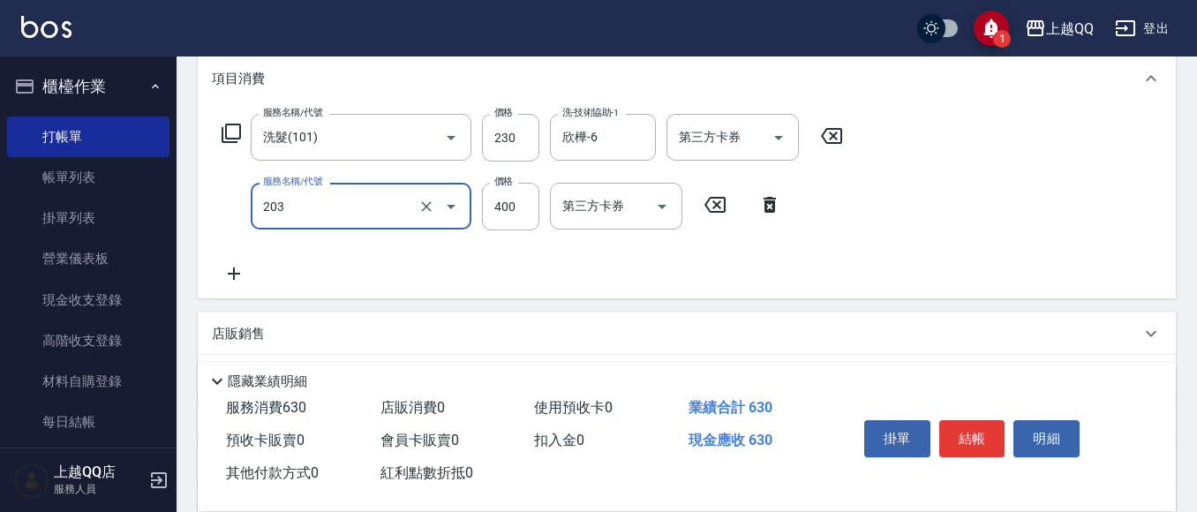
type input "指定單剪(203)"
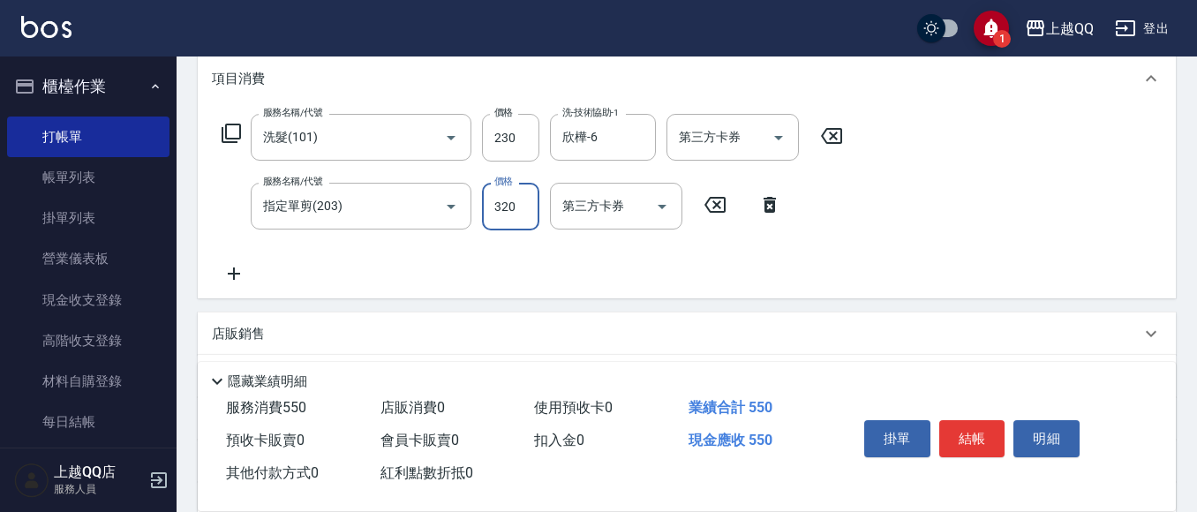
type input "320"
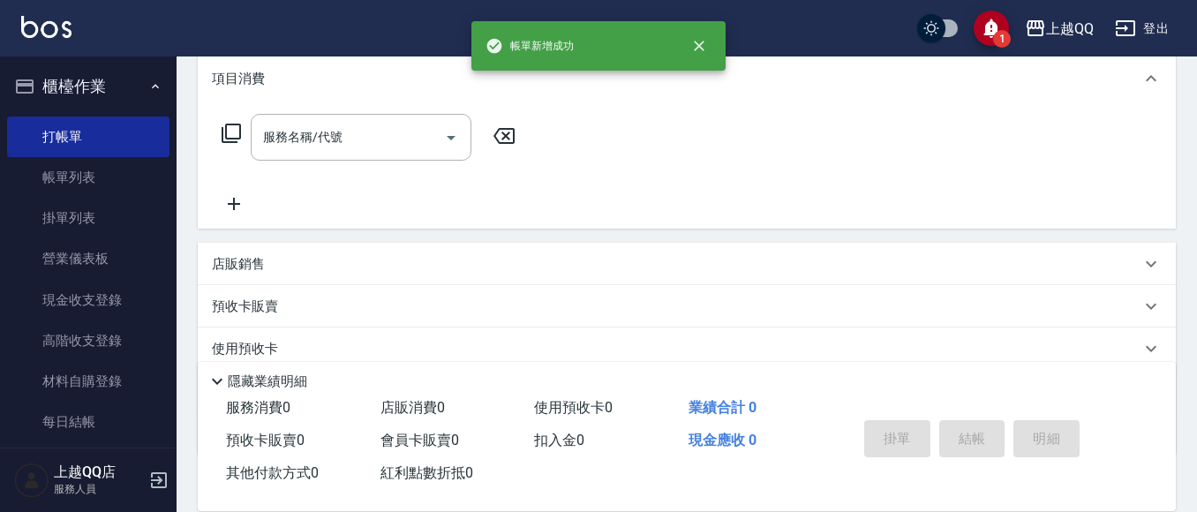
scroll to position [0, 0]
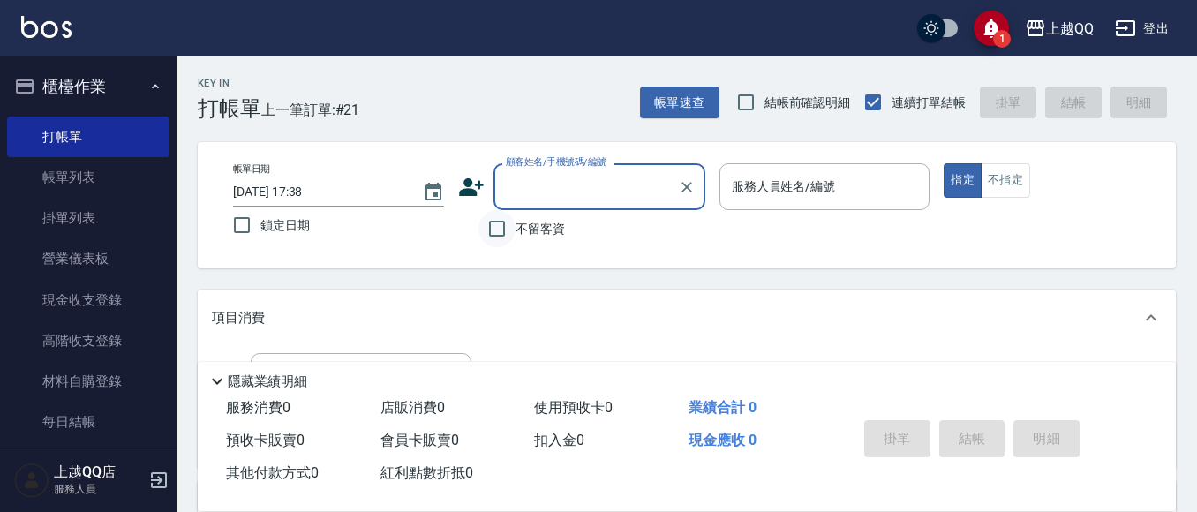
drag, startPoint x: 515, startPoint y: 226, endPoint x: 493, endPoint y: 219, distance: 22.3
click at [515, 226] on input "不留客資" at bounding box center [496, 228] width 37 height 37
checkbox input "true"
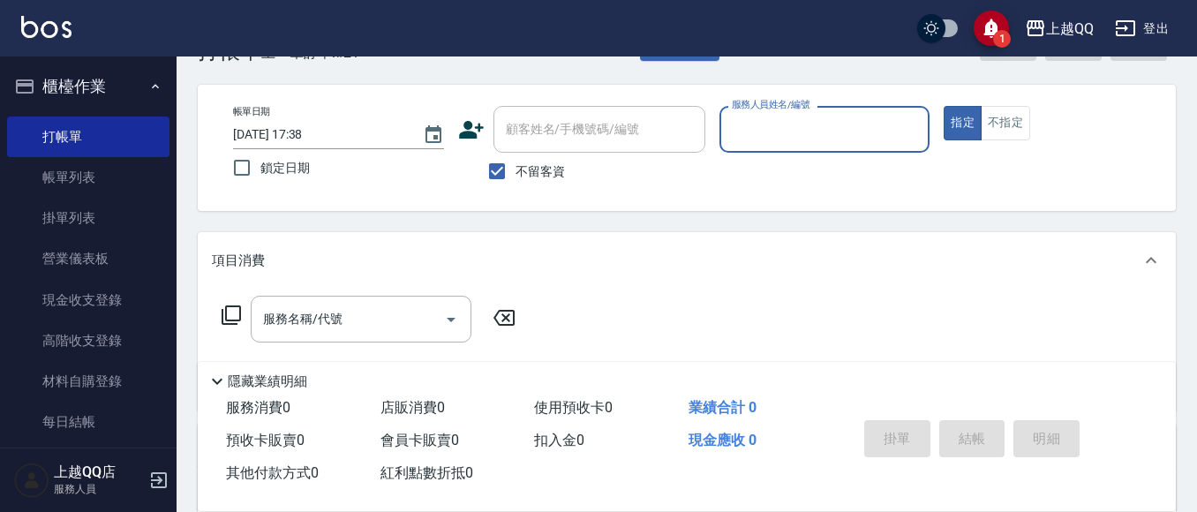
scroll to position [88, 0]
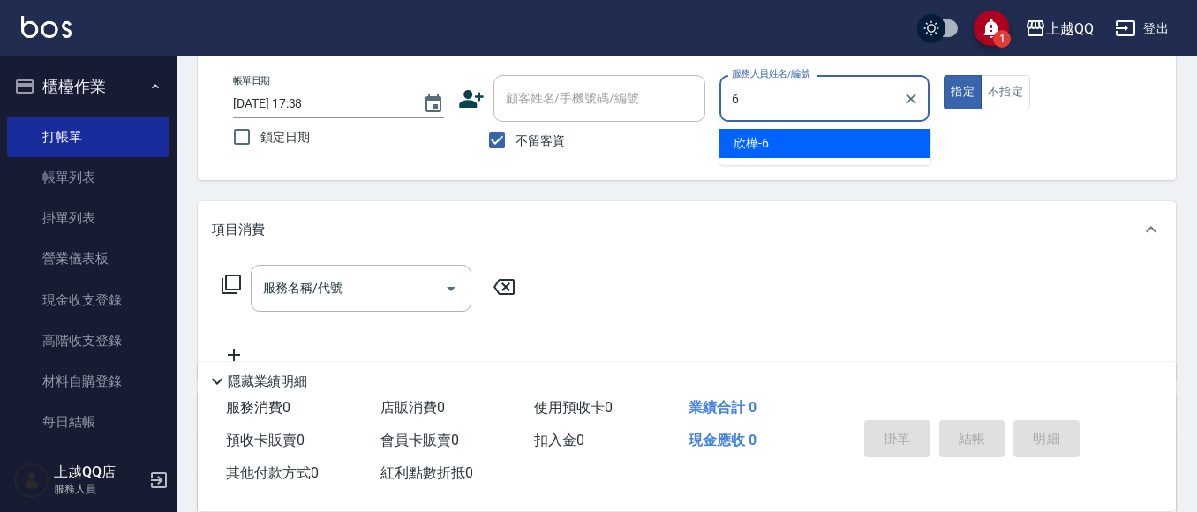
type input "欣樺-6"
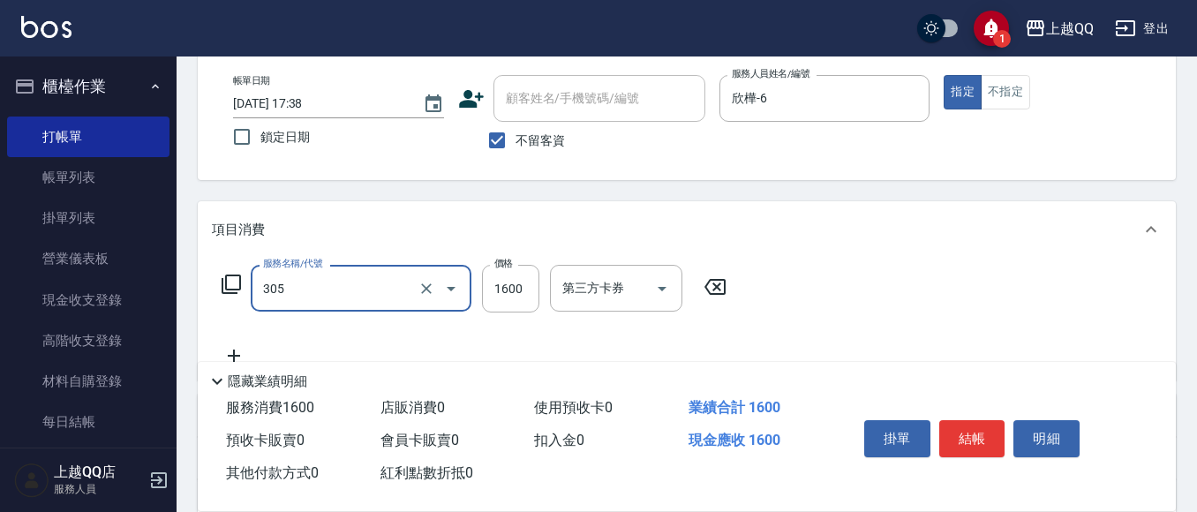
type input "設計燙髮1600(305)"
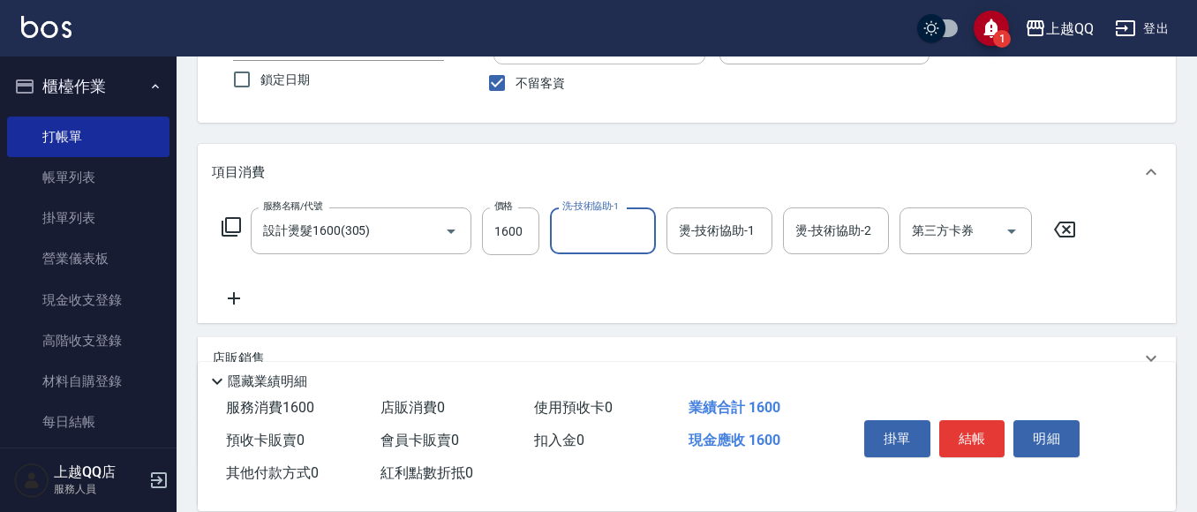
scroll to position [177, 0]
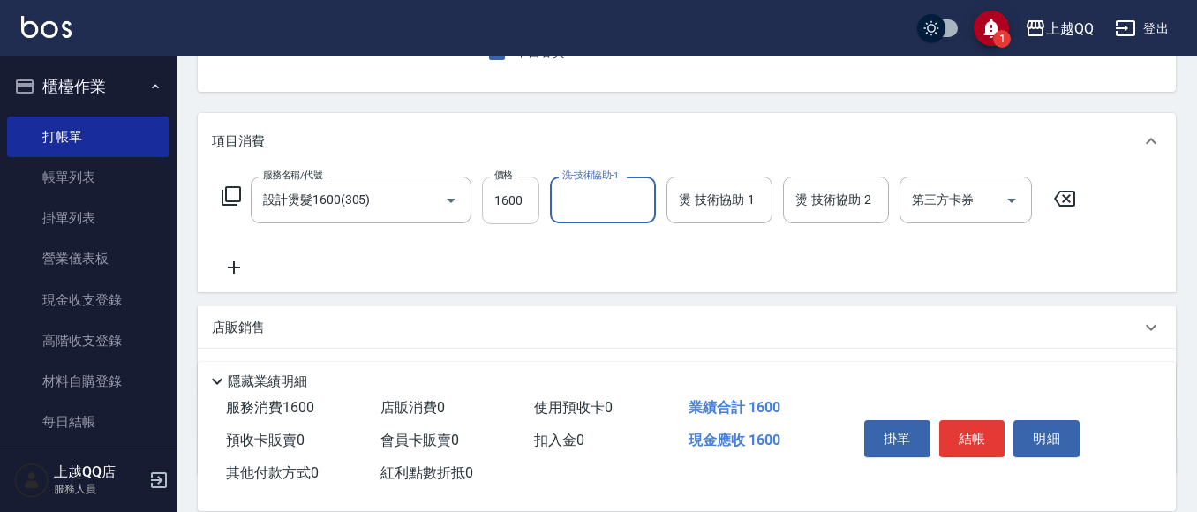
click at [508, 191] on input "1600" at bounding box center [510, 201] width 57 height 48
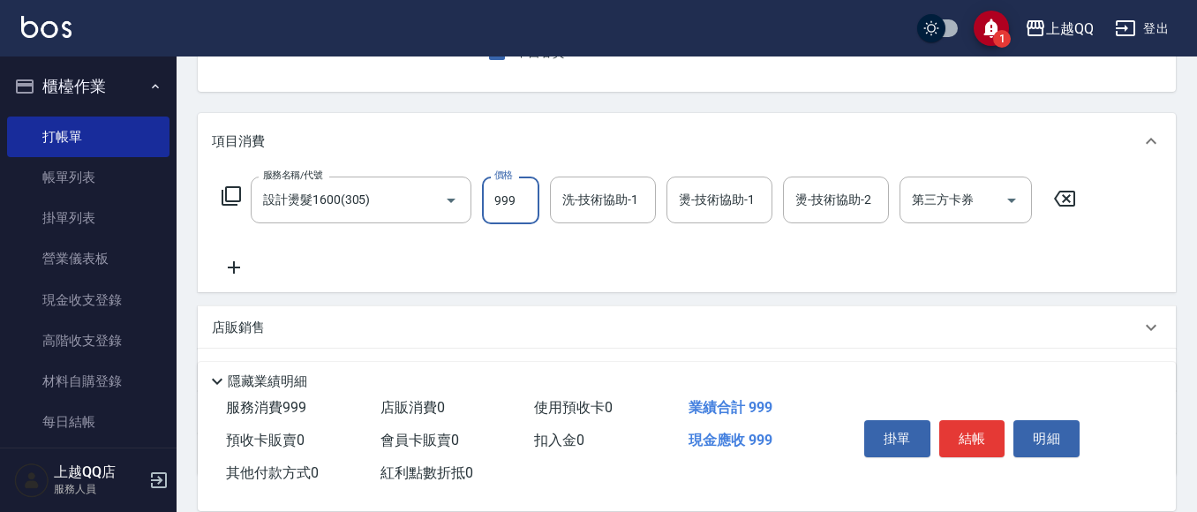
type input "999"
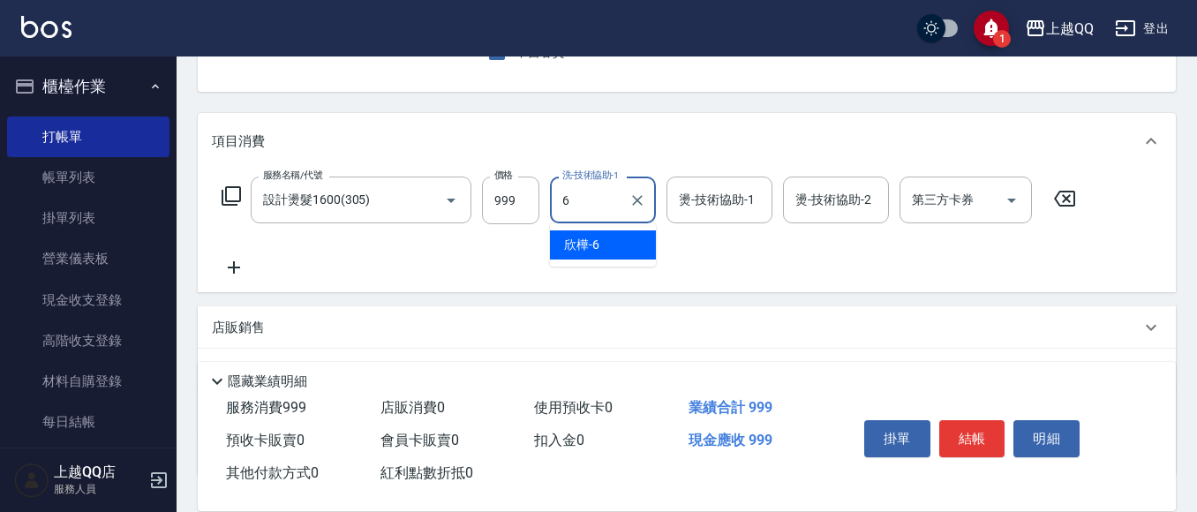
type input "欣樺-6"
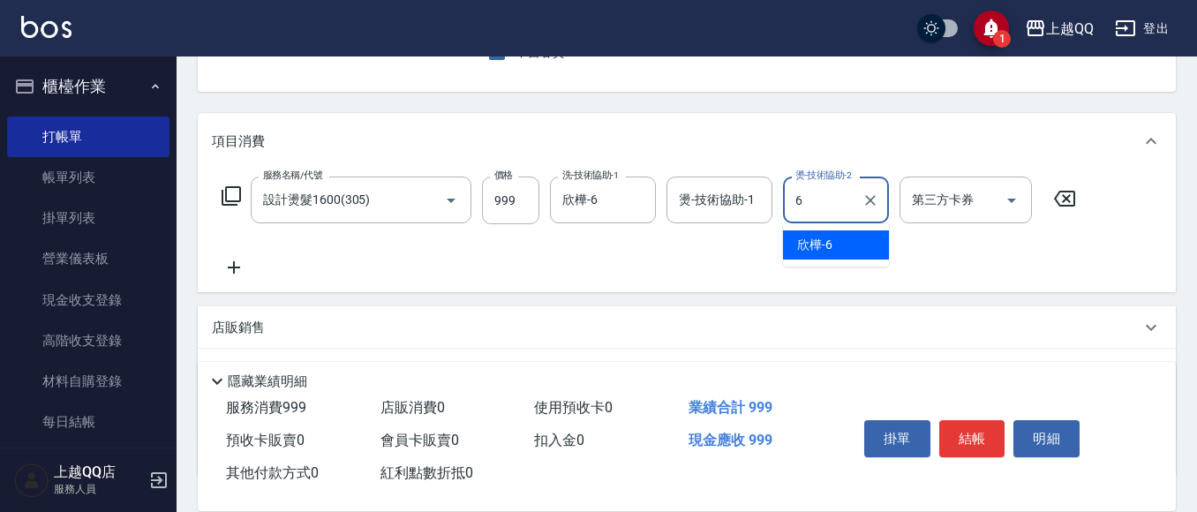
type input "欣樺-6"
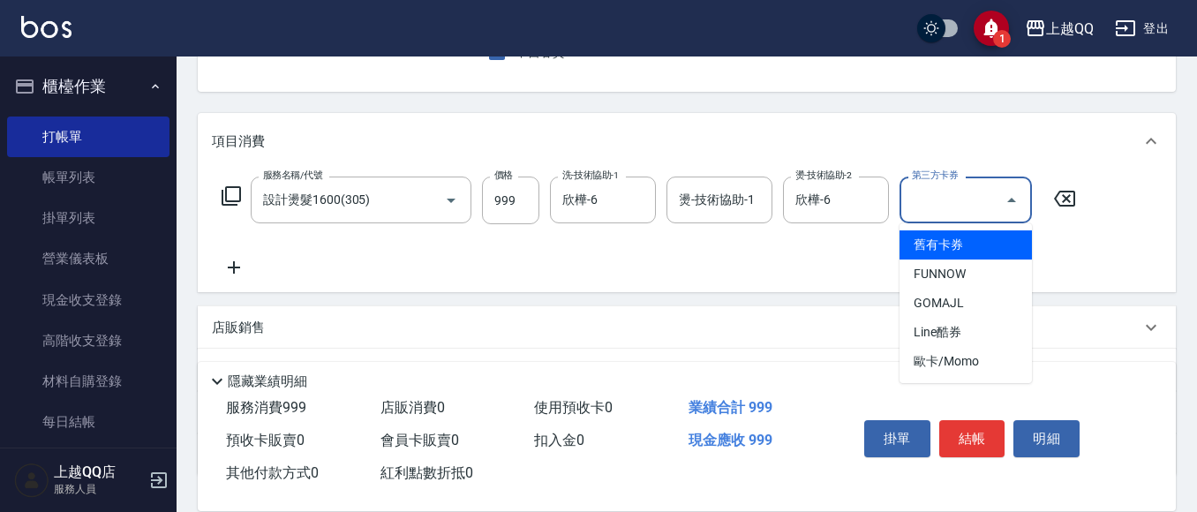
click at [1016, 192] on icon "Close" at bounding box center [1011, 200] width 21 height 21
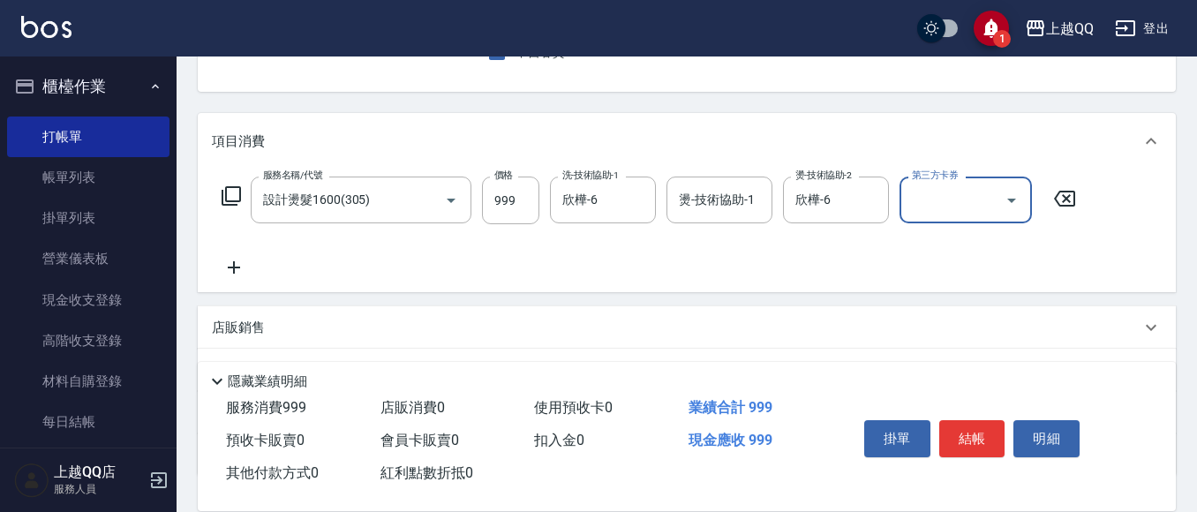
click at [225, 267] on icon at bounding box center [234, 267] width 44 height 21
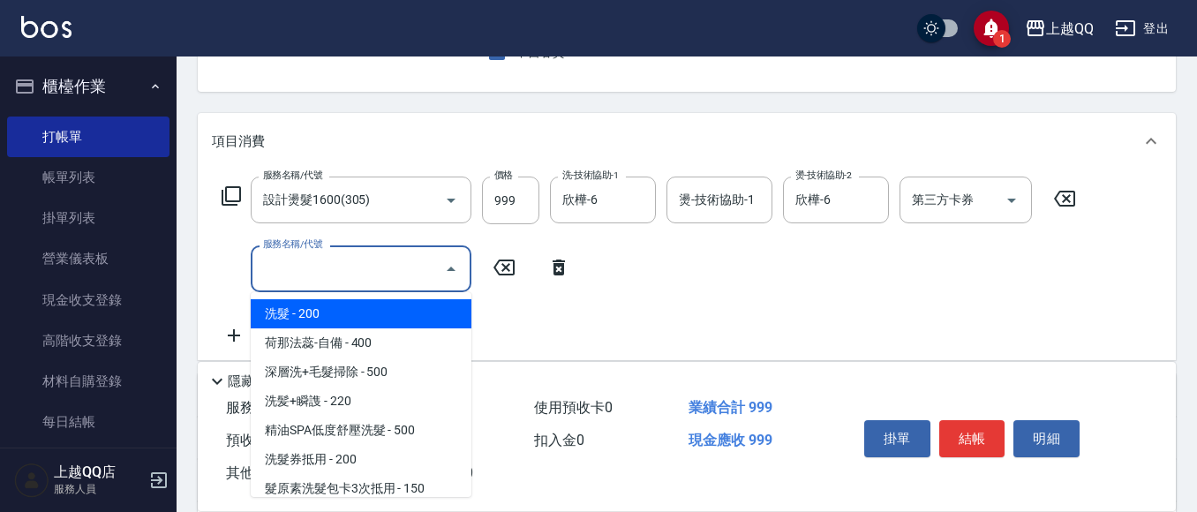
click at [281, 267] on input "服務名稱/代號" at bounding box center [348, 268] width 178 height 31
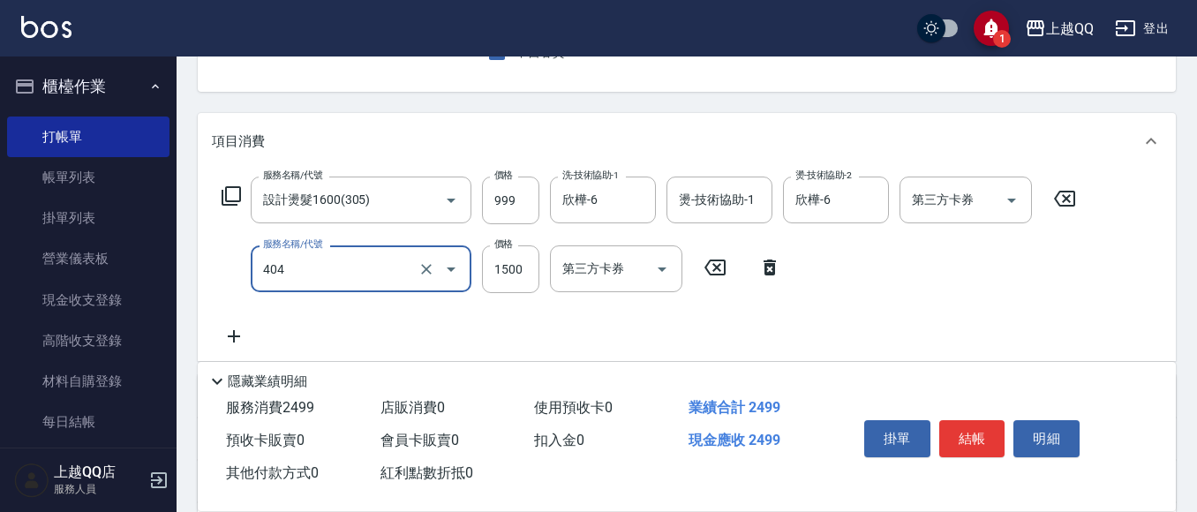
type input "設計染髮(404)"
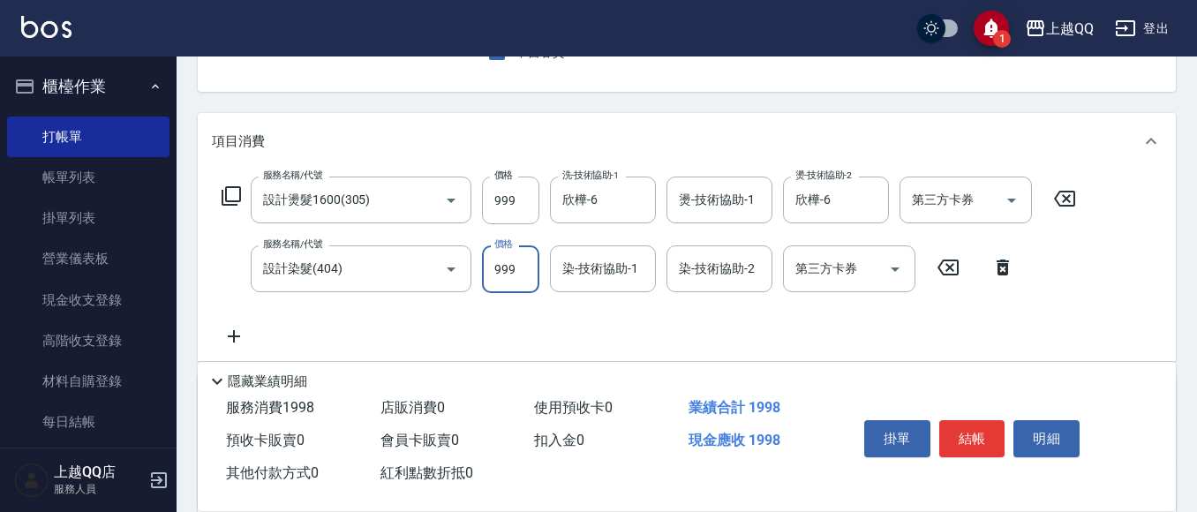
type input "999"
type input "欣樺-6"
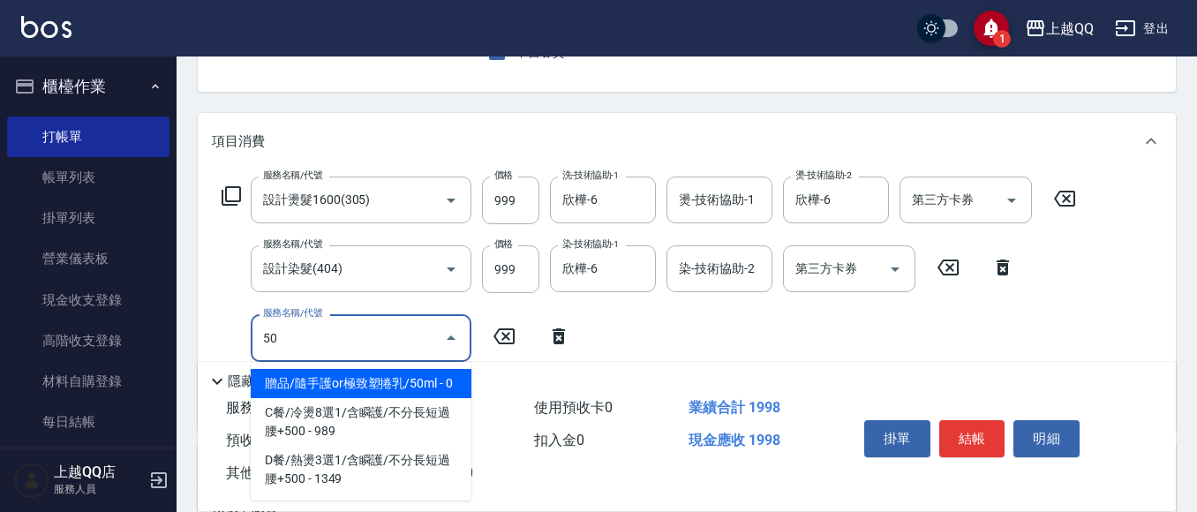
type input "5"
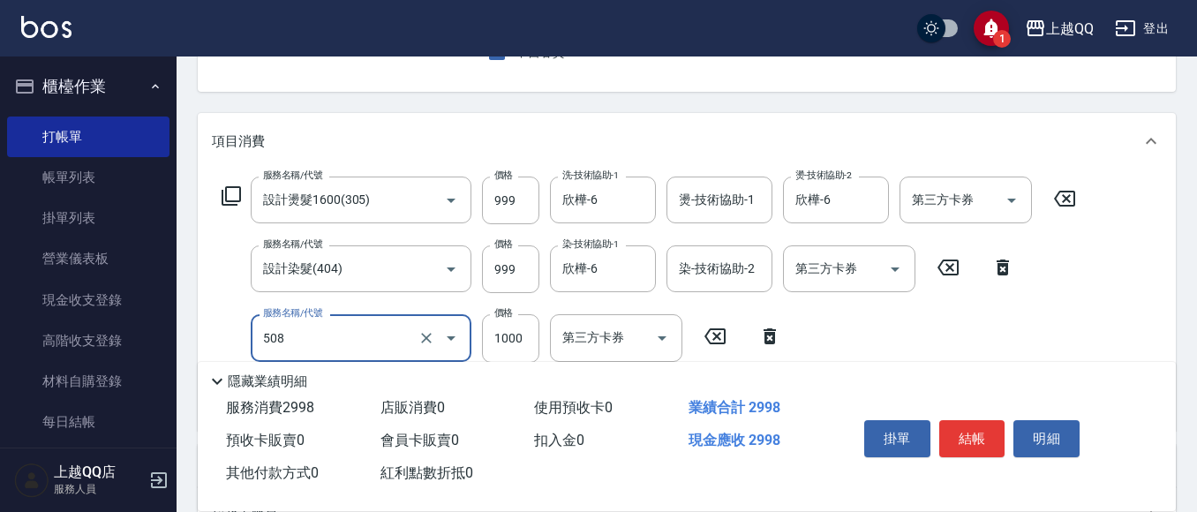
type input "PH.5髪療重建護髮(508)"
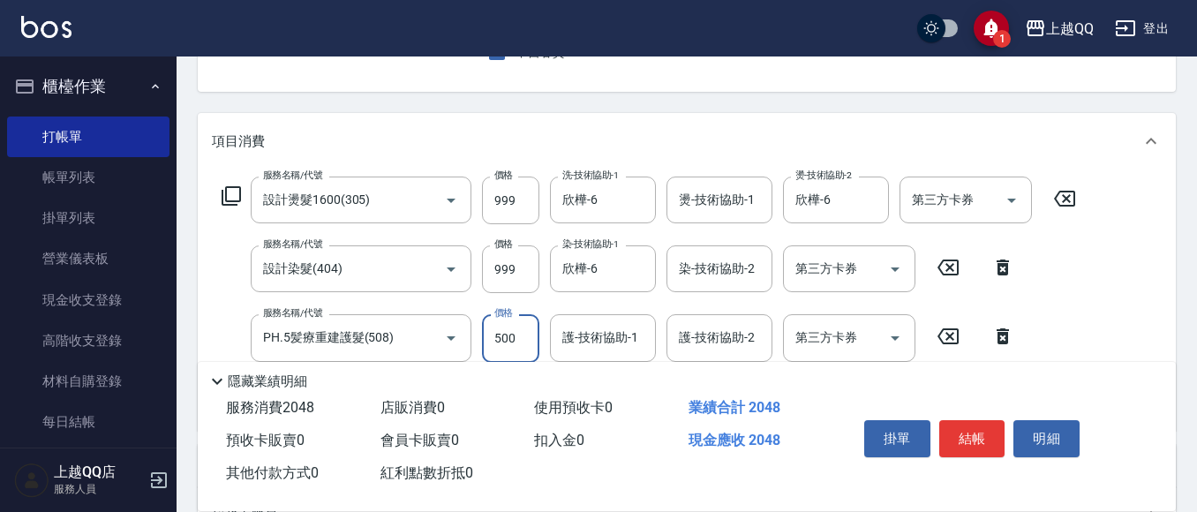
type input "500"
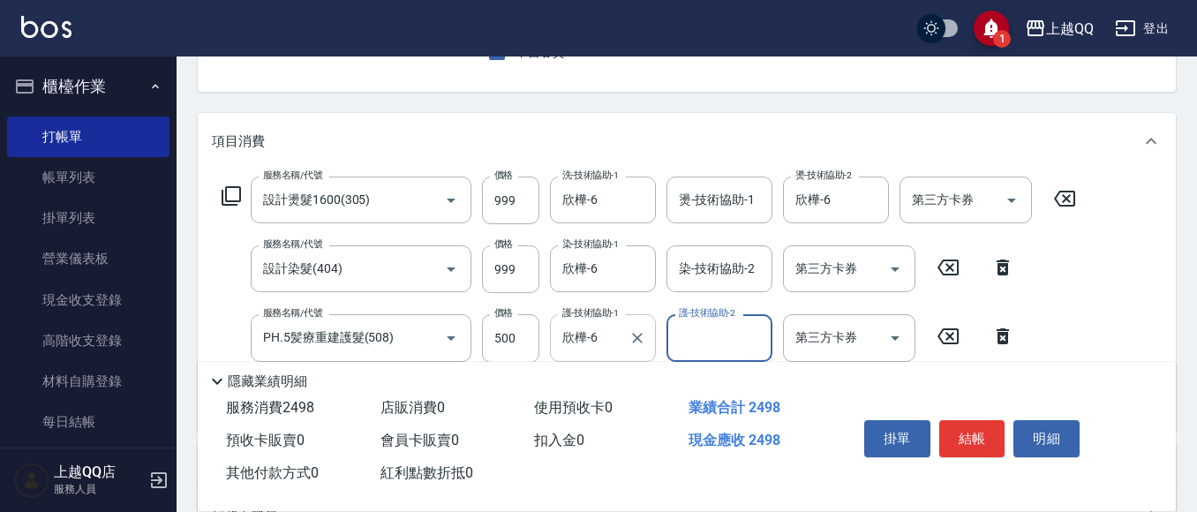
click at [644, 326] on div at bounding box center [636, 337] width 23 height 47
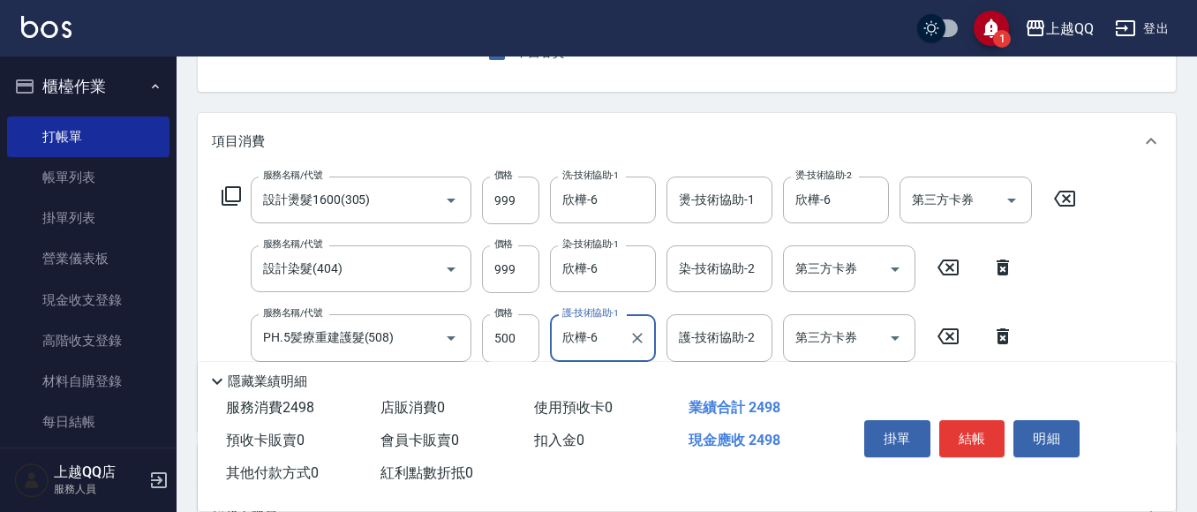
click at [646, 323] on div at bounding box center [636, 337] width 23 height 47
drag, startPoint x: 637, startPoint y: 331, endPoint x: 618, endPoint y: 50, distance: 281.4
click at [644, 325] on div at bounding box center [636, 337] width 23 height 47
type input "欣"
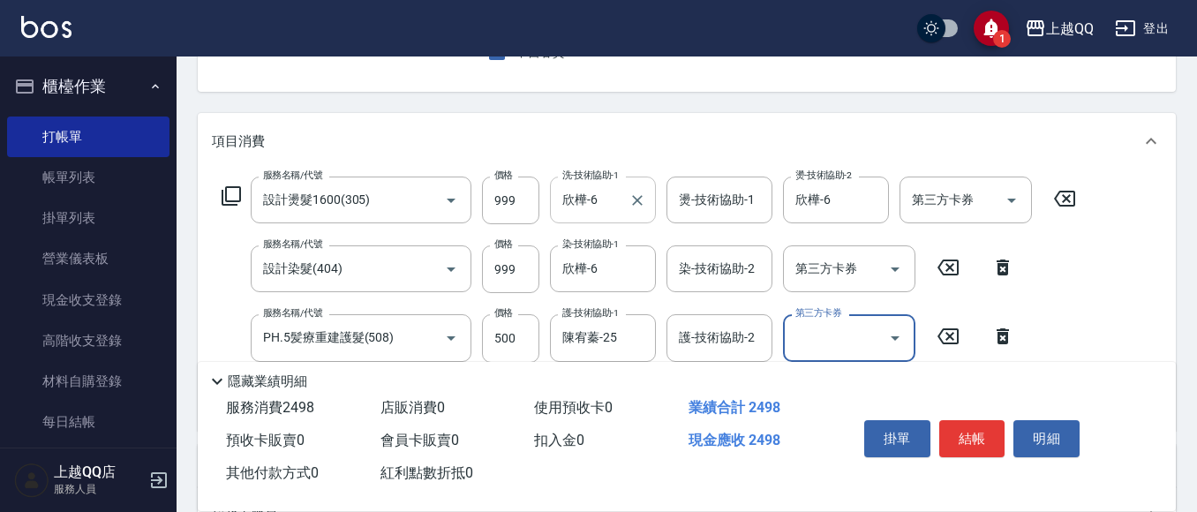
click at [651, 182] on div "欣樺-6 洗-技術協助-1" at bounding box center [603, 200] width 106 height 47
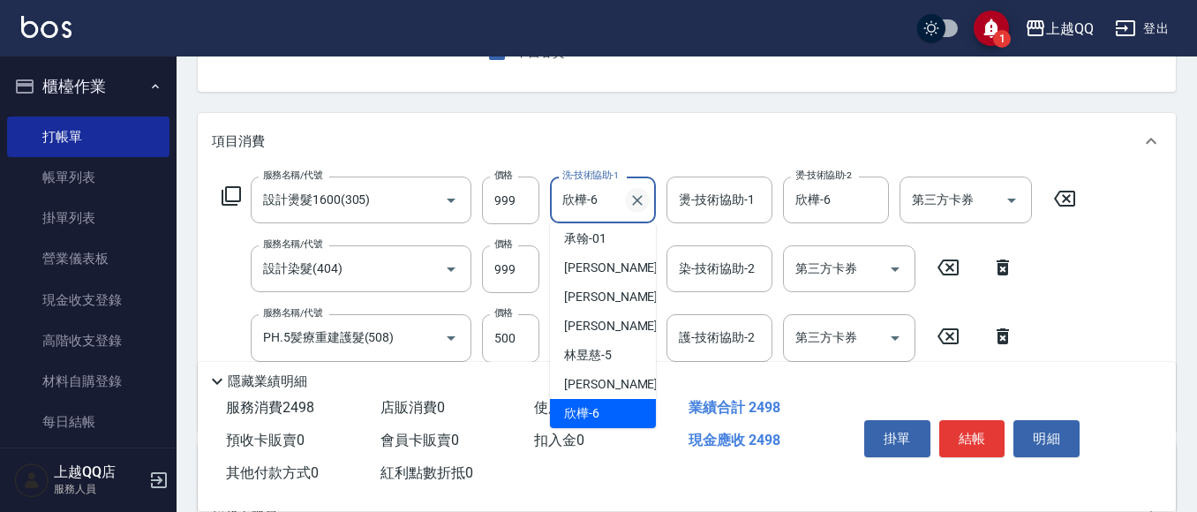
click at [644, 199] on icon "Clear" at bounding box center [638, 201] width 18 height 18
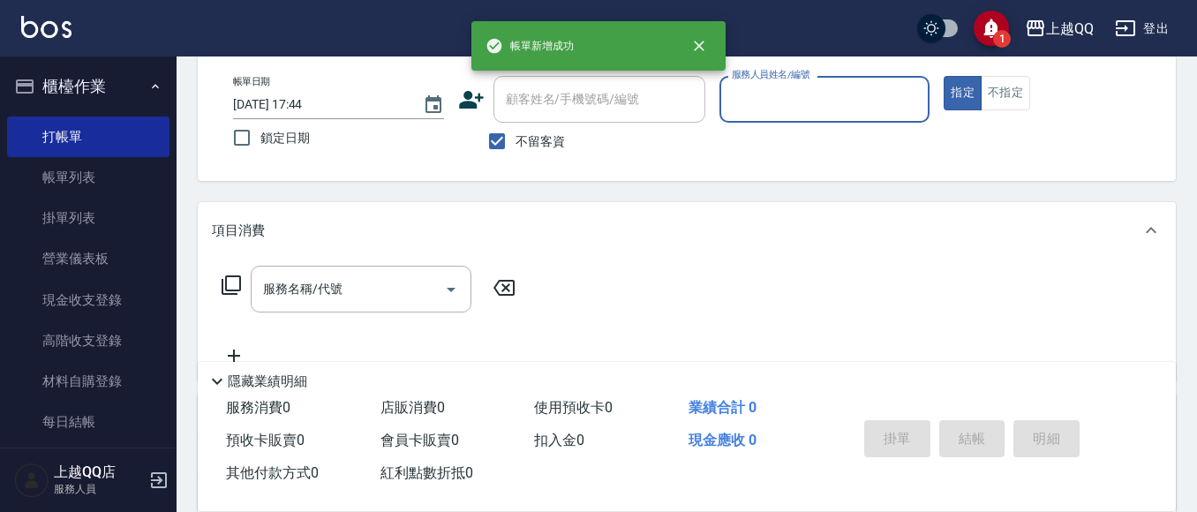
scroll to position [83, 0]
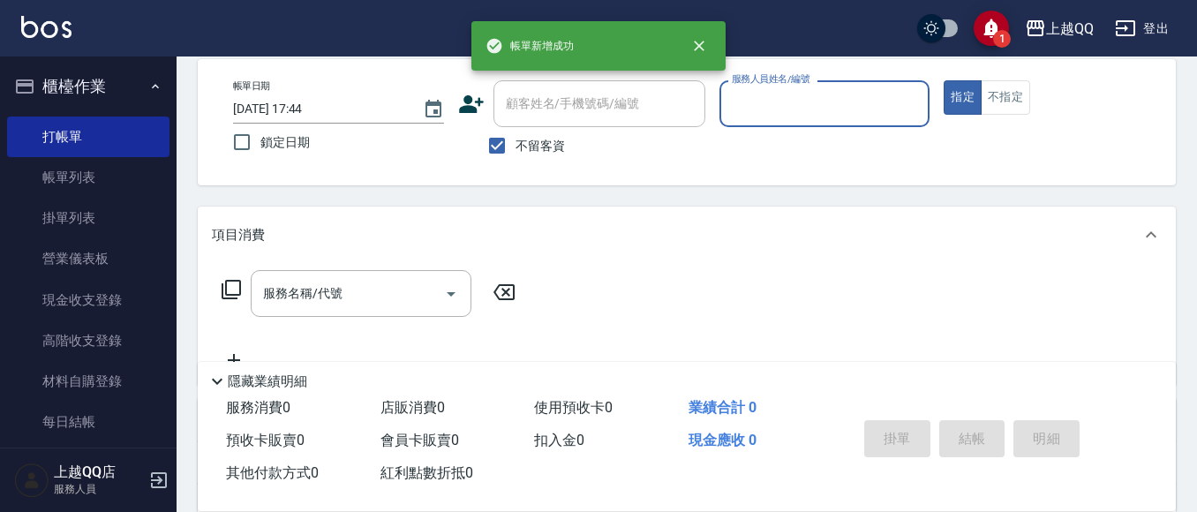
click at [517, 124] on div "顧客姓名/手機號碼/編號" at bounding box center [599, 103] width 212 height 47
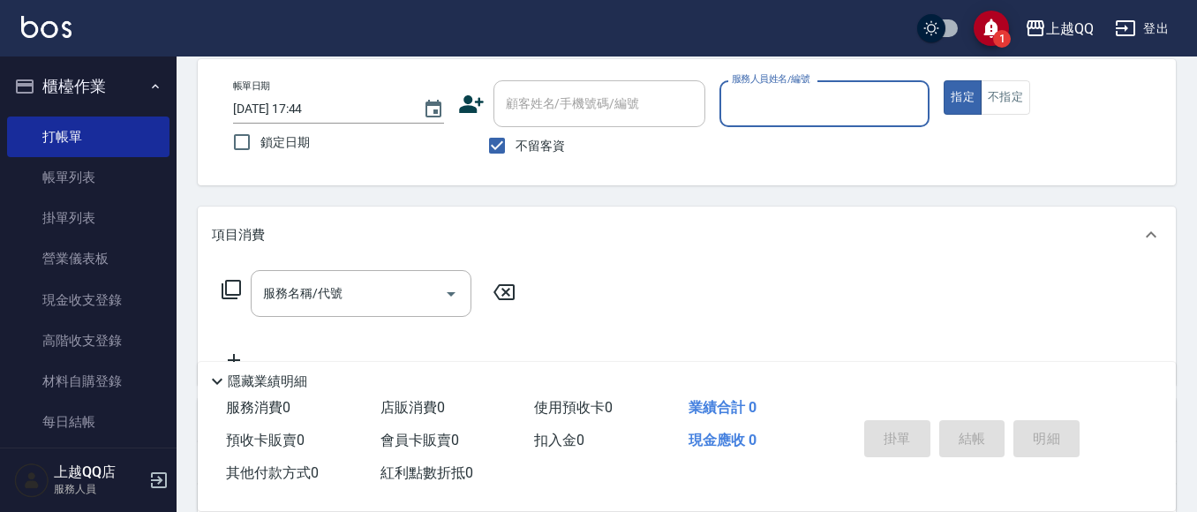
click at [516, 126] on div "顧客姓名/手機號碼/編號 顧客姓名/手機號碼/編號 不留客資" at bounding box center [581, 122] width 247 height 84
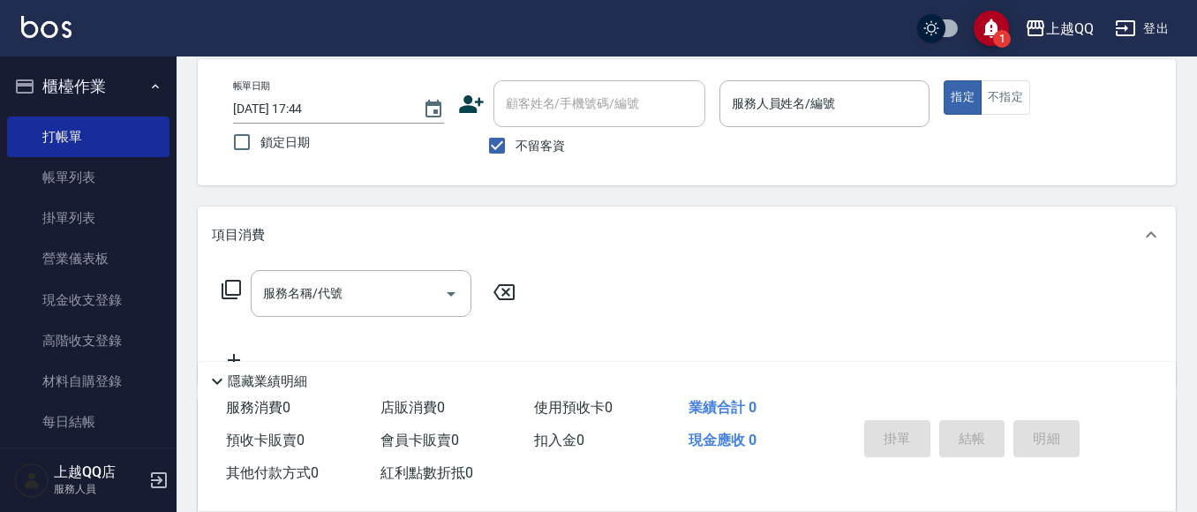
click at [551, 79] on div "帳單日期 2025/08/11 17:44 鎖定日期 顧客姓名/手機號碼/編號 顧客姓名/手機號碼/編號 不留客資 服務人員姓名/編號 服務人員姓名/編號 指…" at bounding box center [687, 122] width 978 height 126
drag, startPoint x: 494, startPoint y: 150, endPoint x: 520, endPoint y: 133, distance: 30.6
click at [500, 146] on input "不留客資" at bounding box center [496, 145] width 37 height 37
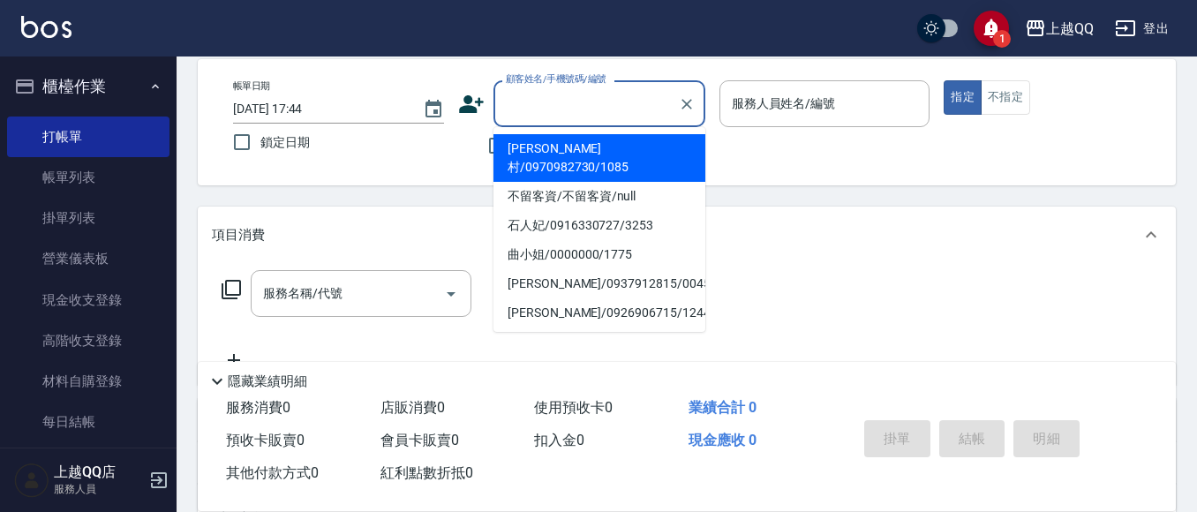
drag, startPoint x: 538, startPoint y: 97, endPoint x: 557, endPoint y: 3, distance: 96.3
click at [560, 74] on div "帳單日期 2025/08/11 17:44 鎖定日期 顧客姓名/手機號碼/編號 顧客姓名/手機號碼/編號 不留客資 服務人員姓名/編號 服務人員姓名/編號 指…" at bounding box center [687, 122] width 978 height 126
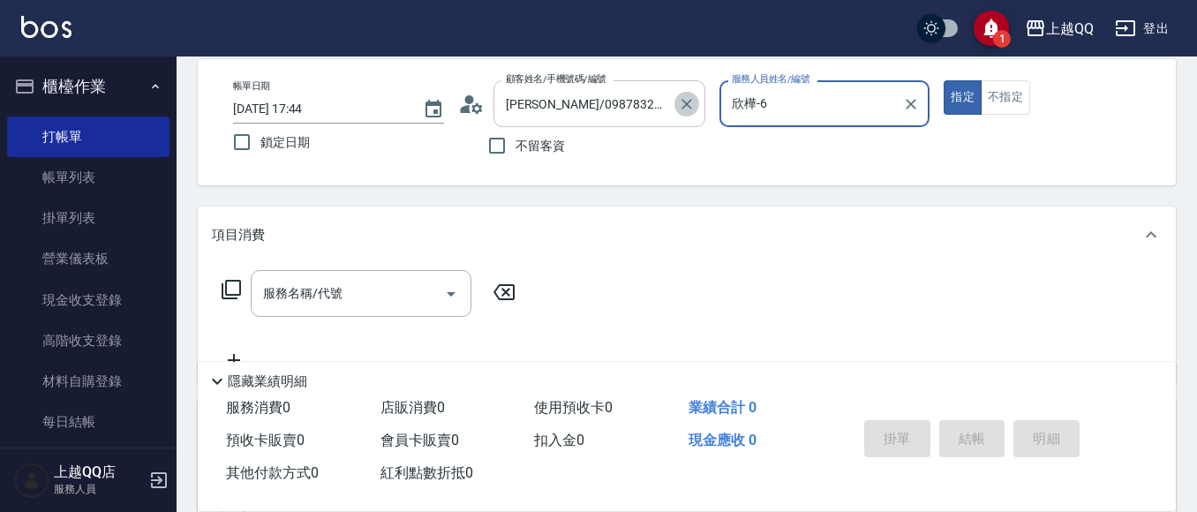
click at [681, 94] on button "Clear" at bounding box center [686, 104] width 25 height 25
click at [944, 80] on button "指定" at bounding box center [963, 97] width 38 height 34
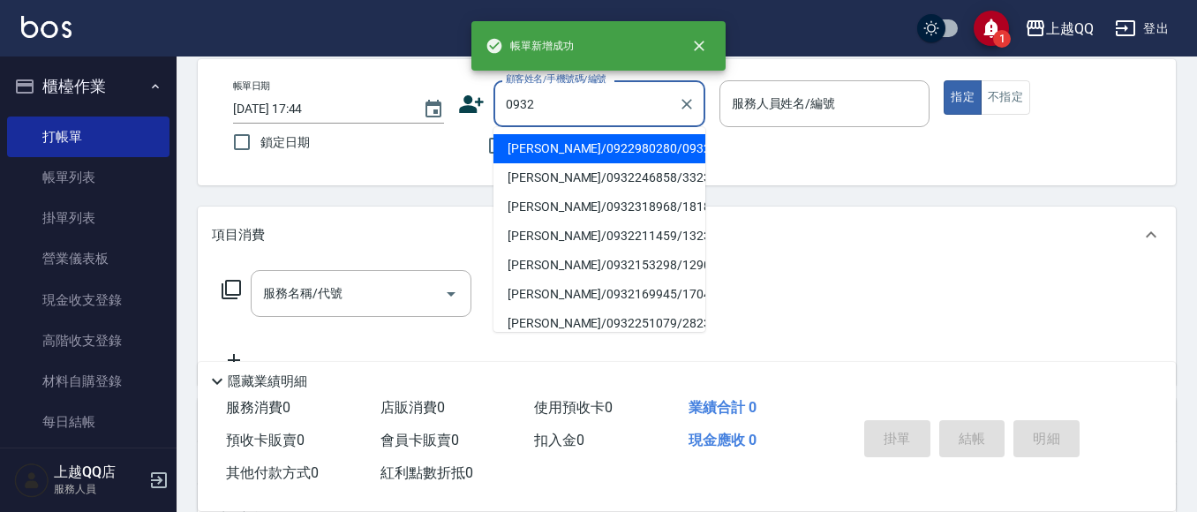
click at [944, 80] on button "指定" at bounding box center [963, 97] width 38 height 34
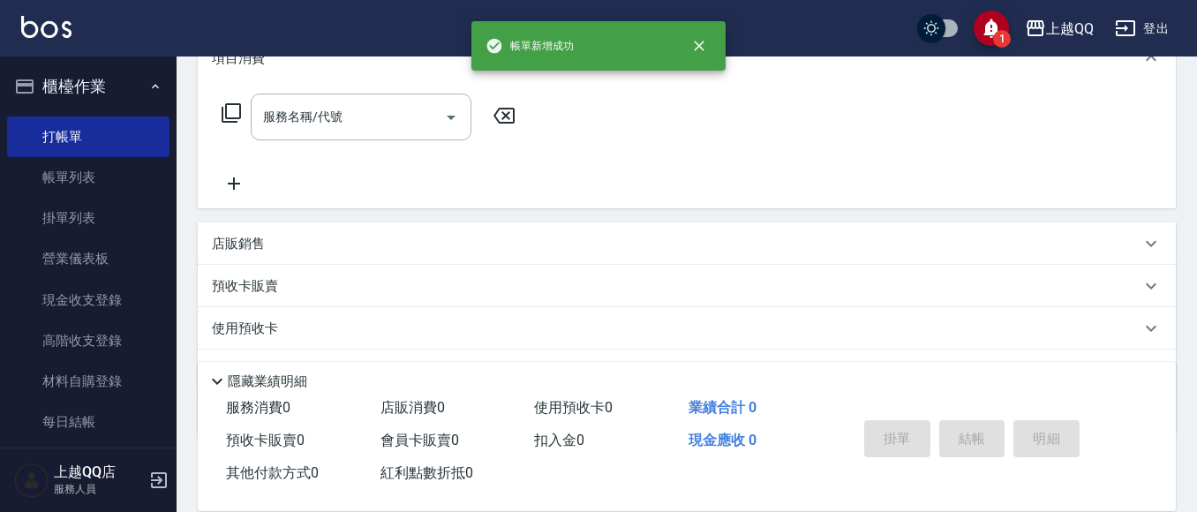
scroll to position [0, 0]
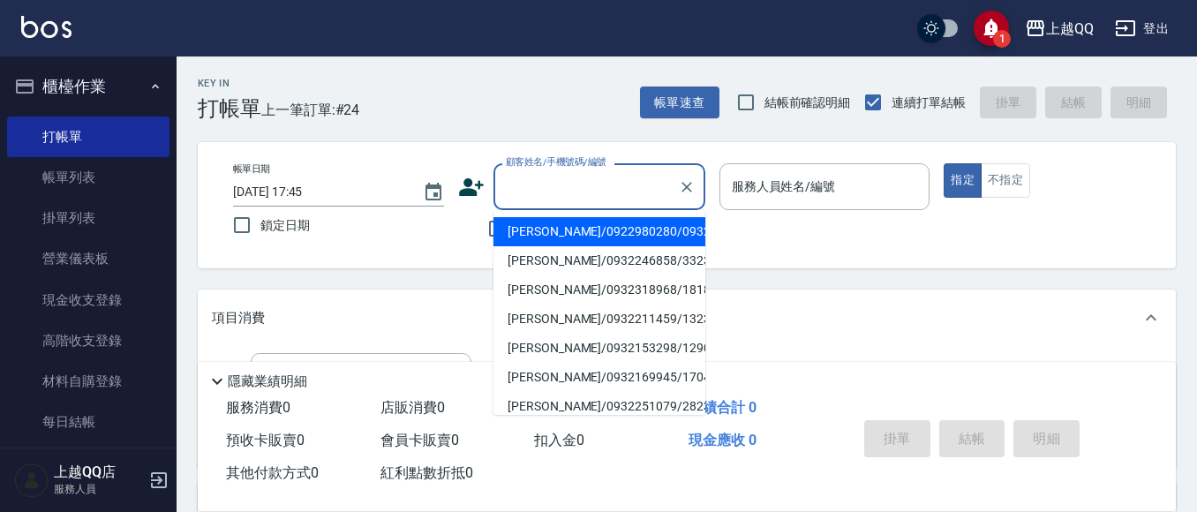
click at [502, 183] on input "顧客姓名/手機號碼/編號" at bounding box center [585, 186] width 169 height 31
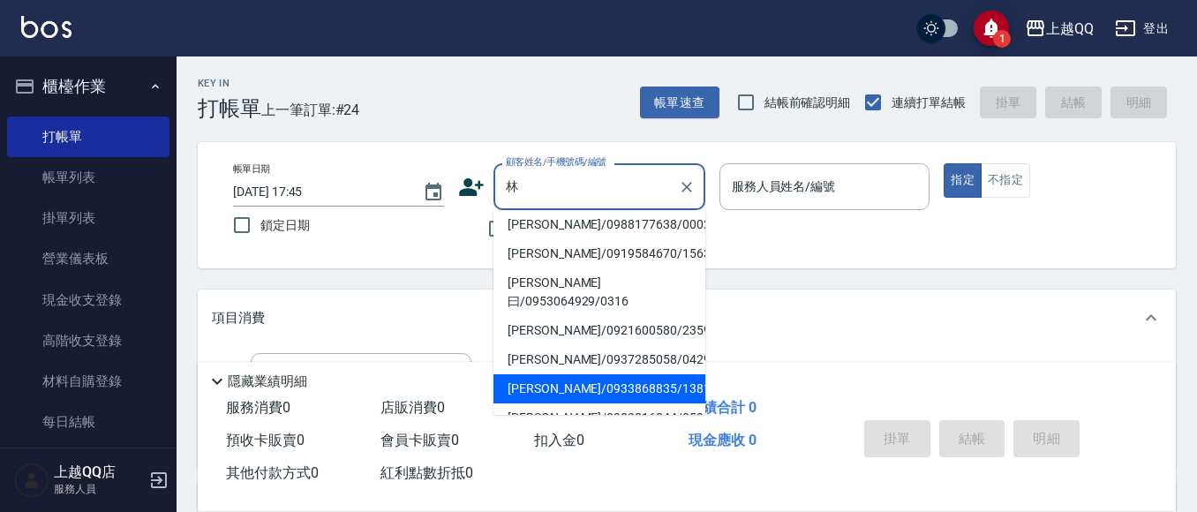
scroll to position [265, 0]
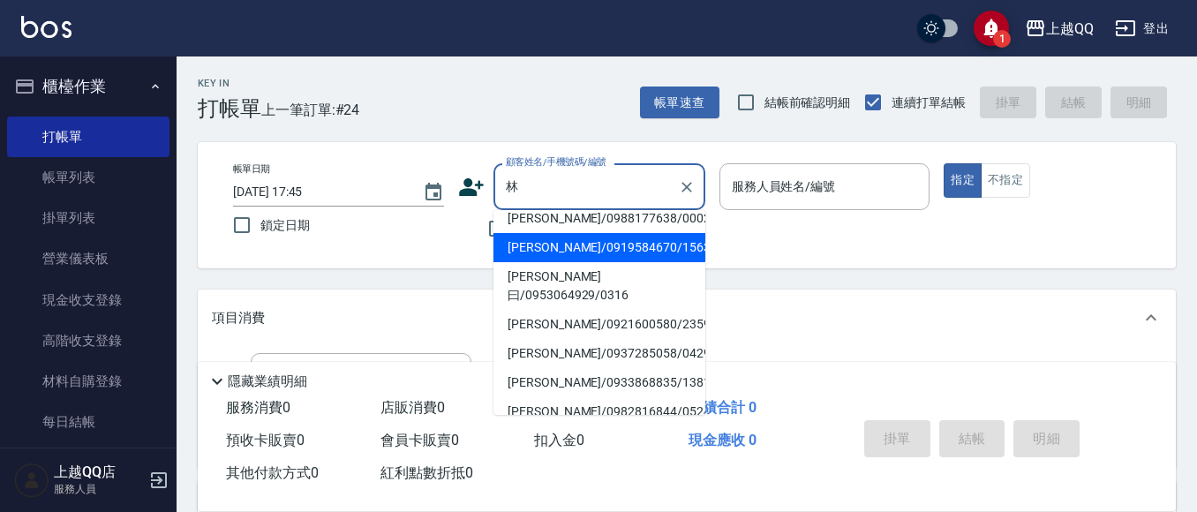
click at [552, 233] on li "林瑾/0919584670/1563" at bounding box center [599, 247] width 212 height 29
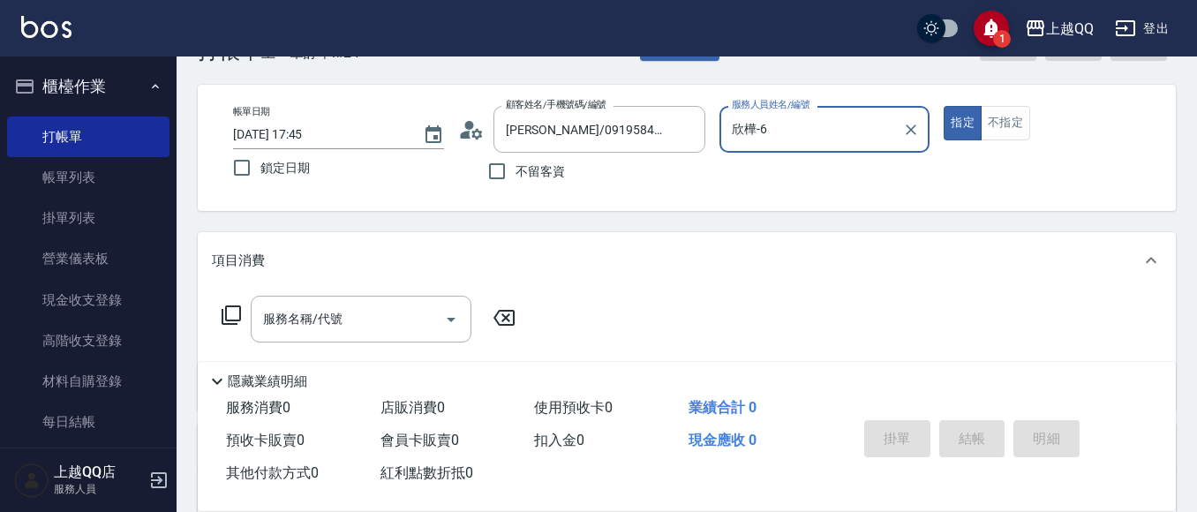
scroll to position [88, 0]
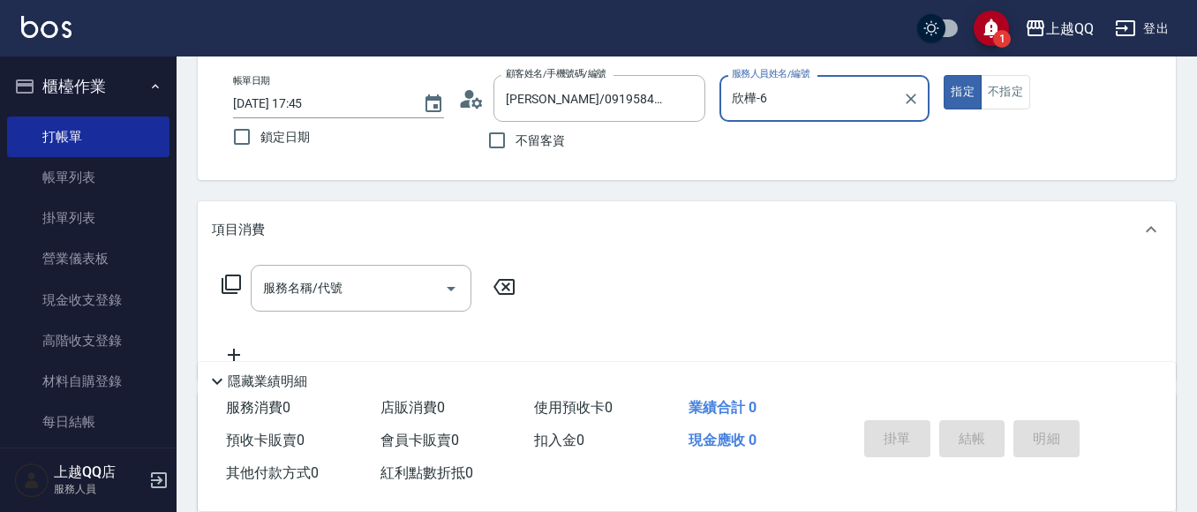
click at [373, 264] on div "服務名稱/代號 服務名稱/代號" at bounding box center [687, 319] width 978 height 122
drag, startPoint x: 339, startPoint y: 290, endPoint x: 350, endPoint y: 280, distance: 15.0
click at [350, 280] on input "服務名稱/代號" at bounding box center [348, 288] width 178 height 31
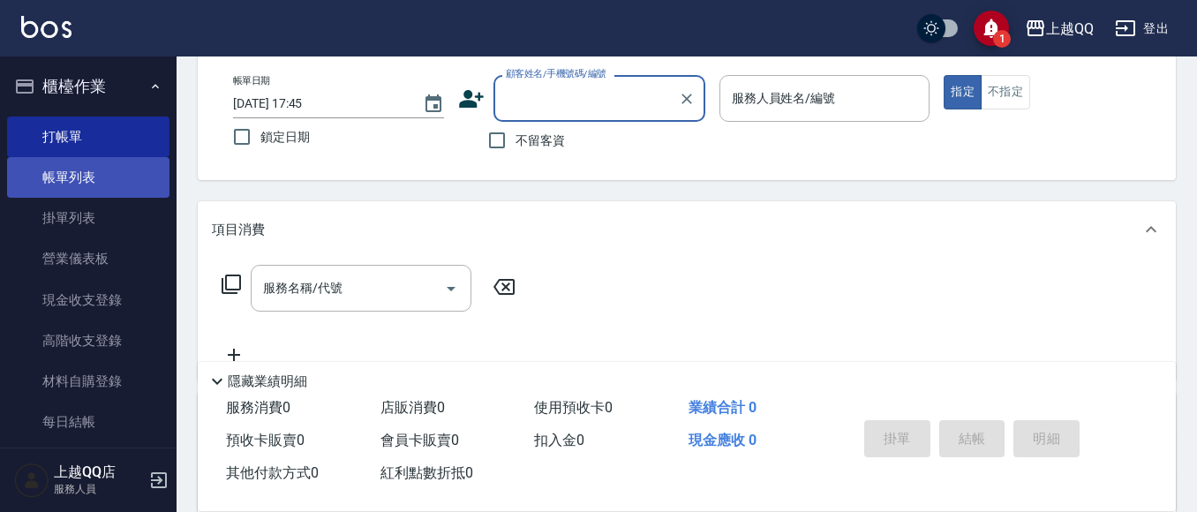
click at [63, 169] on link "帳單列表" at bounding box center [88, 177] width 162 height 41
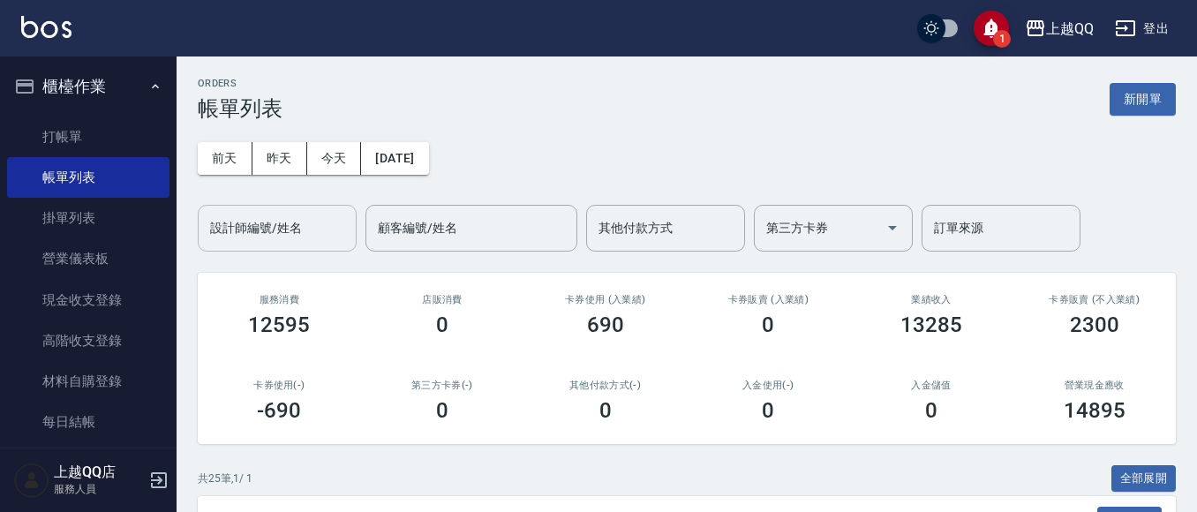
click at [305, 208] on div "設計師編號/姓名" at bounding box center [277, 228] width 159 height 47
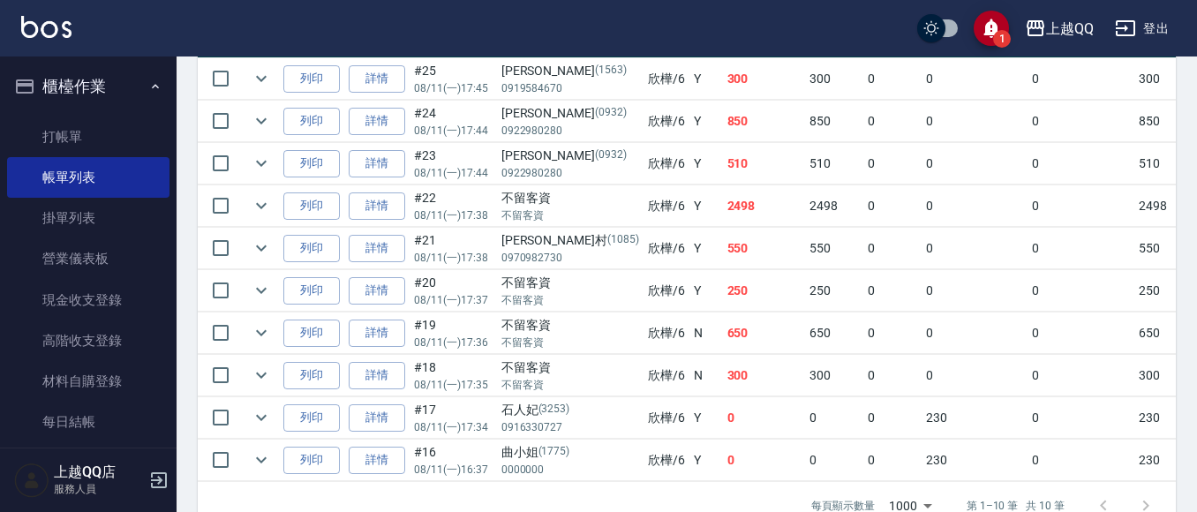
scroll to position [530, 0]
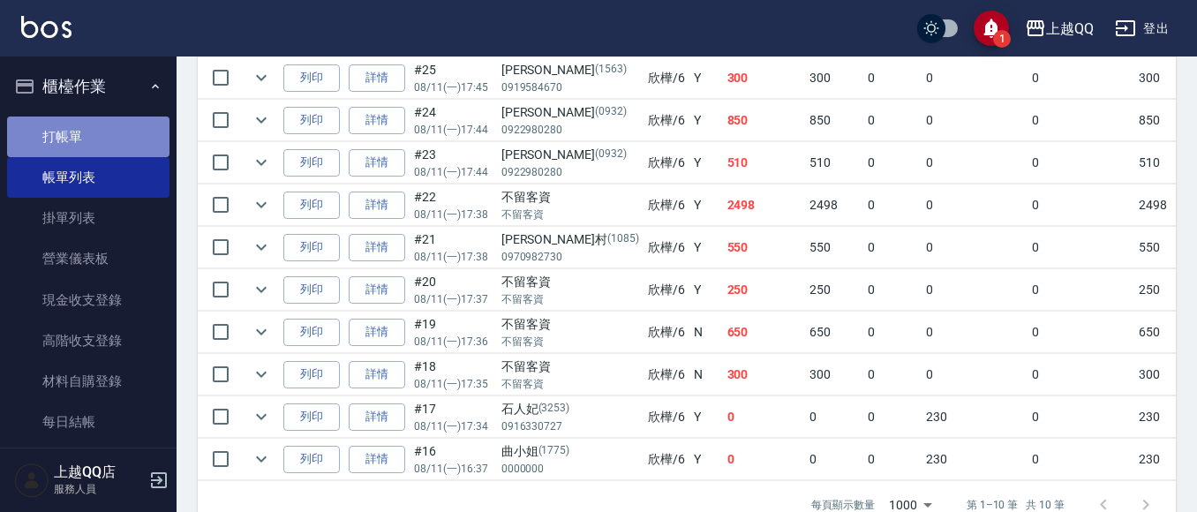
click at [100, 133] on link "打帳單" at bounding box center [88, 137] width 162 height 41
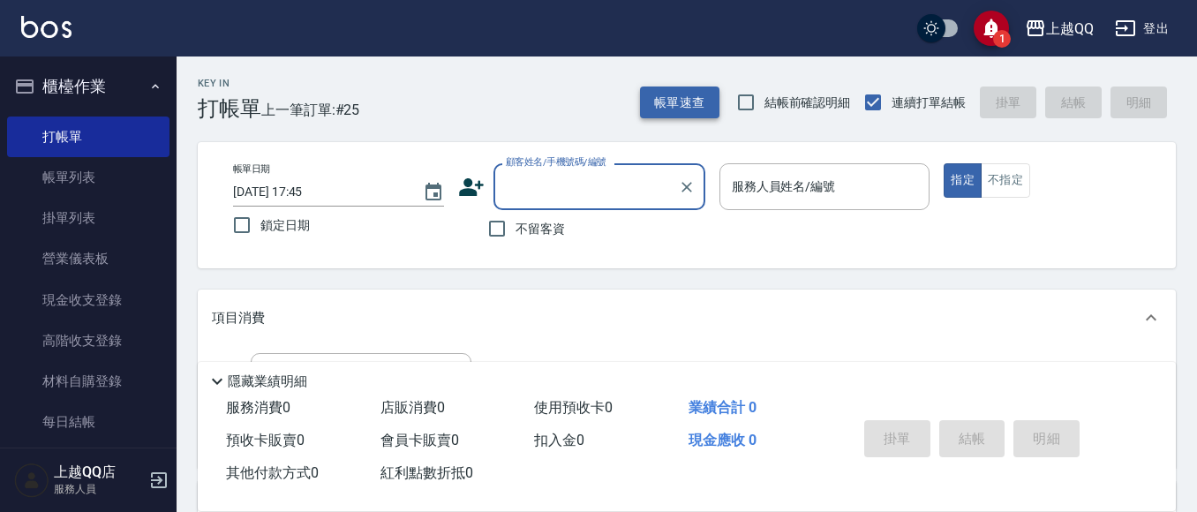
click at [687, 94] on button "帳單速查" at bounding box center [679, 103] width 79 height 33
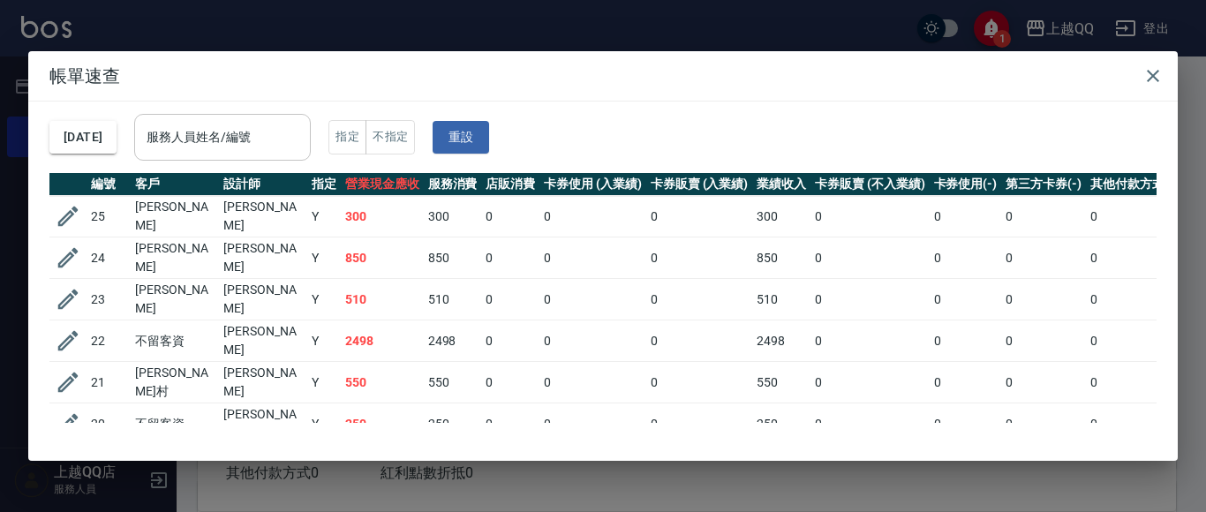
click at [298, 134] on input "服務人員姓名/編號" at bounding box center [222, 137] width 161 height 31
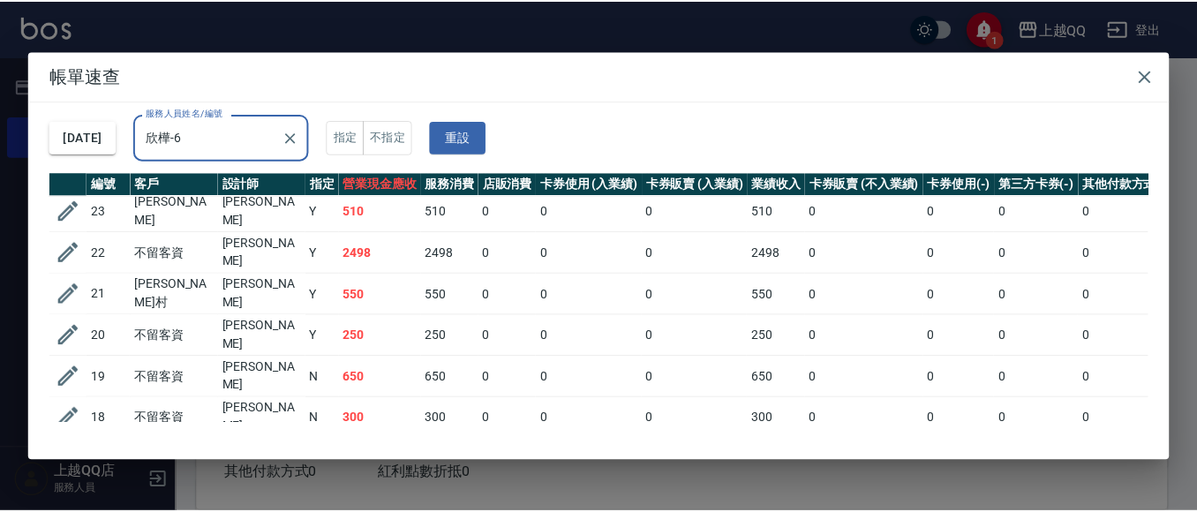
scroll to position [177, 0]
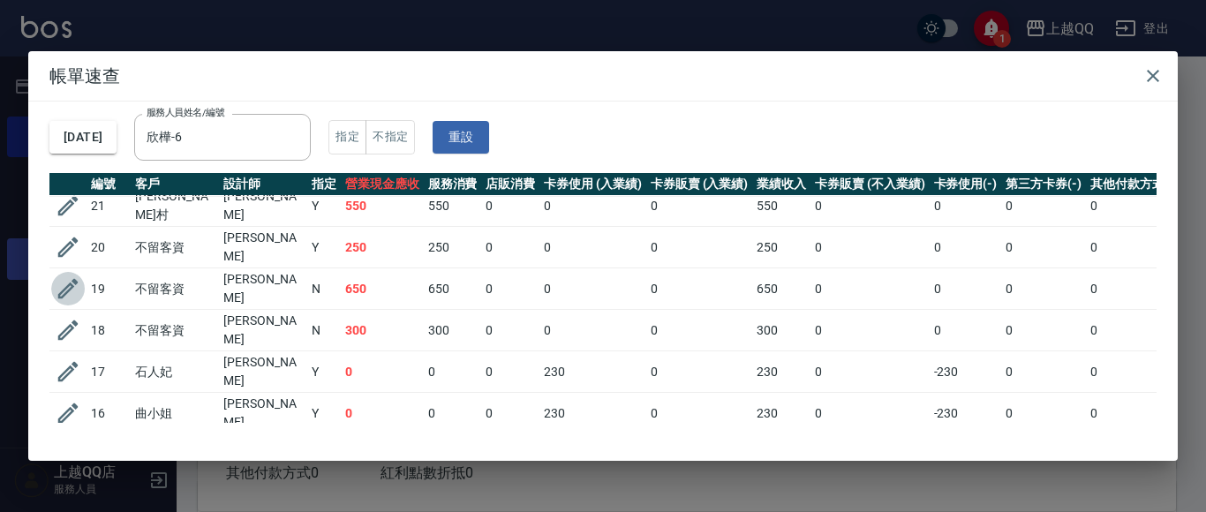
drag, startPoint x: 61, startPoint y: 267, endPoint x: 70, endPoint y: 273, distance: 10.8
click at [70, 275] on icon "button" at bounding box center [68, 288] width 26 height 26
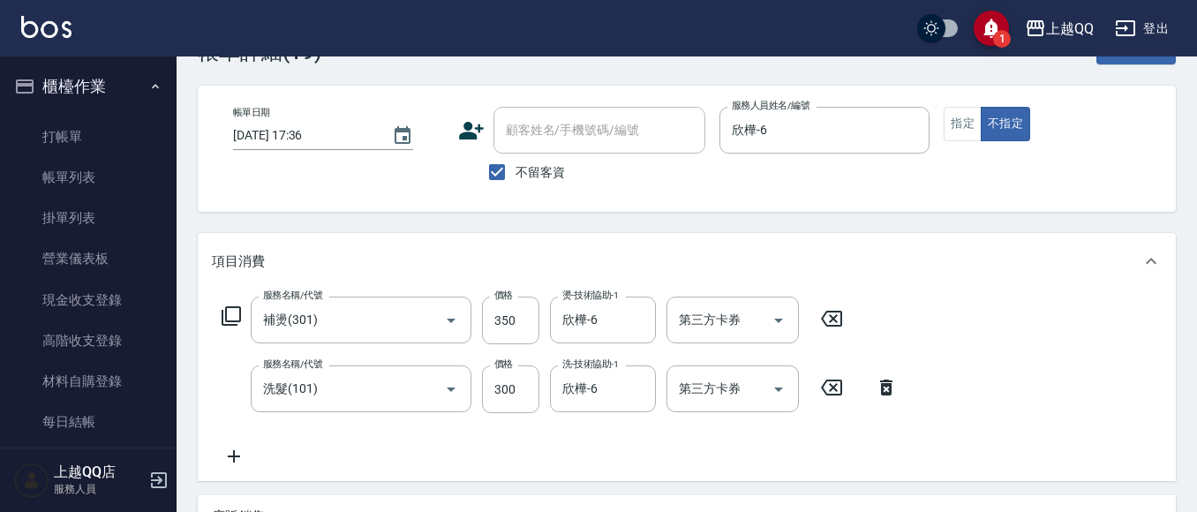
scroll to position [88, 0]
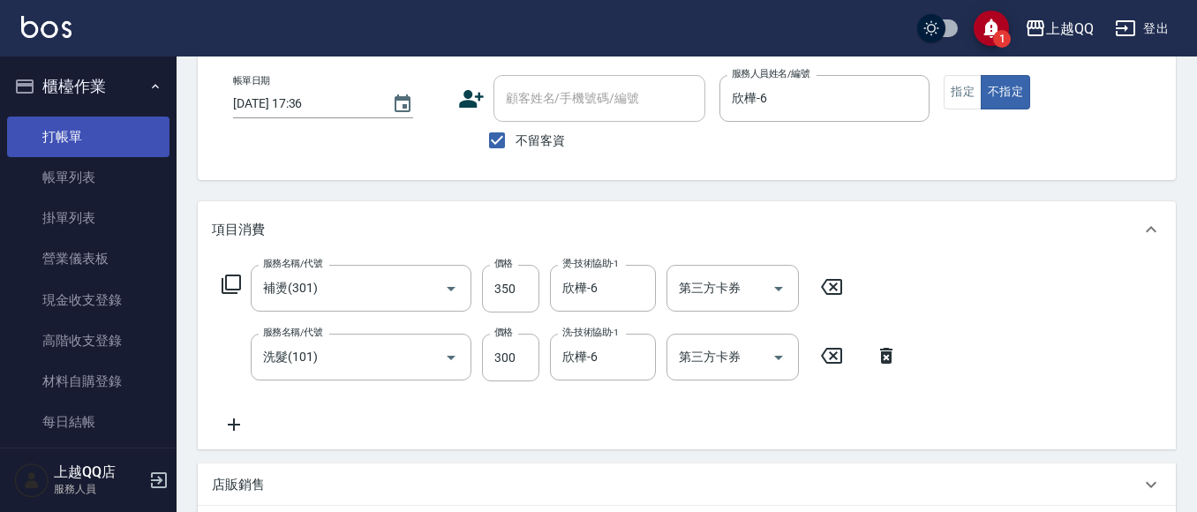
click at [70, 117] on link "打帳單" at bounding box center [88, 137] width 162 height 41
